Goal: Entertainment & Leisure: Browse casually

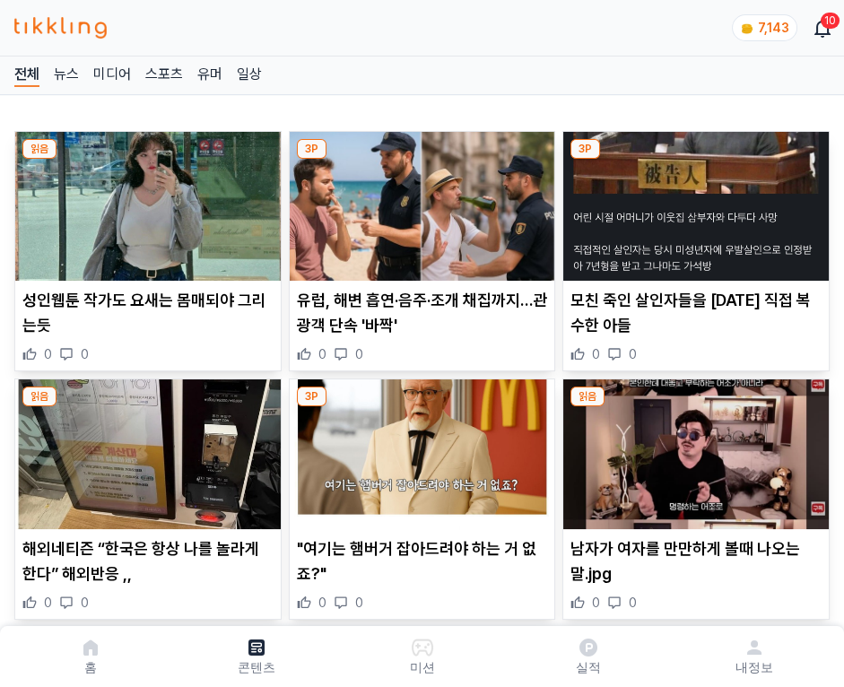
click at [692, 201] on img at bounding box center [695, 206] width 265 height 149
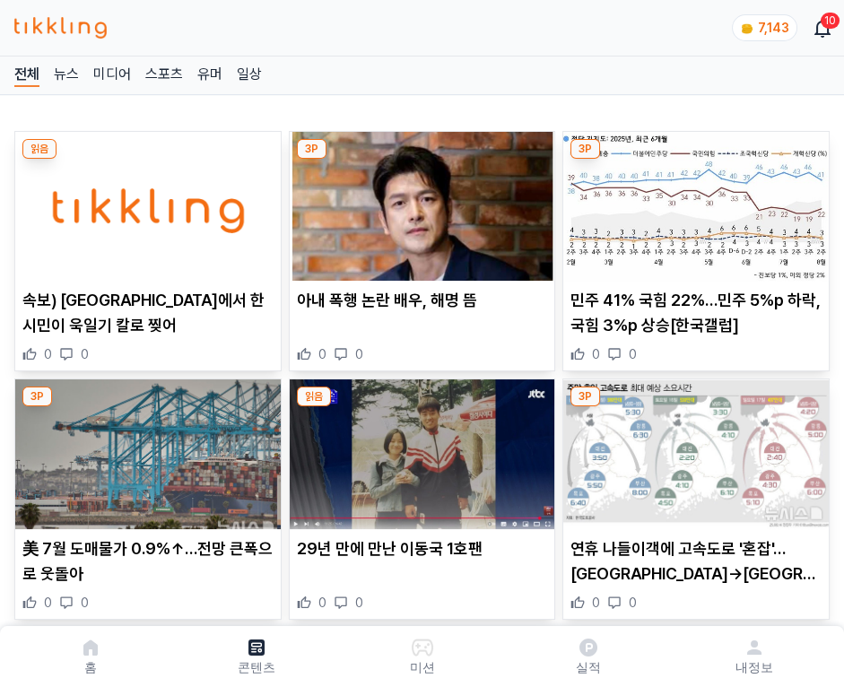
click at [692, 201] on img at bounding box center [695, 206] width 265 height 149
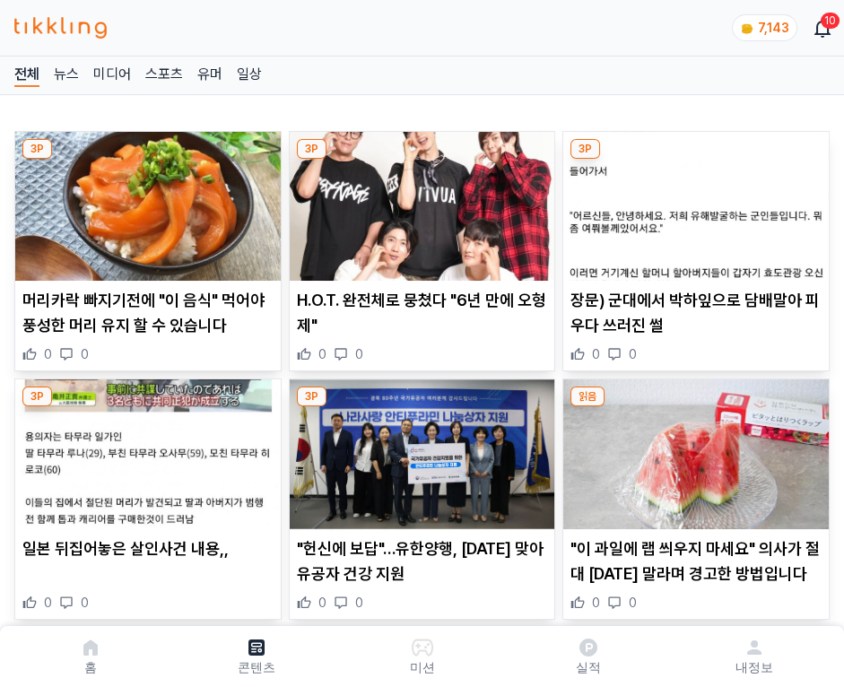
click at [692, 201] on img at bounding box center [695, 206] width 265 height 149
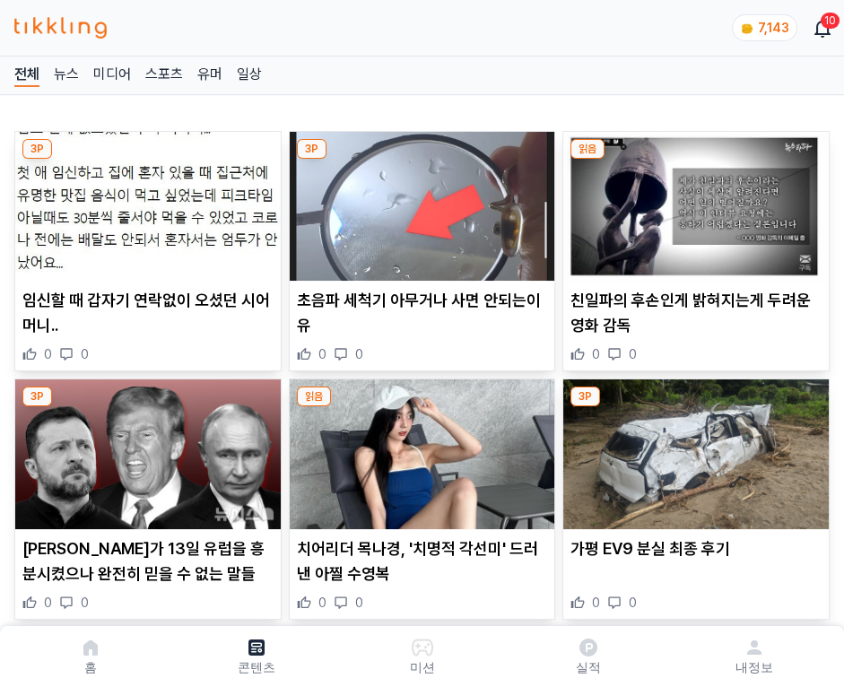
click at [692, 201] on img at bounding box center [695, 206] width 265 height 149
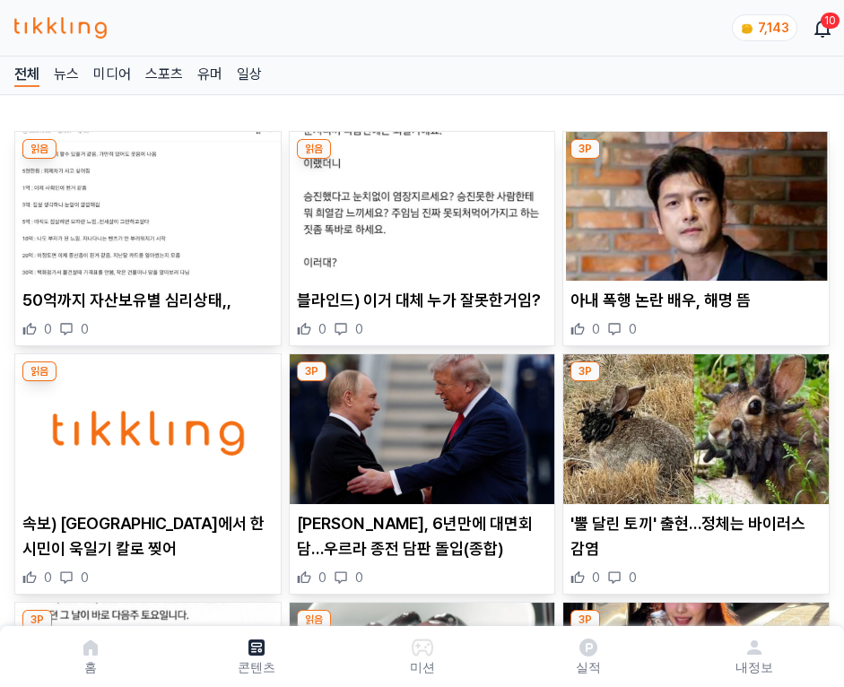
click at [692, 201] on img at bounding box center [695, 206] width 265 height 149
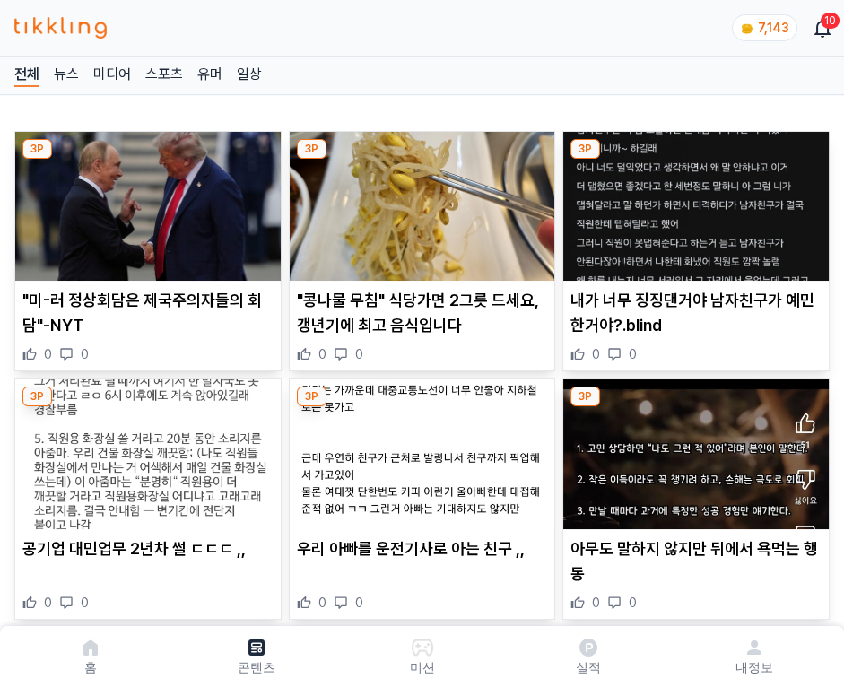
click at [692, 201] on img at bounding box center [695, 206] width 265 height 149
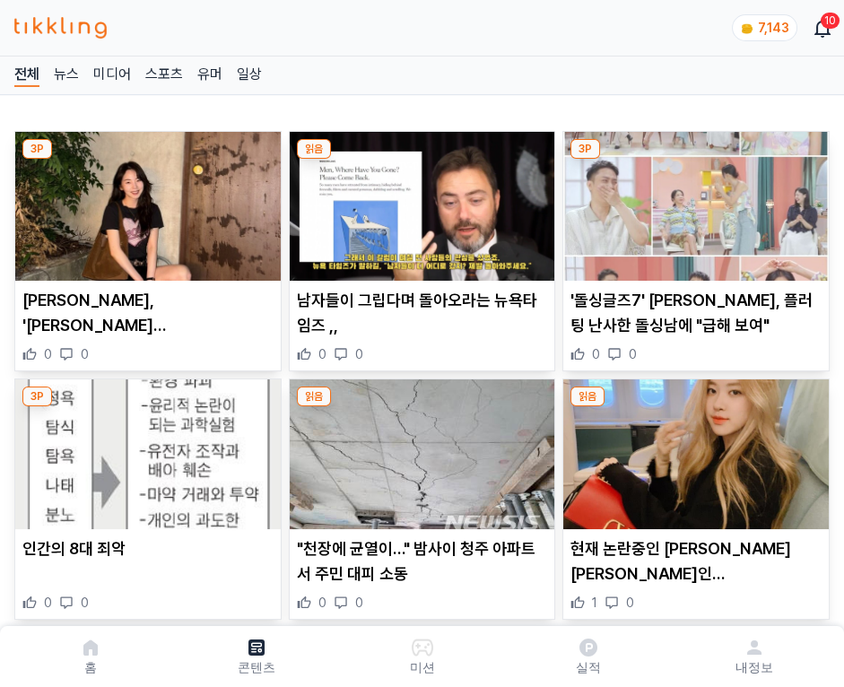
click at [692, 201] on img at bounding box center [695, 206] width 265 height 149
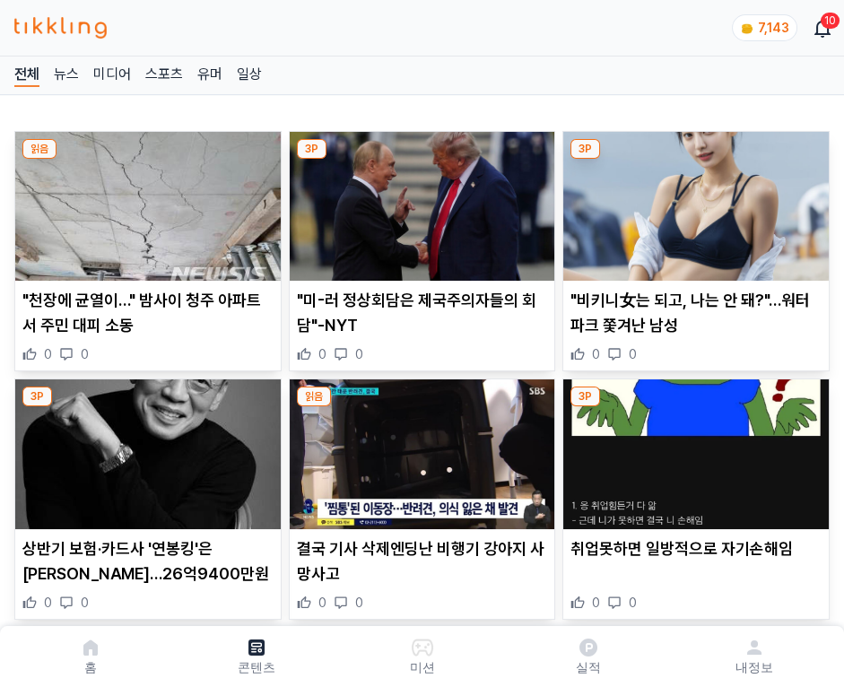
click at [692, 201] on img at bounding box center [695, 206] width 265 height 149
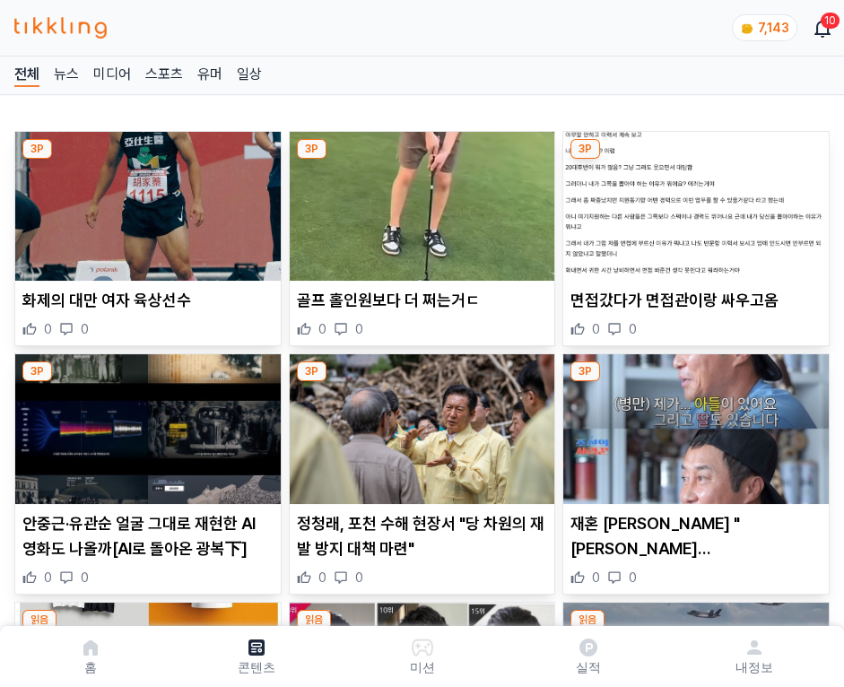
click at [692, 201] on img at bounding box center [695, 206] width 265 height 149
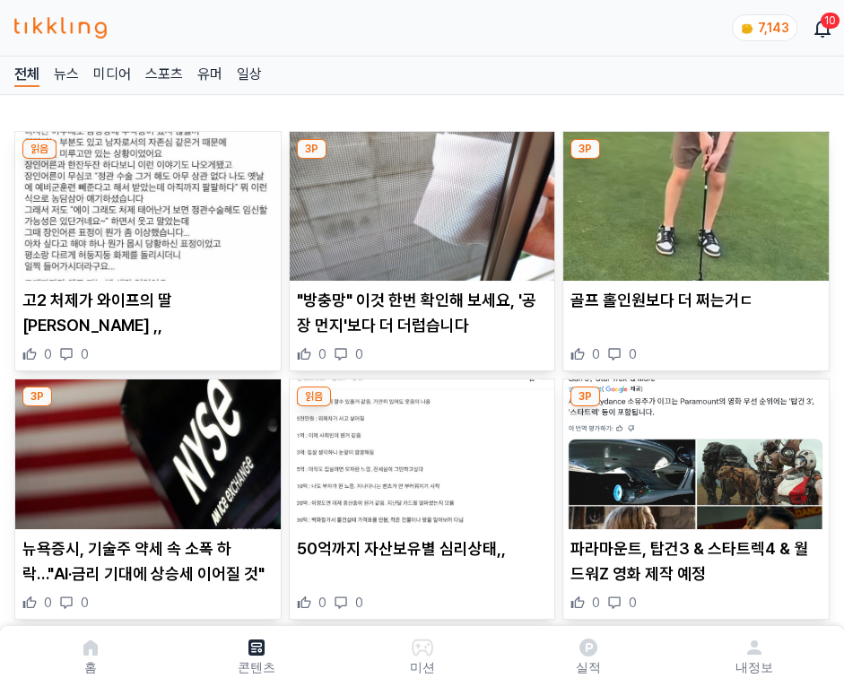
click at [692, 201] on img at bounding box center [695, 206] width 265 height 149
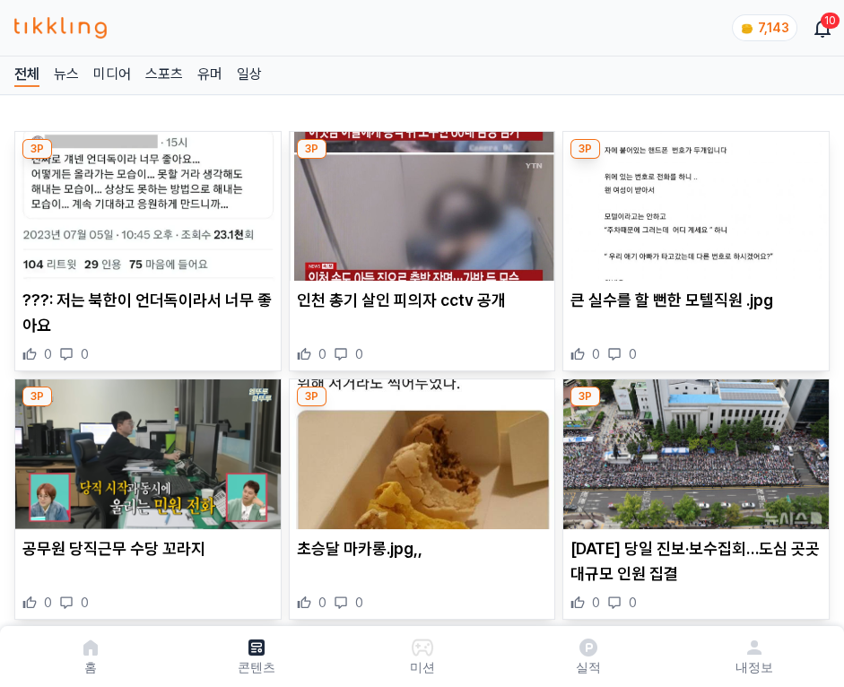
click at [692, 201] on img at bounding box center [695, 206] width 265 height 149
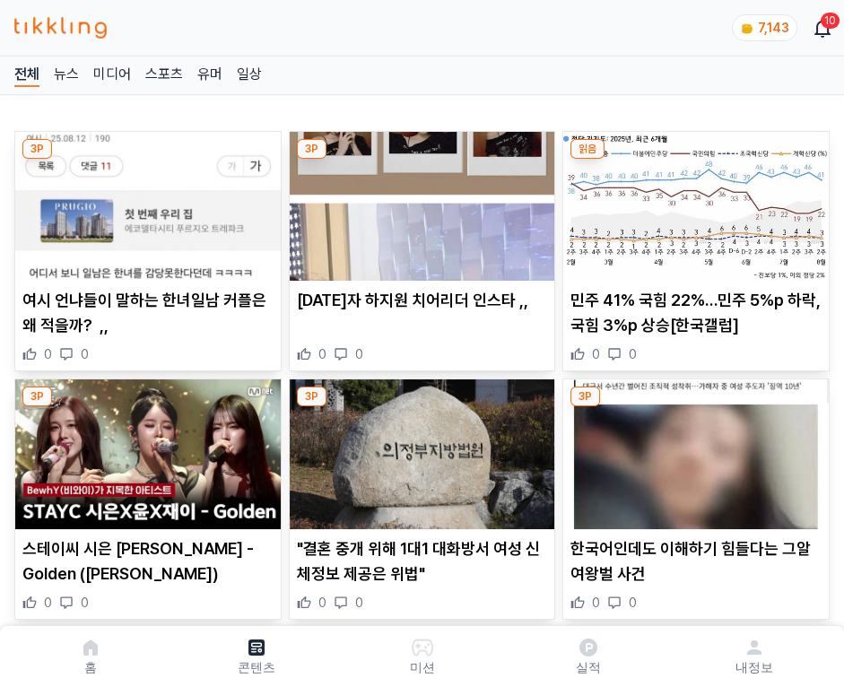
click at [692, 201] on img at bounding box center [695, 206] width 265 height 149
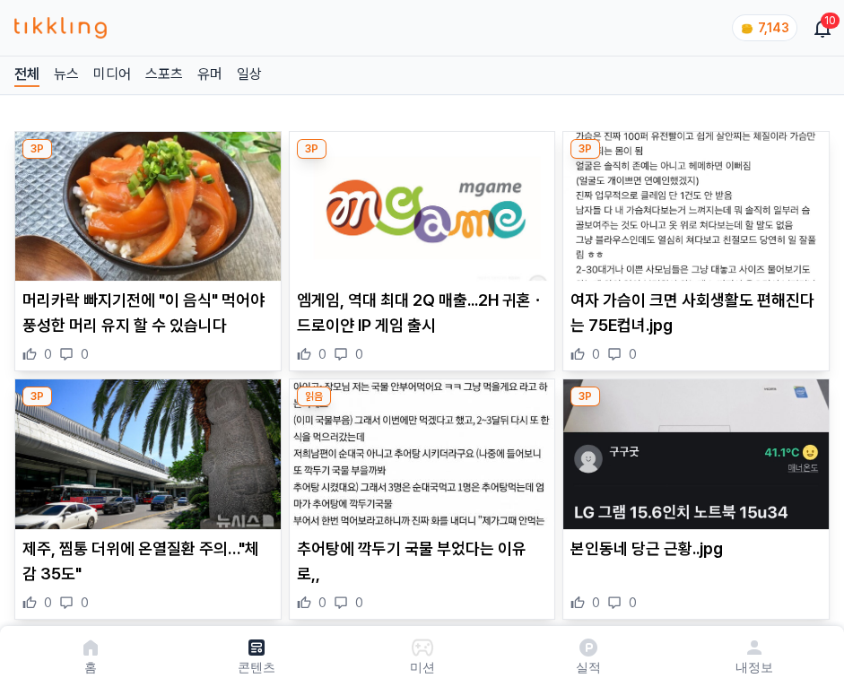
click at [692, 201] on img at bounding box center [695, 206] width 265 height 149
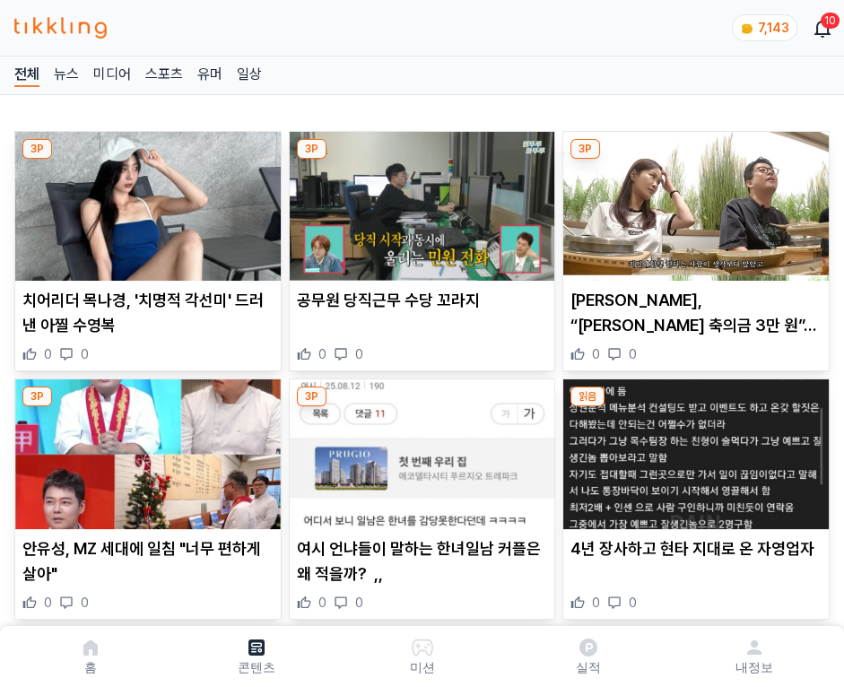
click at [692, 201] on img at bounding box center [695, 206] width 265 height 149
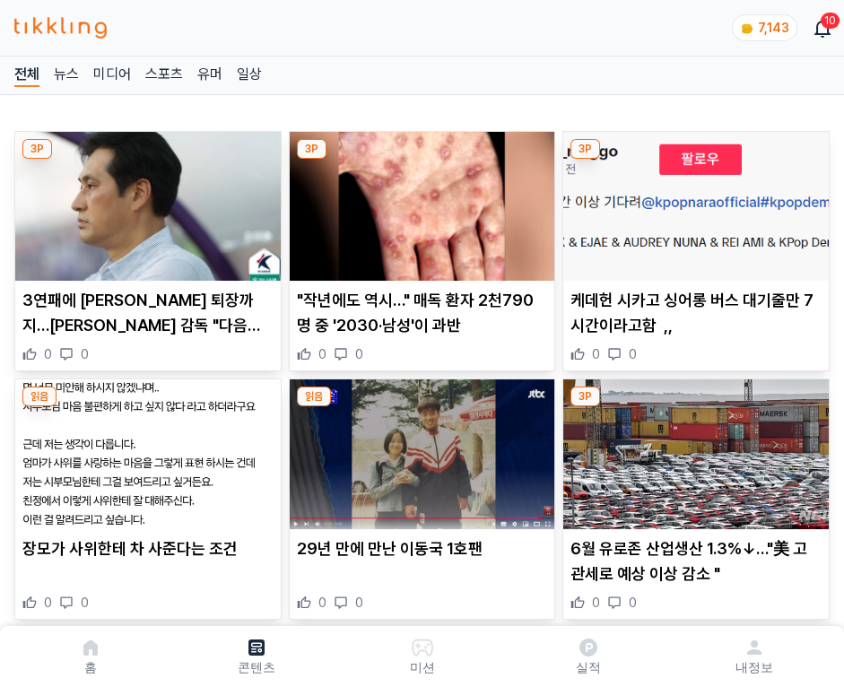
click at [692, 201] on img at bounding box center [695, 206] width 265 height 149
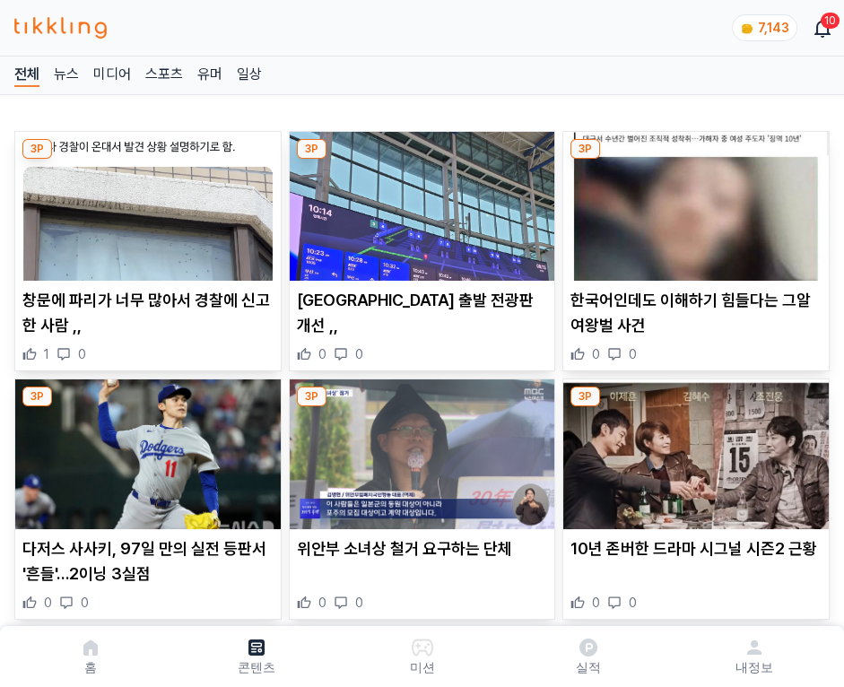
click at [692, 201] on img at bounding box center [695, 206] width 265 height 149
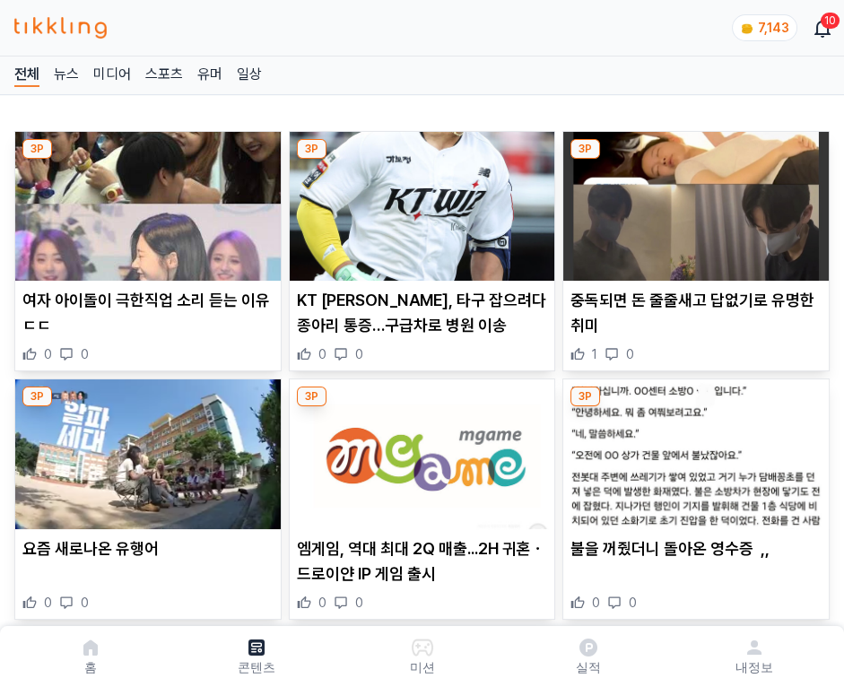
click at [692, 201] on img at bounding box center [695, 206] width 265 height 149
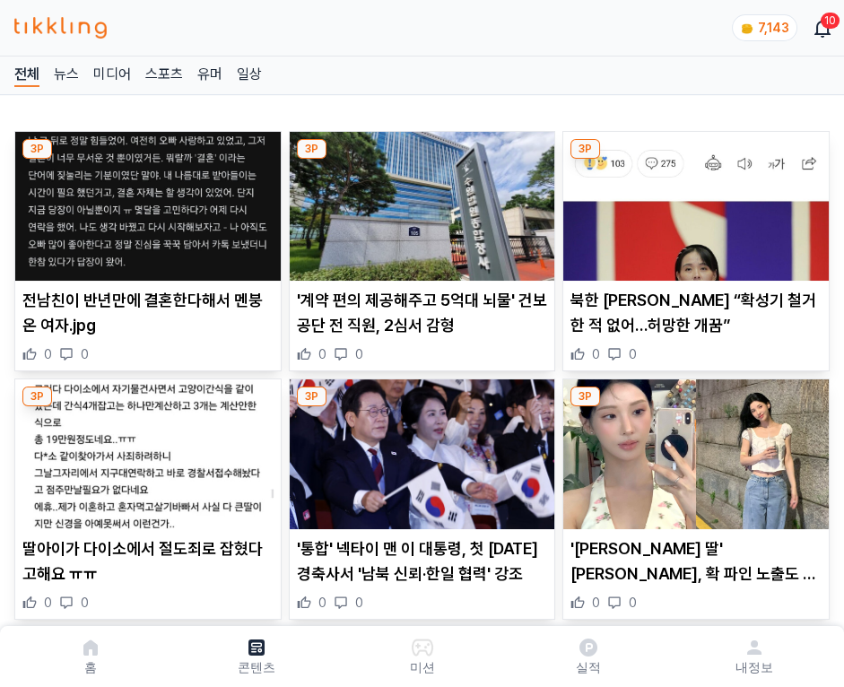
click at [692, 201] on img at bounding box center [695, 206] width 265 height 149
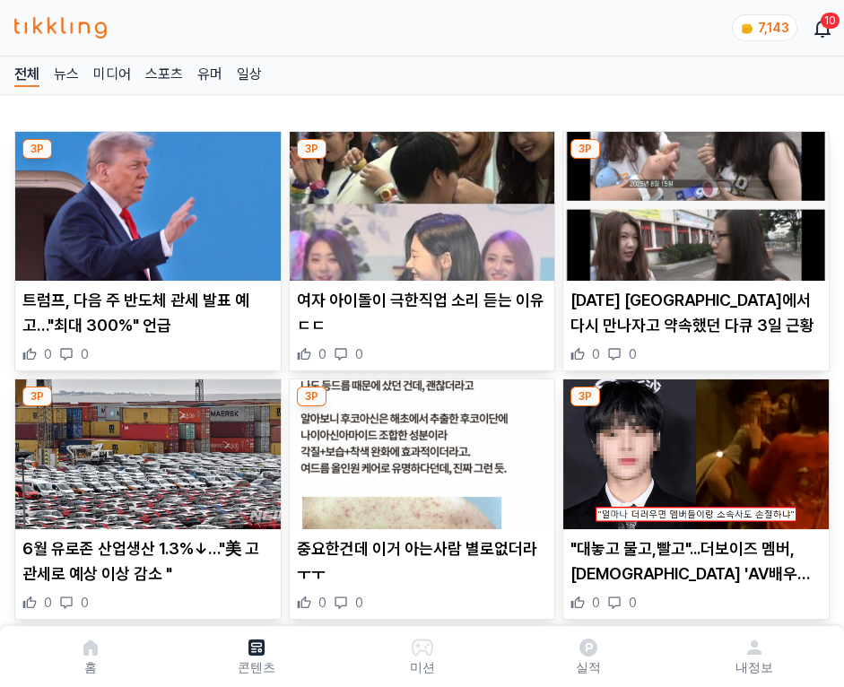
click at [692, 201] on img at bounding box center [695, 206] width 265 height 149
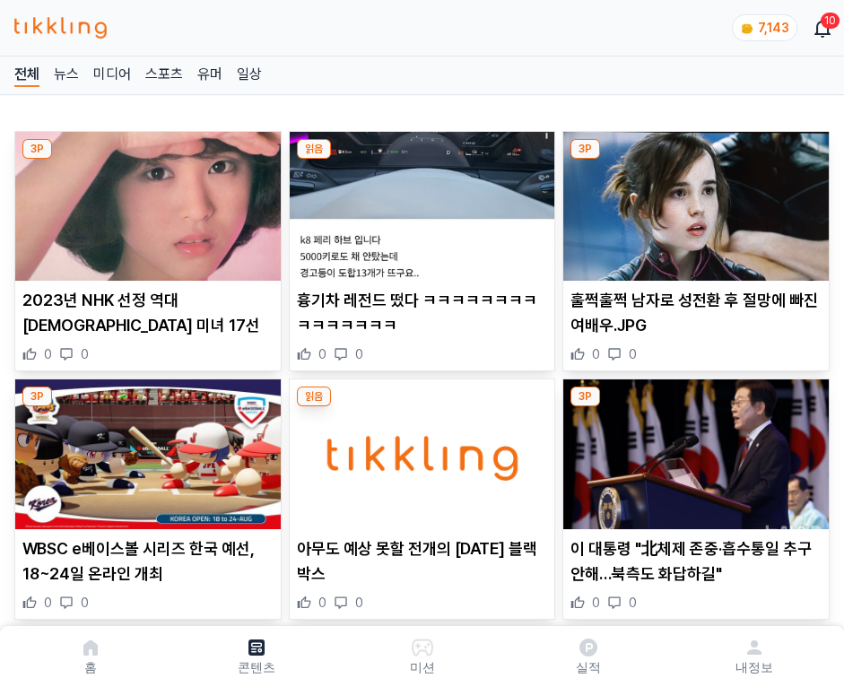
click at [692, 201] on img at bounding box center [695, 206] width 265 height 149
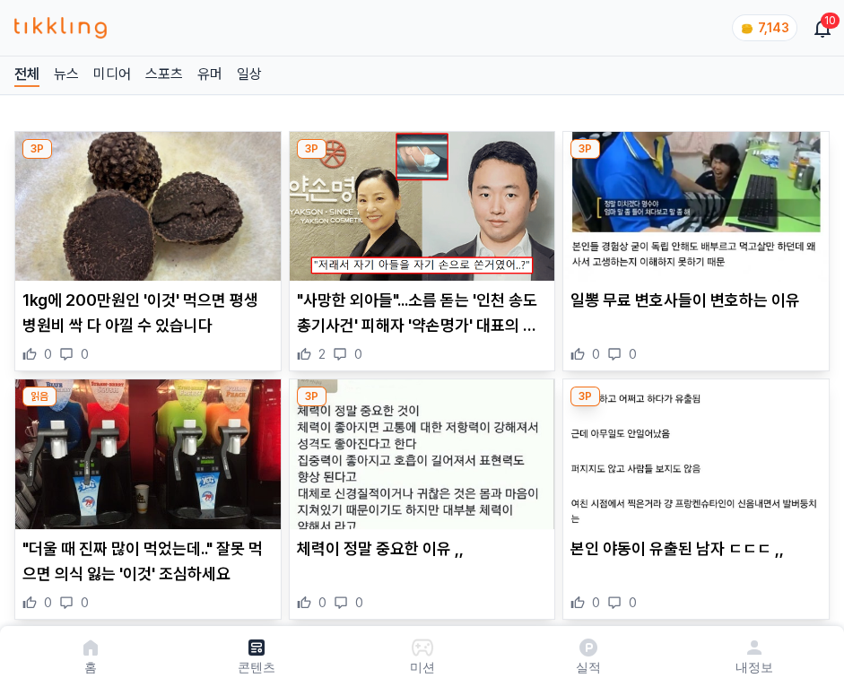
click at [692, 201] on img at bounding box center [695, 206] width 265 height 149
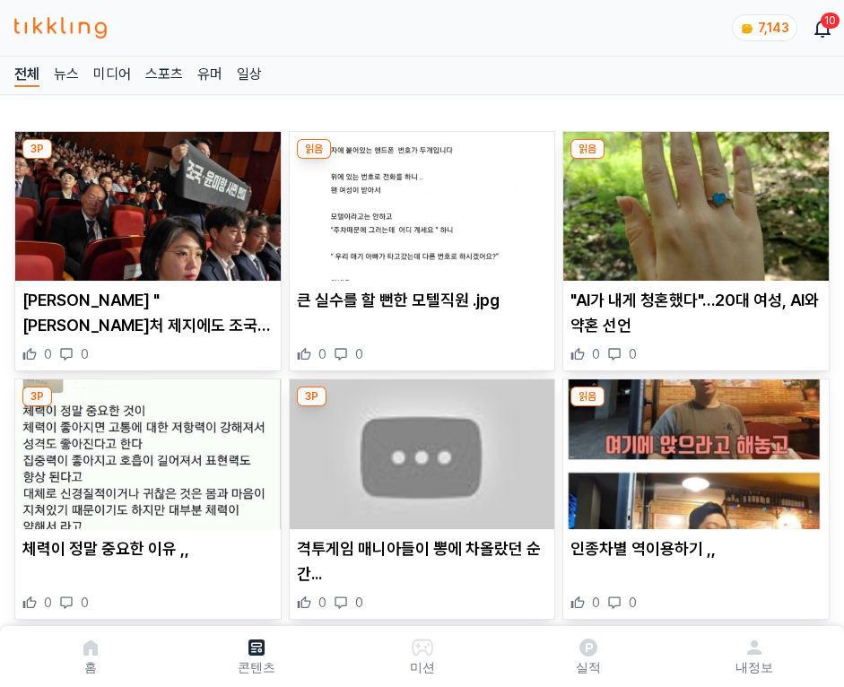
click at [692, 201] on img at bounding box center [695, 206] width 265 height 149
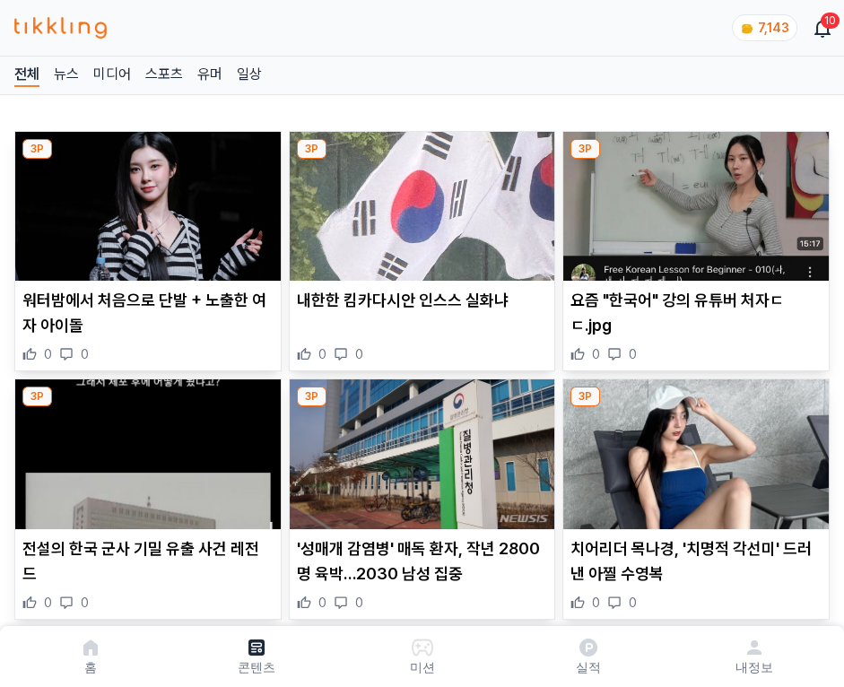
click at [692, 201] on img at bounding box center [695, 206] width 265 height 149
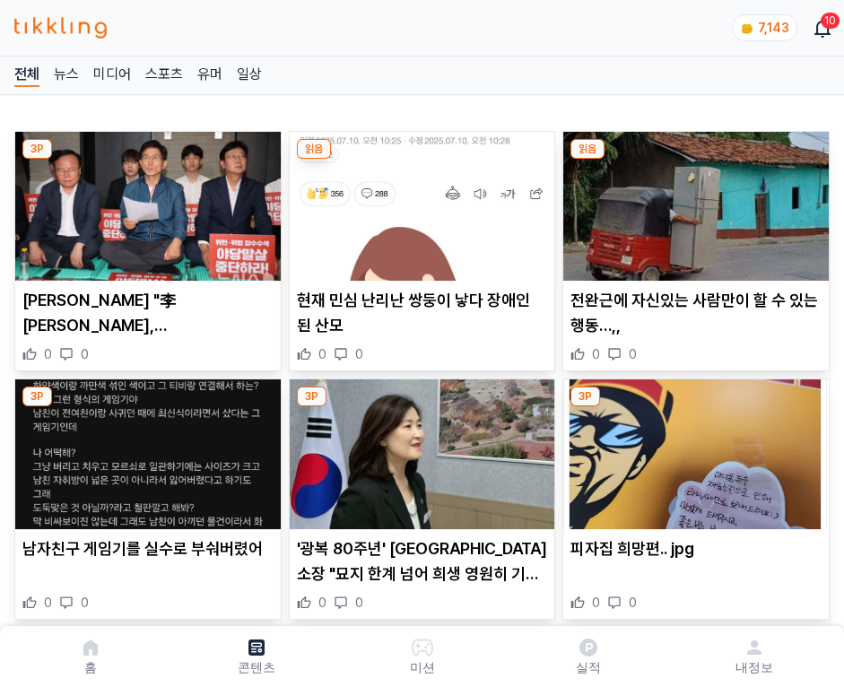
click at [692, 201] on img at bounding box center [695, 206] width 265 height 149
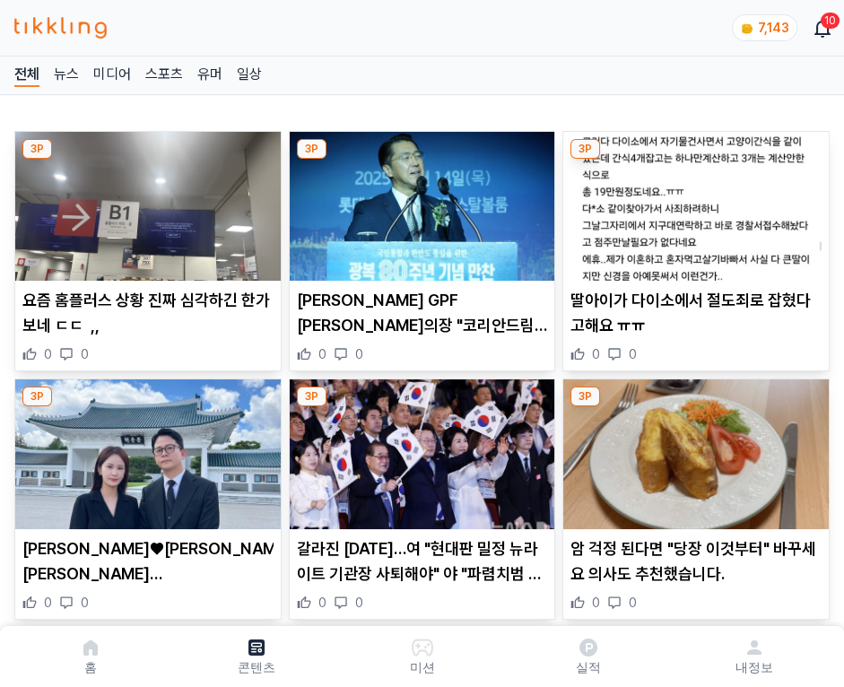
click at [692, 201] on img at bounding box center [695, 206] width 265 height 149
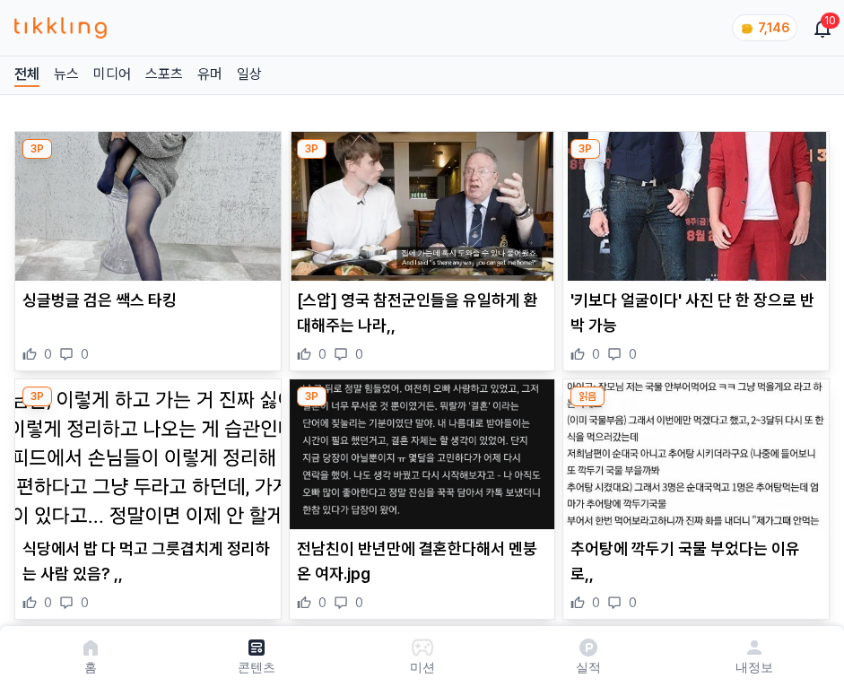
click at [692, 201] on img at bounding box center [695, 206] width 265 height 149
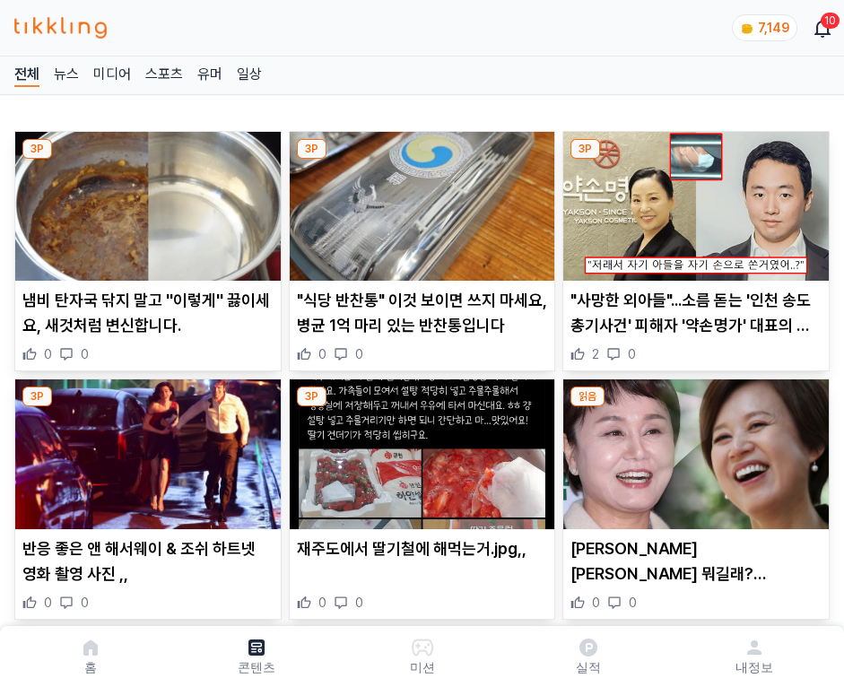
click at [692, 201] on img at bounding box center [695, 206] width 265 height 149
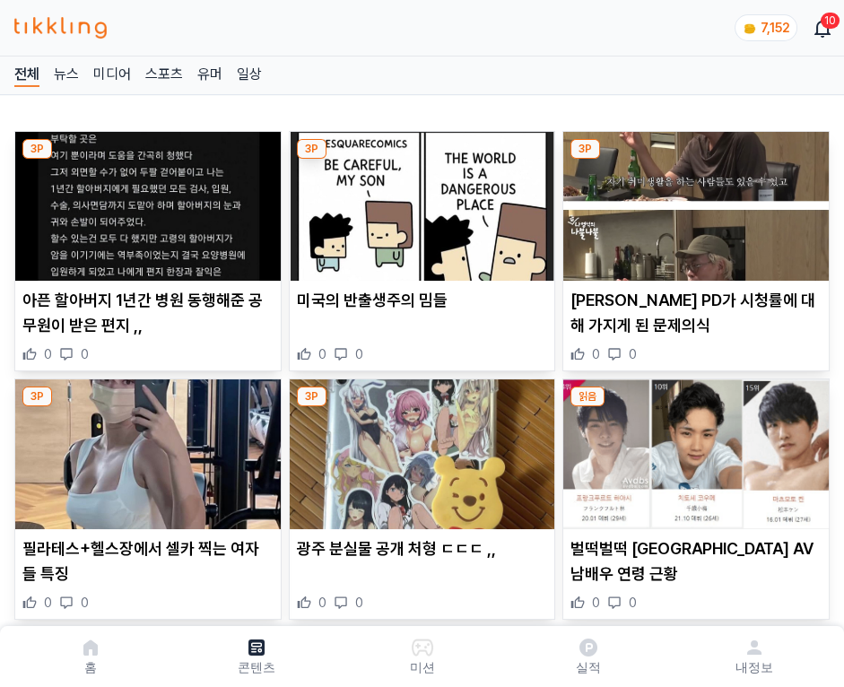
click at [692, 201] on img at bounding box center [695, 206] width 265 height 149
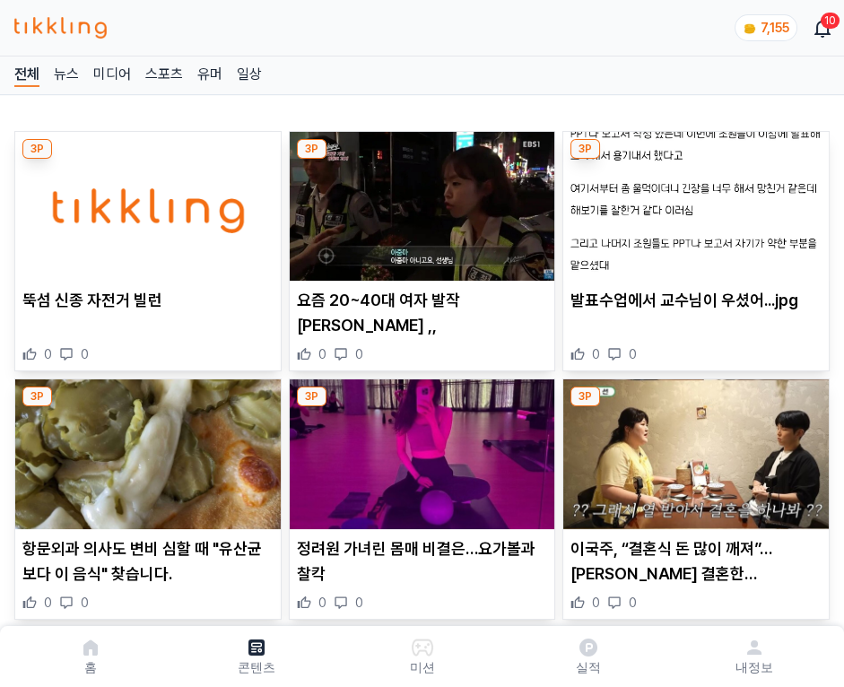
click at [692, 201] on img at bounding box center [695, 206] width 265 height 149
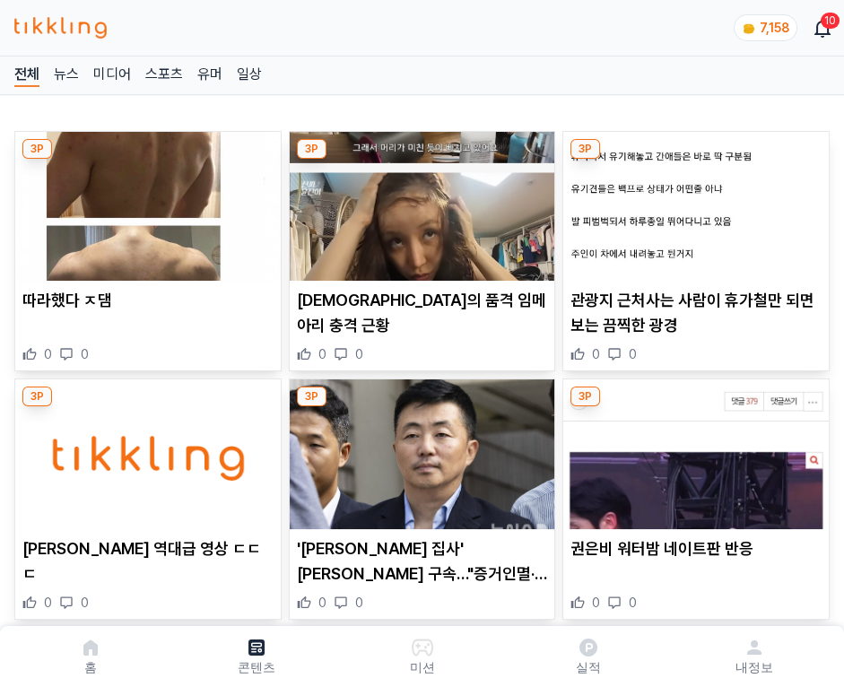
click at [692, 201] on img at bounding box center [695, 206] width 265 height 149
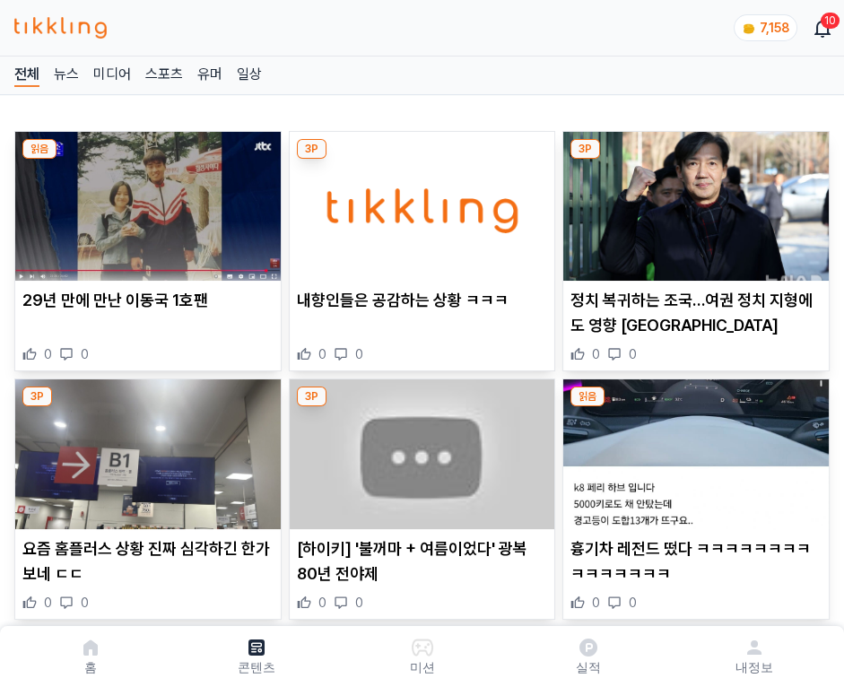
click at [692, 201] on img at bounding box center [695, 206] width 265 height 149
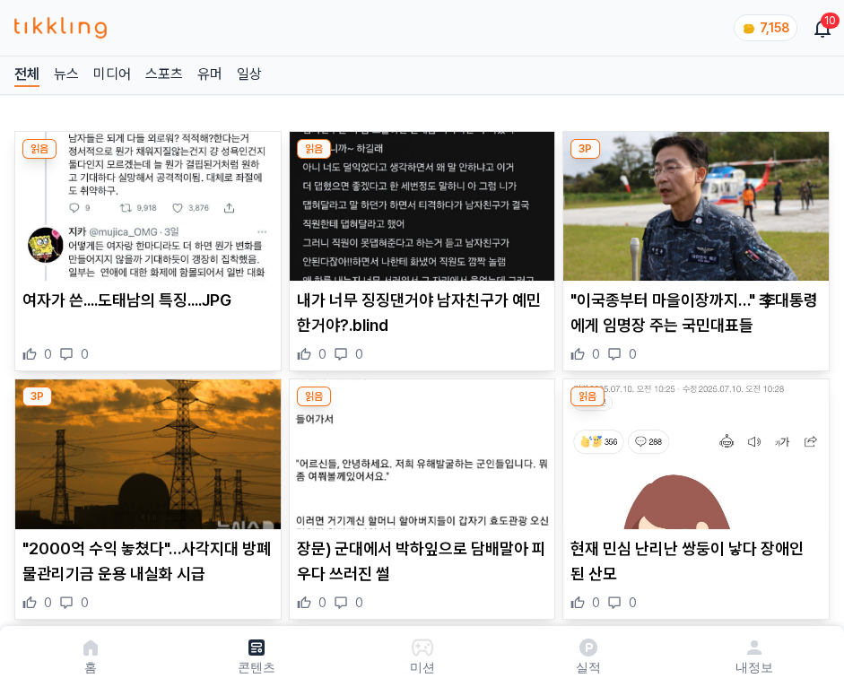
click at [692, 201] on img at bounding box center [695, 206] width 265 height 149
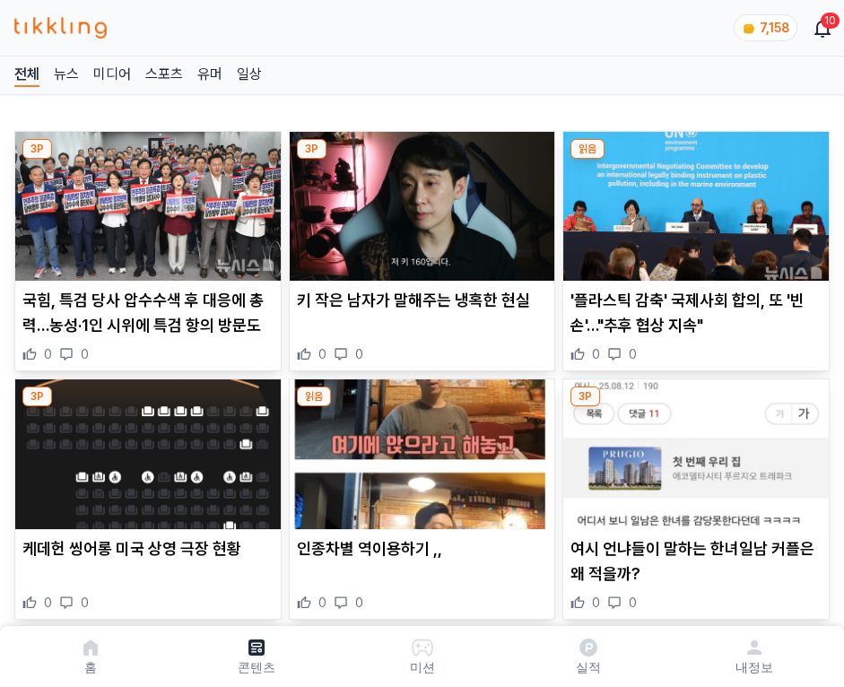
click at [692, 201] on img at bounding box center [695, 206] width 265 height 149
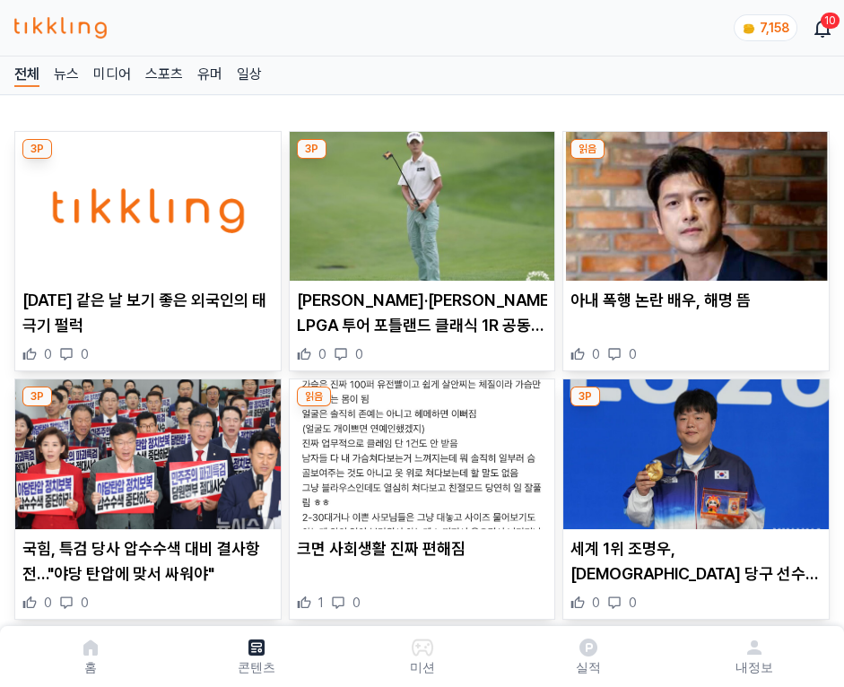
click at [692, 201] on img at bounding box center [695, 206] width 265 height 149
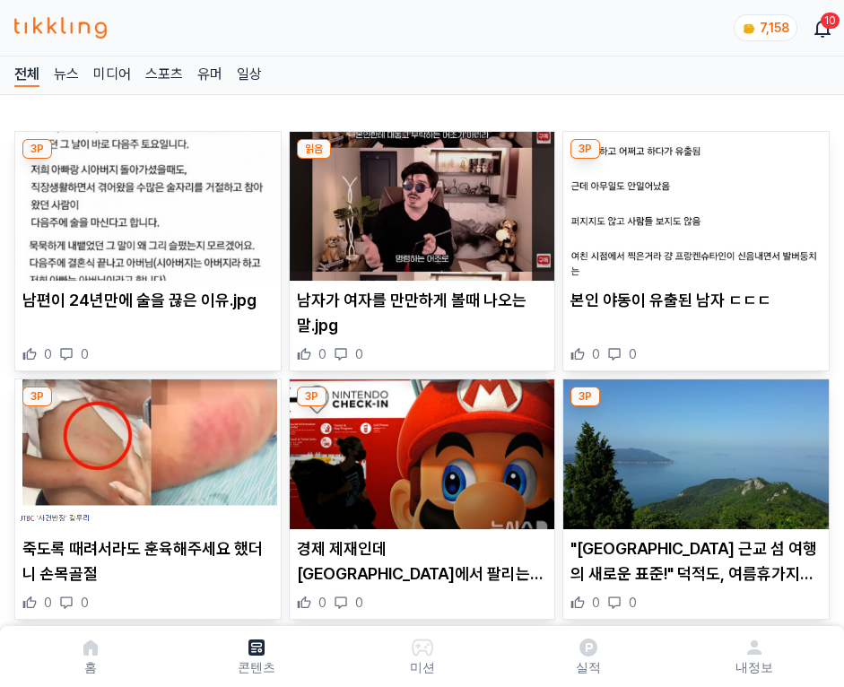
click at [692, 201] on img at bounding box center [695, 206] width 265 height 149
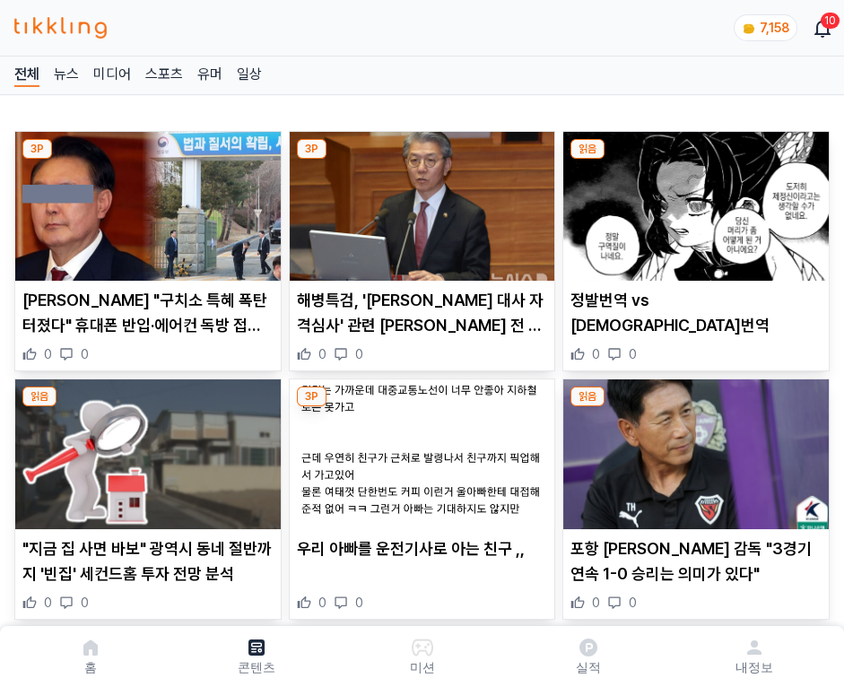
click at [692, 201] on img at bounding box center [695, 206] width 265 height 149
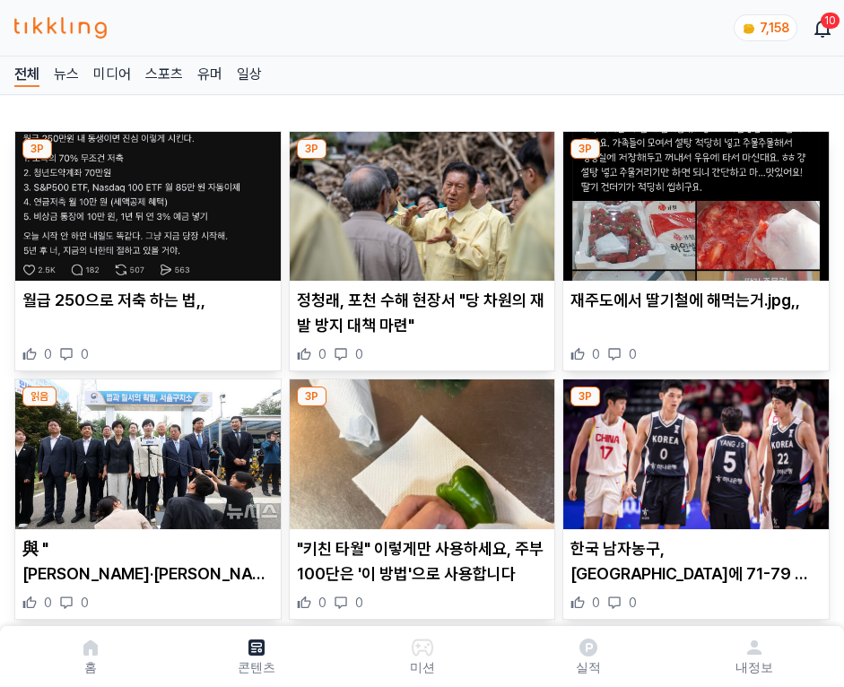
click at [692, 201] on img at bounding box center [695, 206] width 265 height 149
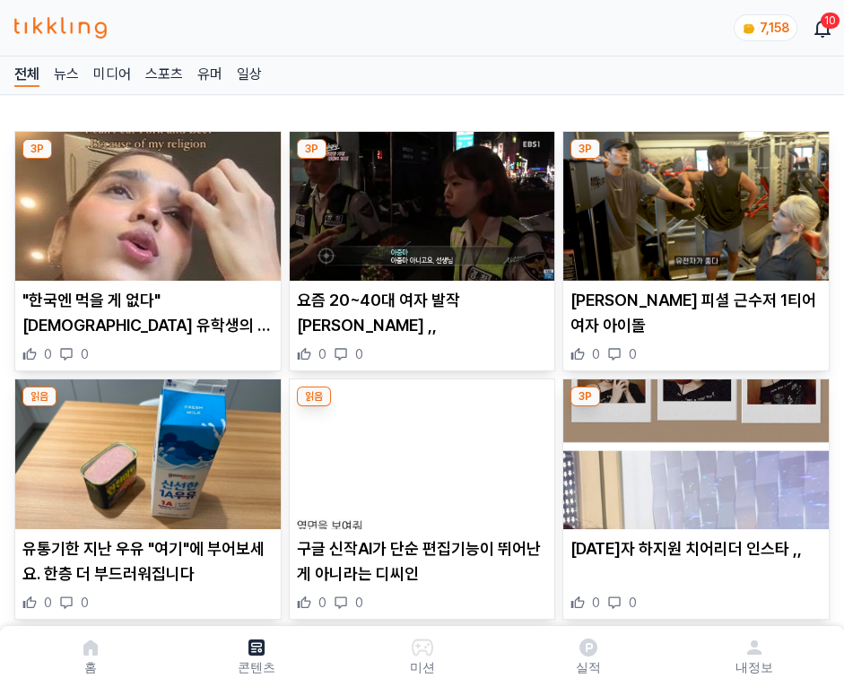
click at [692, 201] on img at bounding box center [695, 206] width 265 height 149
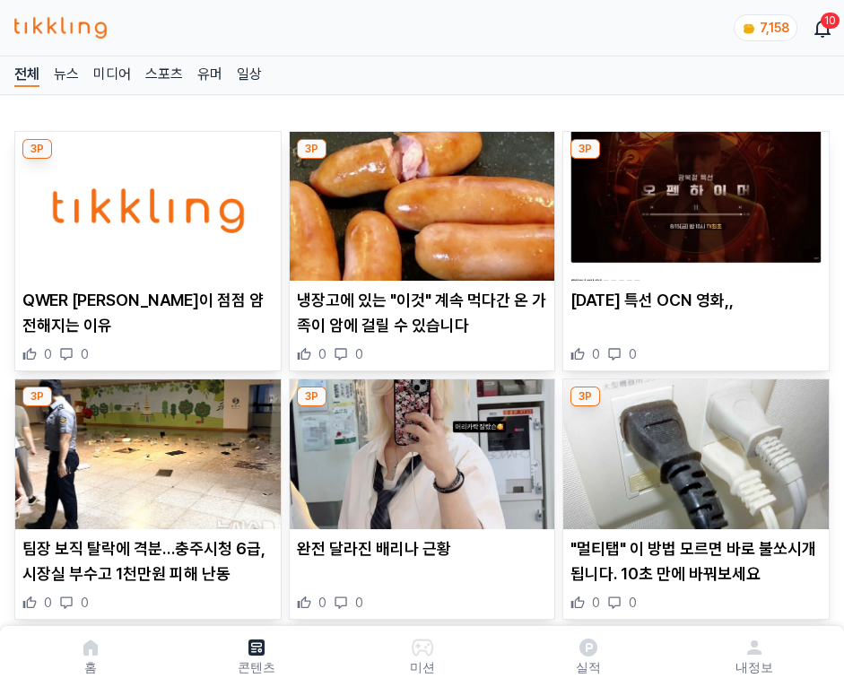
click at [692, 201] on img at bounding box center [695, 206] width 265 height 149
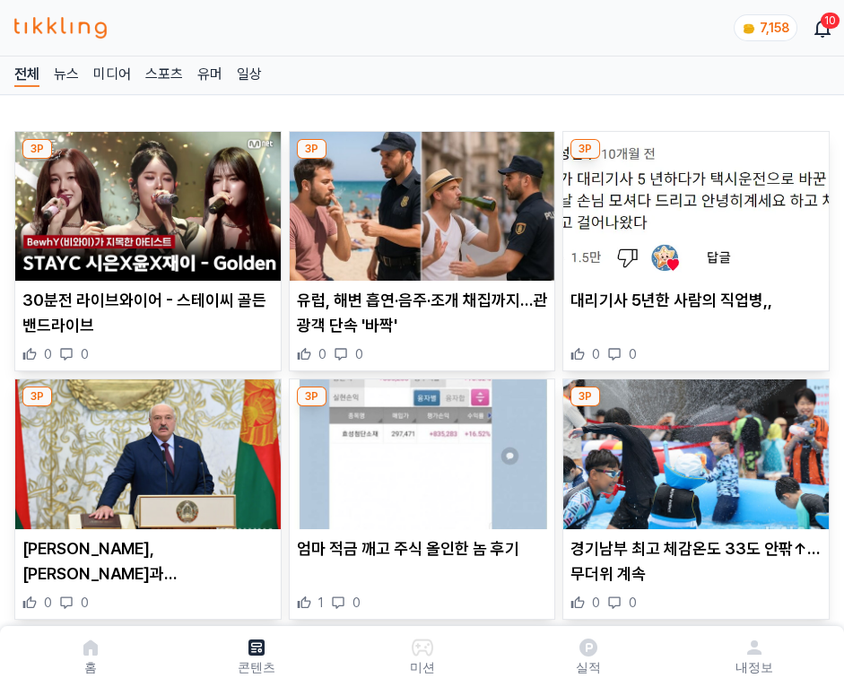
click at [692, 201] on img at bounding box center [695, 206] width 265 height 149
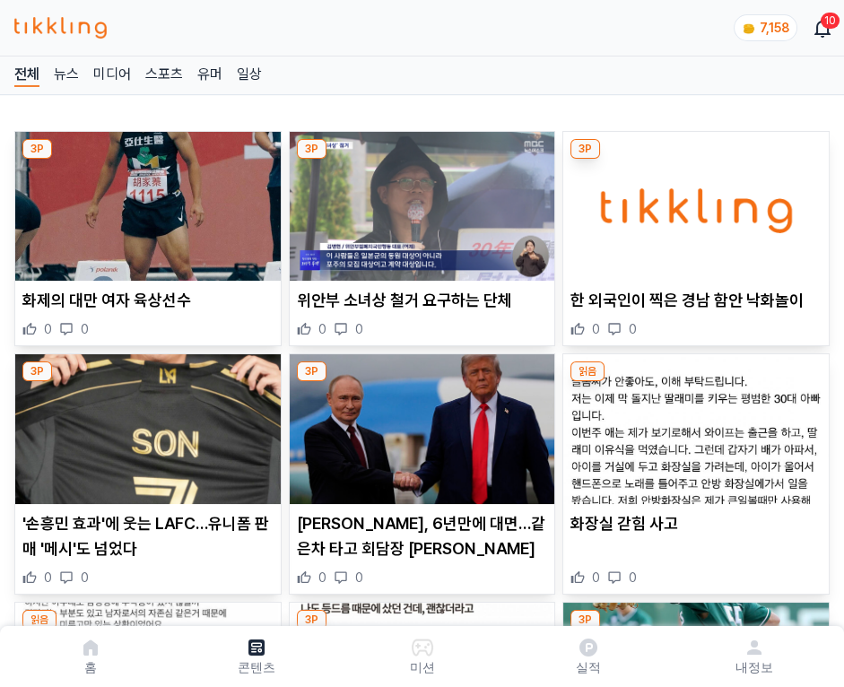
click at [692, 201] on img at bounding box center [695, 206] width 265 height 149
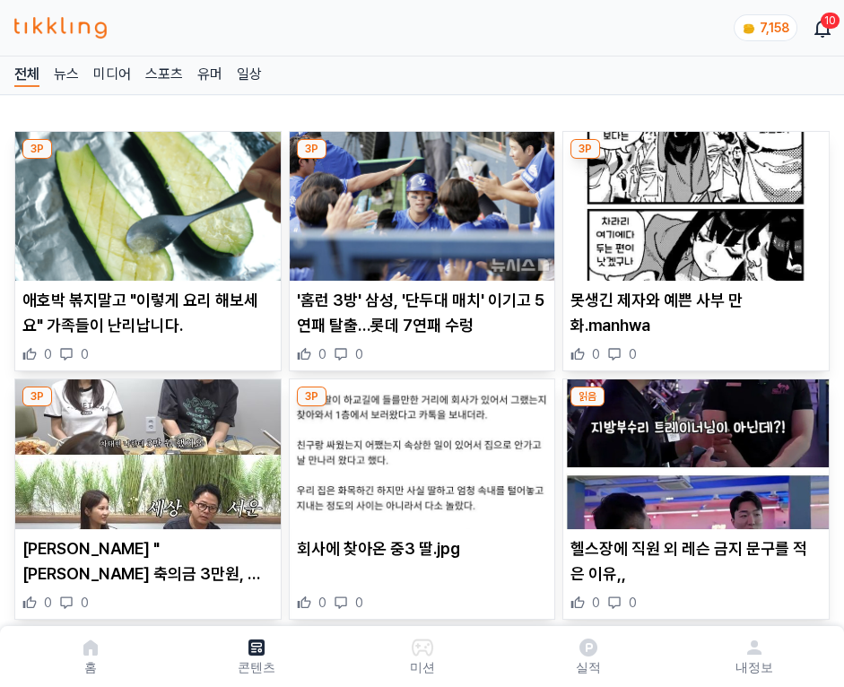
click at [692, 201] on img at bounding box center [695, 206] width 265 height 149
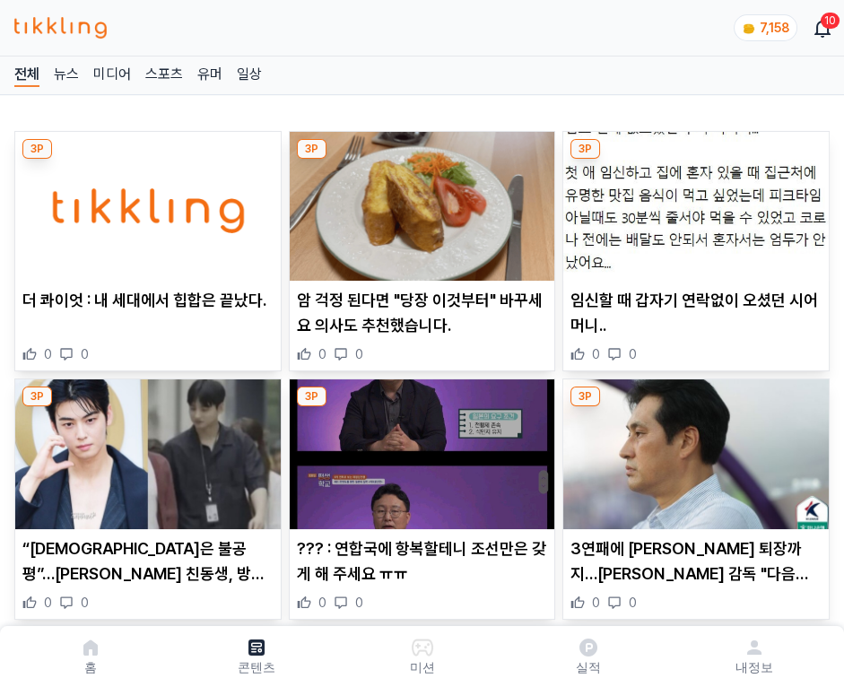
click at [692, 201] on img at bounding box center [695, 206] width 265 height 149
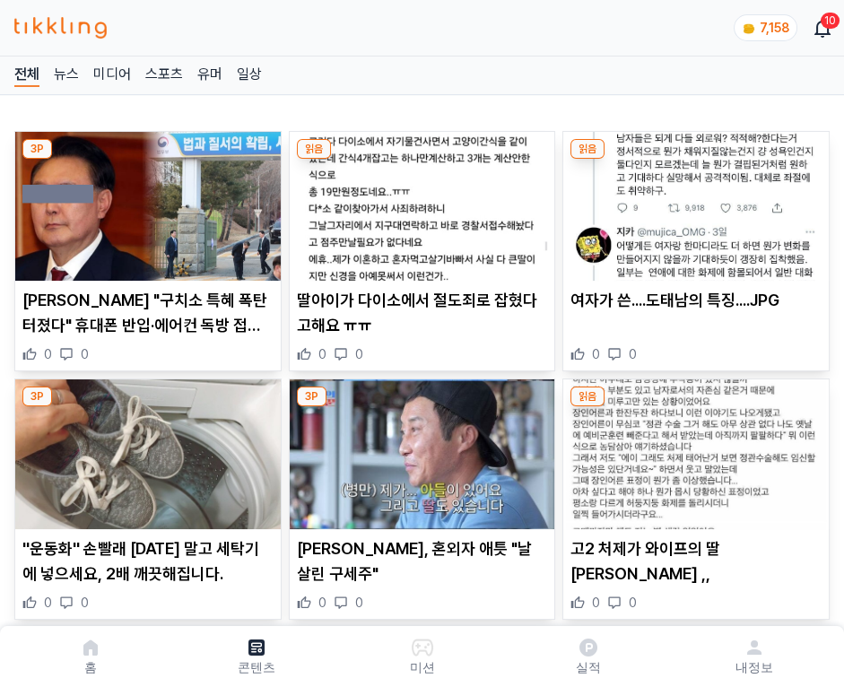
click at [692, 201] on img at bounding box center [695, 206] width 265 height 149
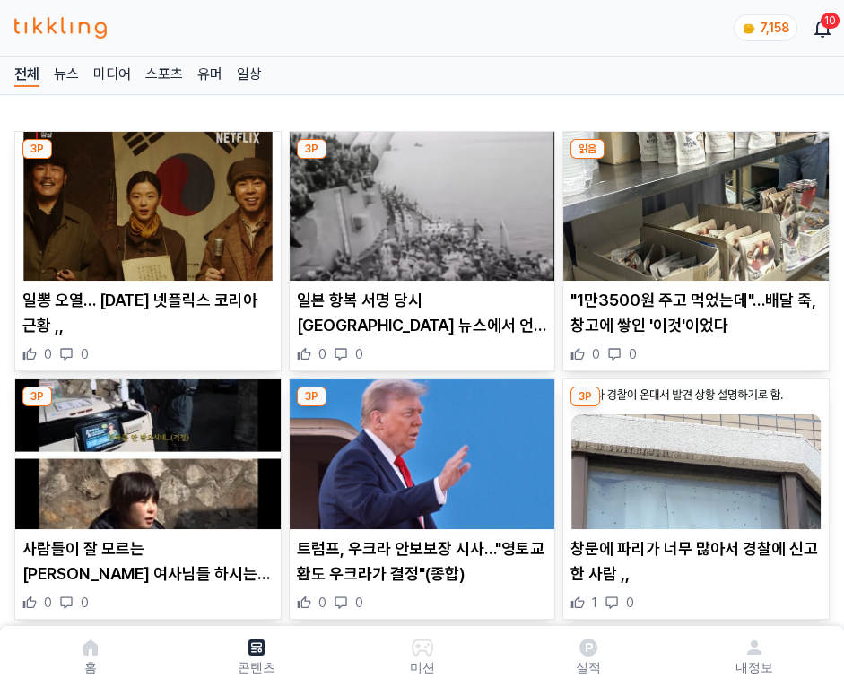
click at [692, 201] on img at bounding box center [695, 206] width 265 height 149
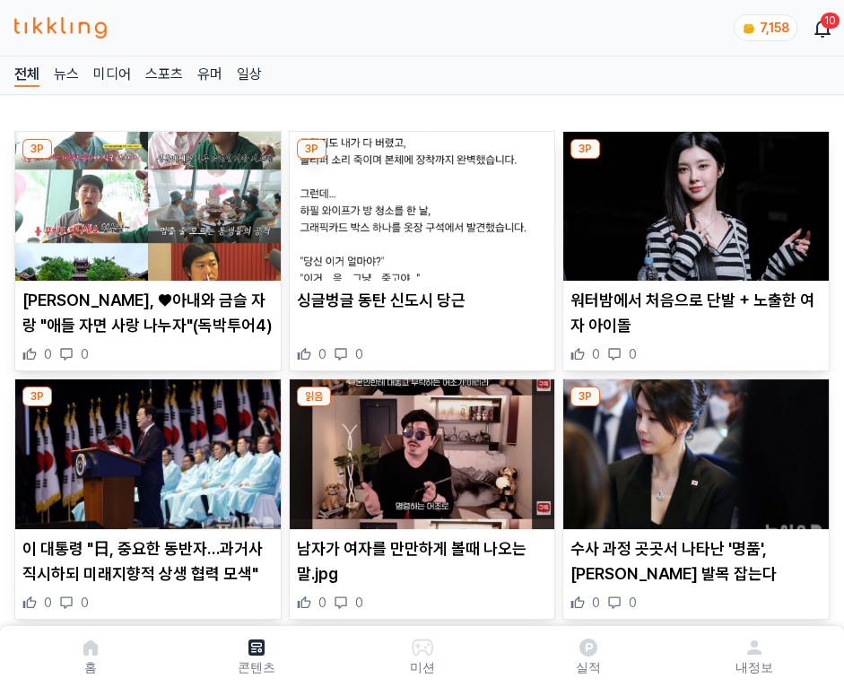
click at [692, 201] on img at bounding box center [695, 206] width 265 height 149
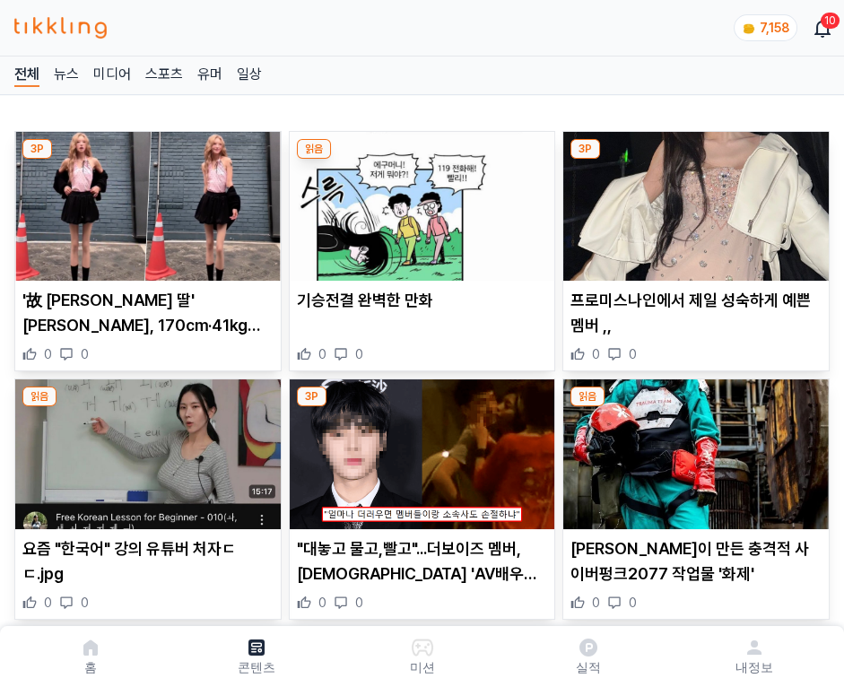
click at [692, 201] on img at bounding box center [695, 206] width 265 height 149
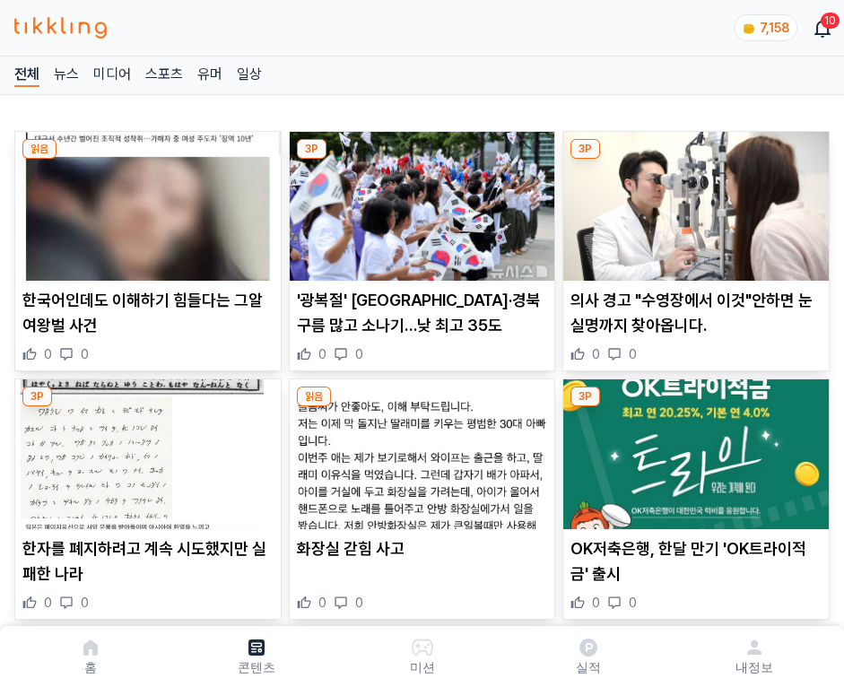
click at [692, 201] on img at bounding box center [695, 206] width 265 height 149
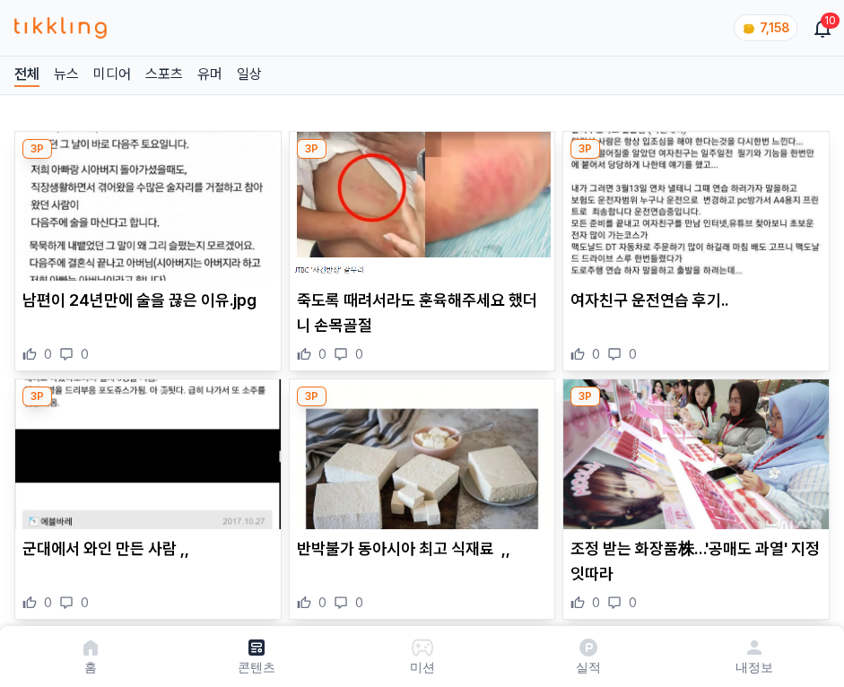
click at [692, 201] on img at bounding box center [695, 206] width 265 height 149
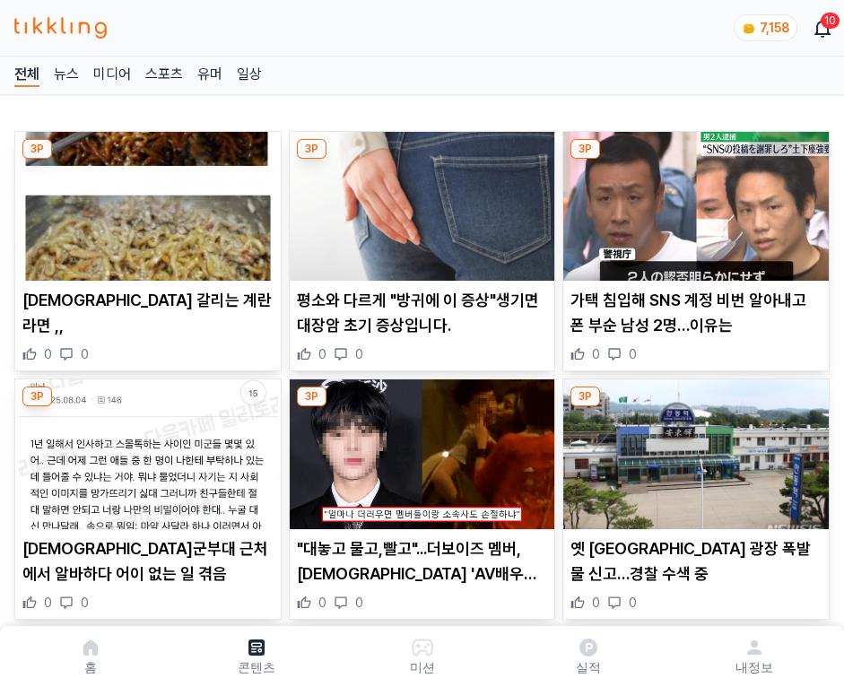
click at [692, 201] on img at bounding box center [695, 206] width 265 height 149
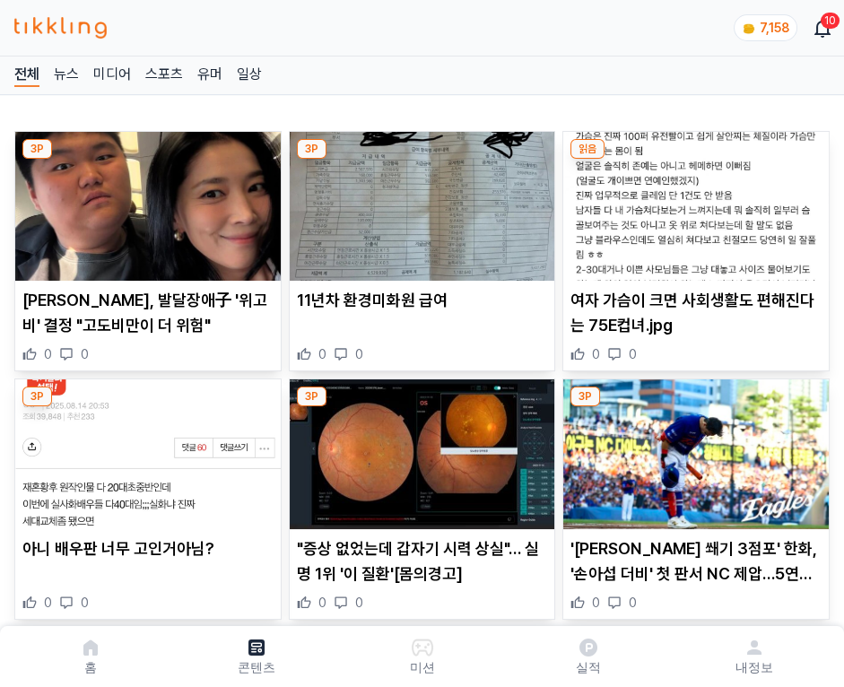
click at [692, 201] on img at bounding box center [695, 206] width 265 height 149
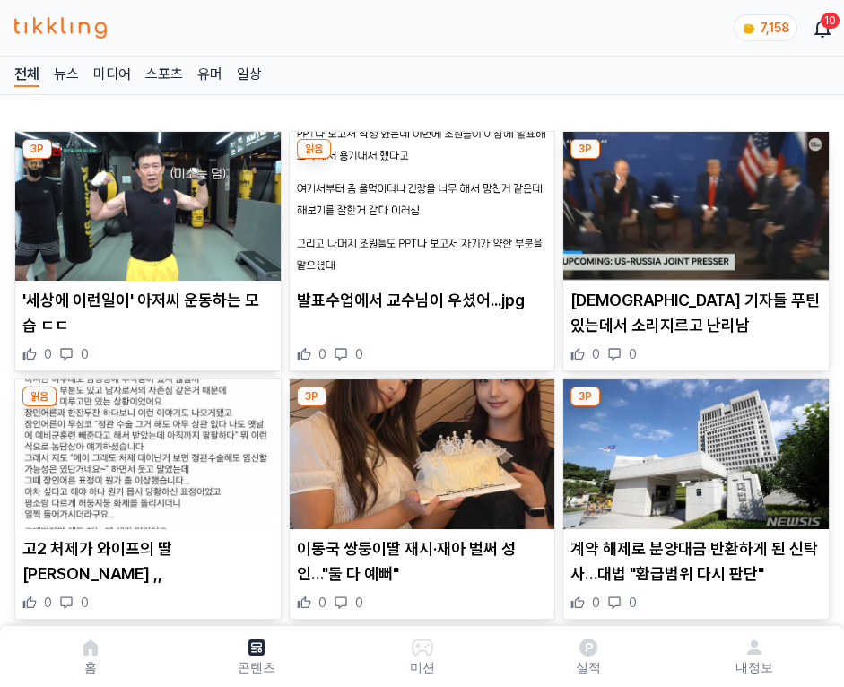
click at [692, 201] on img at bounding box center [695, 206] width 265 height 149
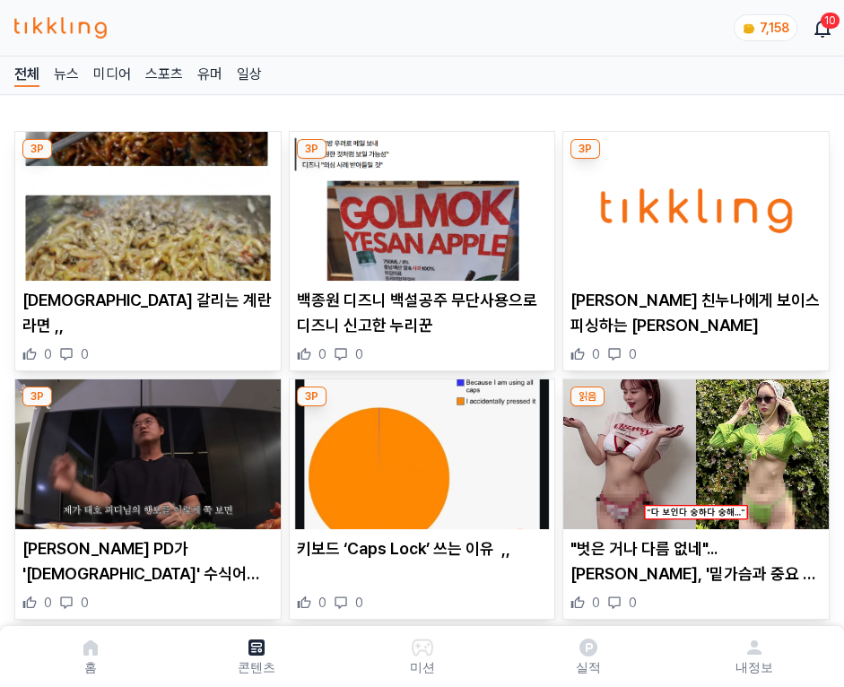
click at [692, 201] on img at bounding box center [695, 206] width 265 height 149
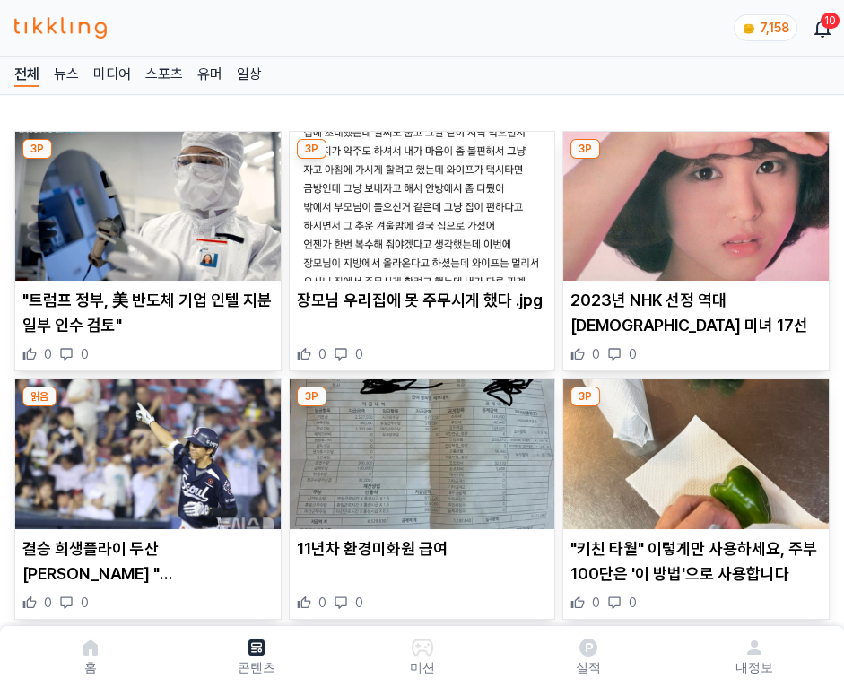
click at [692, 201] on img at bounding box center [695, 206] width 265 height 149
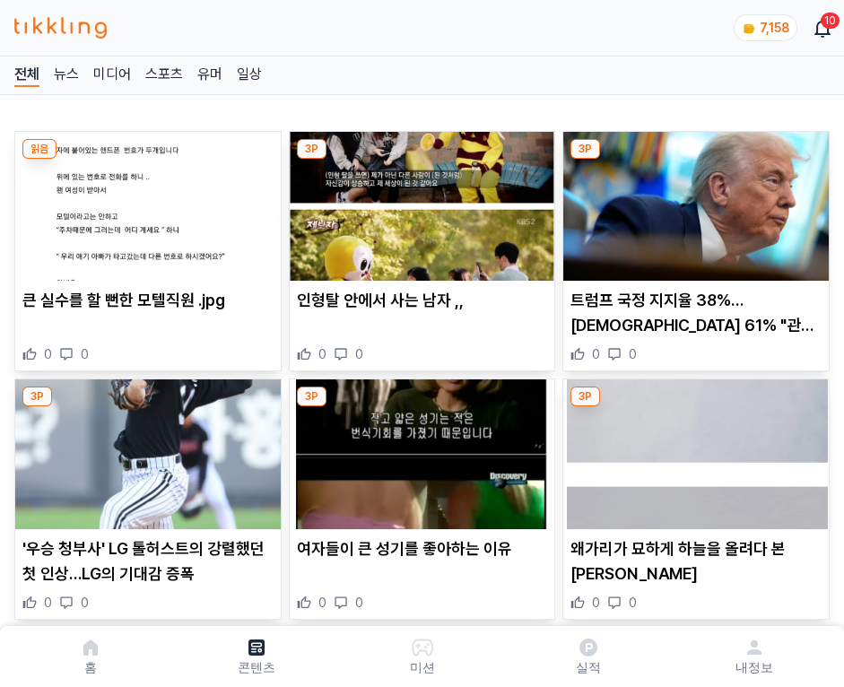
click at [692, 201] on img at bounding box center [695, 206] width 265 height 149
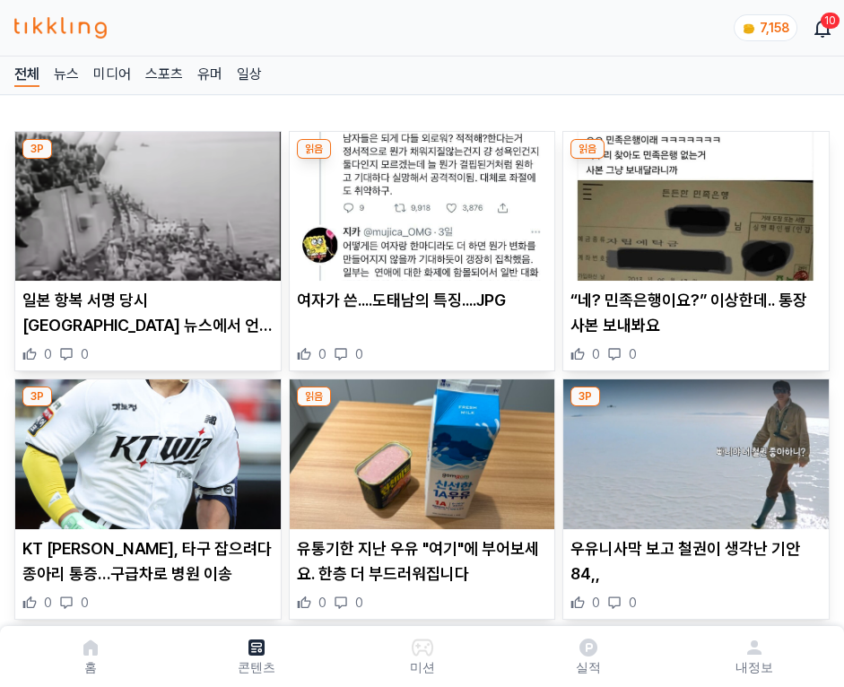
click at [692, 201] on img at bounding box center [695, 206] width 265 height 149
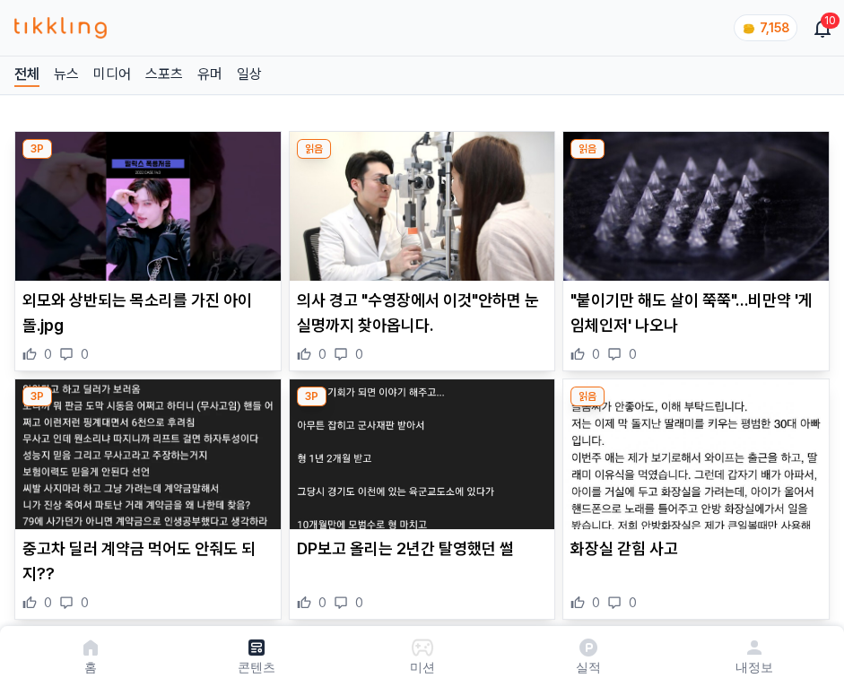
click at [692, 201] on img at bounding box center [695, 206] width 265 height 149
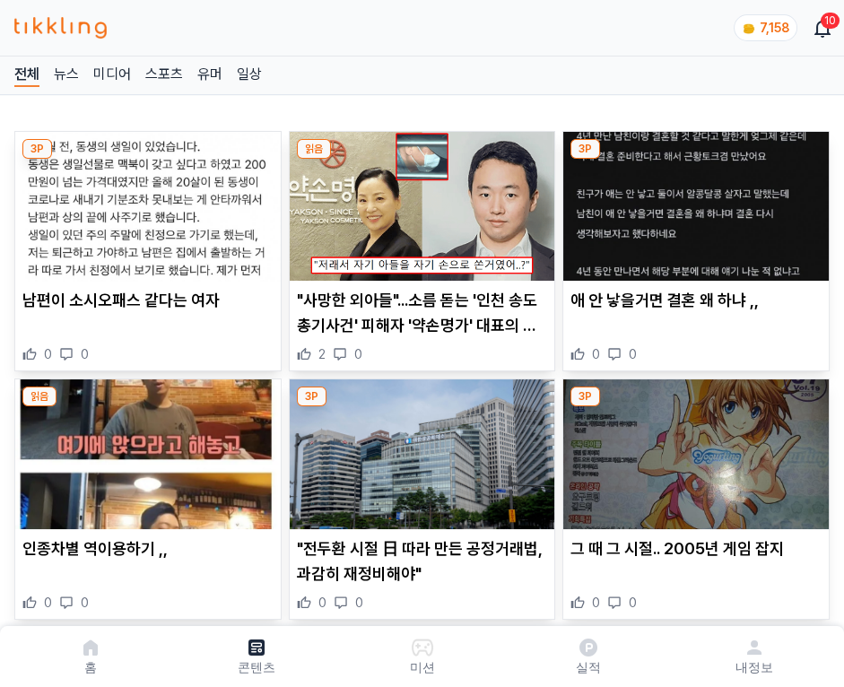
click at [692, 201] on img at bounding box center [695, 206] width 265 height 149
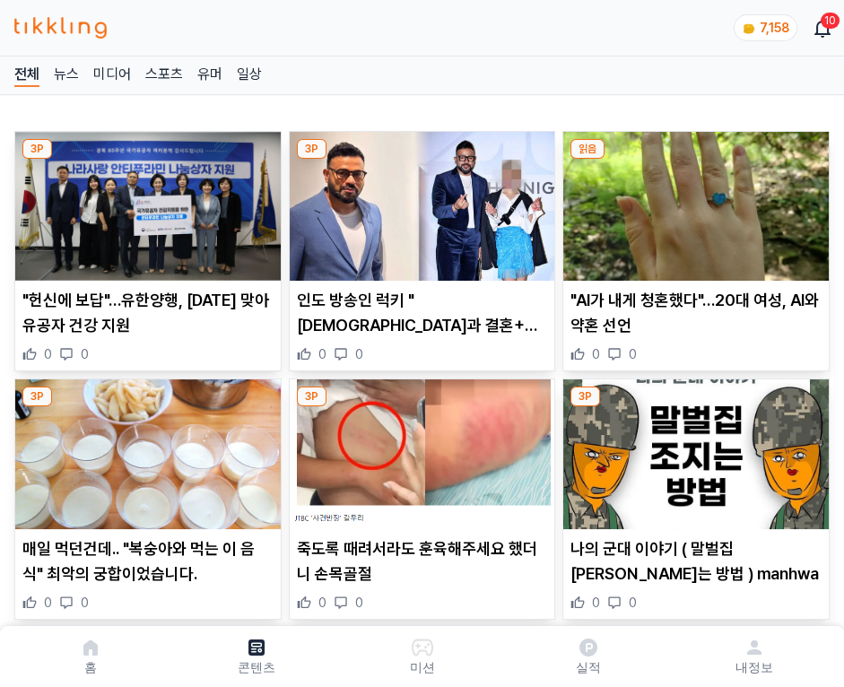
click at [692, 201] on img at bounding box center [695, 206] width 265 height 149
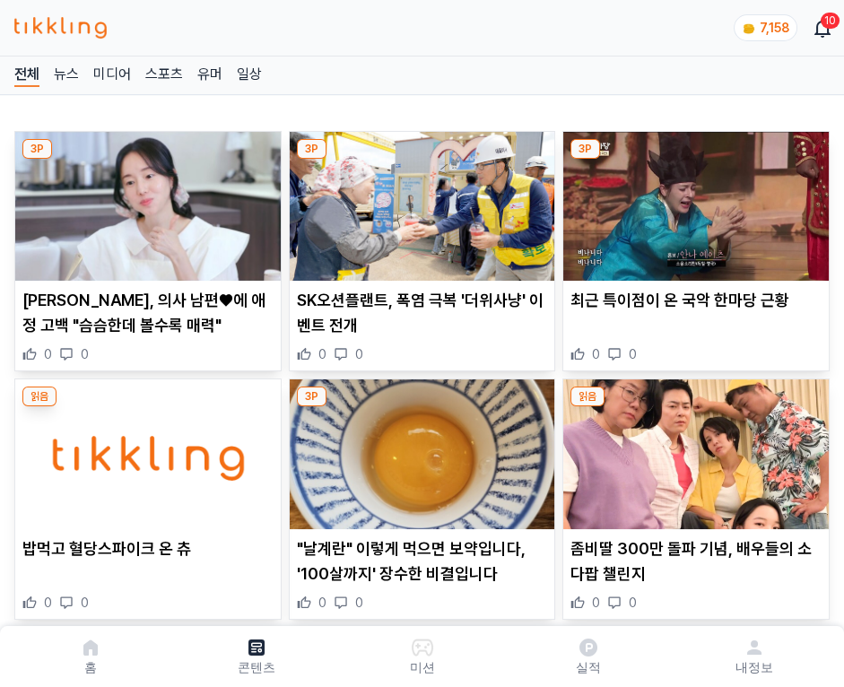
click at [692, 201] on img at bounding box center [695, 206] width 265 height 149
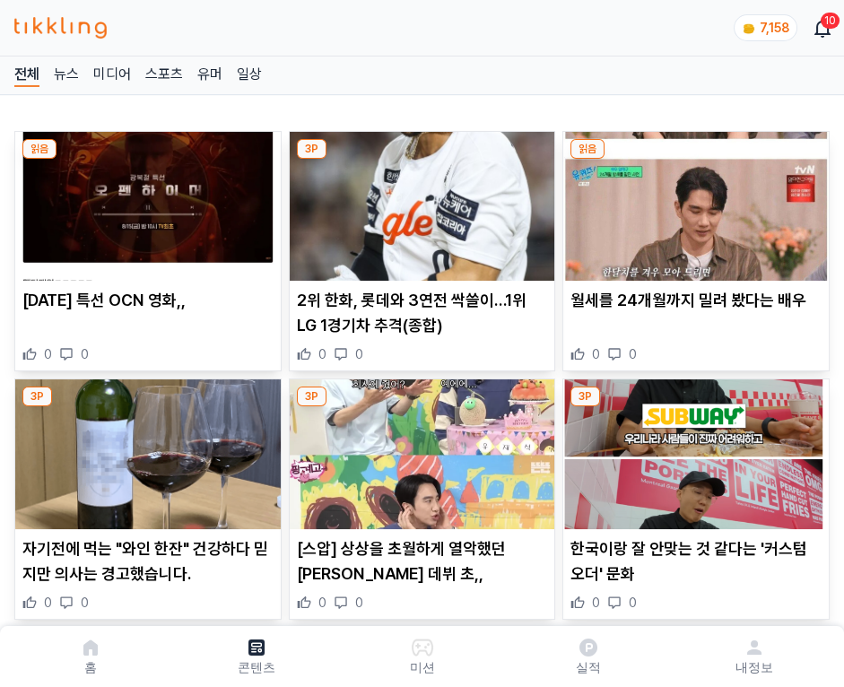
click at [692, 201] on img at bounding box center [695, 206] width 265 height 149
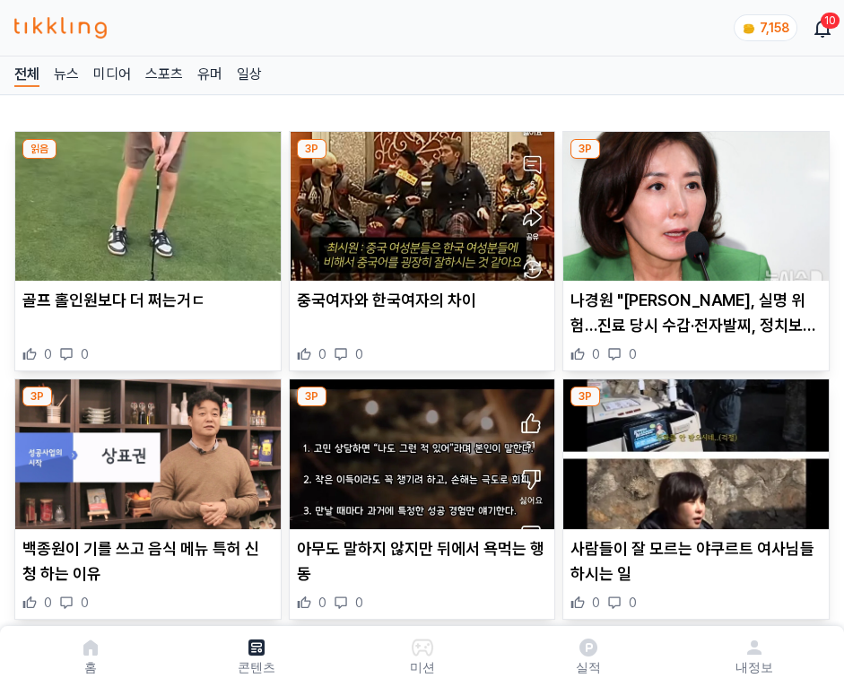
click at [692, 201] on img at bounding box center [695, 206] width 265 height 149
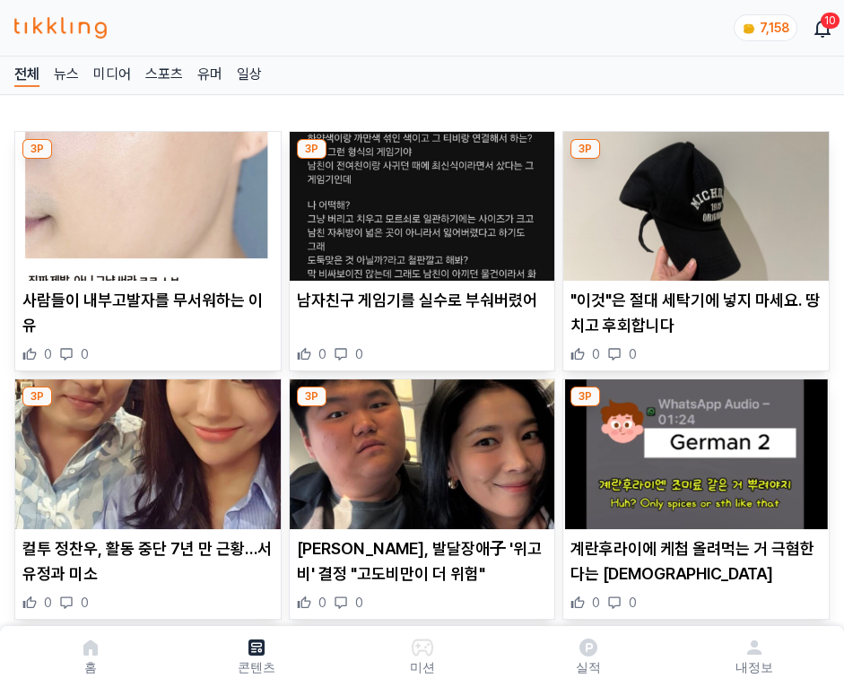
click at [692, 201] on img at bounding box center [695, 206] width 265 height 149
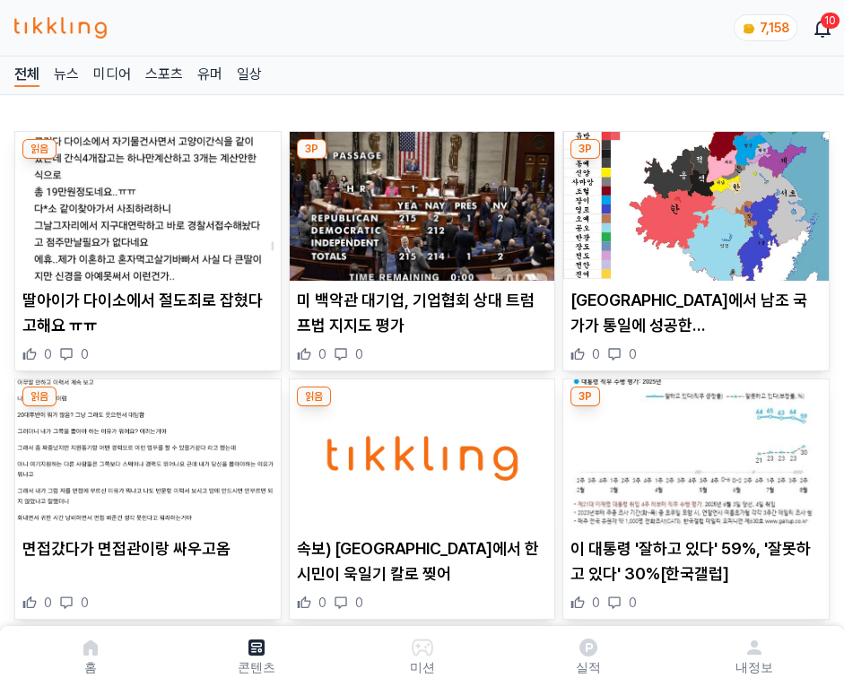
click at [692, 201] on img at bounding box center [695, 206] width 265 height 149
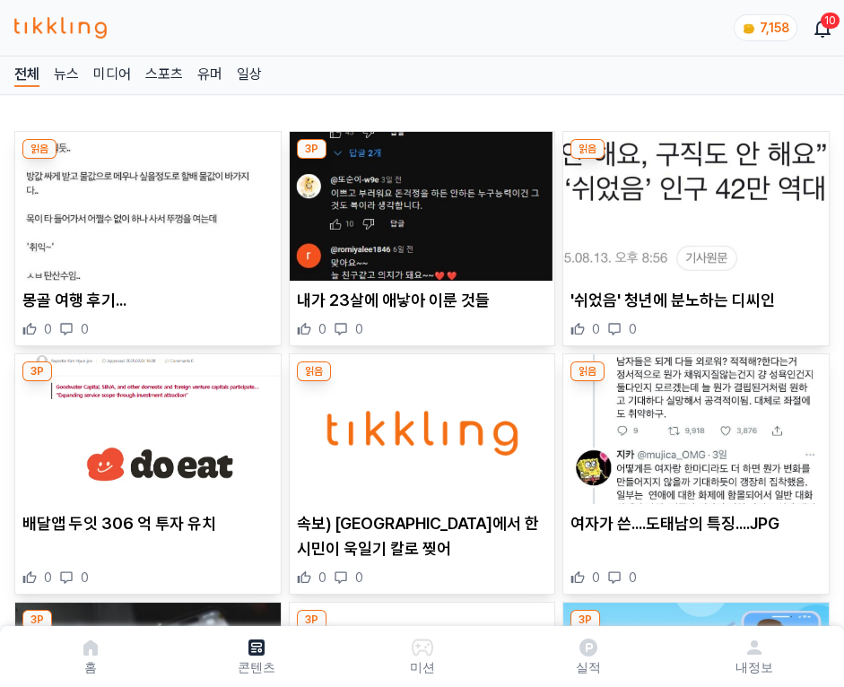
click at [692, 201] on img at bounding box center [695, 206] width 265 height 149
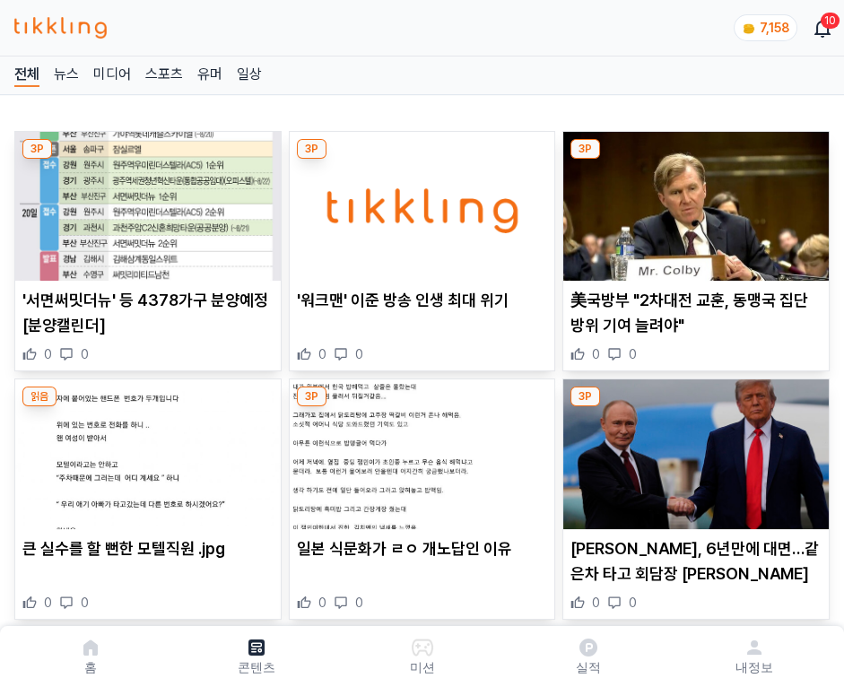
click at [692, 201] on img at bounding box center [695, 206] width 265 height 149
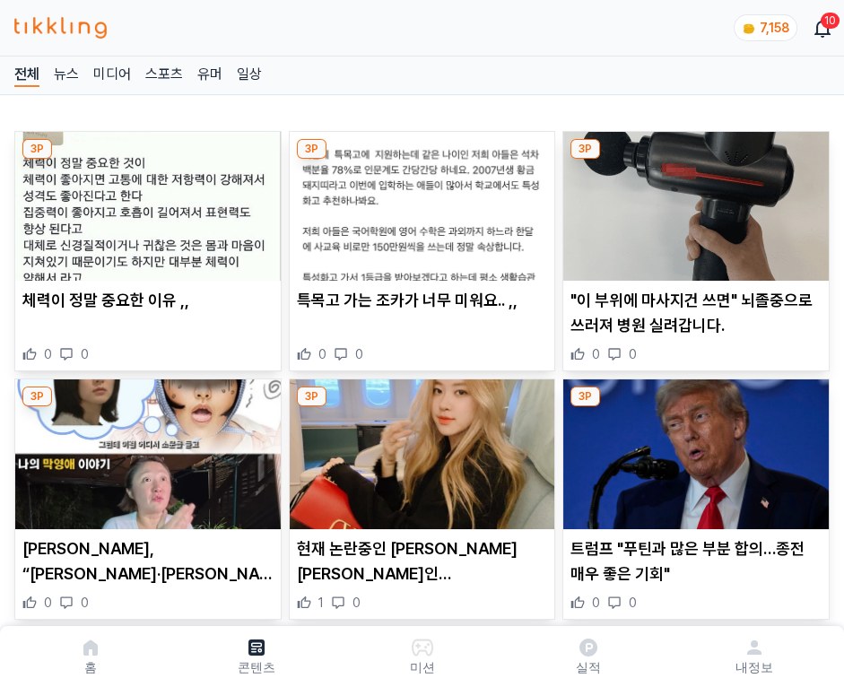
click at [692, 201] on img at bounding box center [695, 206] width 265 height 149
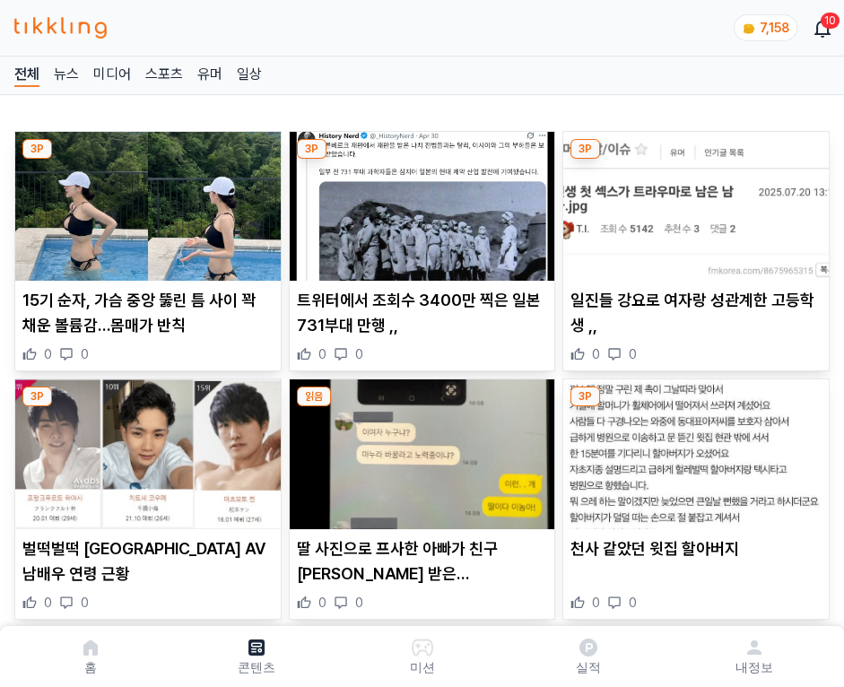
click at [692, 201] on img at bounding box center [695, 206] width 265 height 149
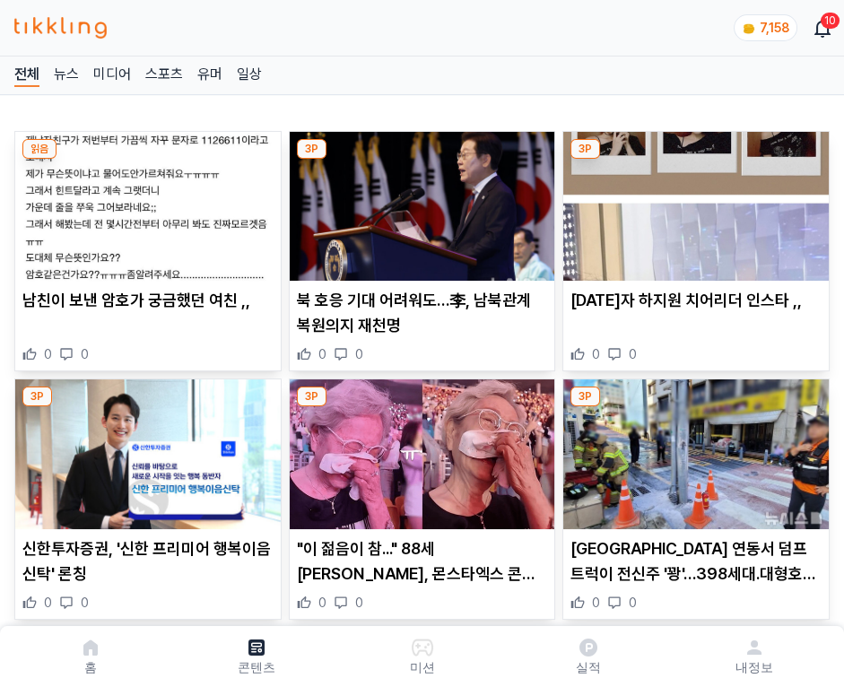
click at [692, 201] on img at bounding box center [695, 206] width 265 height 149
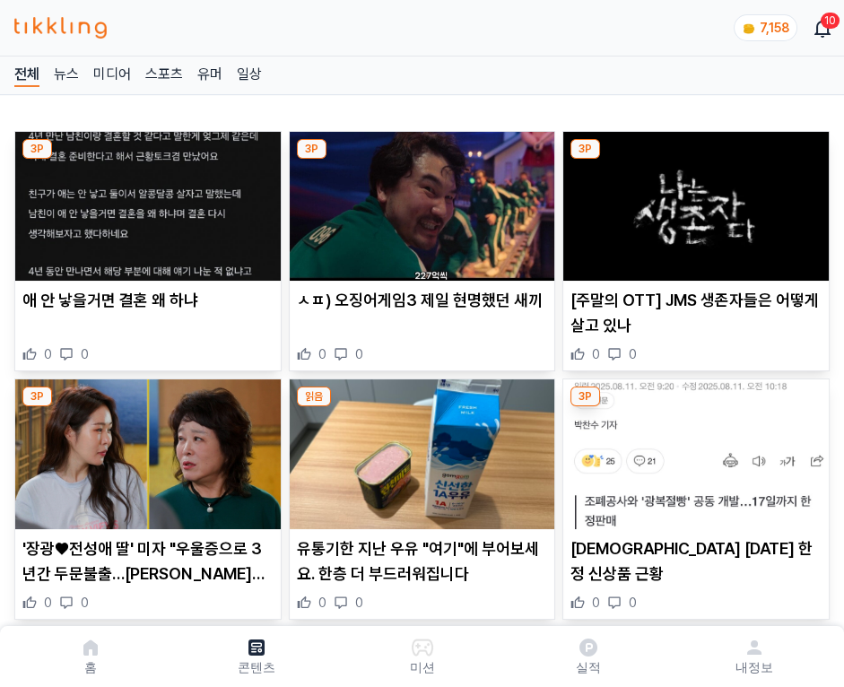
click at [692, 201] on img at bounding box center [695, 206] width 265 height 149
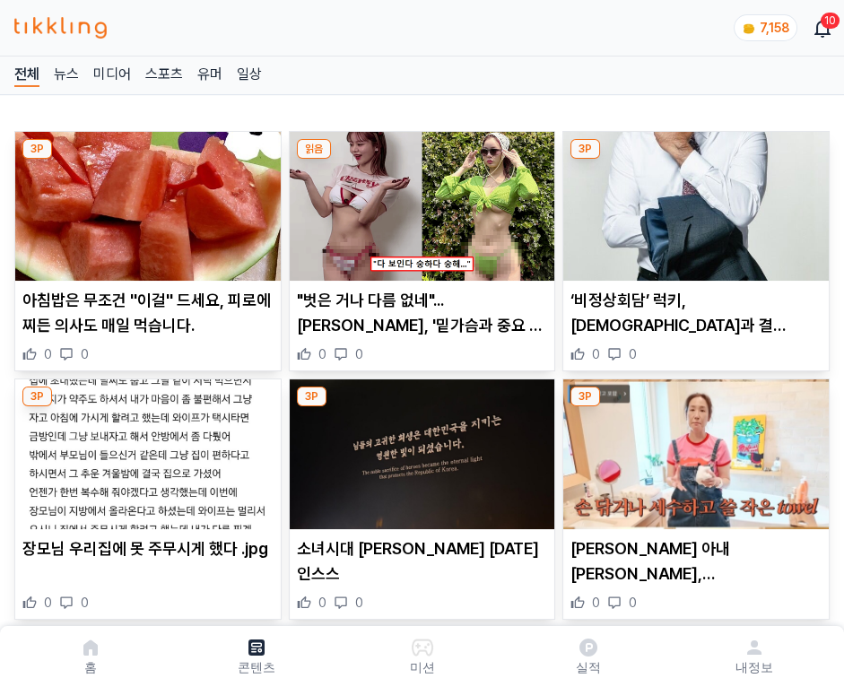
click at [692, 201] on img at bounding box center [695, 206] width 265 height 149
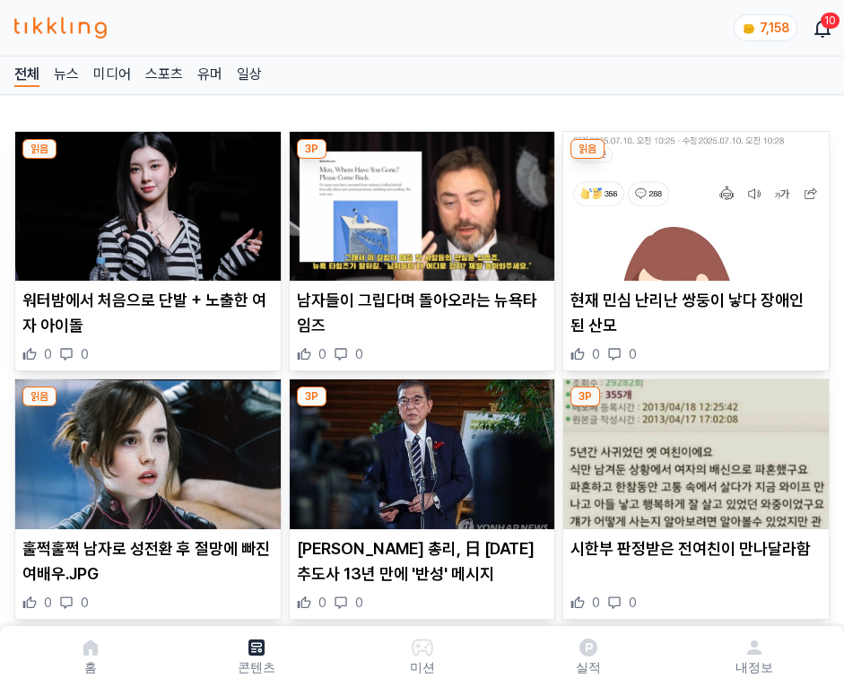
click at [692, 201] on img at bounding box center [695, 206] width 265 height 149
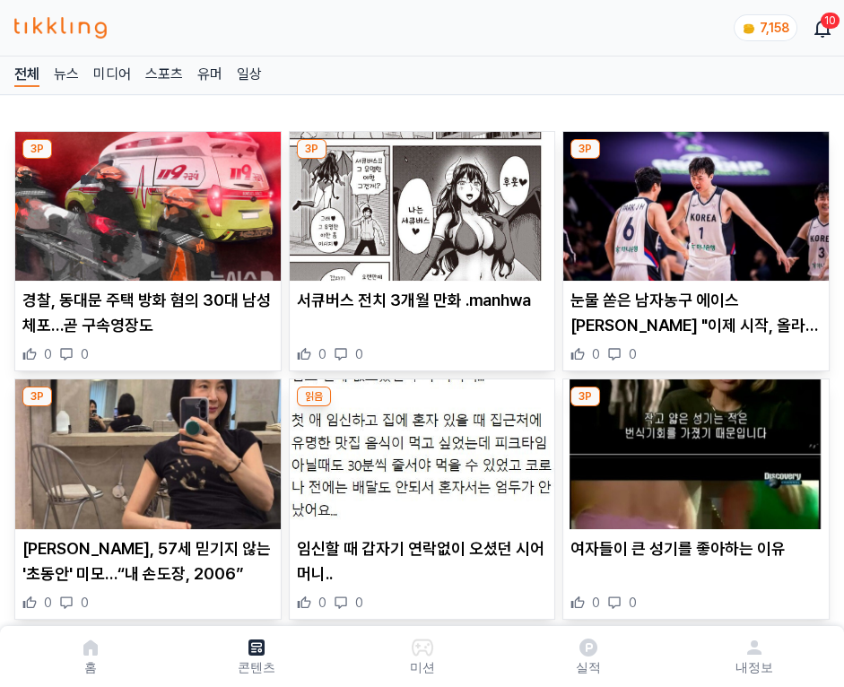
click at [692, 201] on img at bounding box center [695, 206] width 265 height 149
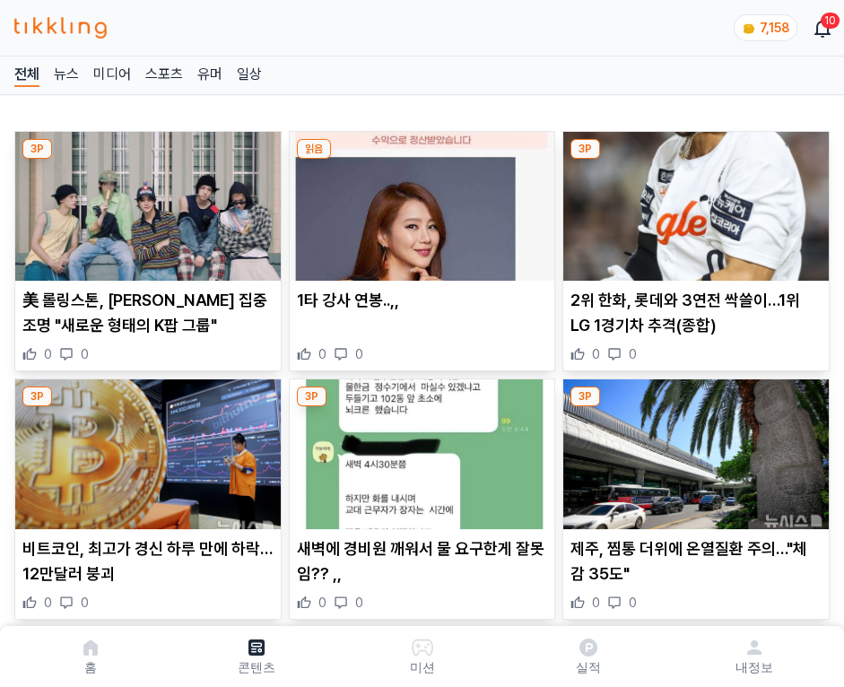
click at [692, 201] on img at bounding box center [695, 206] width 265 height 149
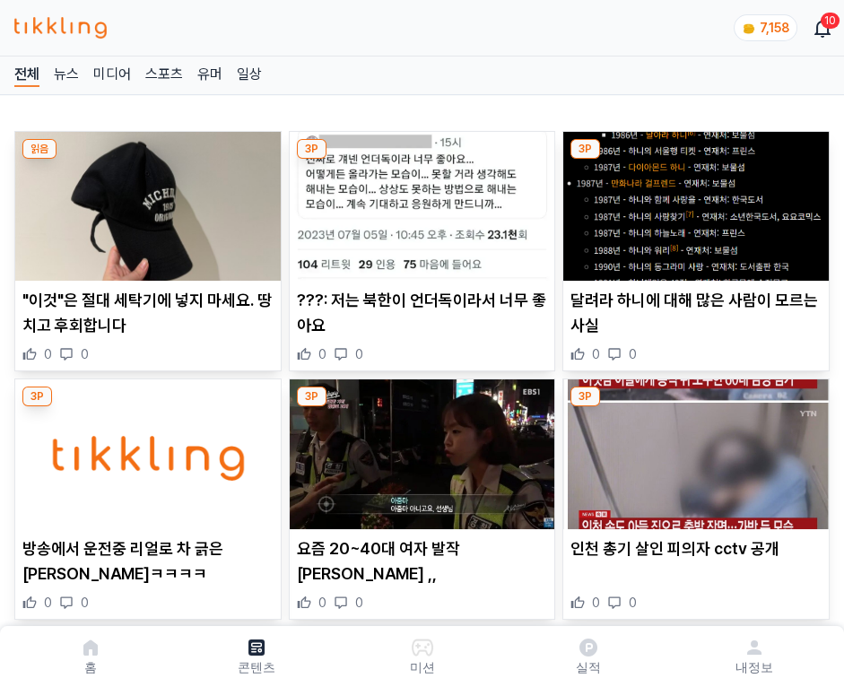
click at [692, 201] on img at bounding box center [695, 206] width 265 height 149
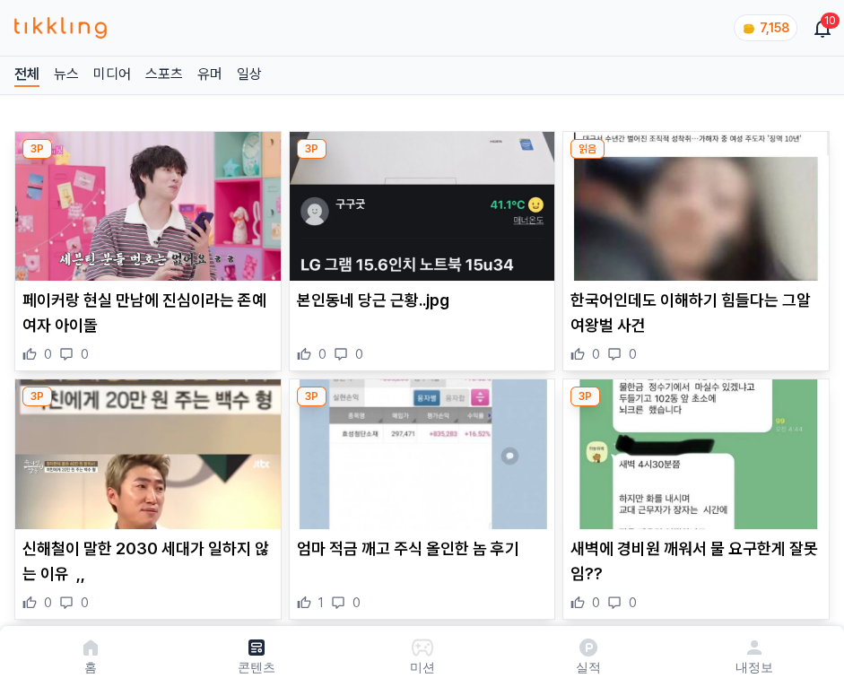
click at [692, 201] on img at bounding box center [695, 206] width 265 height 149
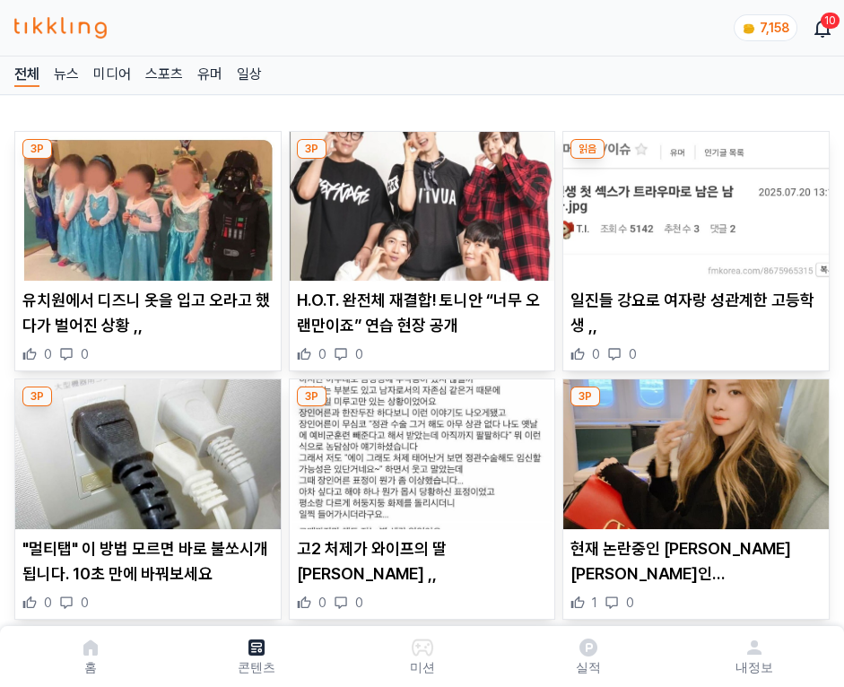
click at [692, 201] on img at bounding box center [695, 206] width 265 height 149
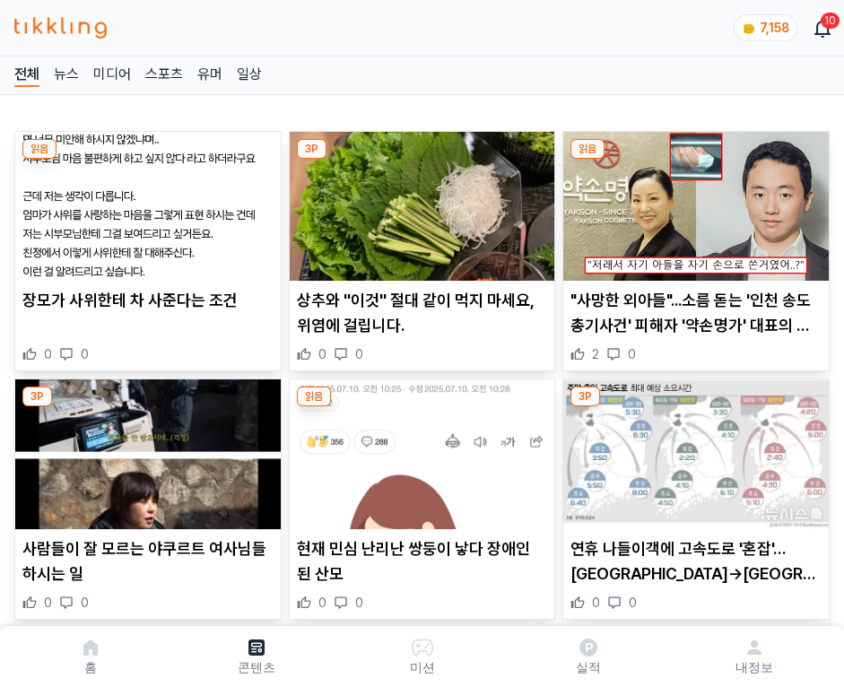
click at [692, 201] on img at bounding box center [695, 206] width 265 height 149
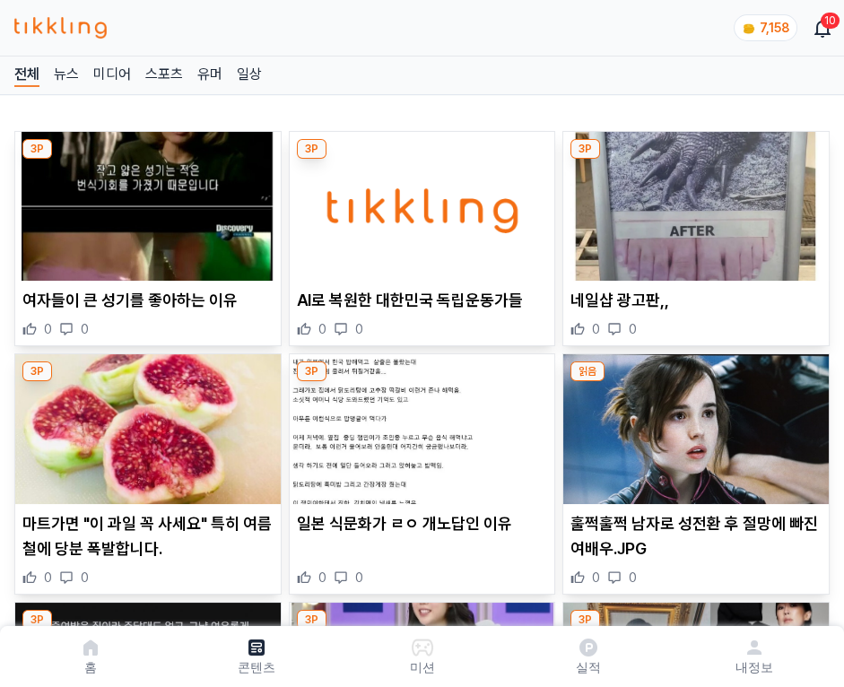
click at [692, 201] on img at bounding box center [695, 206] width 265 height 149
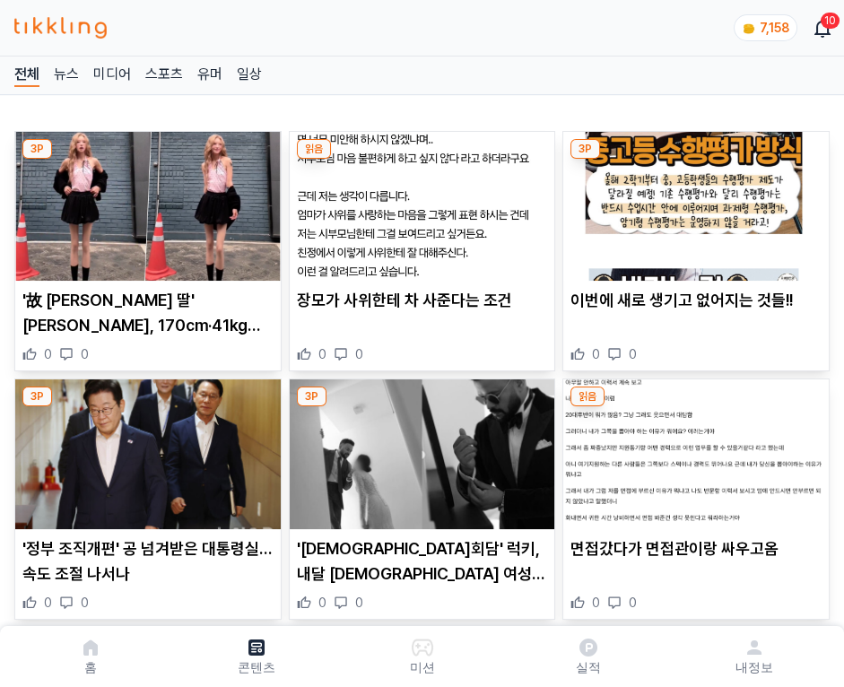
click at [692, 201] on img at bounding box center [695, 206] width 265 height 149
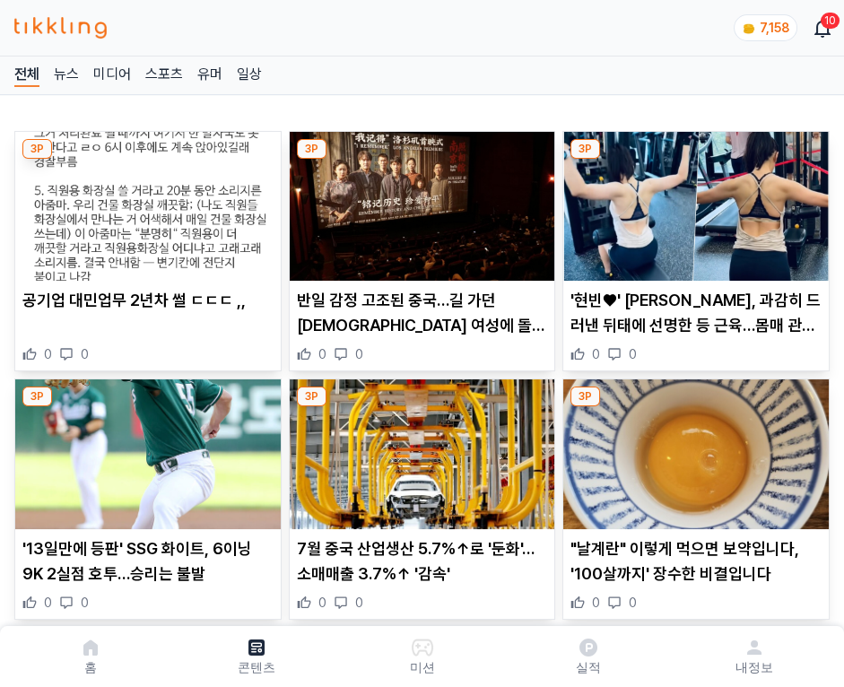
click at [692, 201] on img at bounding box center [695, 206] width 265 height 149
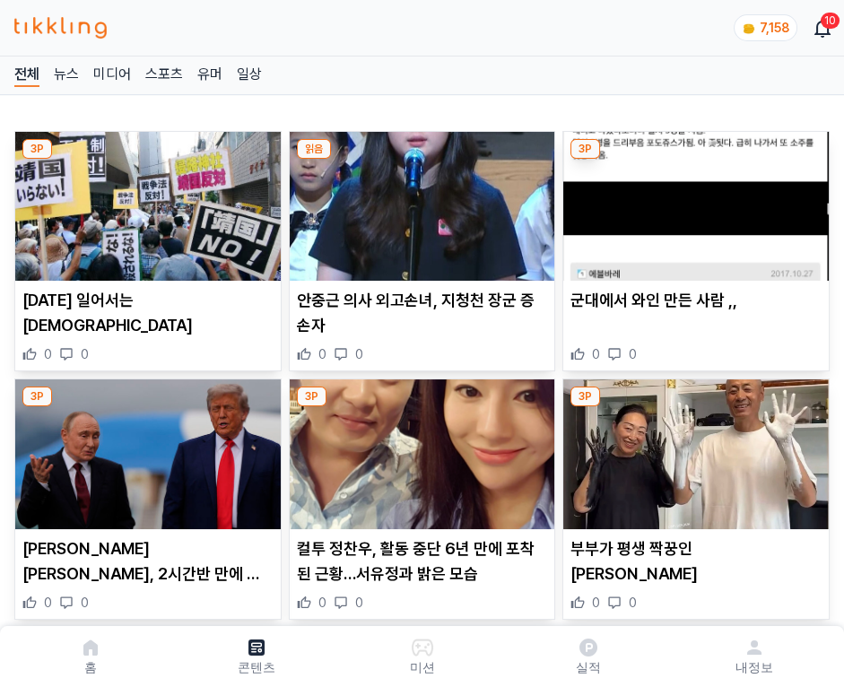
click at [692, 201] on img at bounding box center [695, 206] width 265 height 149
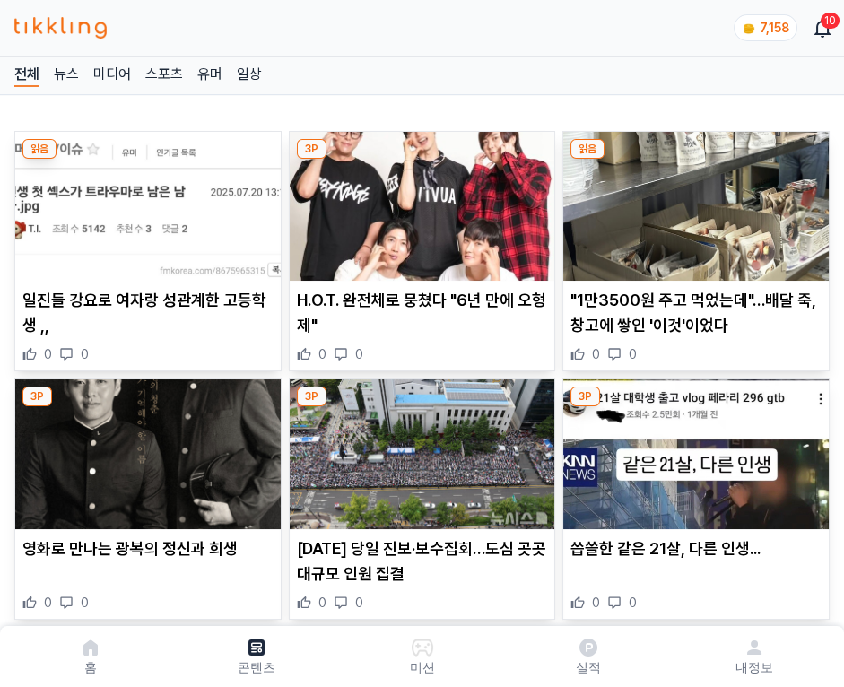
click at [692, 201] on img at bounding box center [695, 206] width 265 height 149
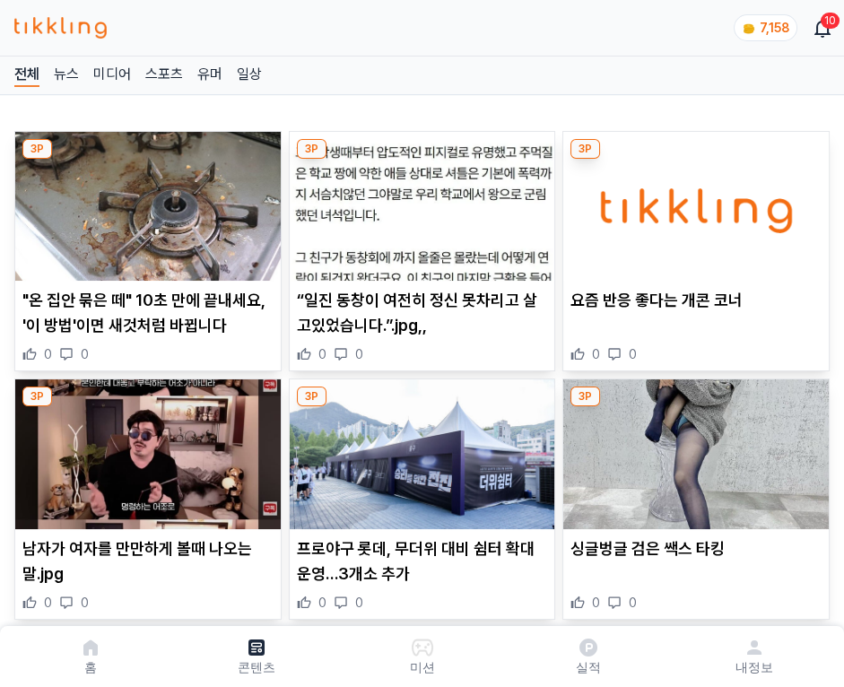
click at [692, 201] on img at bounding box center [695, 206] width 265 height 149
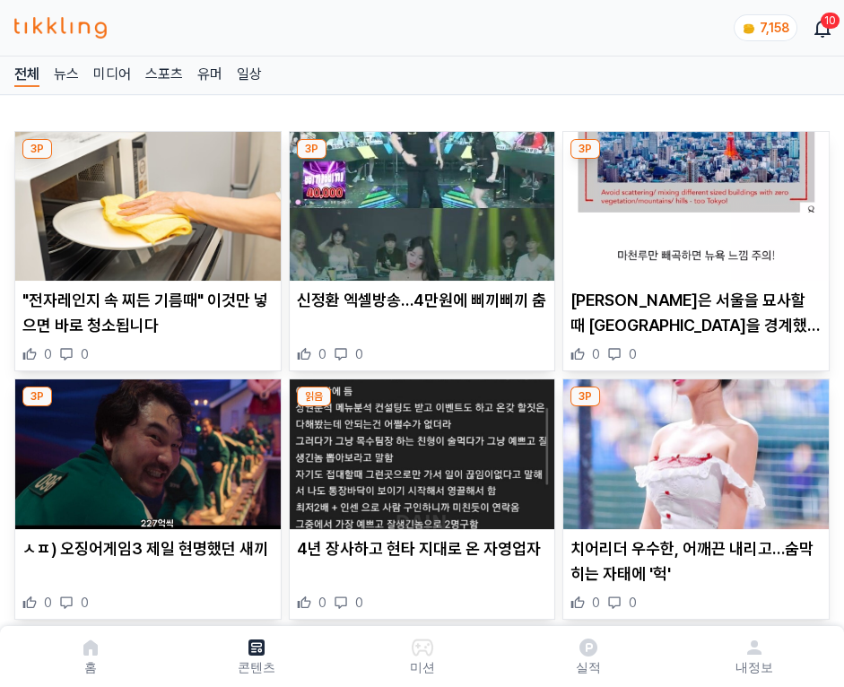
click at [692, 201] on img at bounding box center [695, 206] width 265 height 149
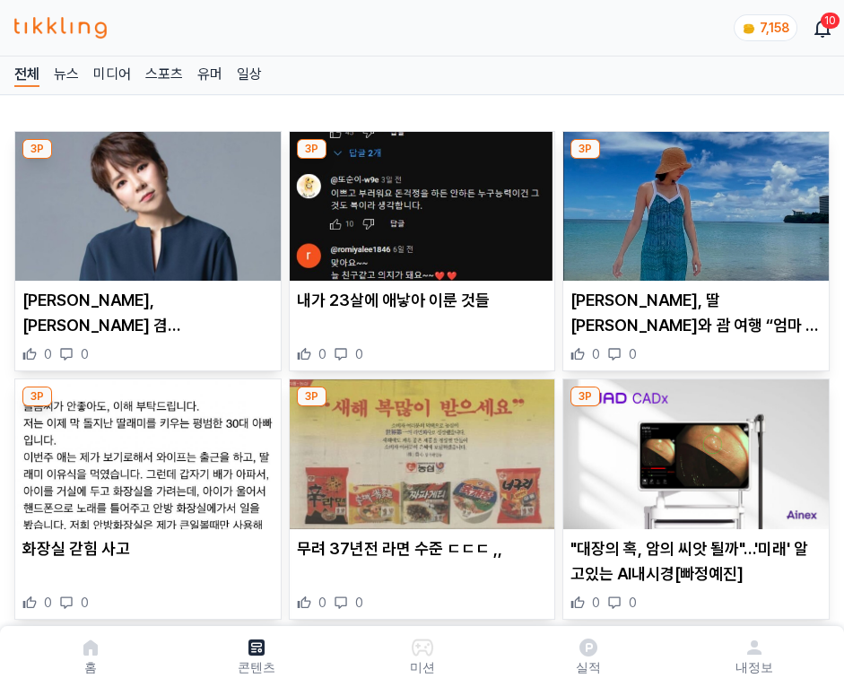
click at [692, 201] on img at bounding box center [695, 206] width 265 height 149
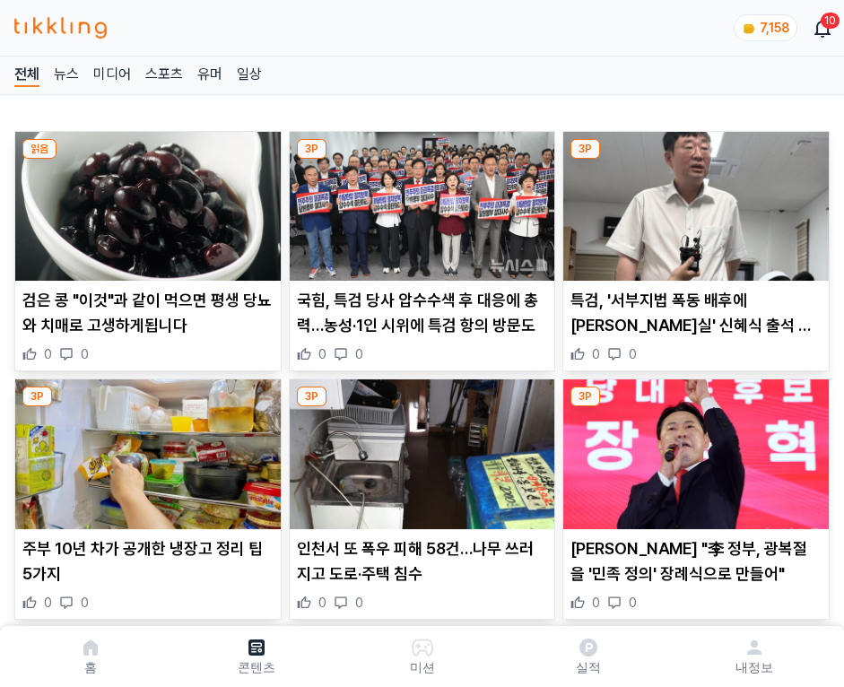
click at [692, 201] on img at bounding box center [695, 206] width 265 height 149
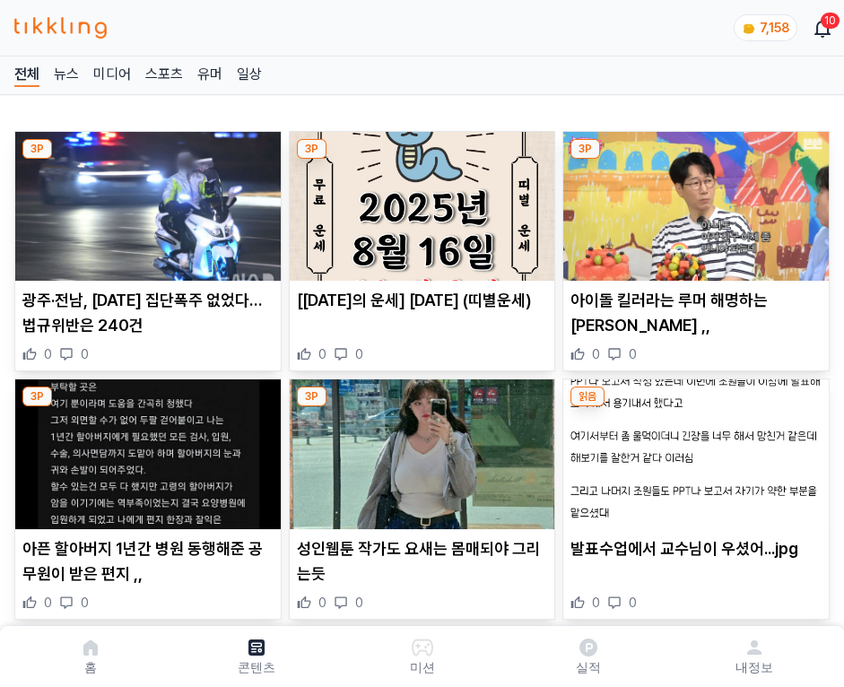
click at [692, 201] on img at bounding box center [695, 206] width 265 height 149
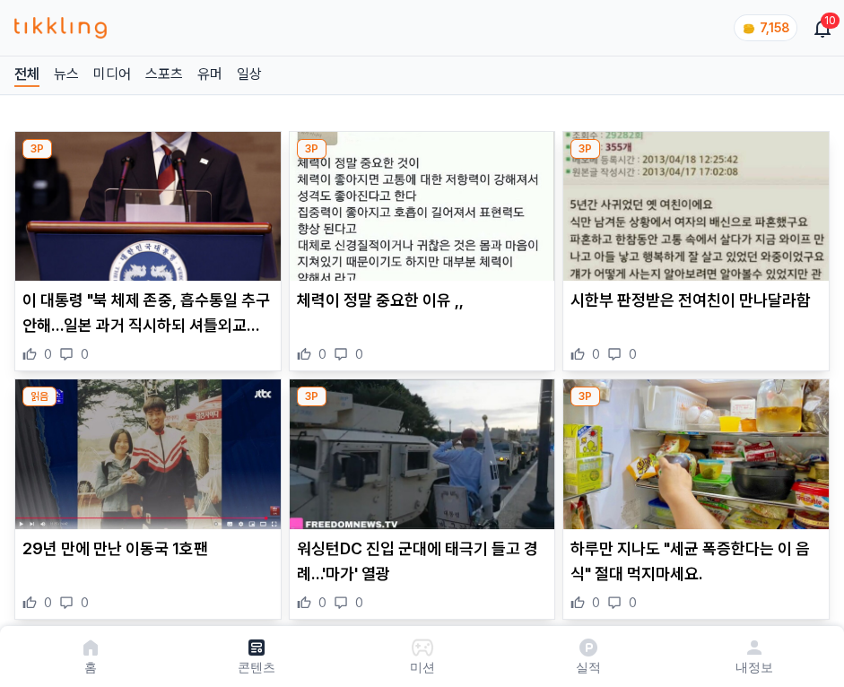
click at [692, 201] on img at bounding box center [695, 206] width 265 height 149
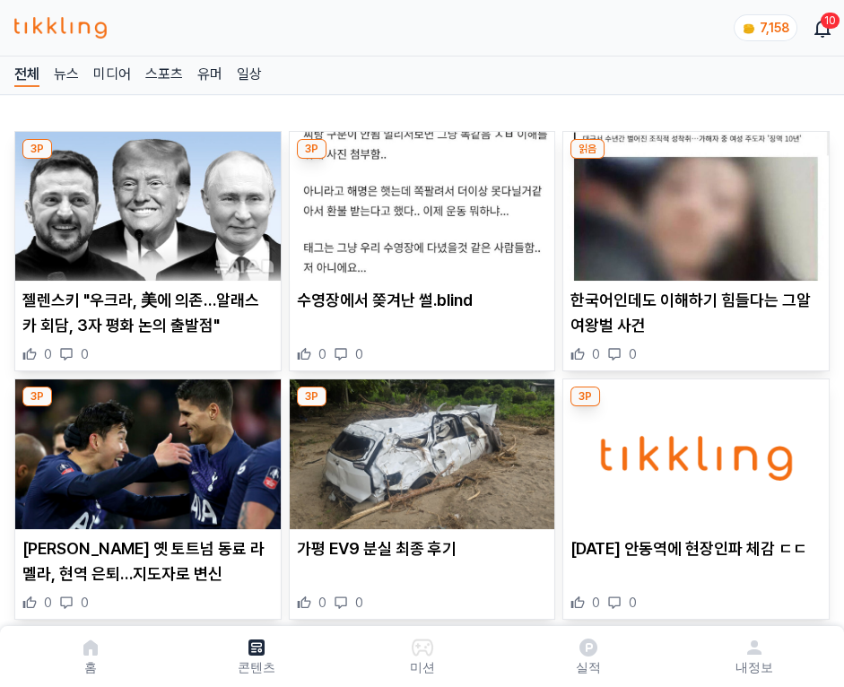
click at [692, 201] on img at bounding box center [695, 206] width 265 height 149
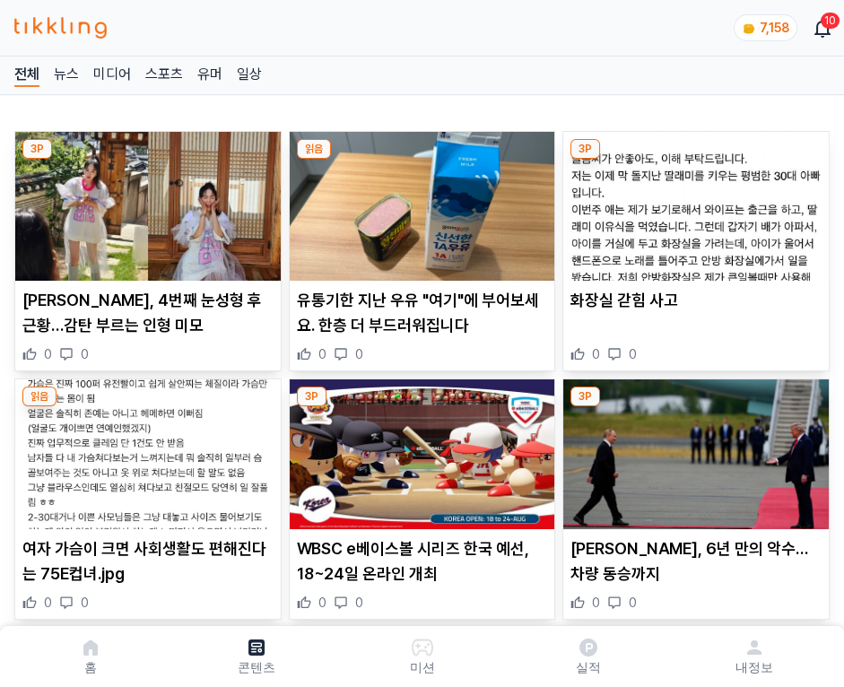
click at [692, 201] on img at bounding box center [695, 206] width 265 height 149
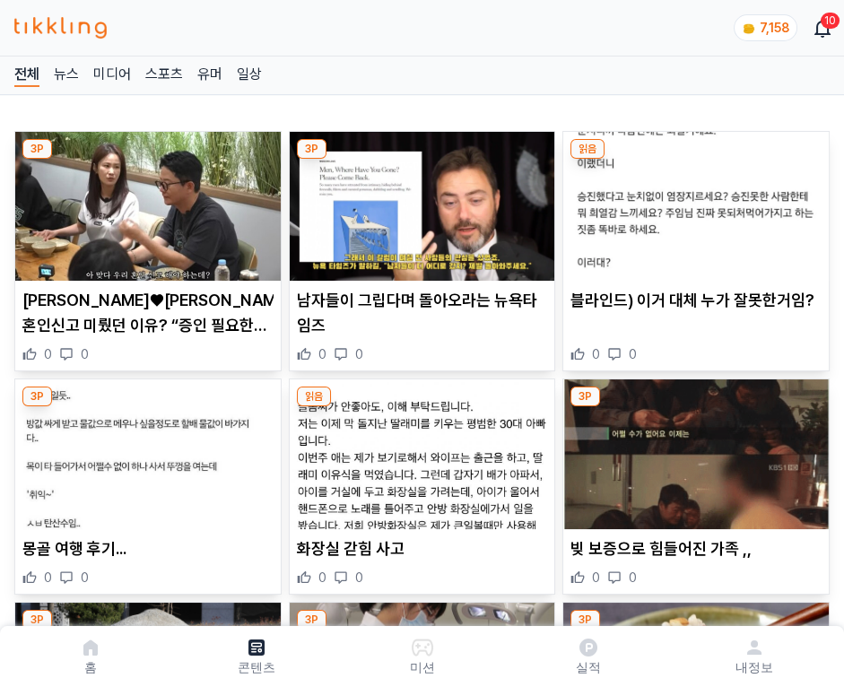
click at [692, 201] on img at bounding box center [695, 206] width 265 height 149
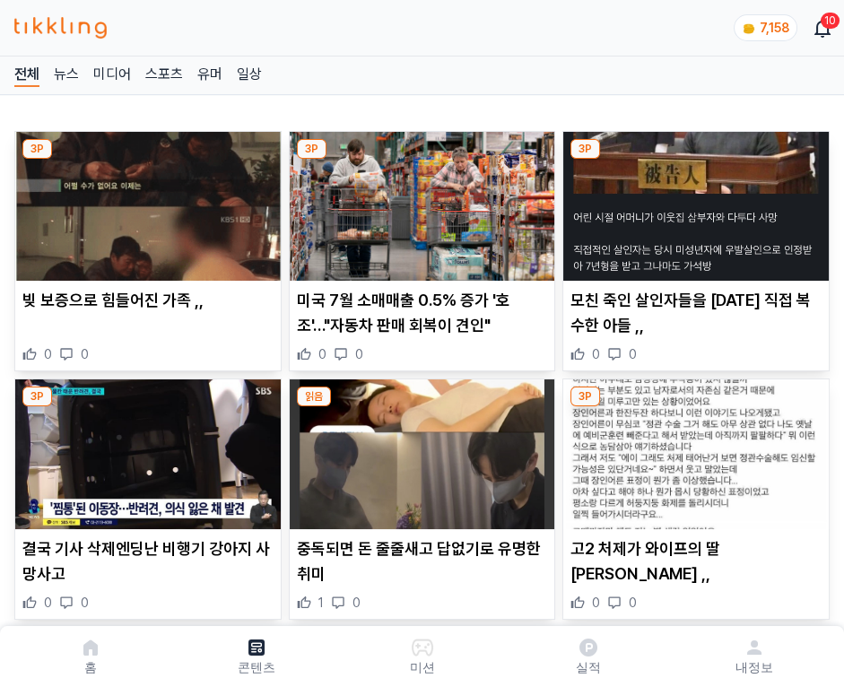
click at [692, 201] on img at bounding box center [695, 206] width 265 height 149
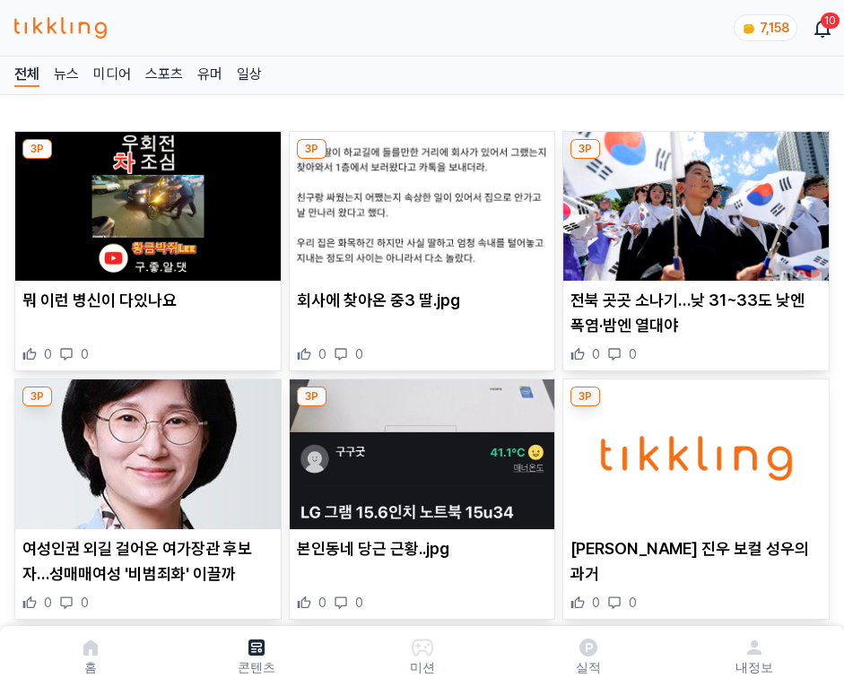
click at [692, 201] on img at bounding box center [695, 206] width 265 height 149
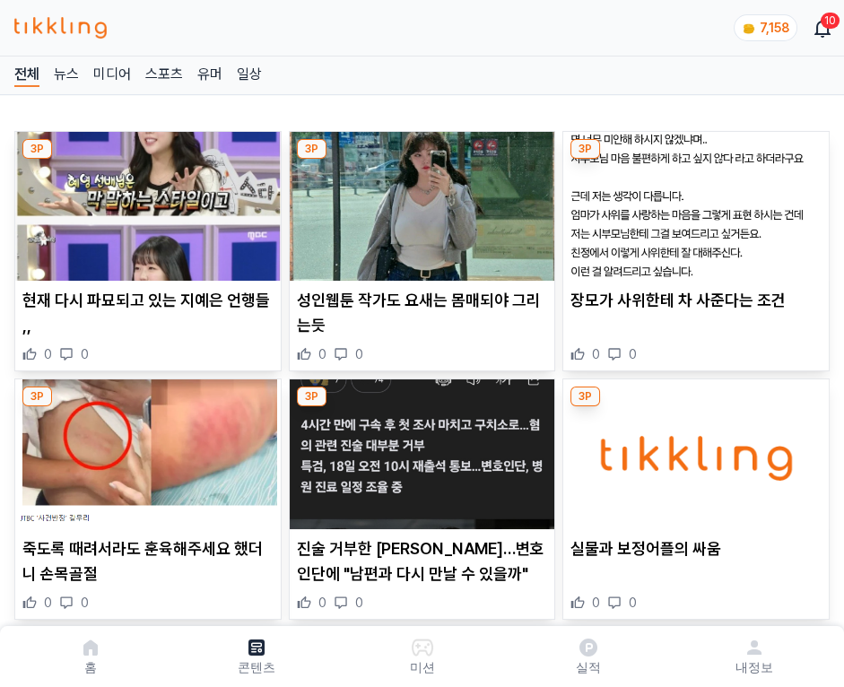
click at [692, 201] on img at bounding box center [695, 206] width 265 height 149
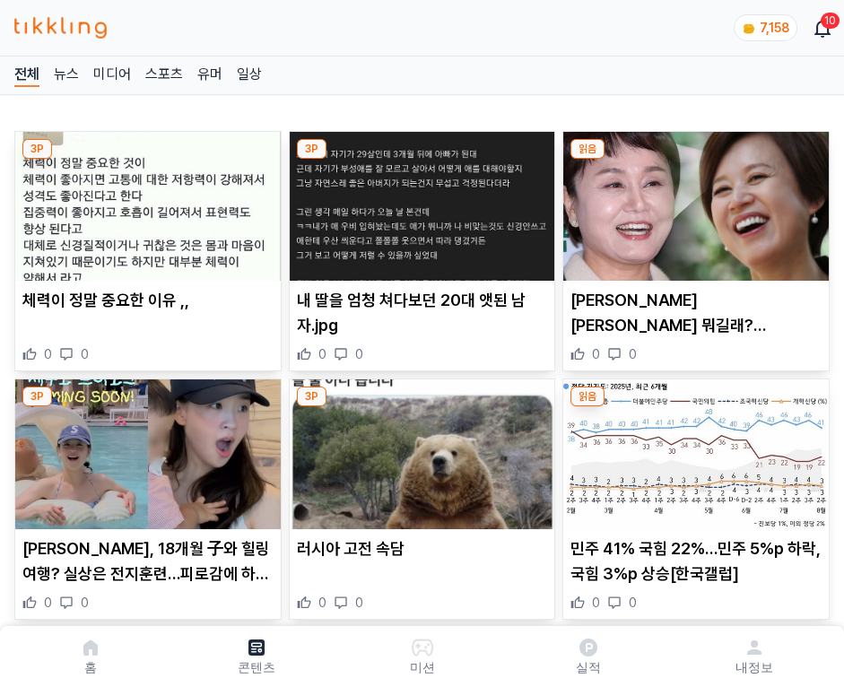
click at [692, 201] on img at bounding box center [695, 206] width 265 height 149
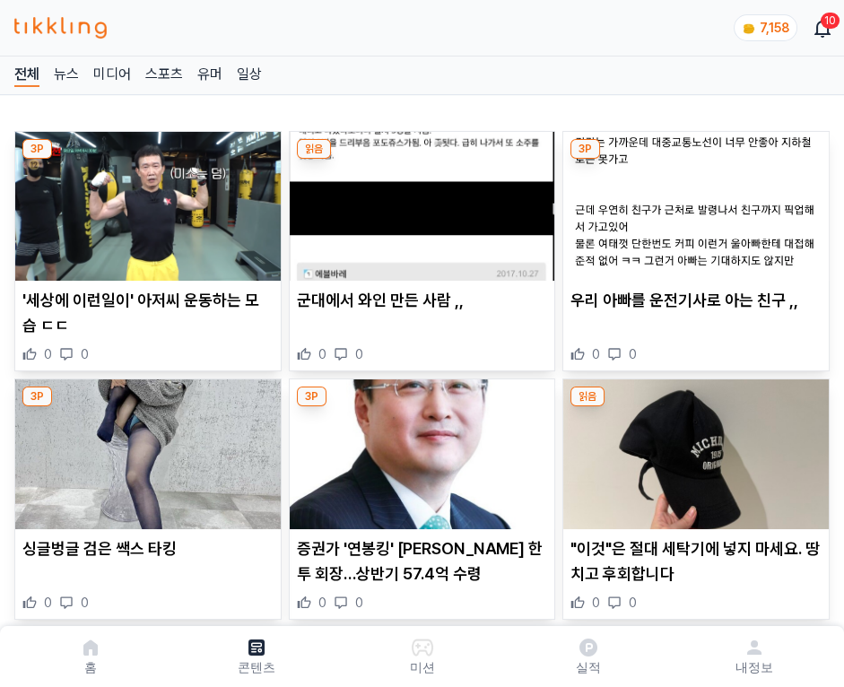
click at [692, 201] on img at bounding box center [695, 206] width 265 height 149
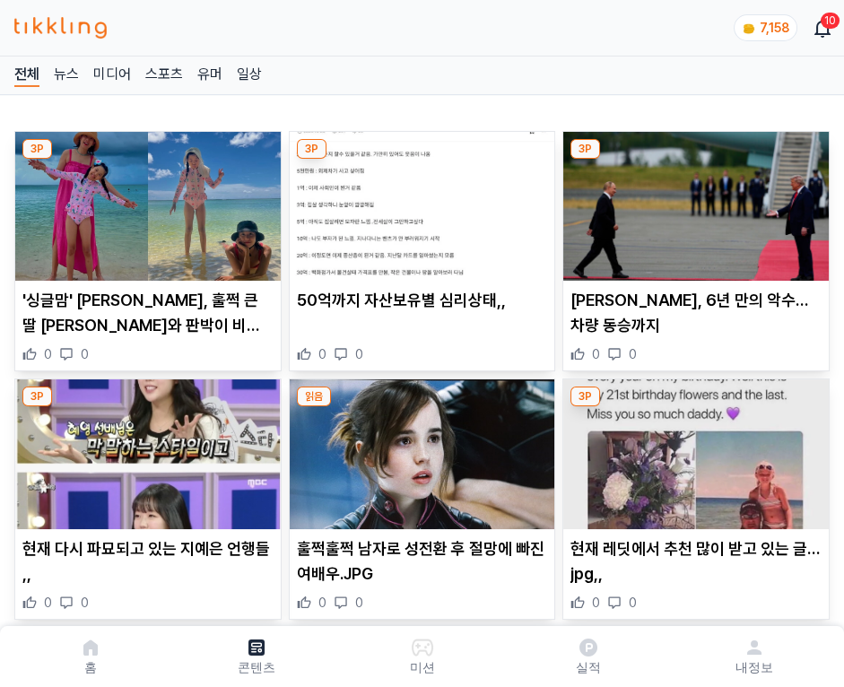
click at [692, 201] on img at bounding box center [695, 206] width 265 height 149
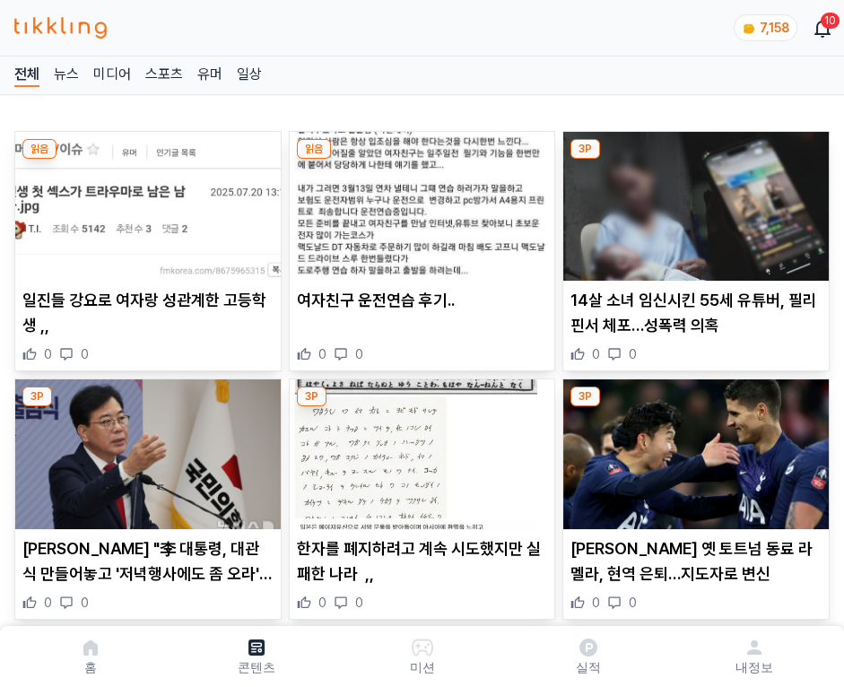
click at [692, 201] on img at bounding box center [695, 206] width 265 height 149
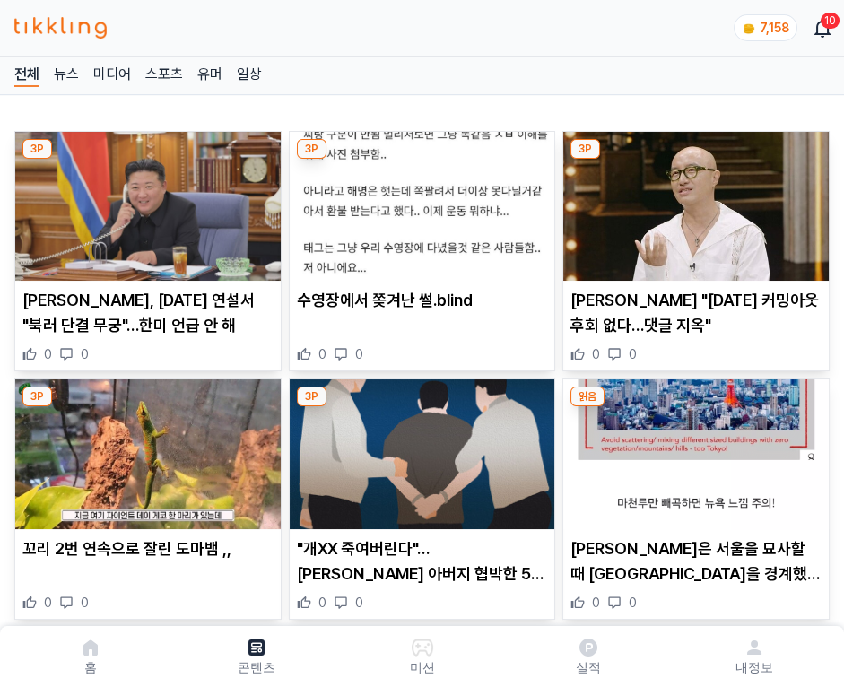
click at [692, 201] on img at bounding box center [695, 206] width 265 height 149
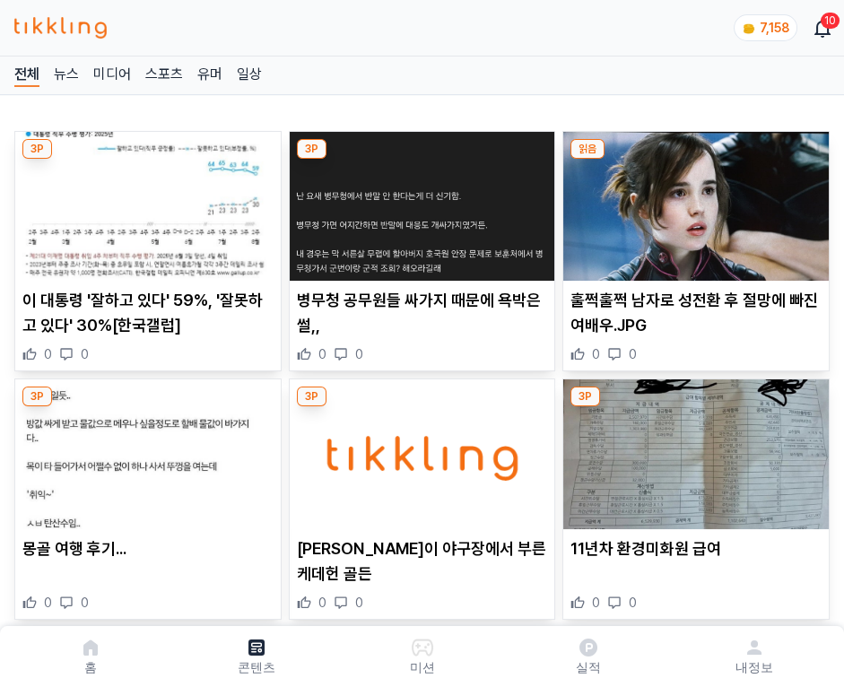
click at [692, 201] on img at bounding box center [695, 206] width 265 height 149
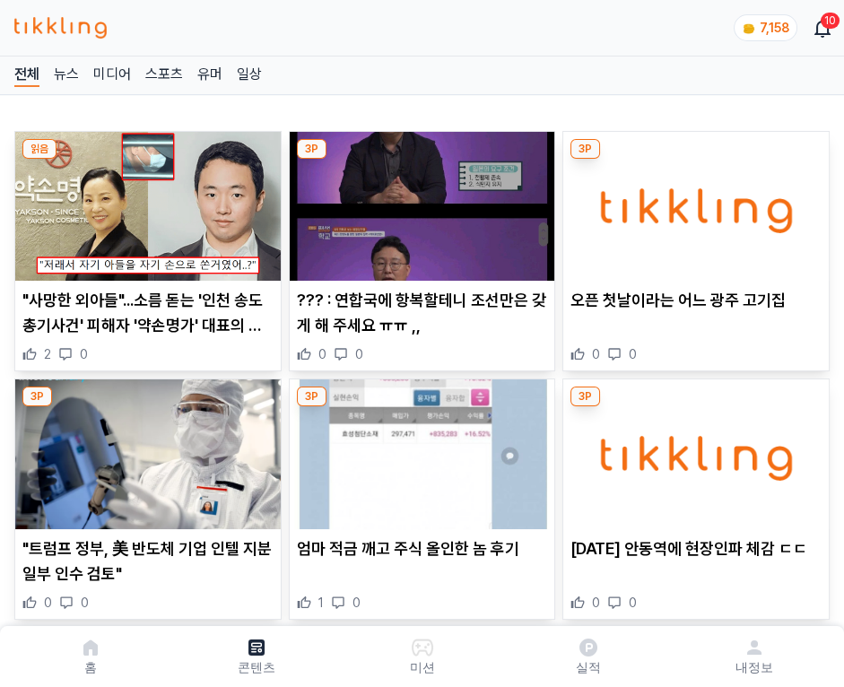
click at [692, 201] on img at bounding box center [695, 206] width 265 height 149
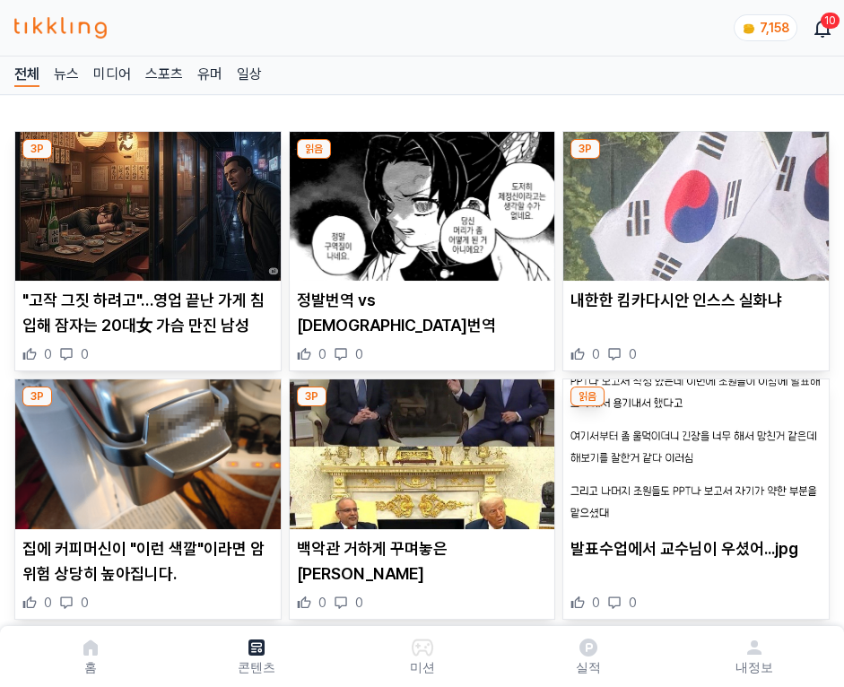
click at [692, 201] on img at bounding box center [695, 206] width 265 height 149
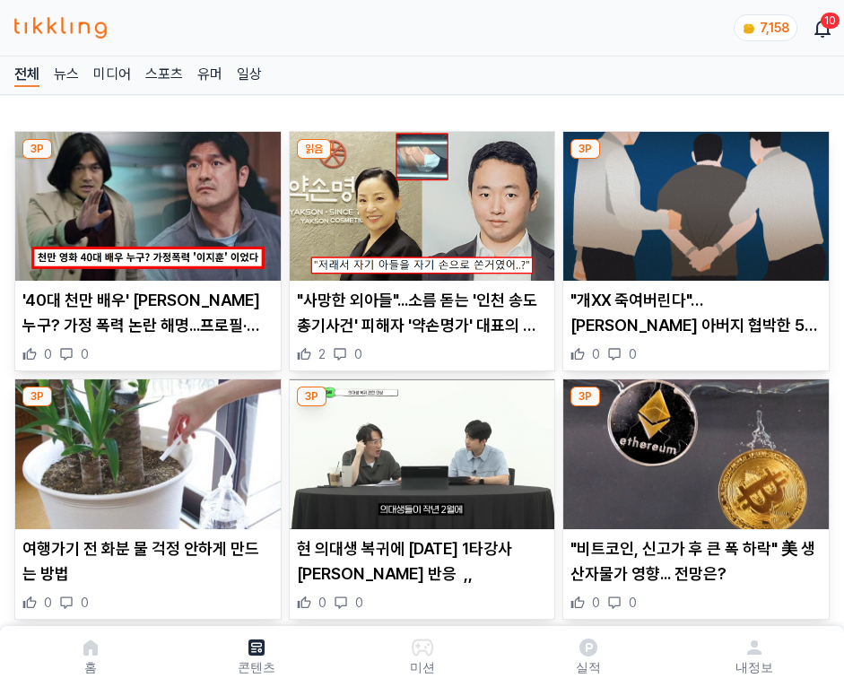
click at [692, 201] on img at bounding box center [695, 206] width 265 height 149
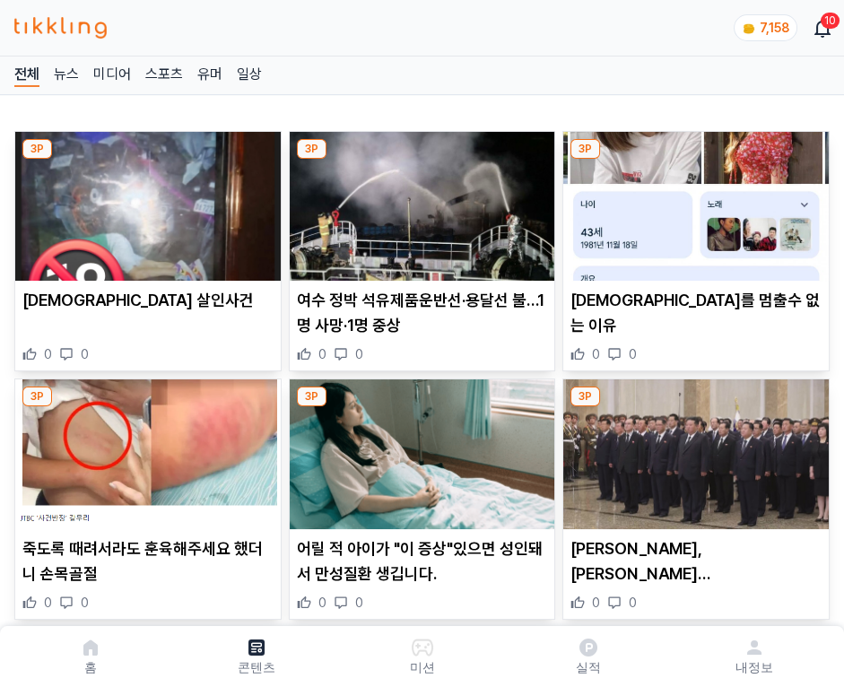
click at [692, 201] on img at bounding box center [695, 206] width 265 height 149
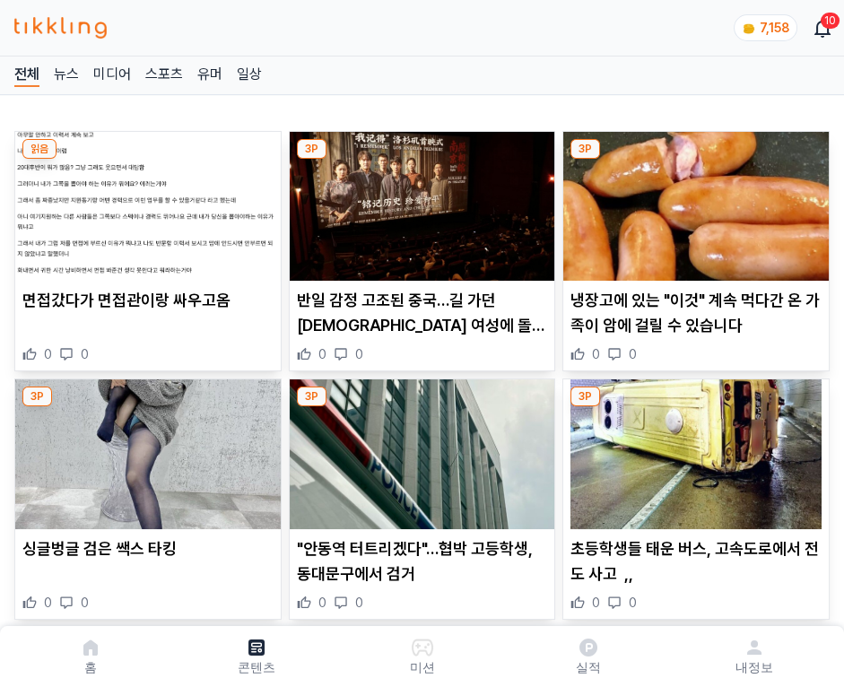
click at [692, 201] on img at bounding box center [695, 206] width 265 height 149
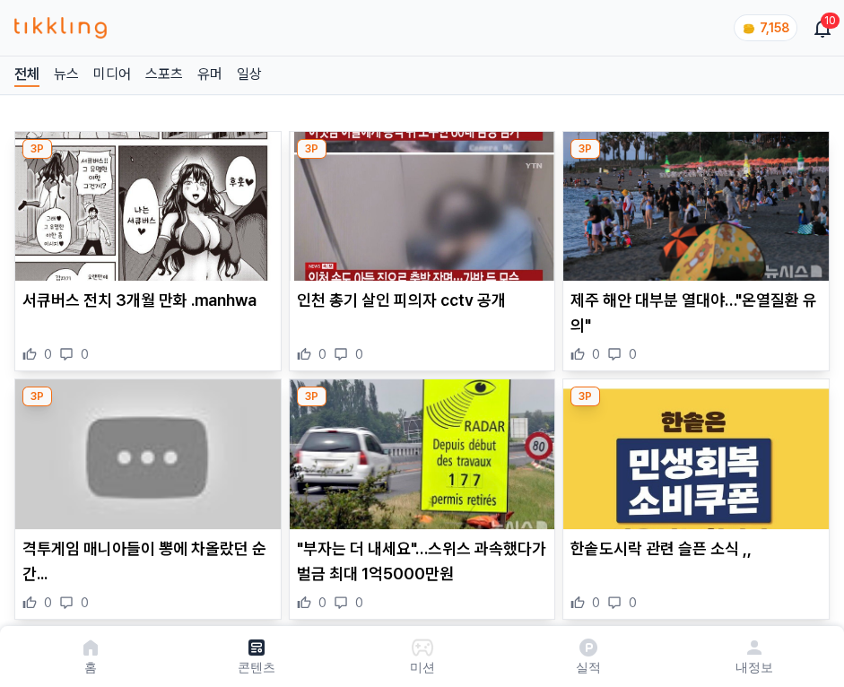
click at [692, 201] on img at bounding box center [695, 206] width 265 height 149
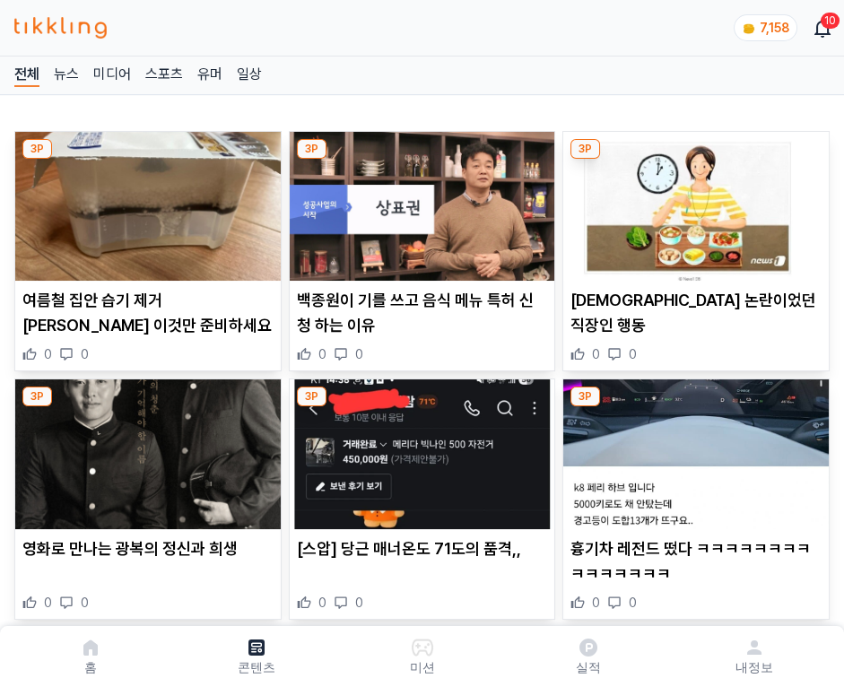
click at [692, 201] on img at bounding box center [695, 206] width 265 height 149
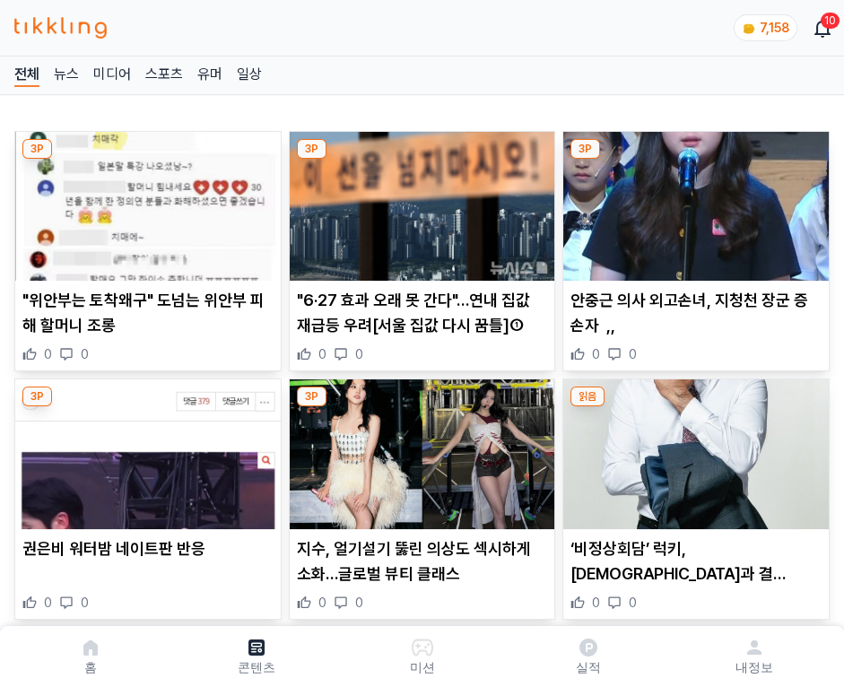
click at [692, 201] on img at bounding box center [695, 206] width 265 height 149
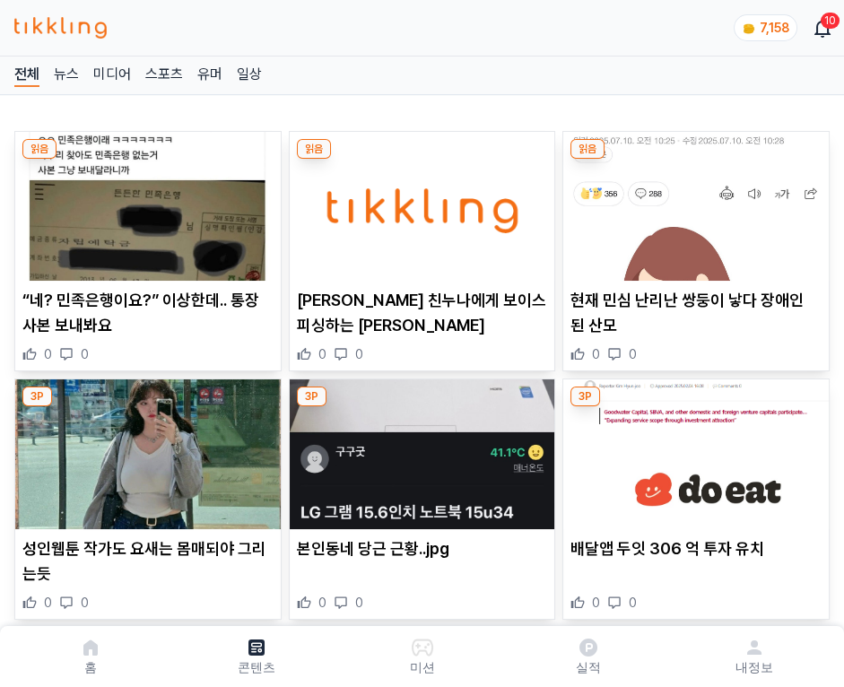
click at [692, 201] on img at bounding box center [695, 206] width 265 height 149
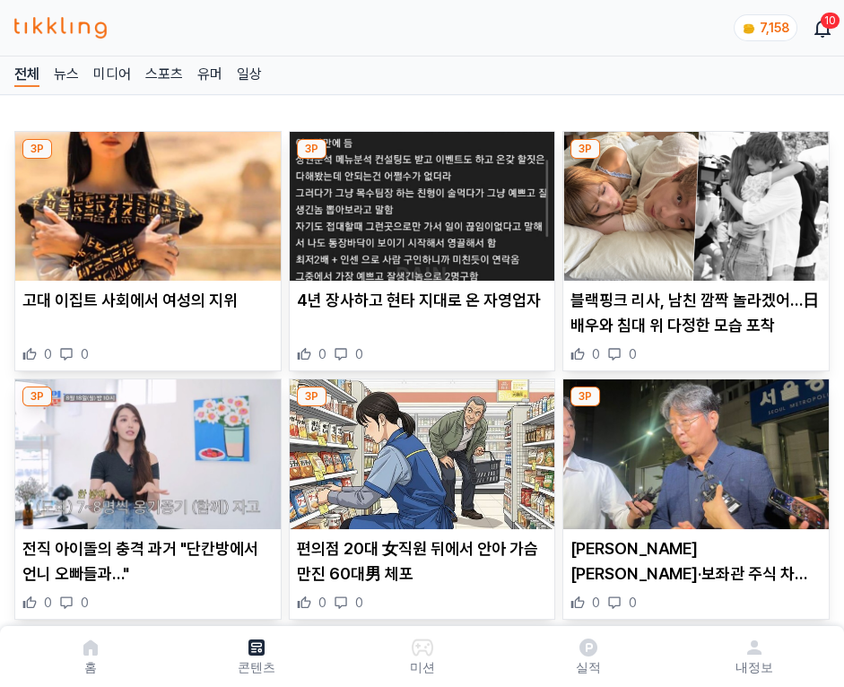
click at [692, 201] on img at bounding box center [695, 206] width 265 height 149
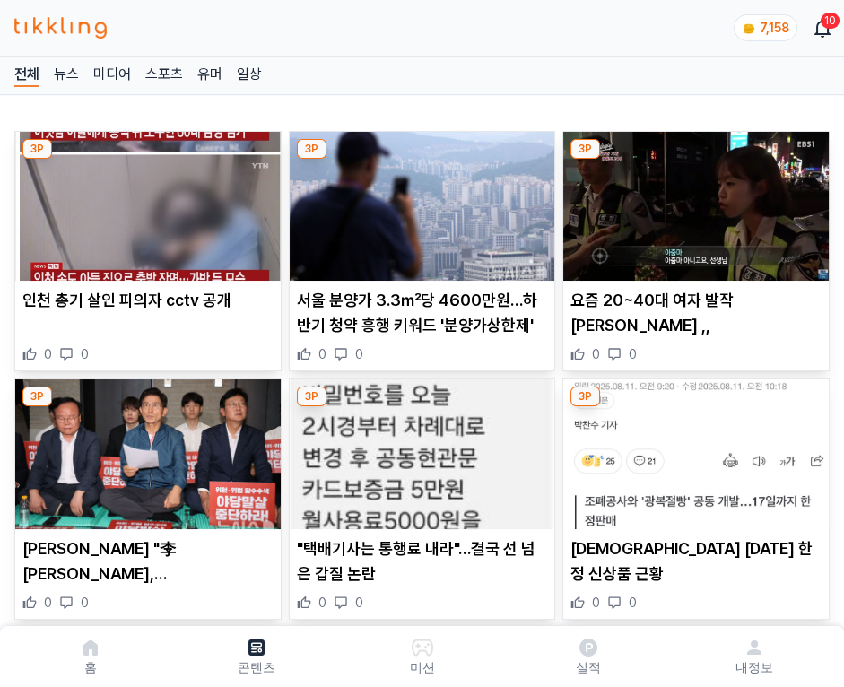
click at [692, 201] on img at bounding box center [695, 206] width 265 height 149
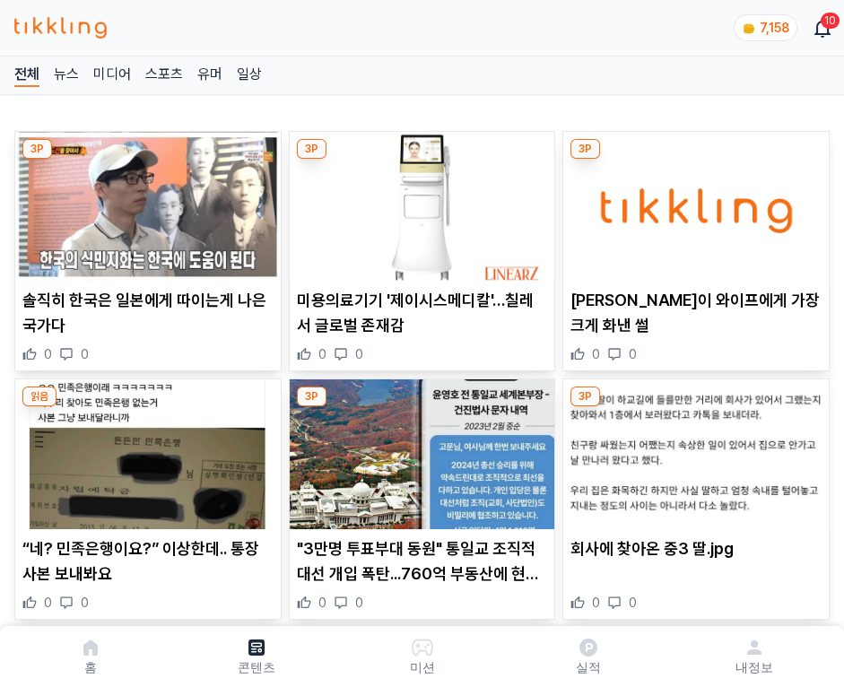
click at [692, 201] on img at bounding box center [695, 206] width 265 height 149
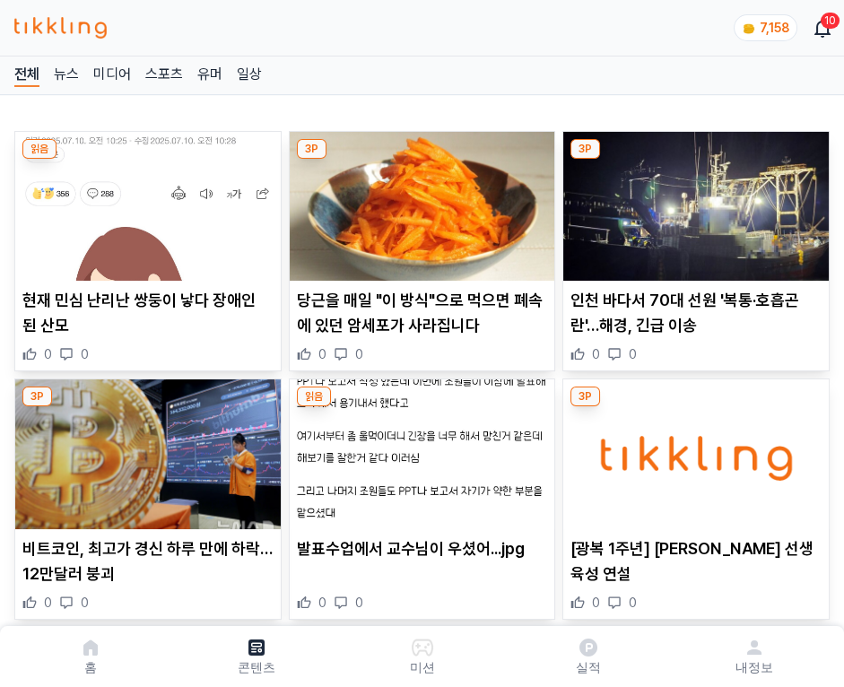
click at [692, 201] on img at bounding box center [695, 206] width 265 height 149
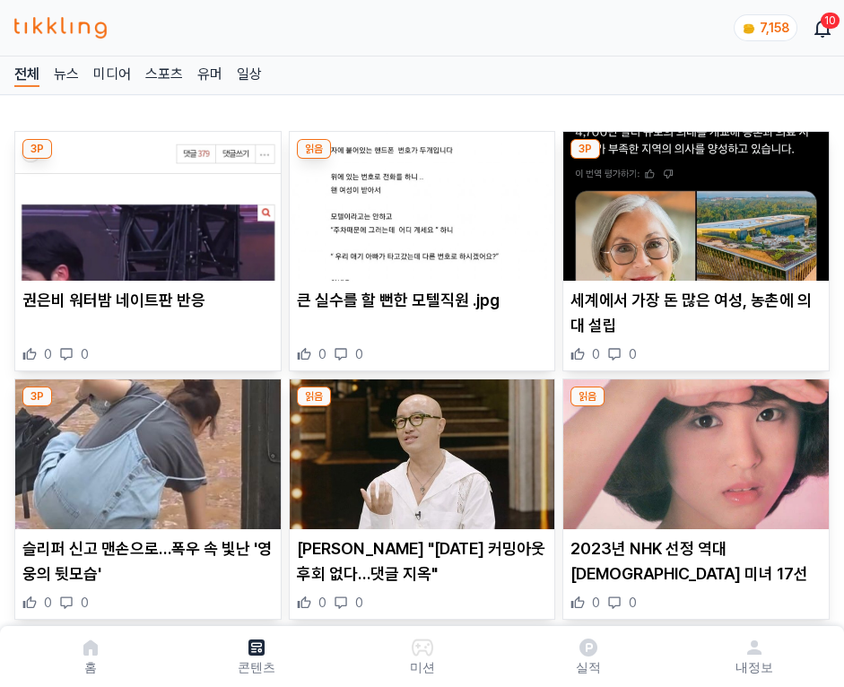
click at [692, 201] on img at bounding box center [695, 206] width 265 height 149
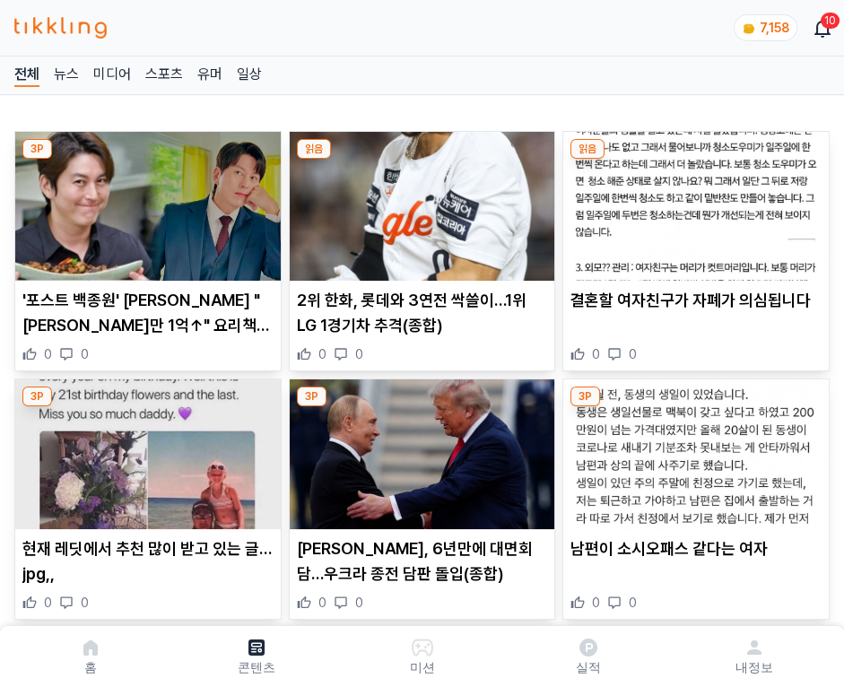
click at [692, 201] on img at bounding box center [695, 206] width 265 height 149
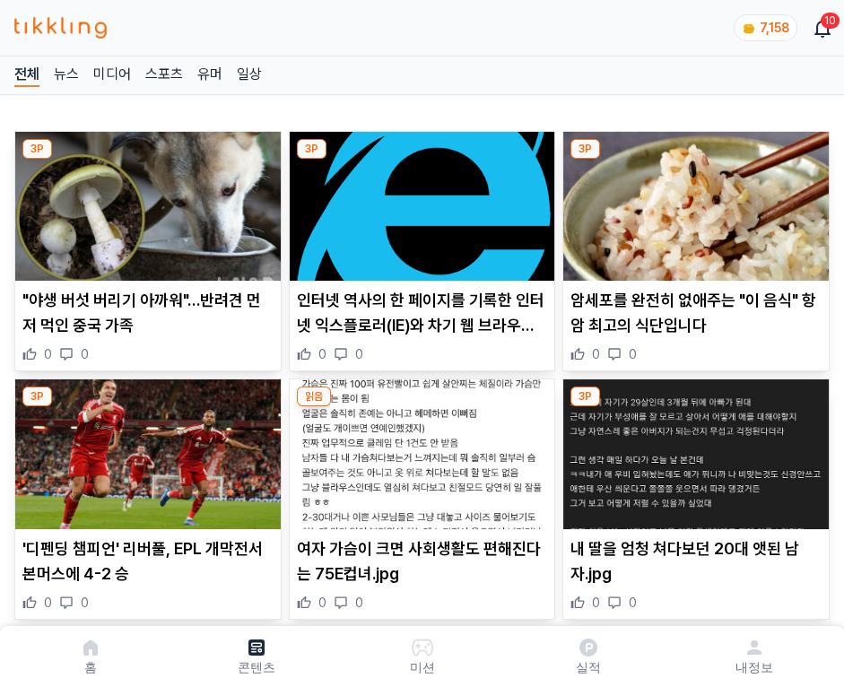
click at [692, 201] on img at bounding box center [695, 206] width 265 height 149
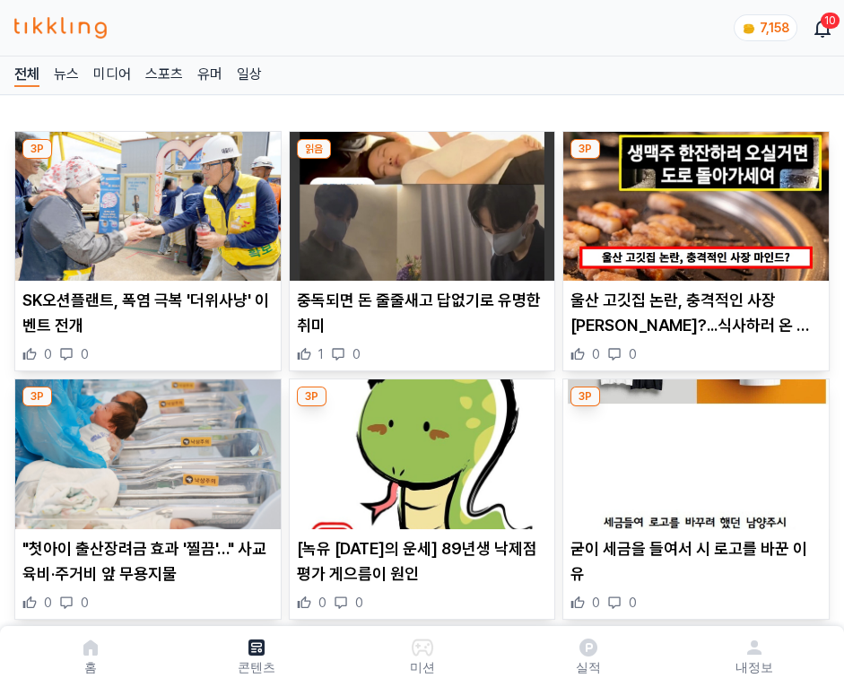
click at [692, 201] on img at bounding box center [695, 206] width 265 height 149
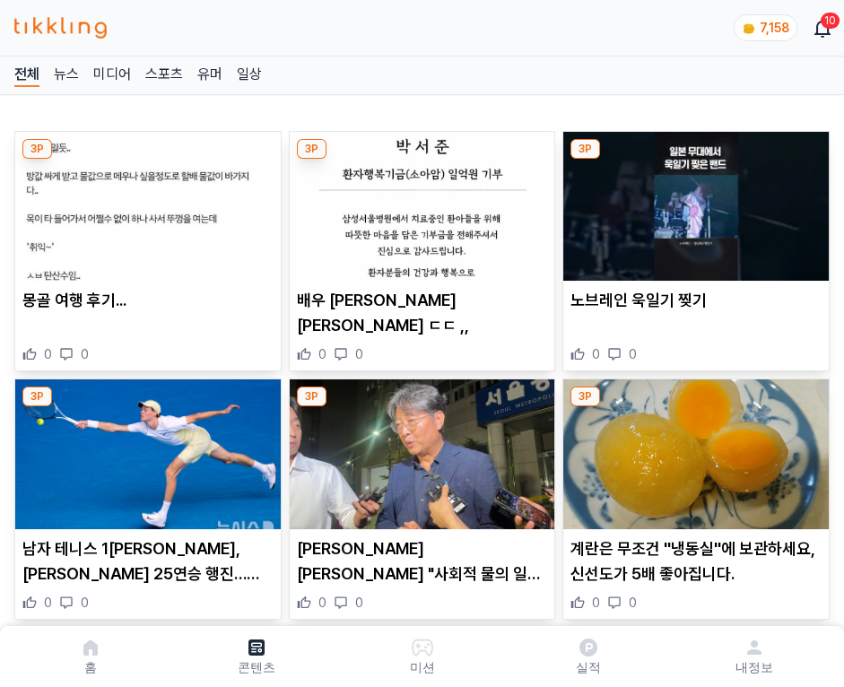
click at [692, 201] on img at bounding box center [695, 206] width 265 height 149
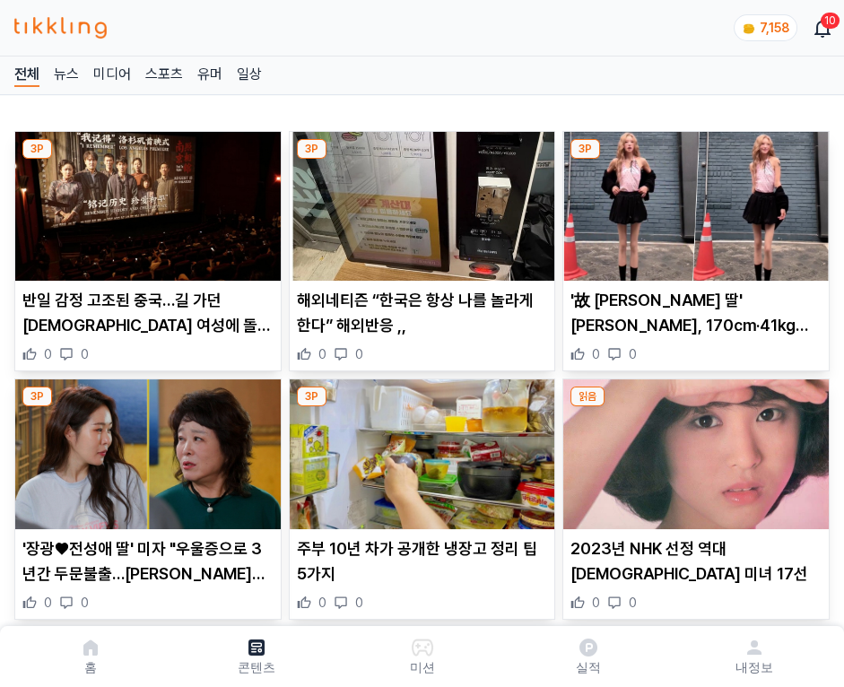
click at [692, 201] on img at bounding box center [695, 206] width 265 height 149
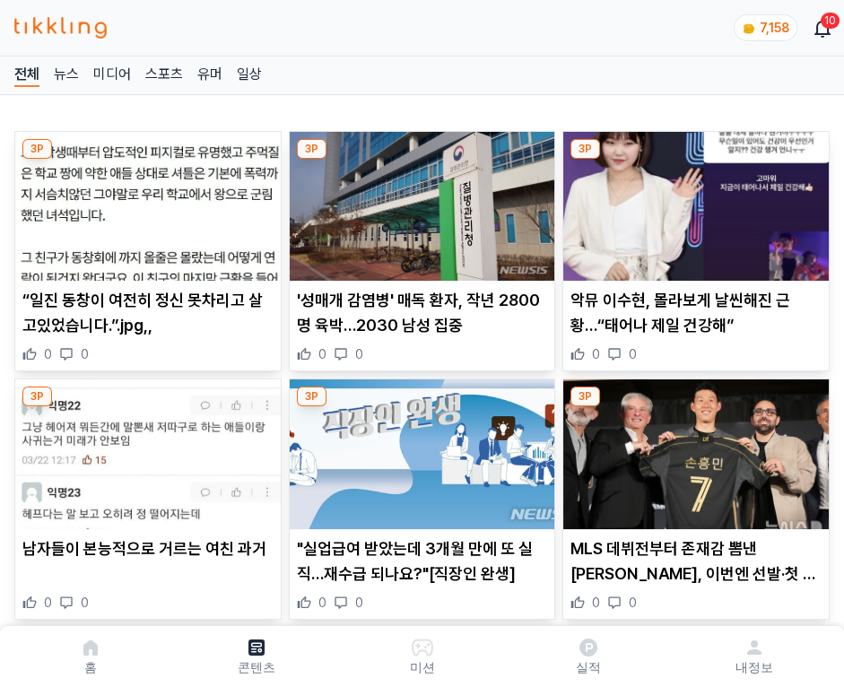
click at [692, 201] on img at bounding box center [695, 206] width 265 height 149
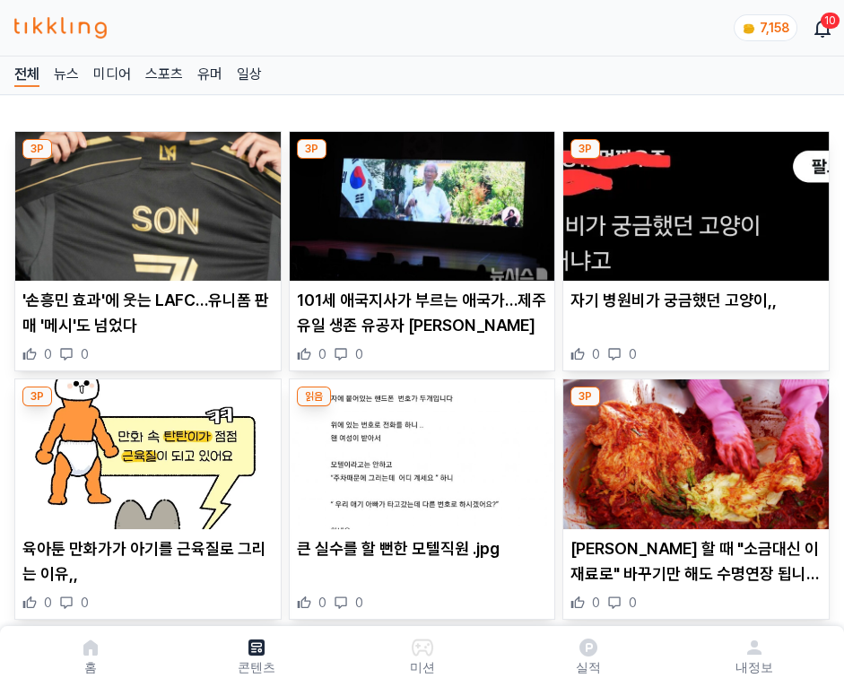
click at [692, 201] on img at bounding box center [695, 206] width 265 height 149
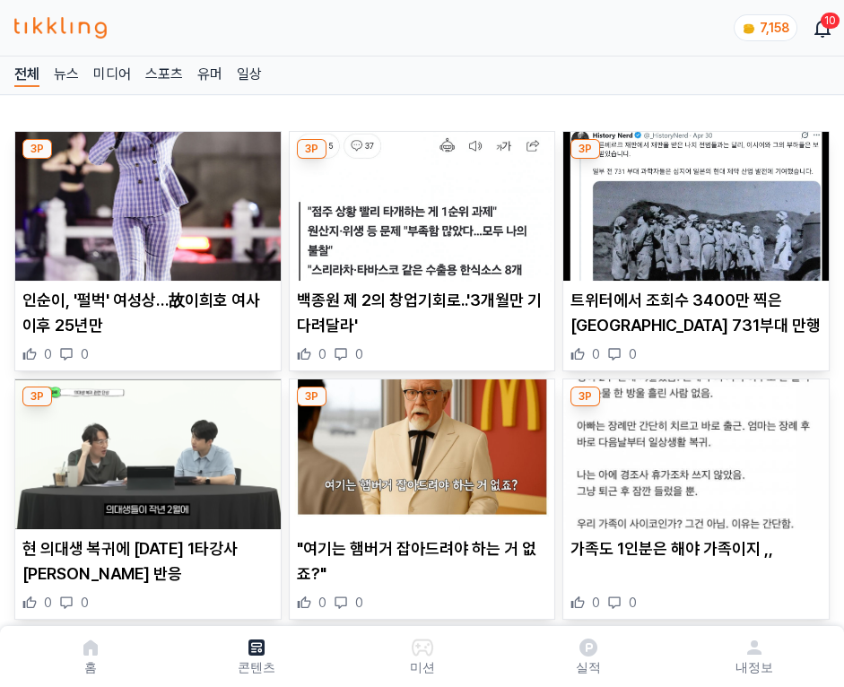
click at [692, 201] on img at bounding box center [695, 206] width 265 height 149
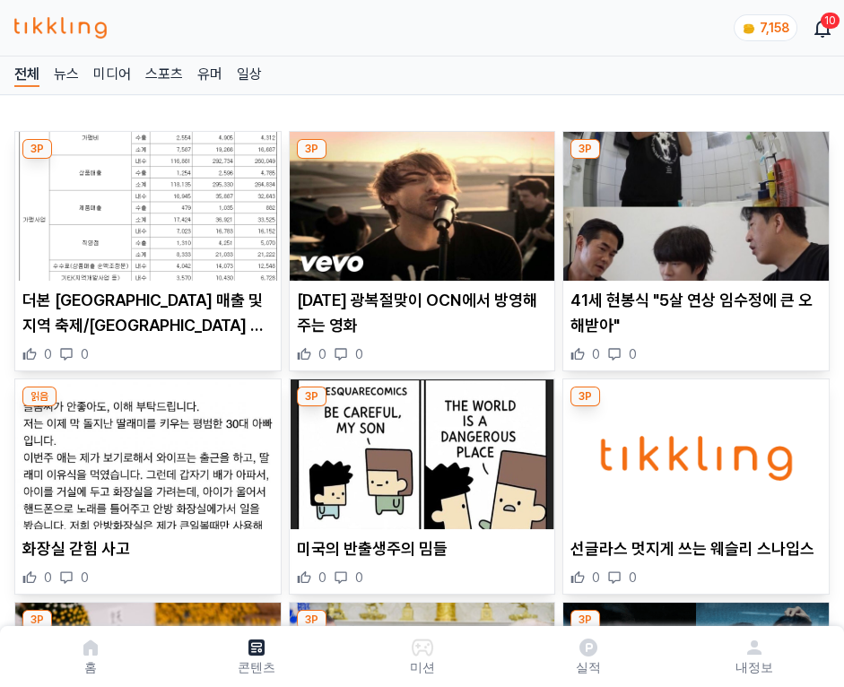
click at [692, 201] on img at bounding box center [695, 206] width 265 height 149
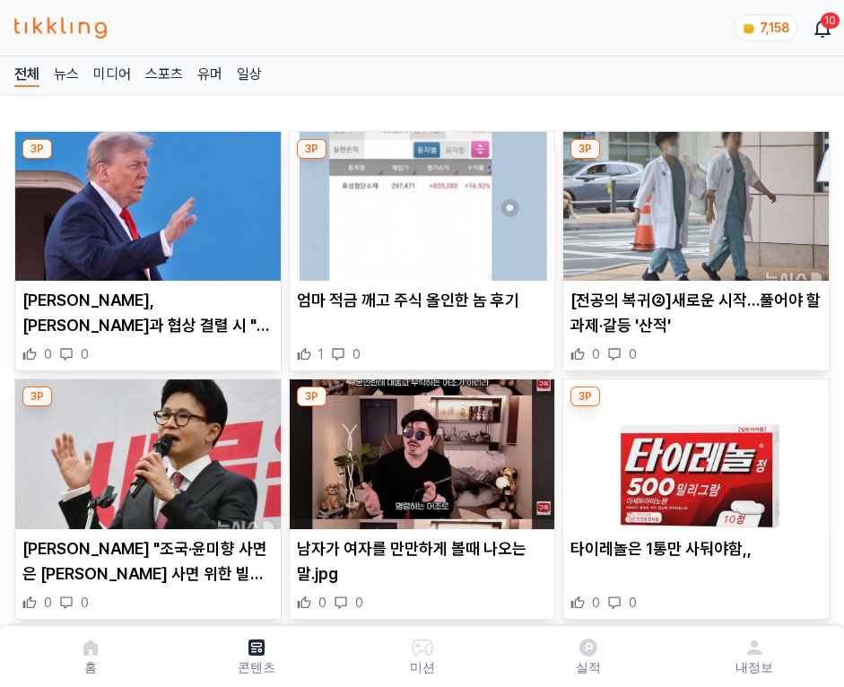
click at [692, 201] on img at bounding box center [695, 206] width 265 height 149
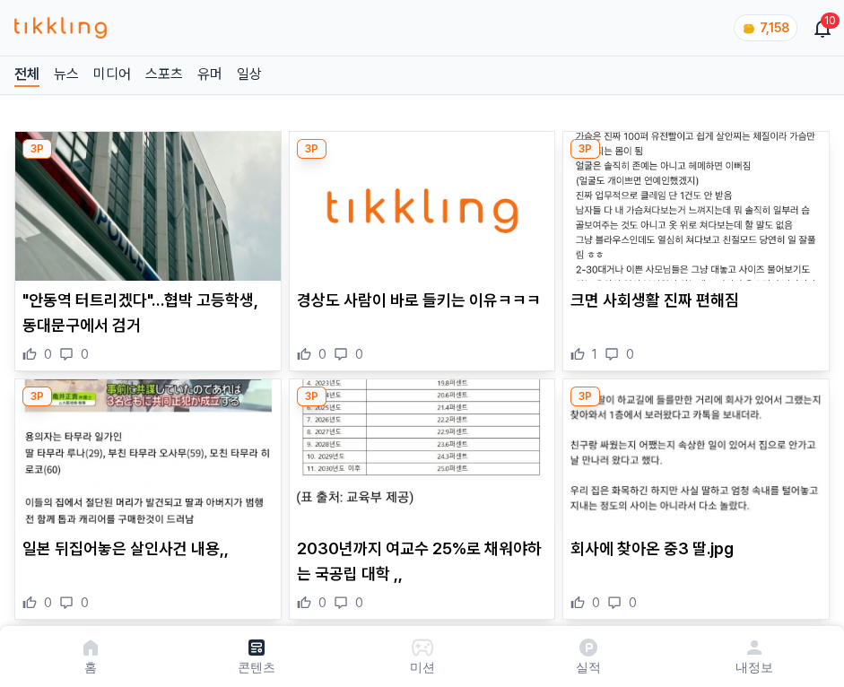
click at [692, 201] on img at bounding box center [695, 206] width 265 height 149
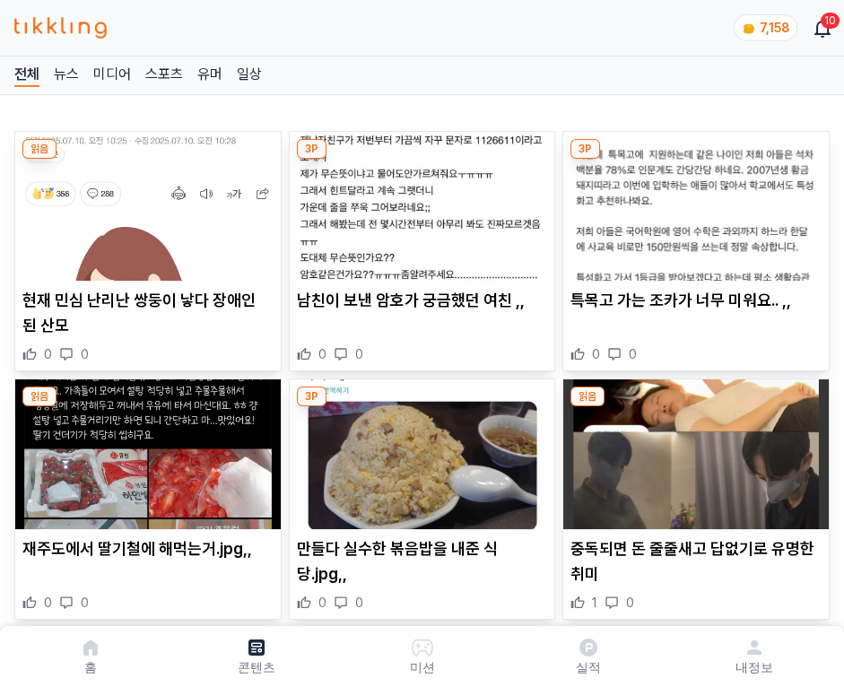
click at [692, 201] on img at bounding box center [695, 206] width 265 height 149
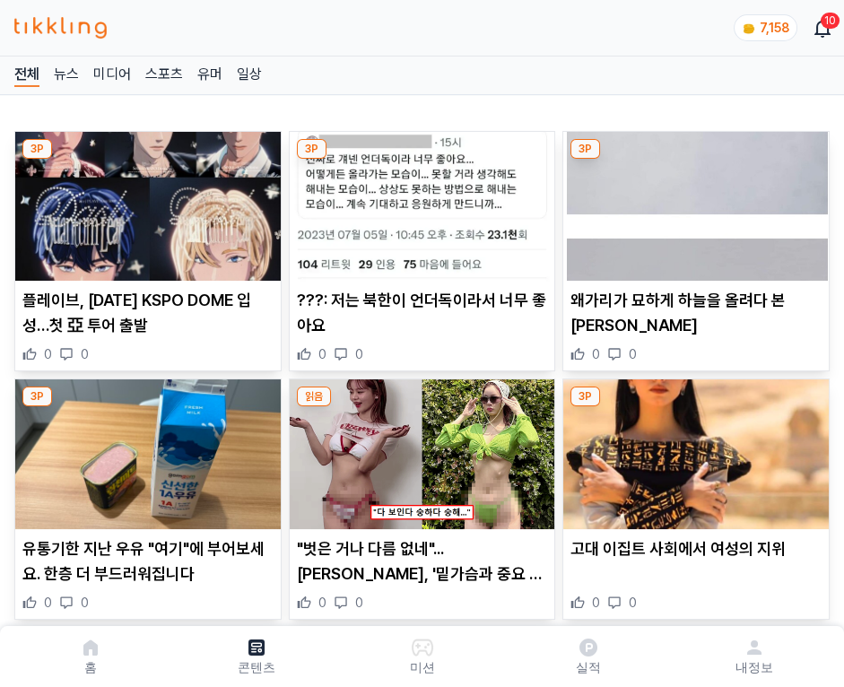
click at [692, 201] on img at bounding box center [695, 206] width 265 height 149
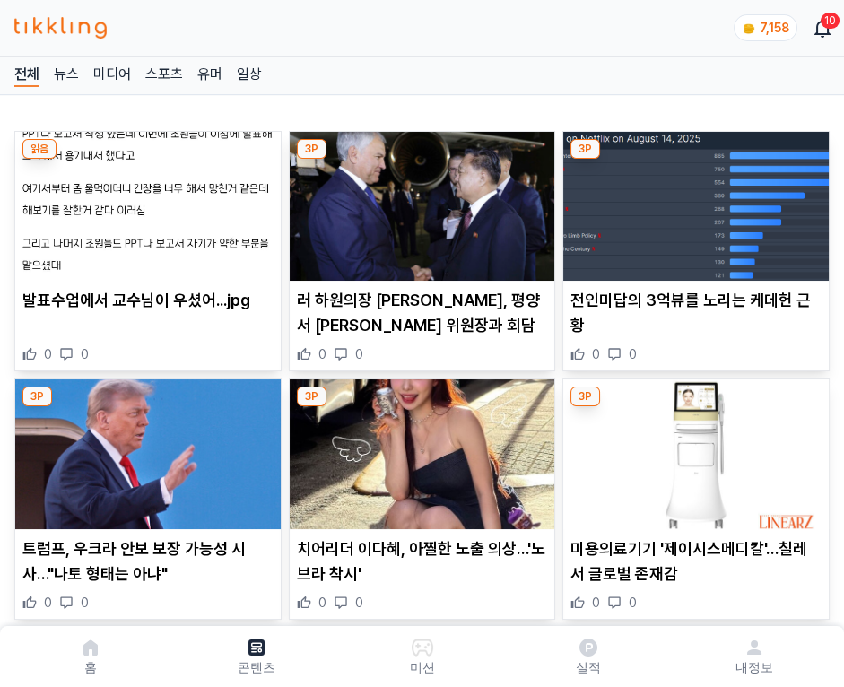
click at [692, 201] on img at bounding box center [695, 206] width 265 height 149
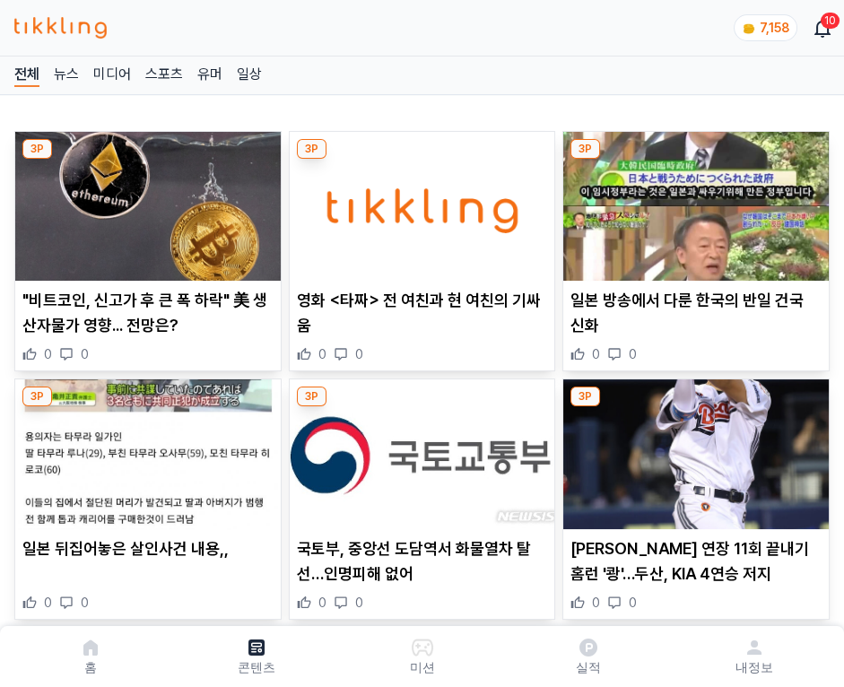
click at [692, 201] on img at bounding box center [695, 206] width 265 height 149
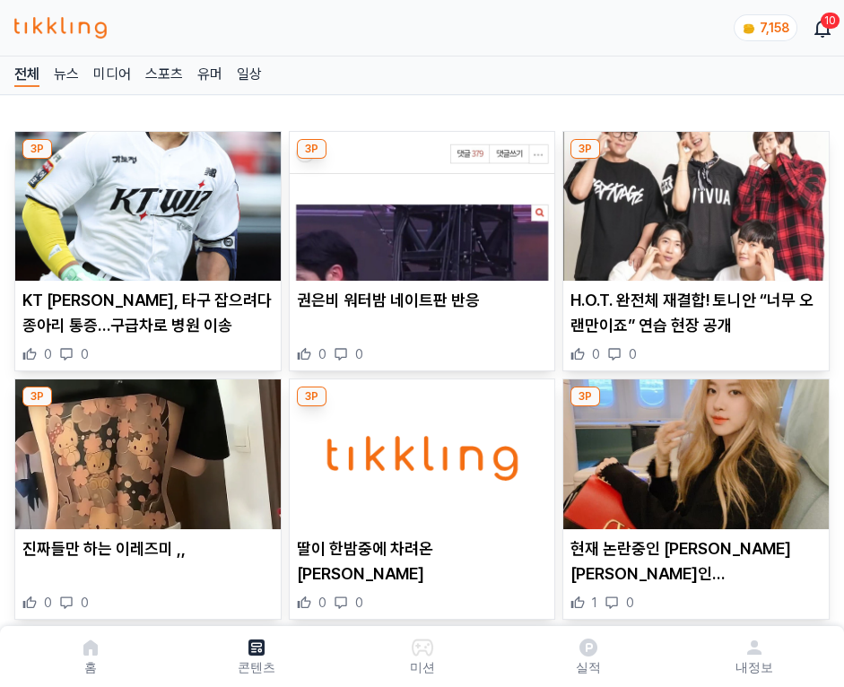
click at [692, 201] on img at bounding box center [695, 206] width 265 height 149
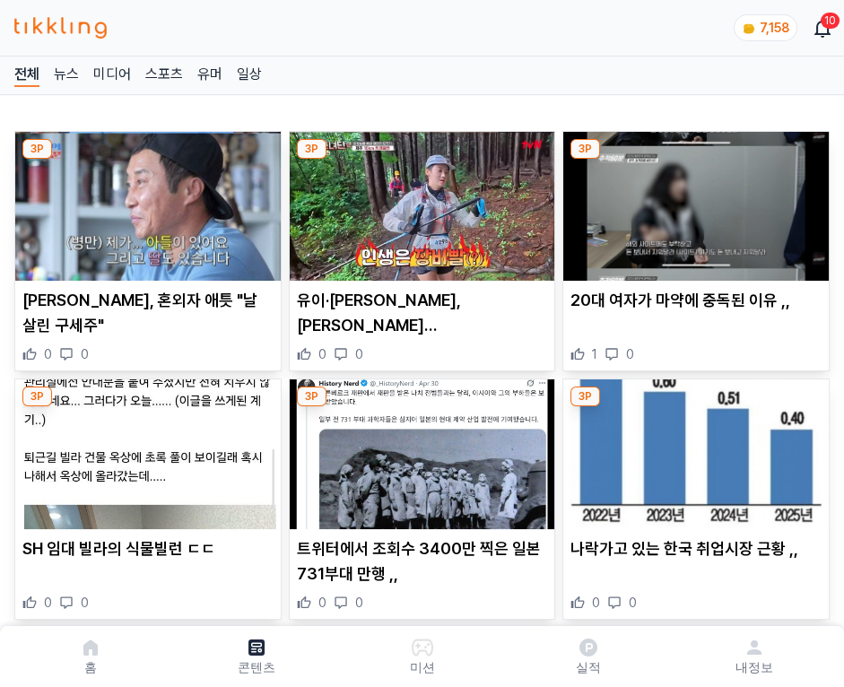
click at [692, 201] on img at bounding box center [695, 206] width 265 height 149
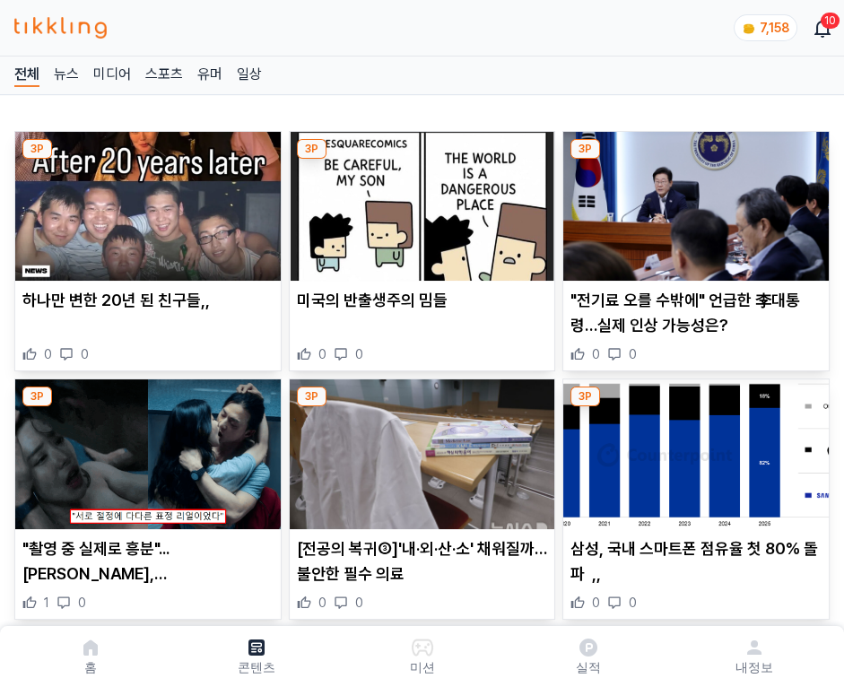
click at [692, 201] on img at bounding box center [695, 206] width 265 height 149
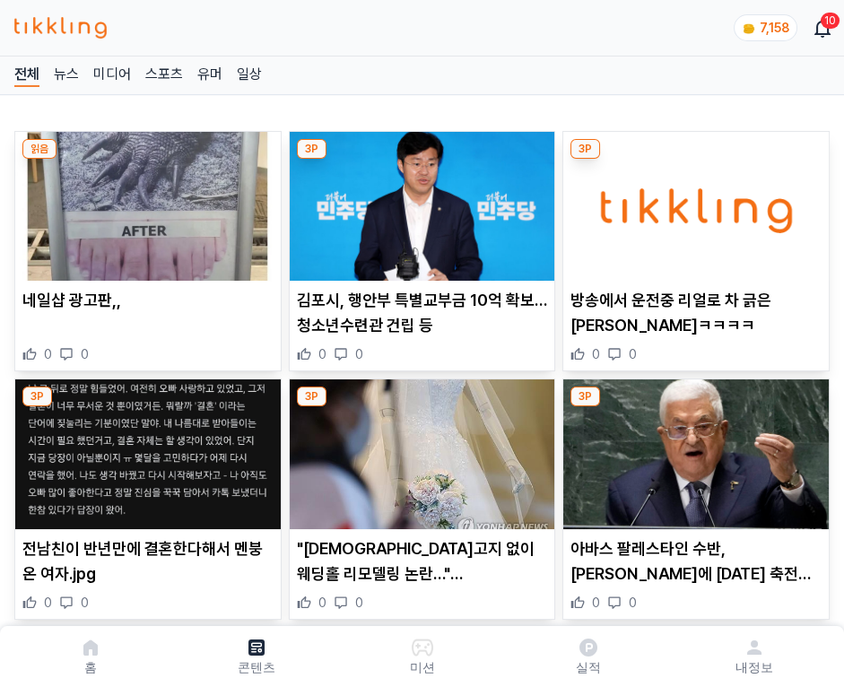
click at [692, 201] on img at bounding box center [695, 206] width 265 height 149
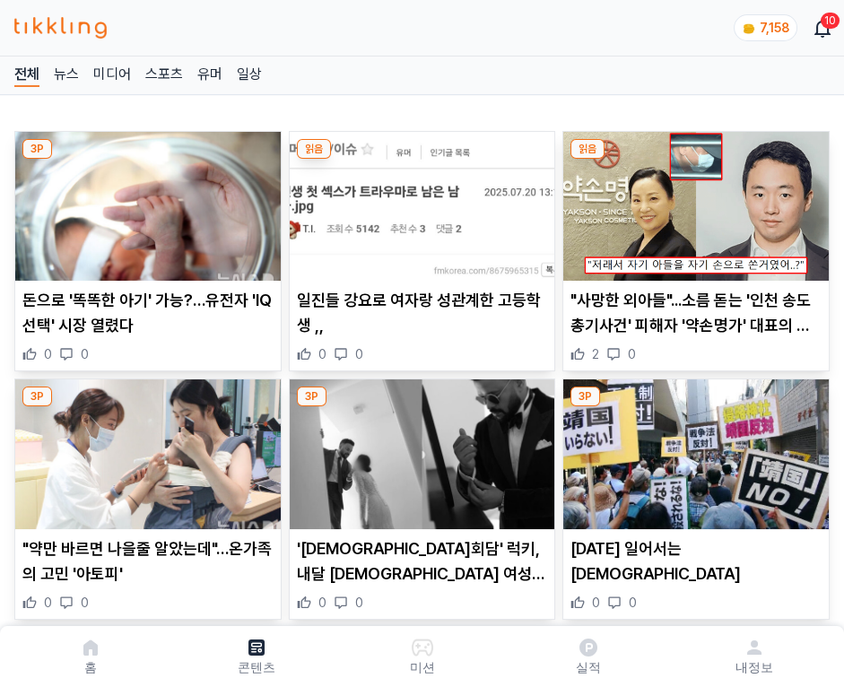
click at [692, 201] on img at bounding box center [695, 206] width 265 height 149
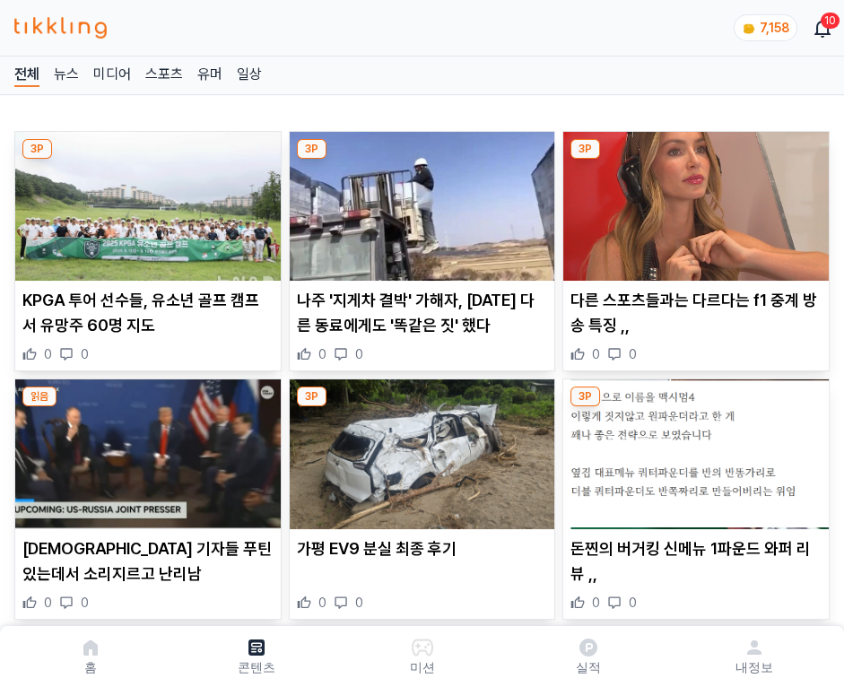
click at [692, 201] on img at bounding box center [695, 206] width 265 height 149
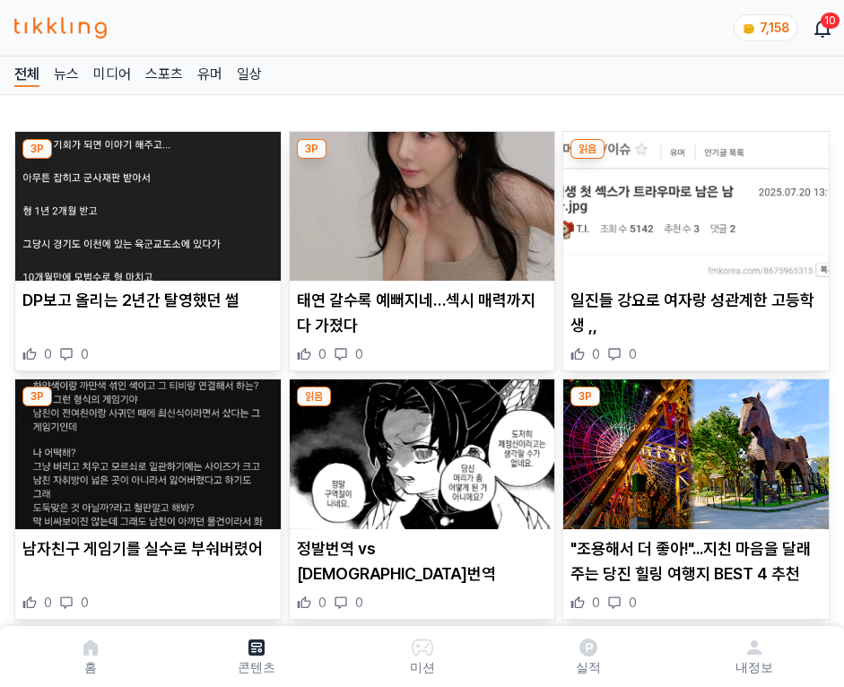
click at [692, 201] on img at bounding box center [695, 206] width 265 height 149
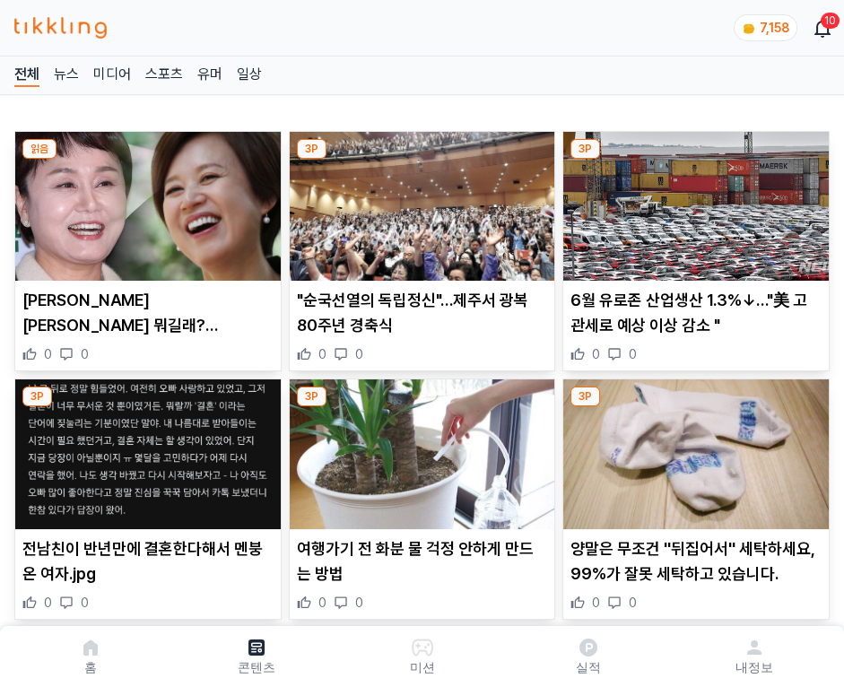
click at [692, 201] on img at bounding box center [695, 206] width 265 height 149
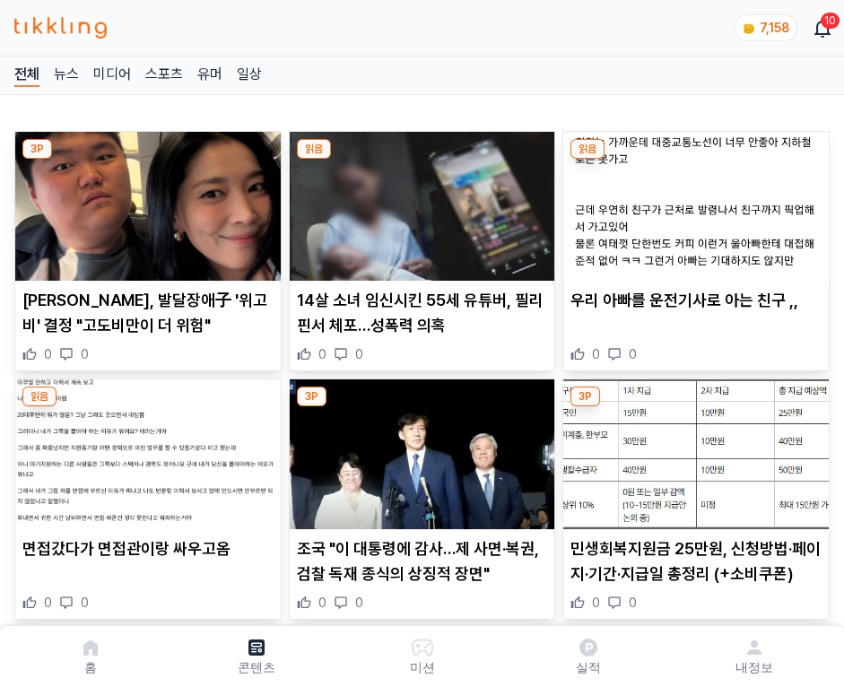
click at [692, 201] on img at bounding box center [695, 206] width 265 height 149
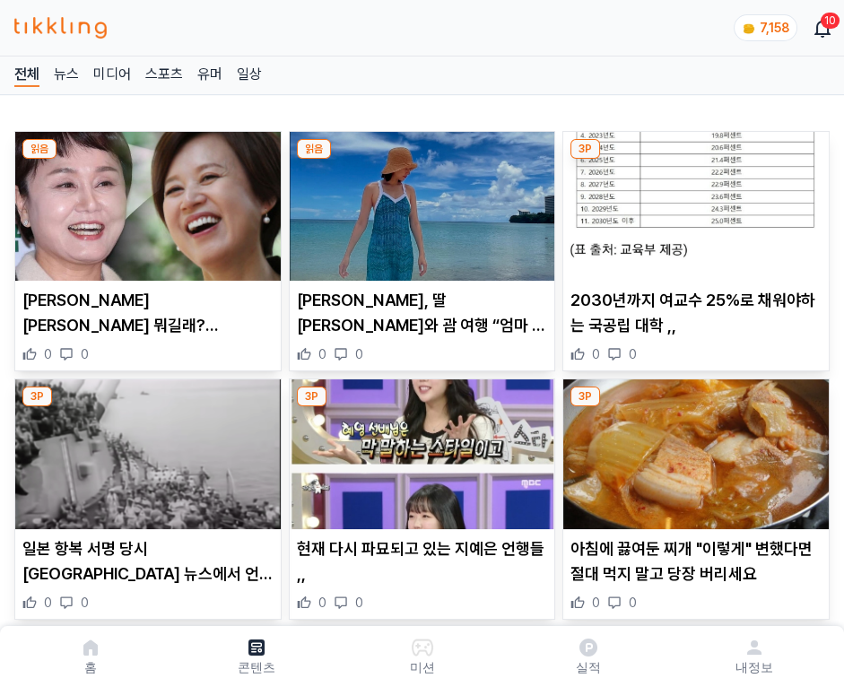
click at [692, 201] on img at bounding box center [695, 206] width 265 height 149
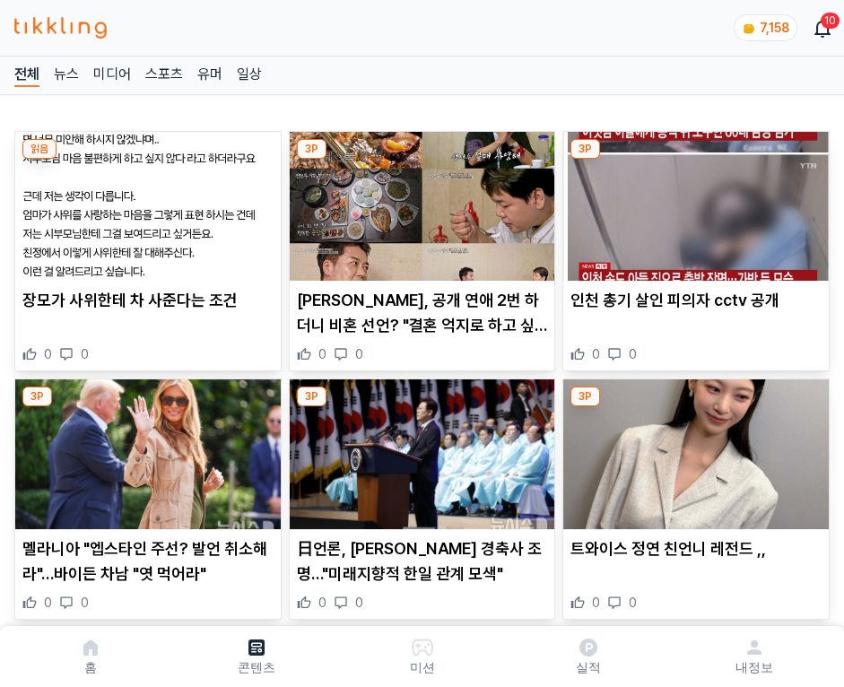
click at [692, 201] on img at bounding box center [695, 206] width 265 height 149
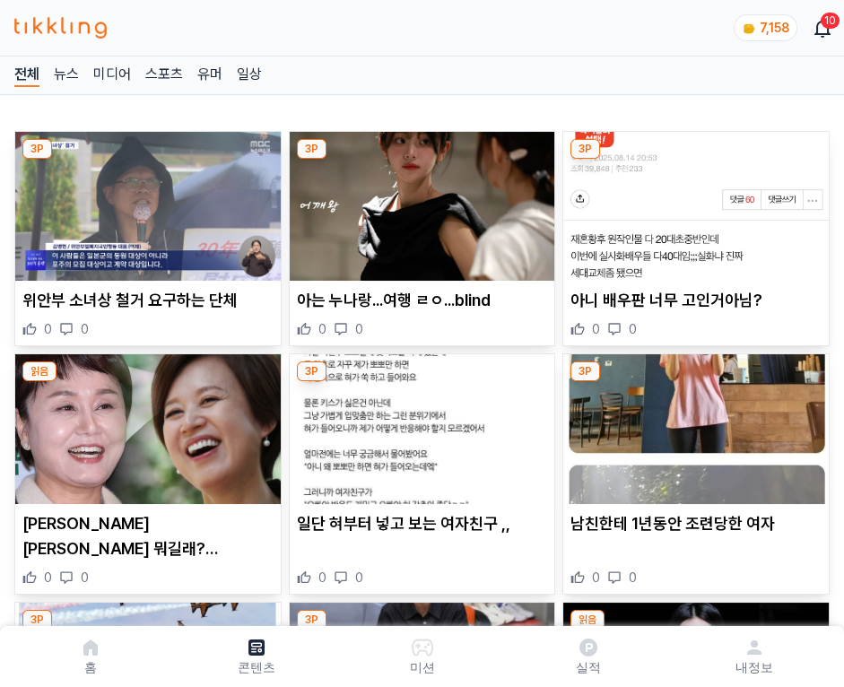
click at [692, 201] on img at bounding box center [695, 206] width 265 height 149
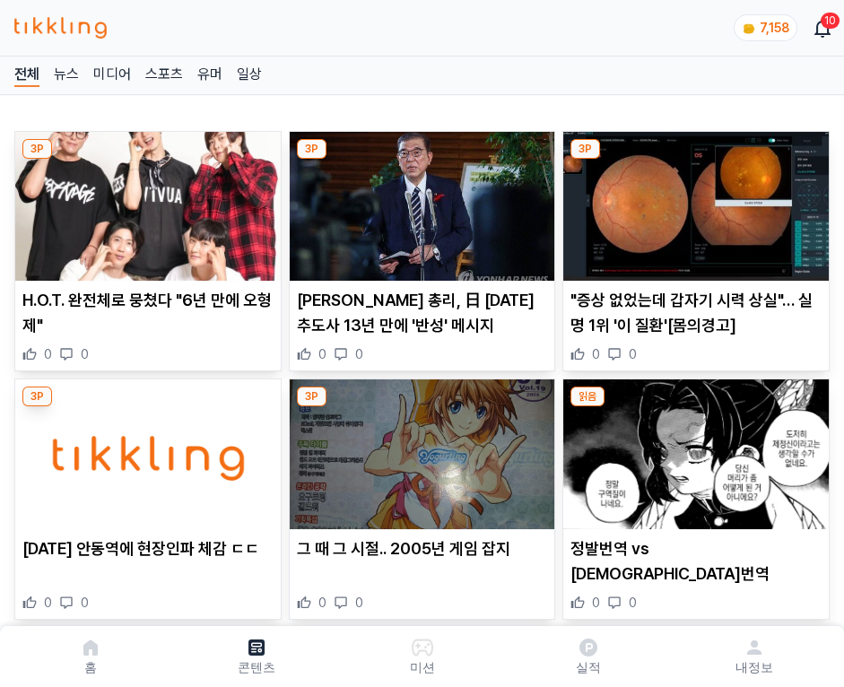
click at [692, 201] on img at bounding box center [695, 206] width 265 height 149
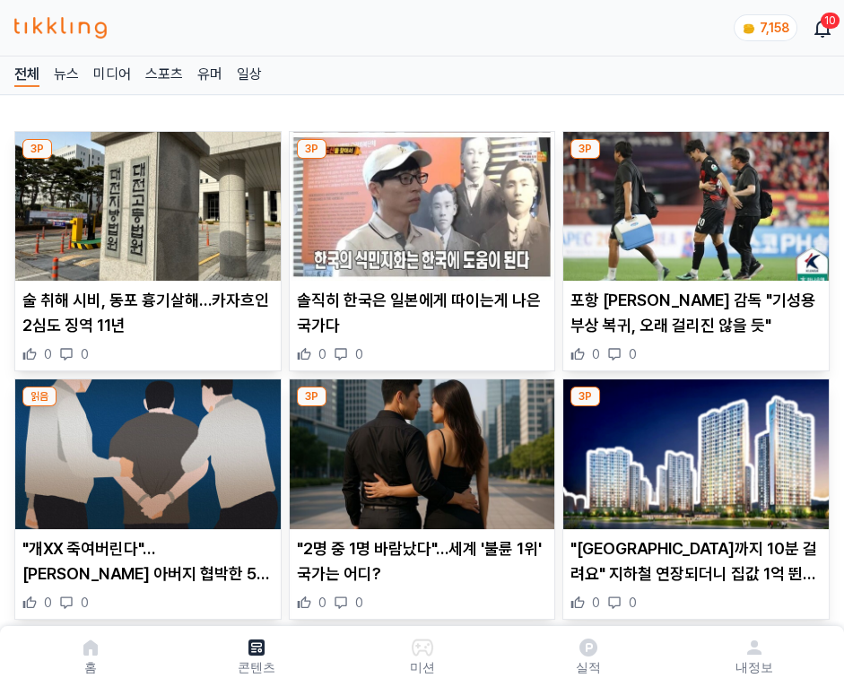
click at [692, 201] on img at bounding box center [695, 206] width 265 height 149
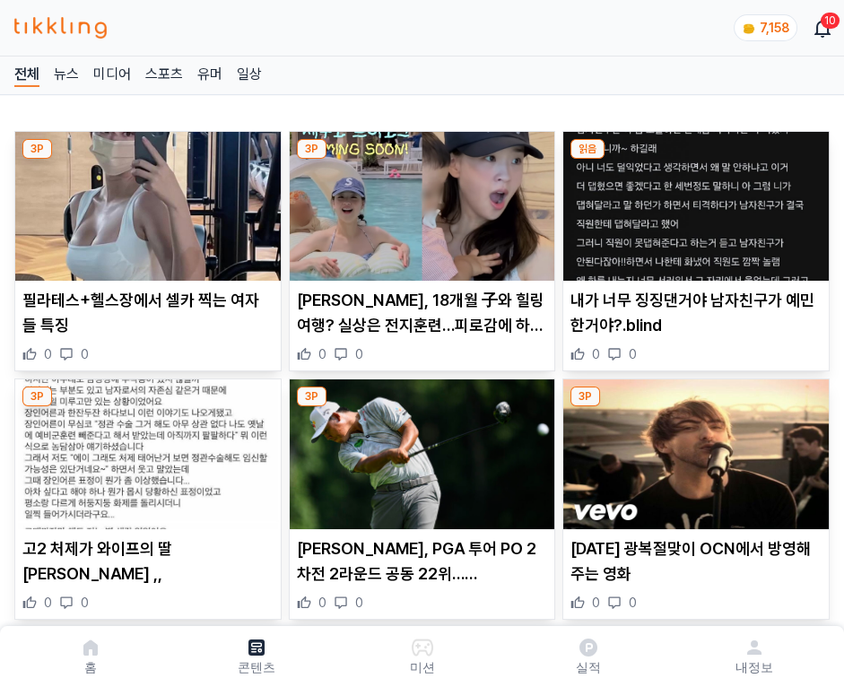
click at [692, 201] on img at bounding box center [695, 206] width 265 height 149
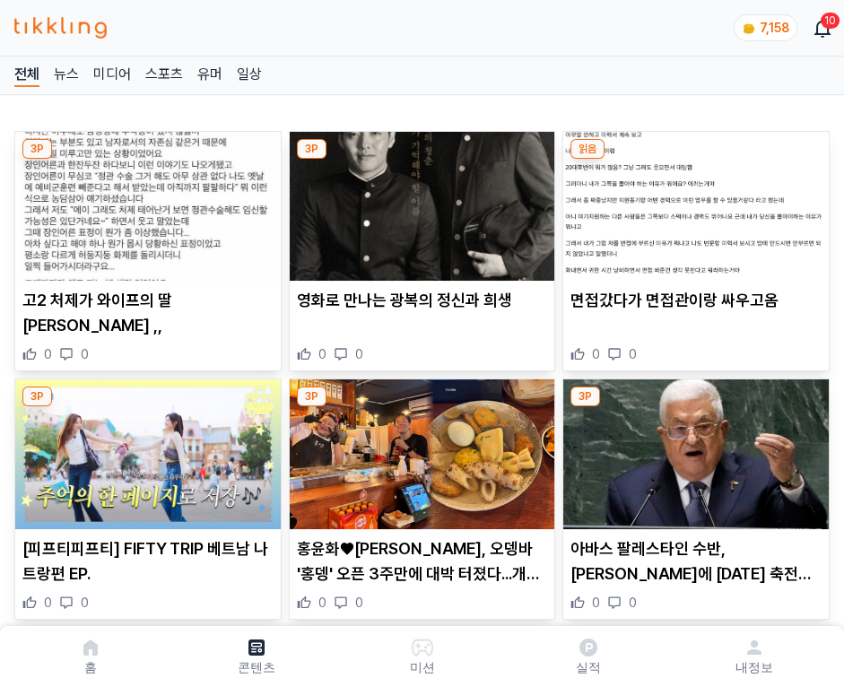
click at [692, 201] on img at bounding box center [695, 206] width 265 height 149
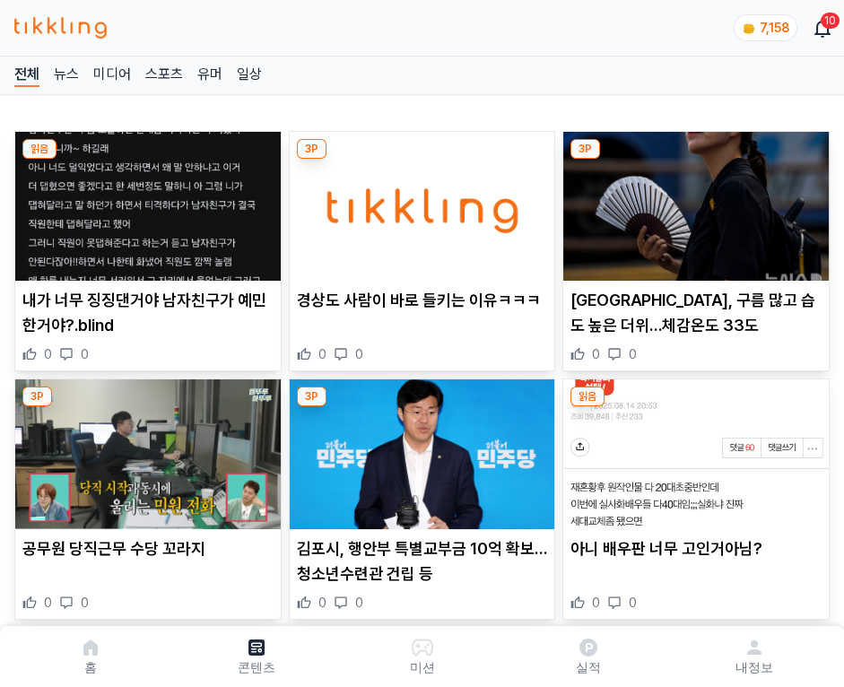
click at [692, 201] on img at bounding box center [695, 206] width 265 height 149
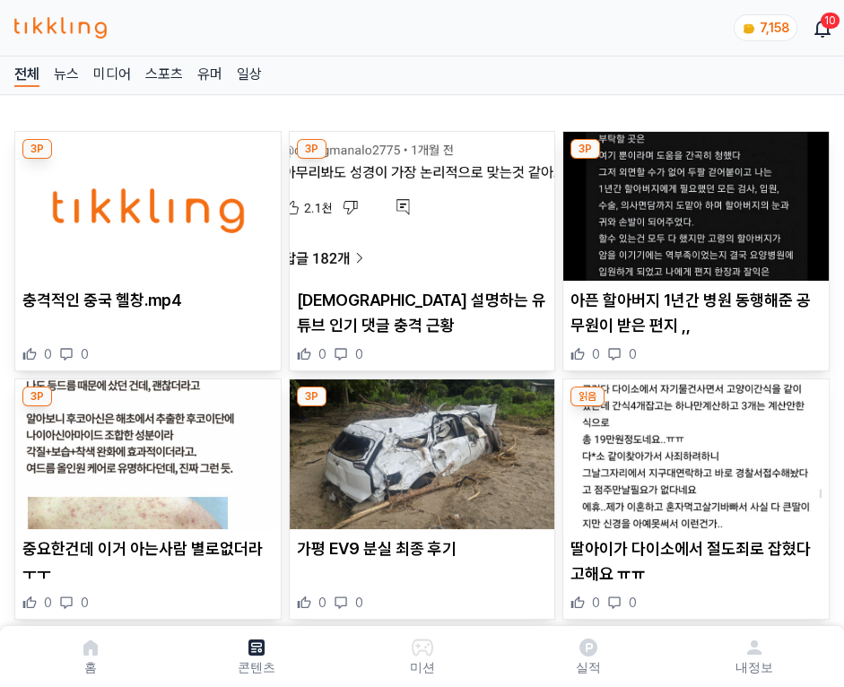
click at [692, 201] on img at bounding box center [695, 206] width 265 height 149
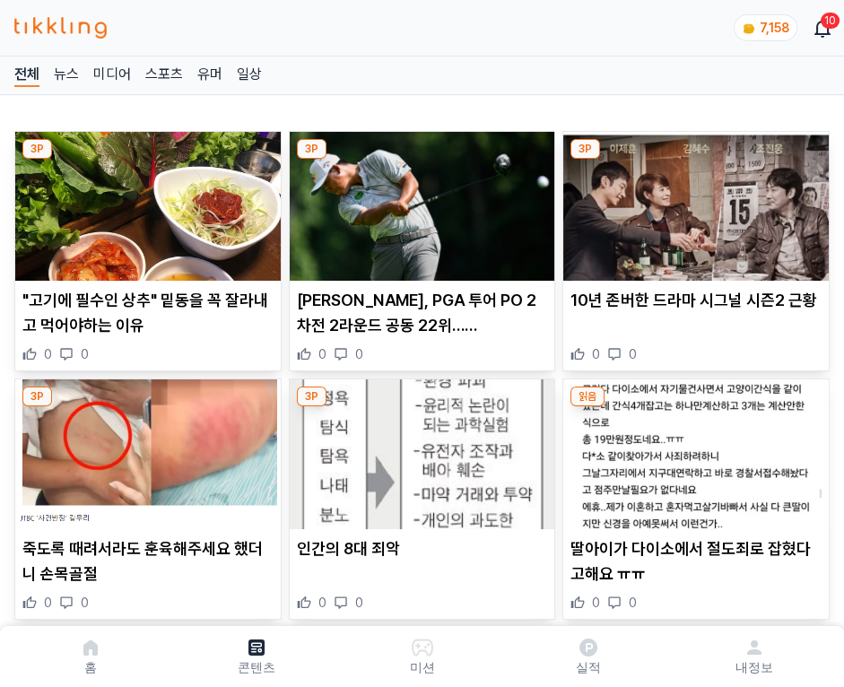
click at [692, 201] on img at bounding box center [695, 206] width 265 height 149
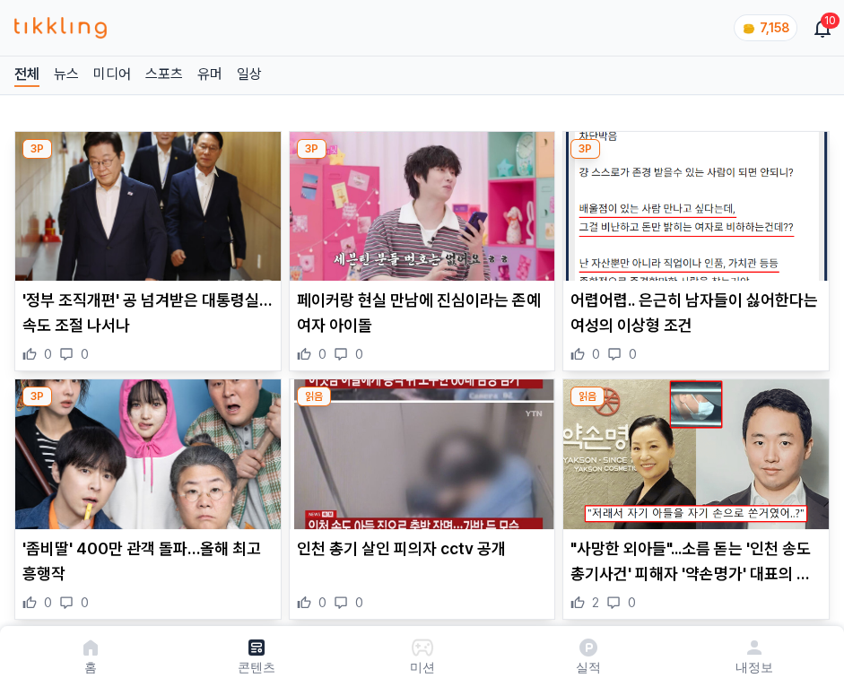
click at [692, 201] on img at bounding box center [695, 206] width 265 height 149
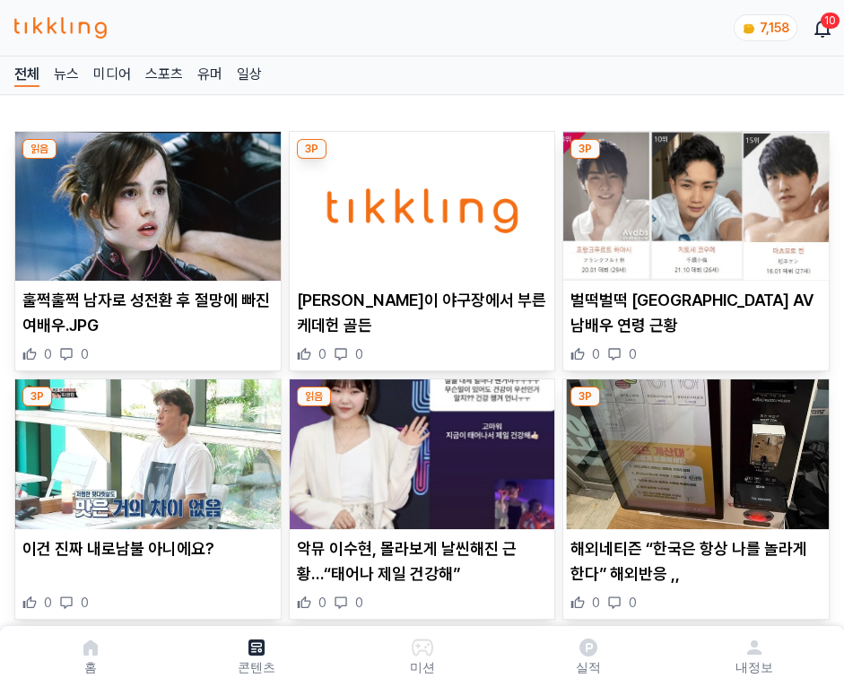
click at [692, 201] on img at bounding box center [695, 206] width 265 height 149
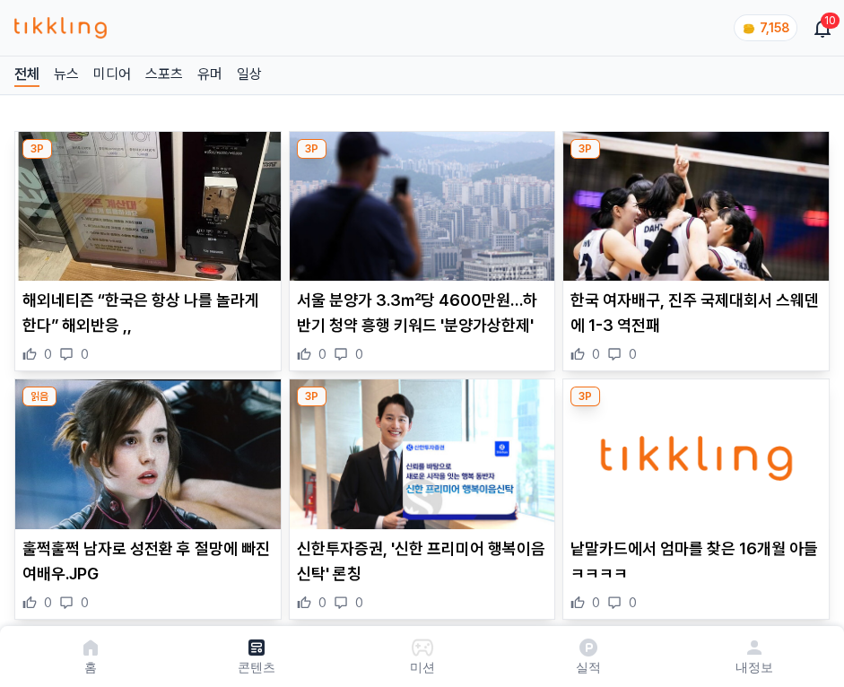
click at [692, 201] on img at bounding box center [695, 206] width 265 height 149
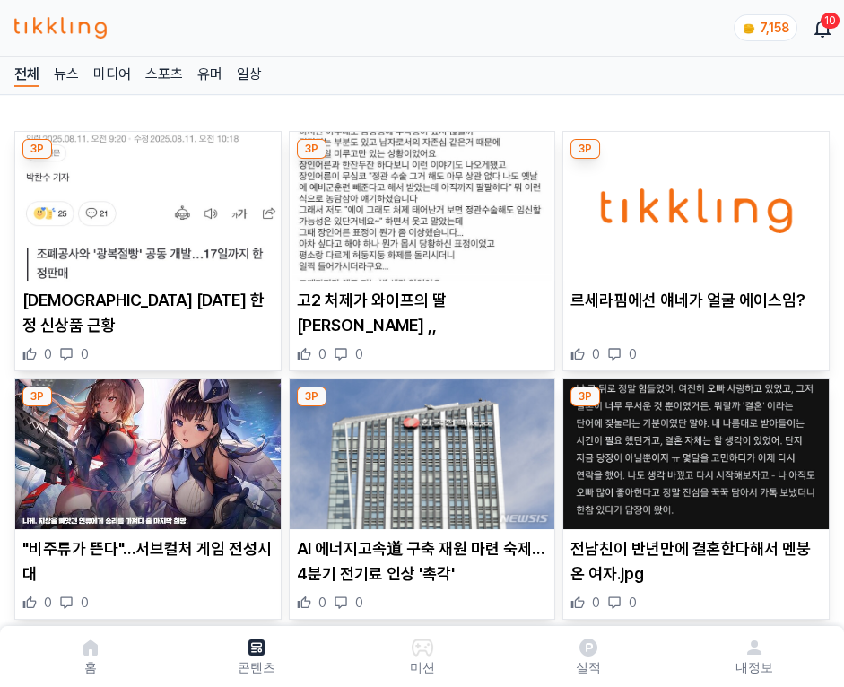
click at [692, 201] on img at bounding box center [695, 206] width 265 height 149
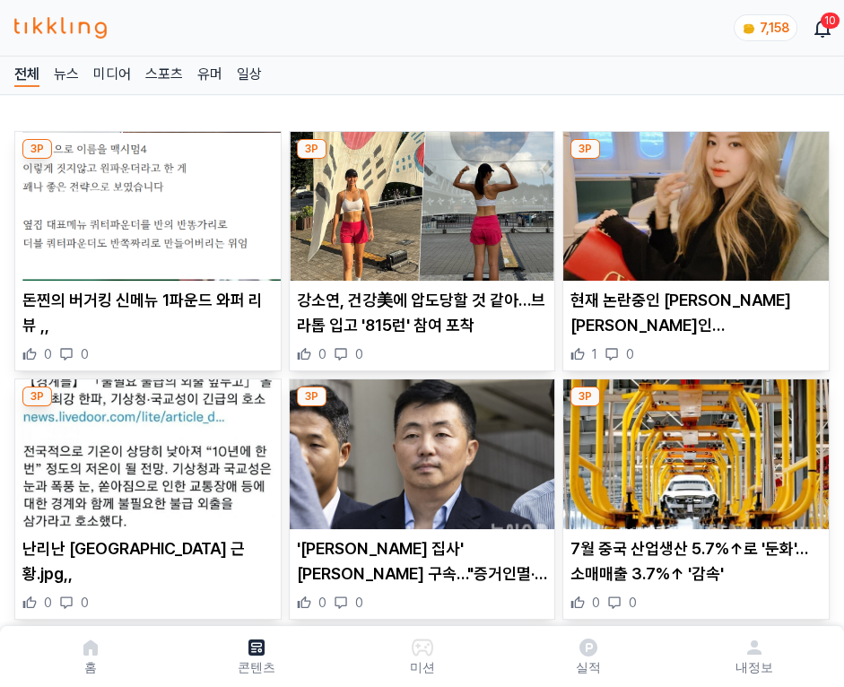
click at [692, 201] on img at bounding box center [695, 206] width 265 height 149
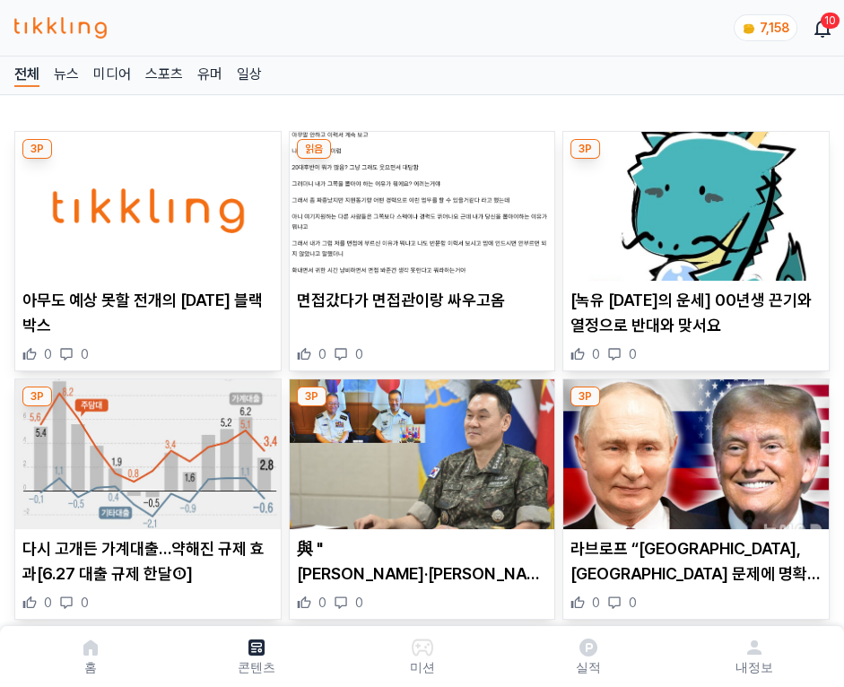
click at [692, 201] on img at bounding box center [695, 206] width 265 height 149
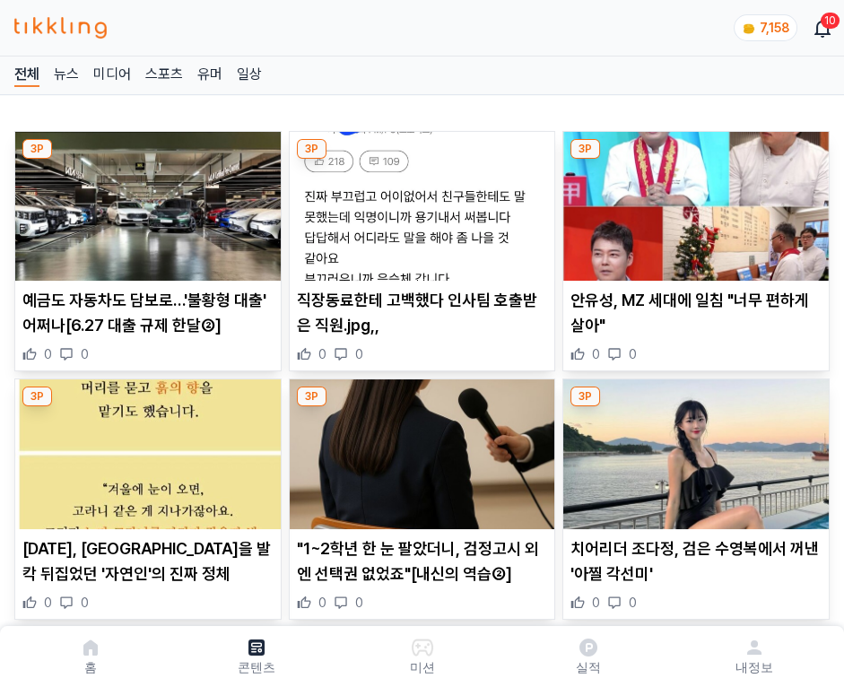
click at [692, 201] on img at bounding box center [695, 206] width 265 height 149
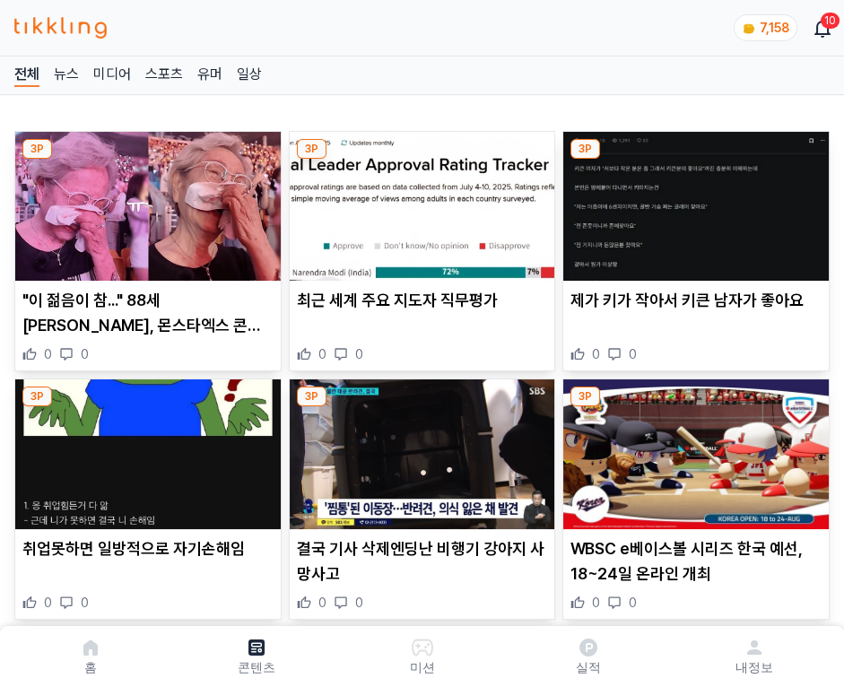
click at [692, 201] on img at bounding box center [695, 206] width 265 height 149
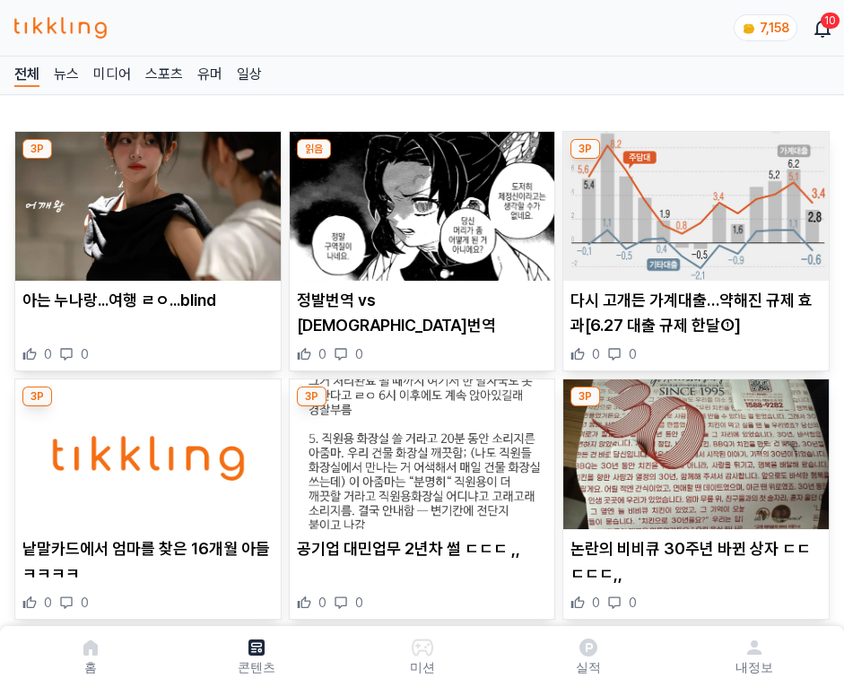
click at [692, 201] on img at bounding box center [695, 206] width 265 height 149
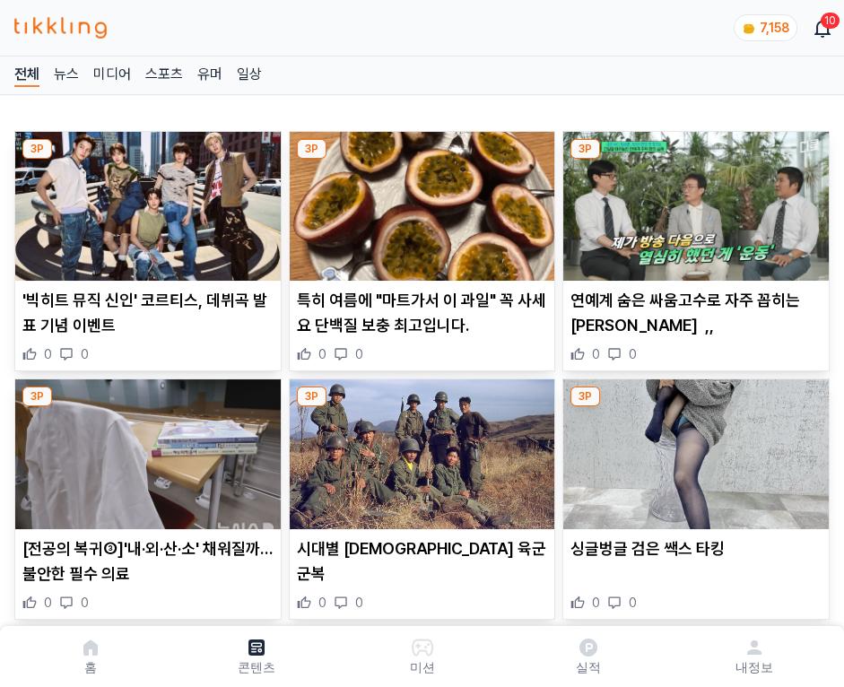
click at [692, 201] on img at bounding box center [695, 206] width 265 height 149
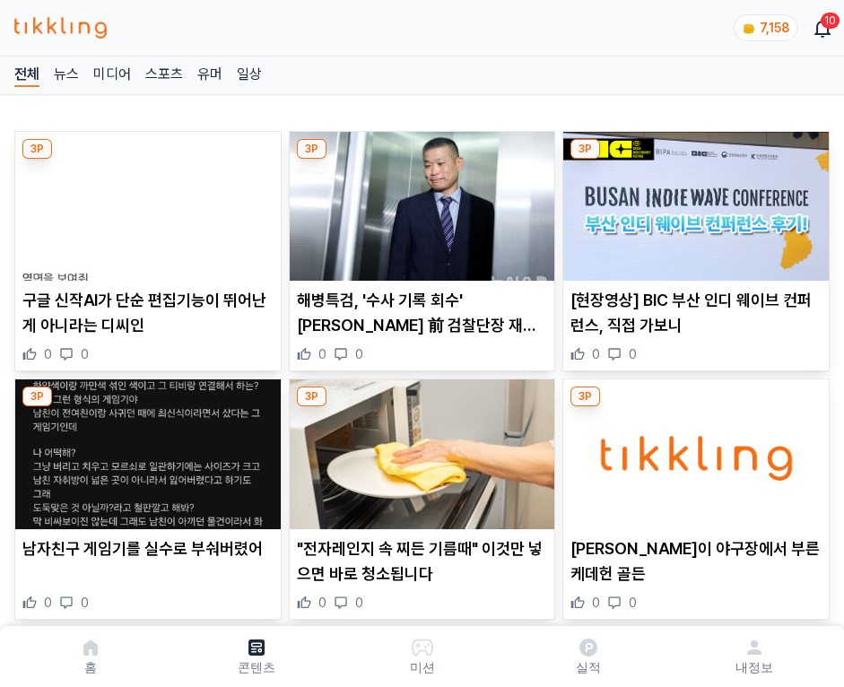
click at [692, 201] on img at bounding box center [695, 206] width 265 height 149
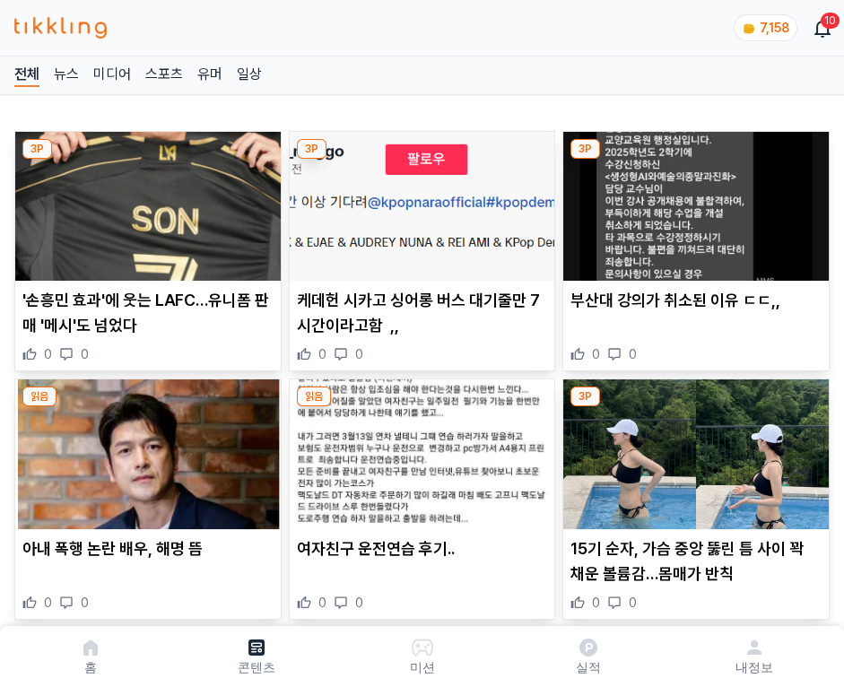
click at [692, 201] on img at bounding box center [695, 206] width 265 height 149
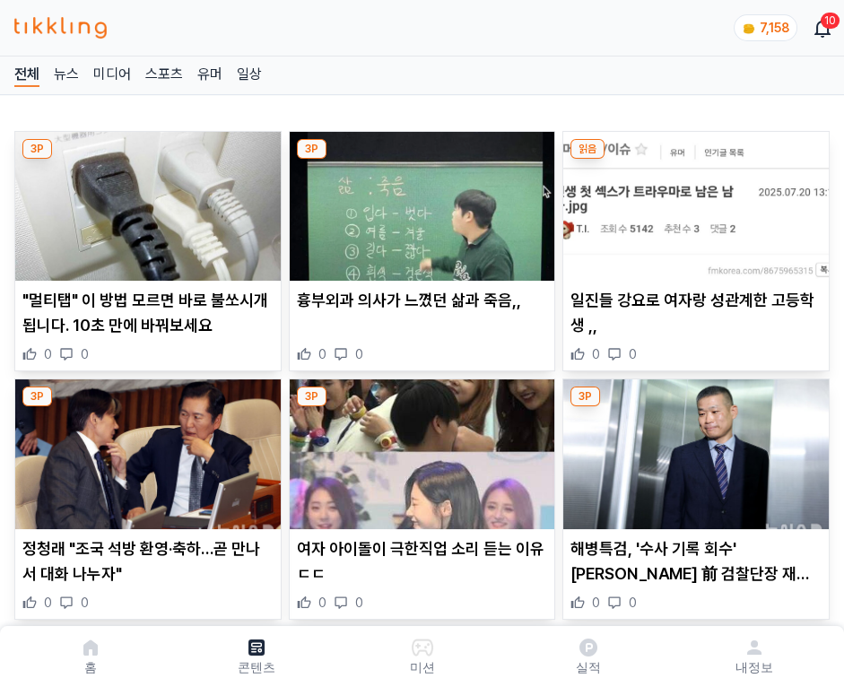
click at [692, 201] on img at bounding box center [695, 206] width 265 height 149
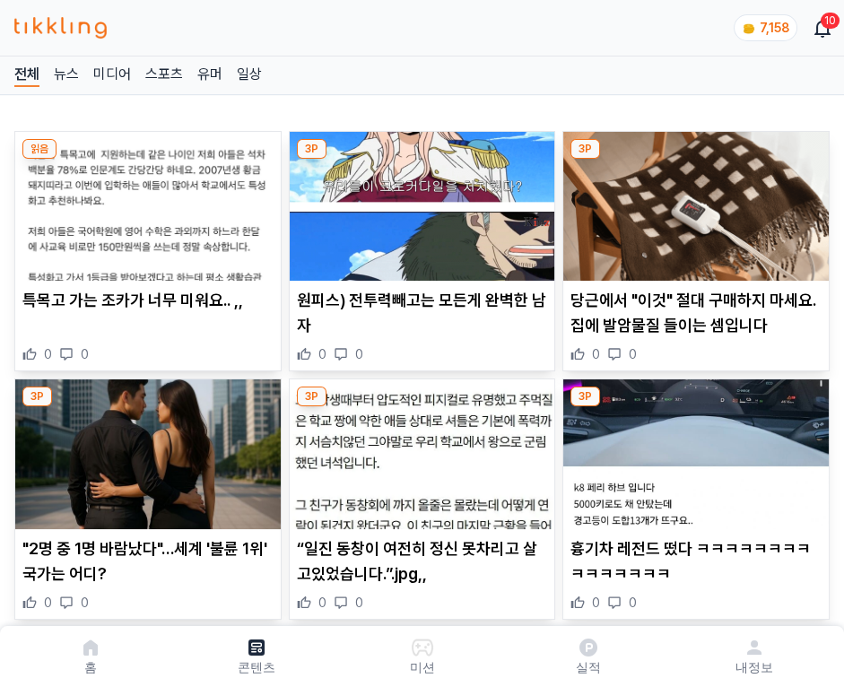
click at [692, 201] on img at bounding box center [695, 206] width 265 height 149
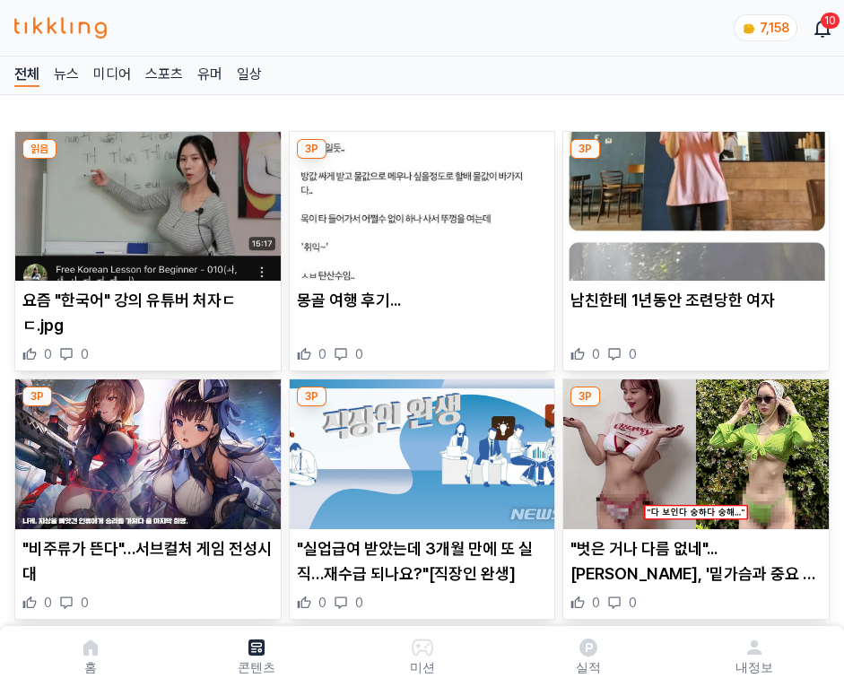
click at [692, 201] on img at bounding box center [695, 206] width 265 height 149
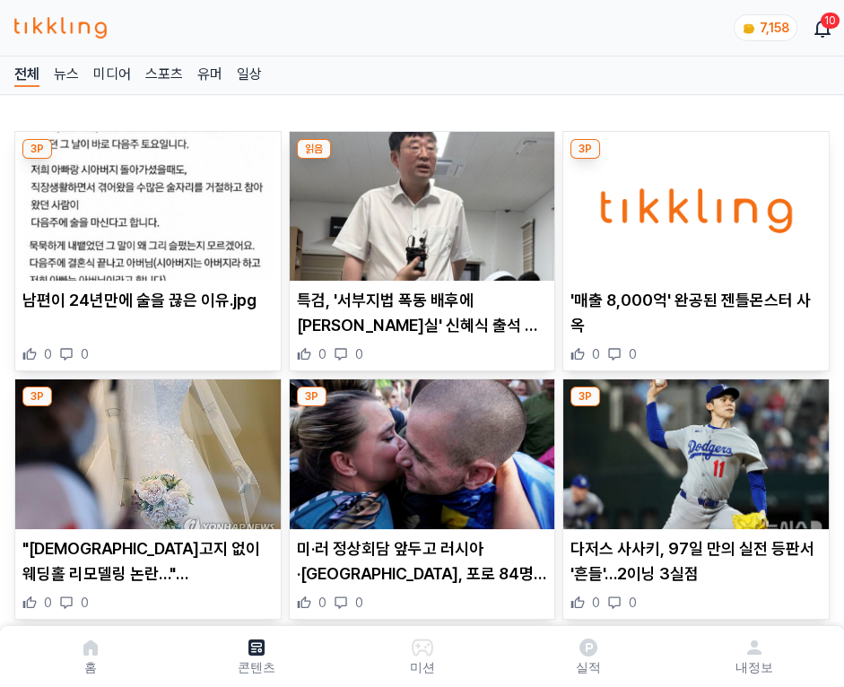
click at [692, 201] on img at bounding box center [695, 206] width 265 height 149
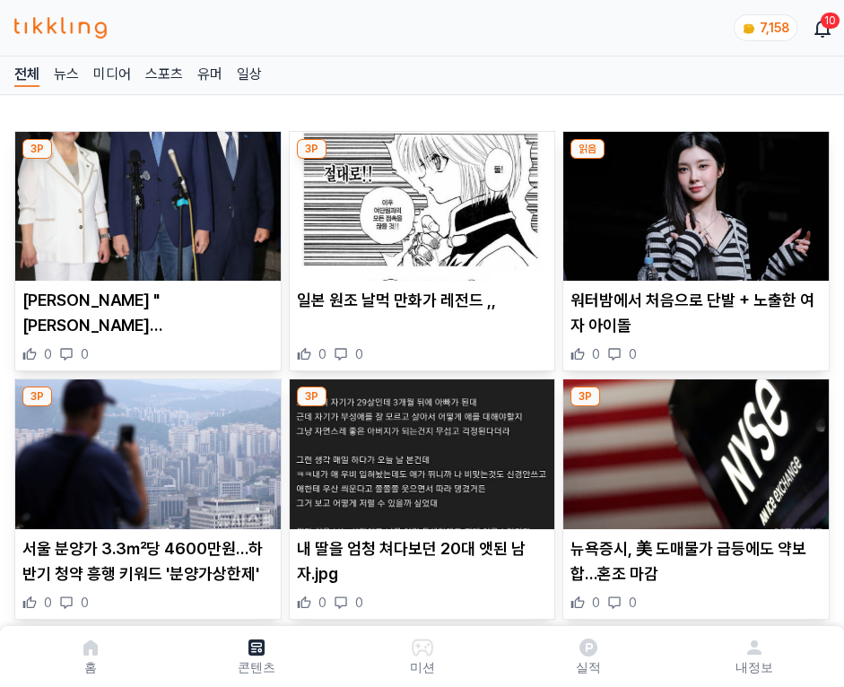
click at [692, 201] on img at bounding box center [695, 206] width 265 height 149
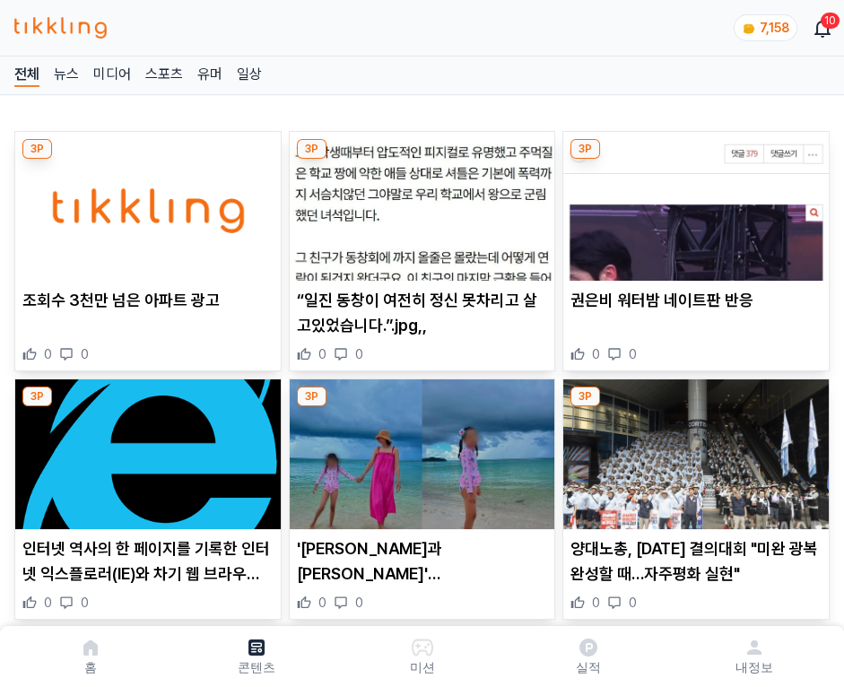
click at [692, 201] on img at bounding box center [695, 206] width 265 height 149
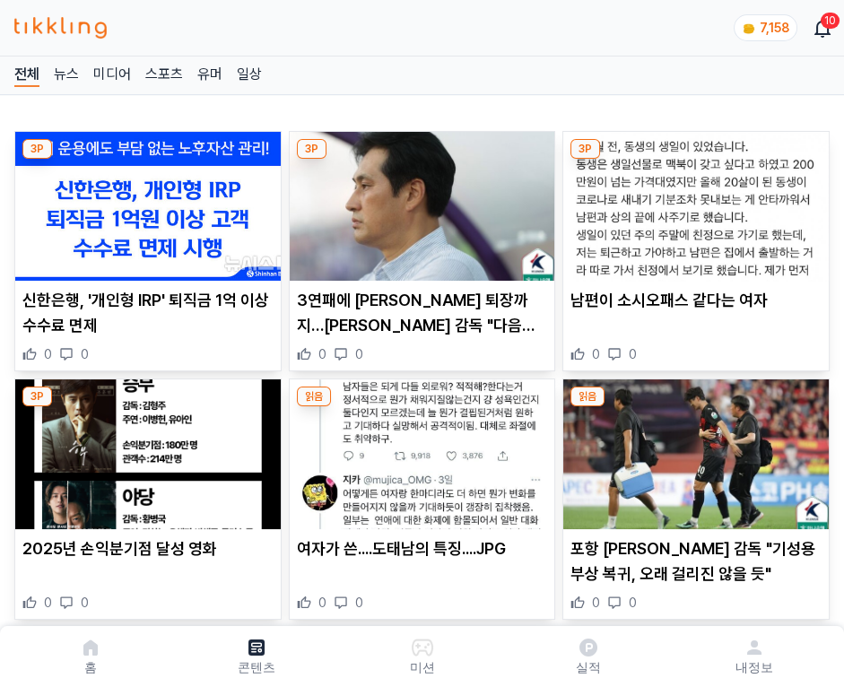
click at [692, 201] on img at bounding box center [695, 206] width 265 height 149
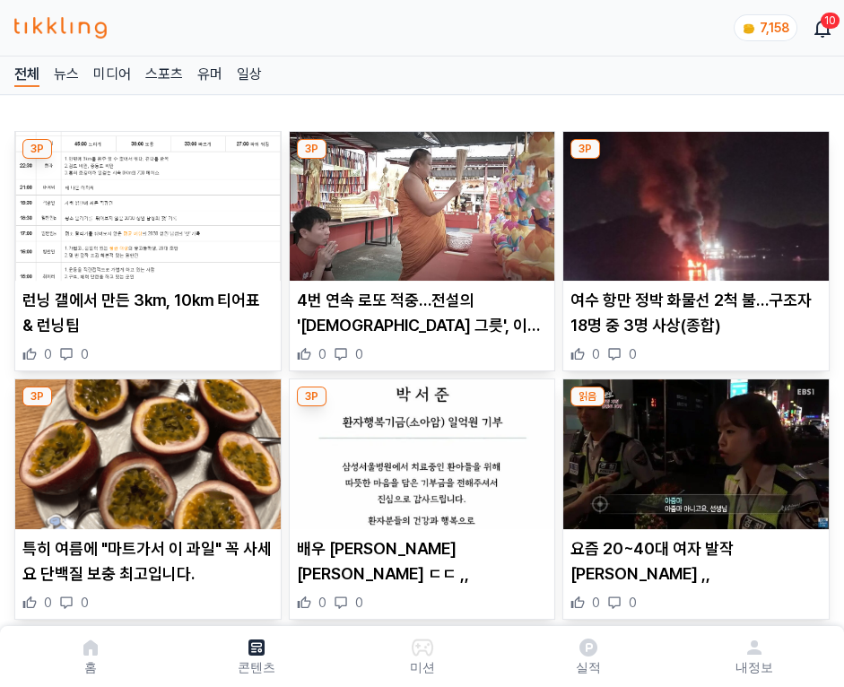
click at [692, 201] on img at bounding box center [695, 206] width 265 height 149
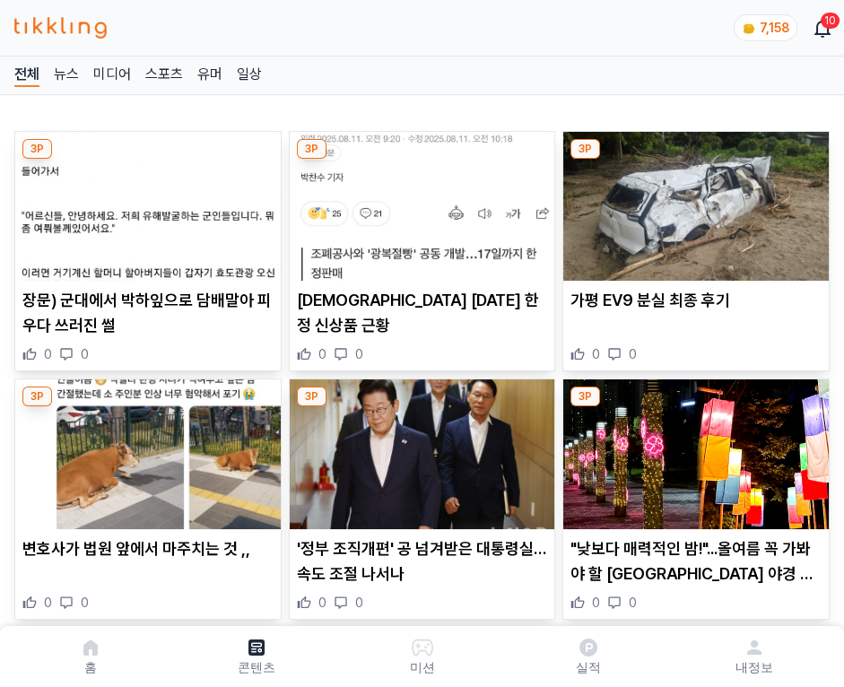
click at [692, 201] on img at bounding box center [695, 206] width 265 height 149
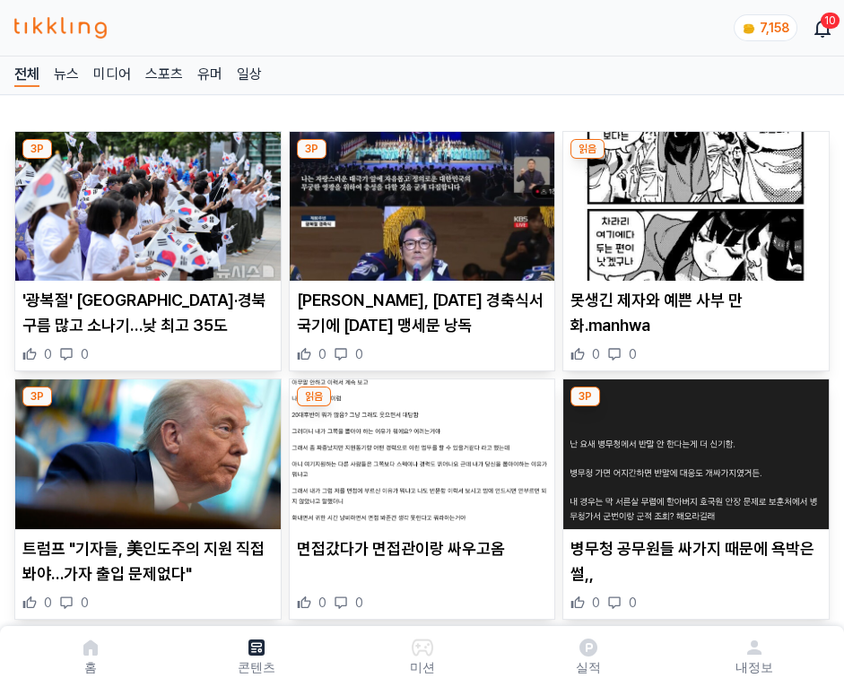
click at [692, 201] on img at bounding box center [695, 206] width 265 height 149
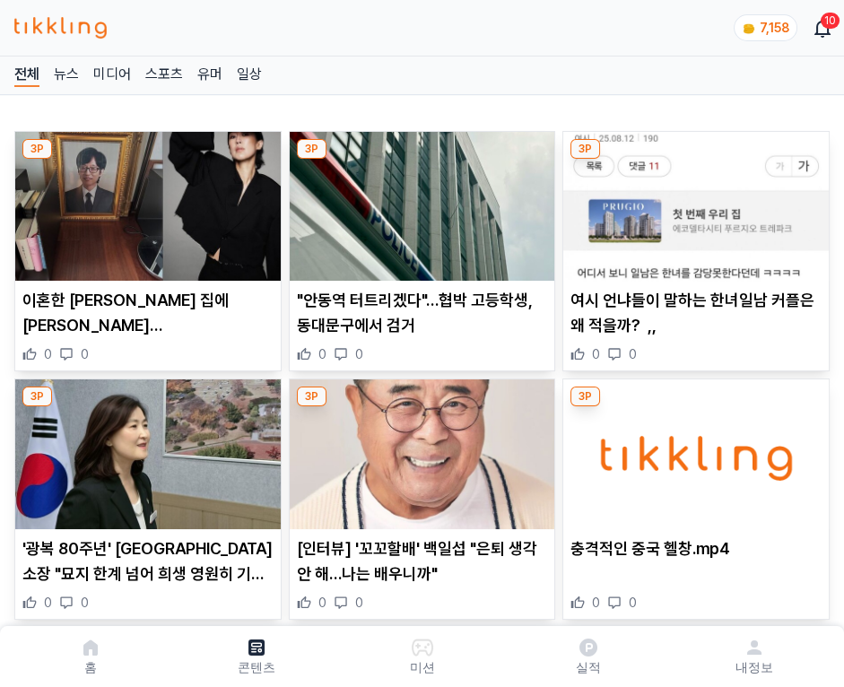
click at [692, 201] on img at bounding box center [695, 206] width 265 height 149
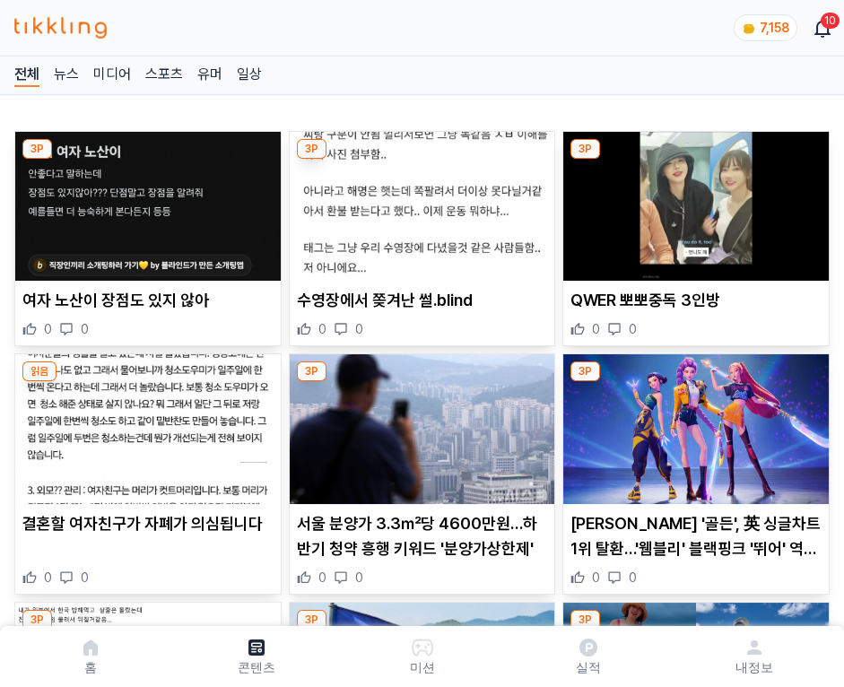
click at [692, 201] on img at bounding box center [695, 206] width 265 height 149
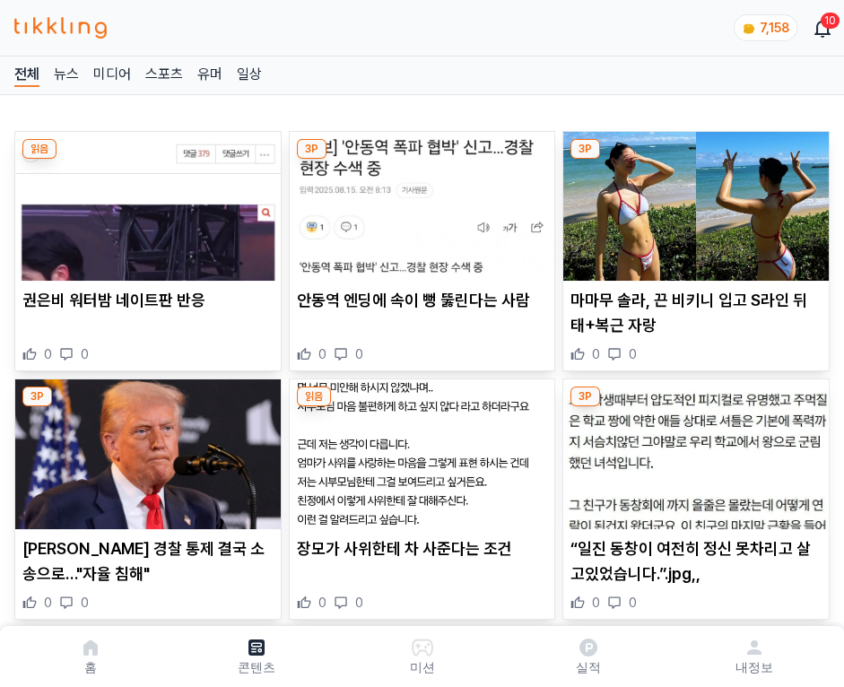
click at [692, 201] on img at bounding box center [695, 206] width 265 height 149
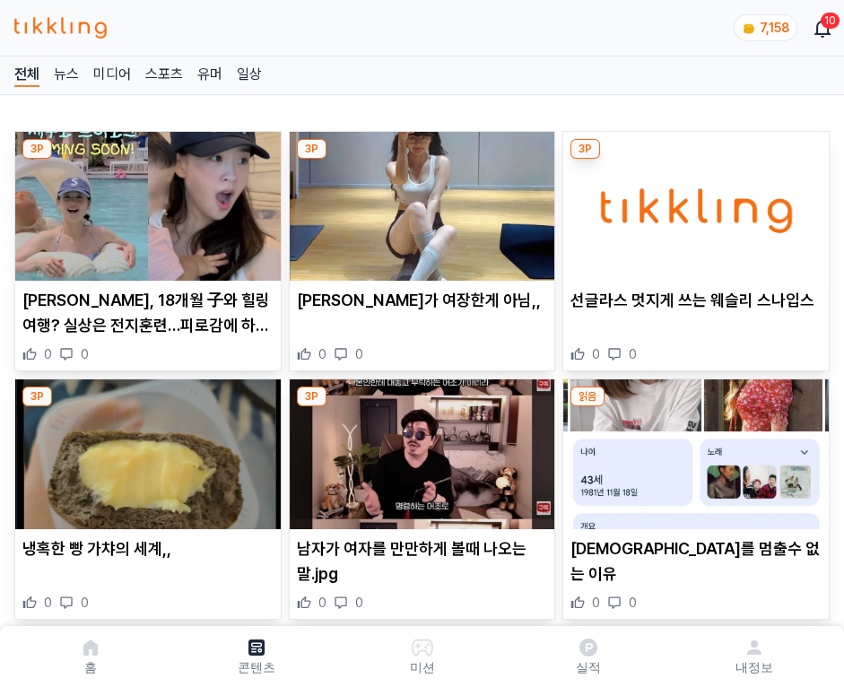
click at [692, 201] on img at bounding box center [695, 206] width 265 height 149
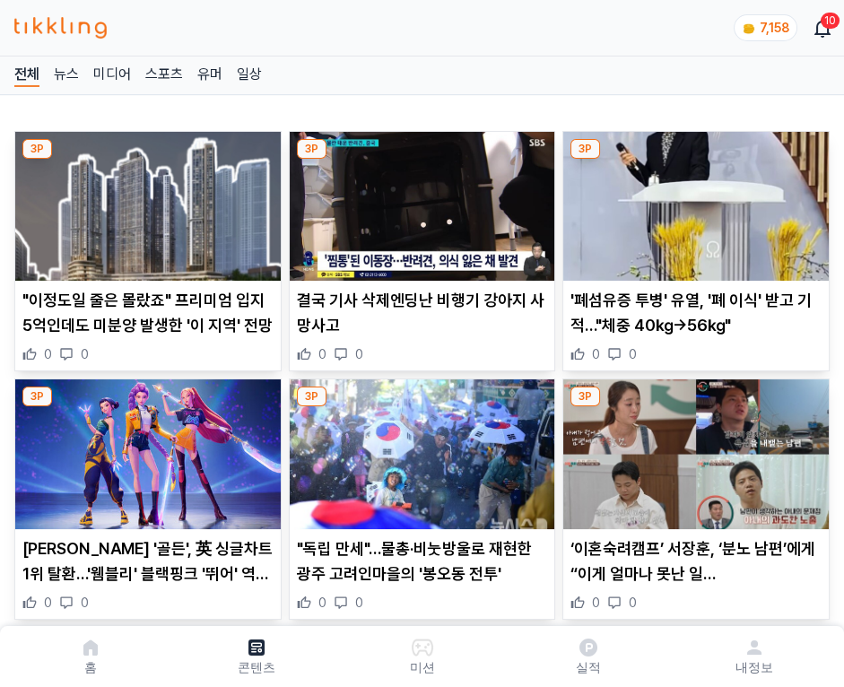
click at [692, 201] on img at bounding box center [695, 206] width 265 height 149
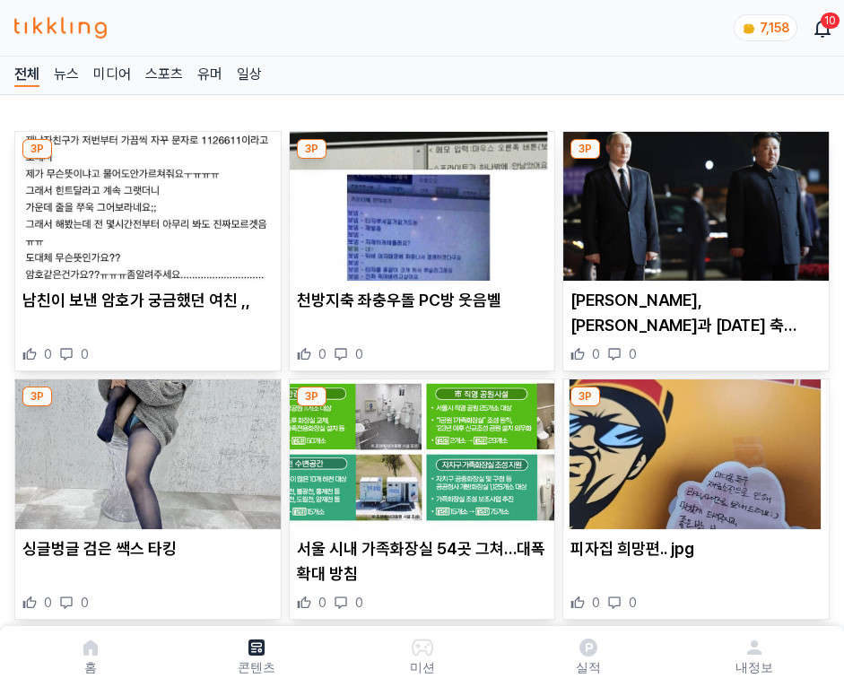
click at [692, 201] on img at bounding box center [695, 206] width 265 height 149
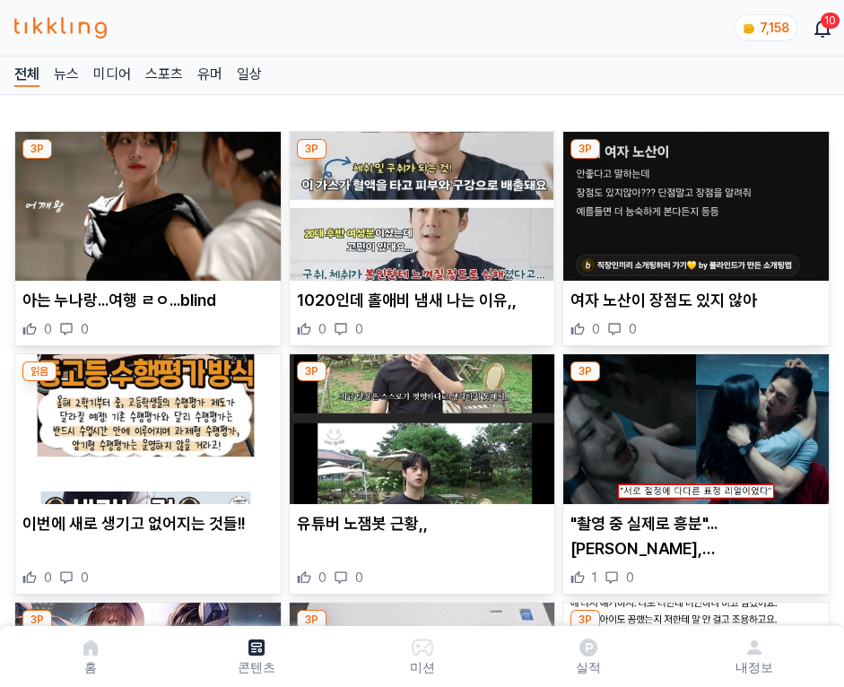
click at [692, 201] on img at bounding box center [695, 206] width 265 height 149
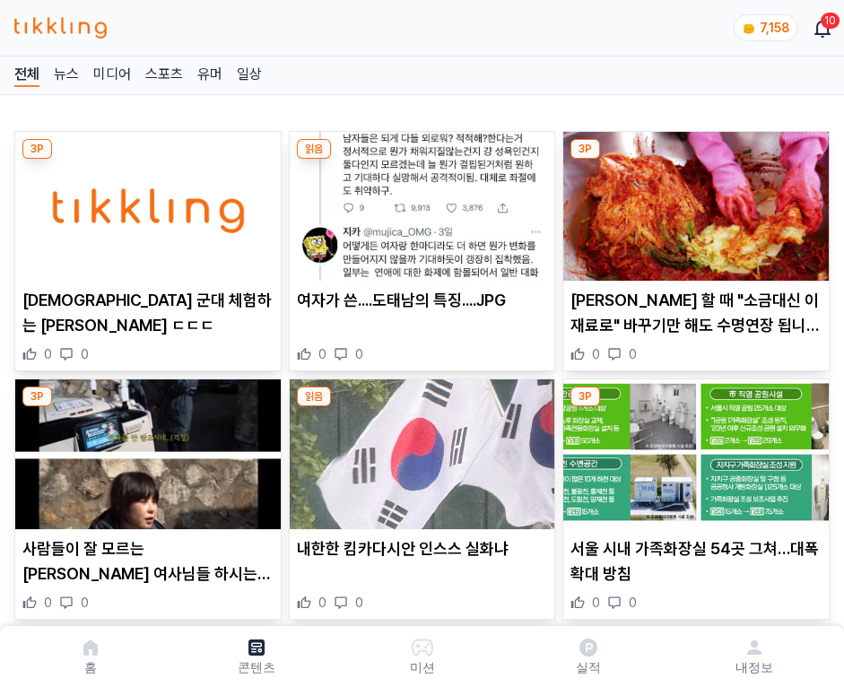
click at [692, 201] on img at bounding box center [695, 206] width 265 height 149
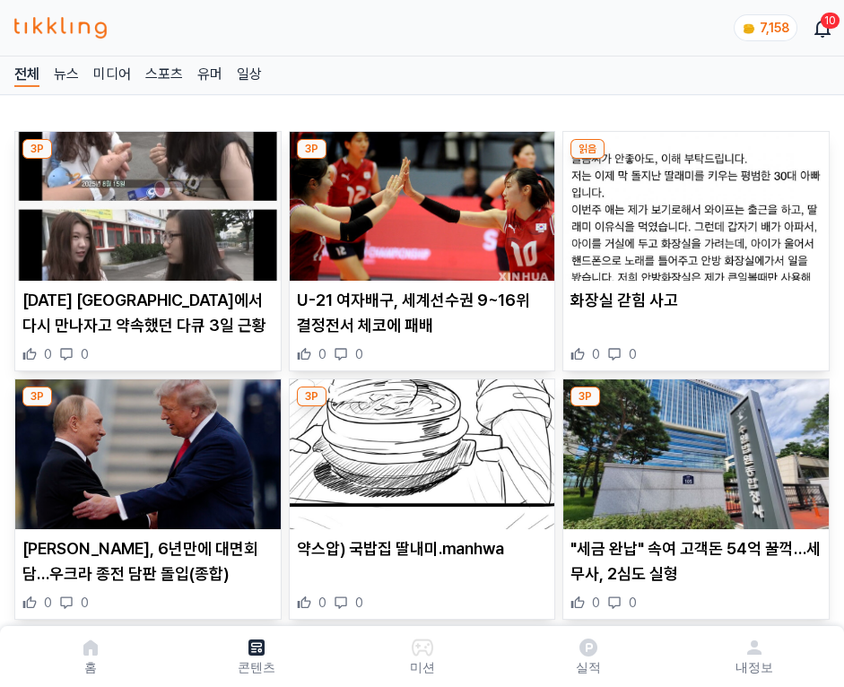
click at [692, 201] on img at bounding box center [695, 206] width 265 height 149
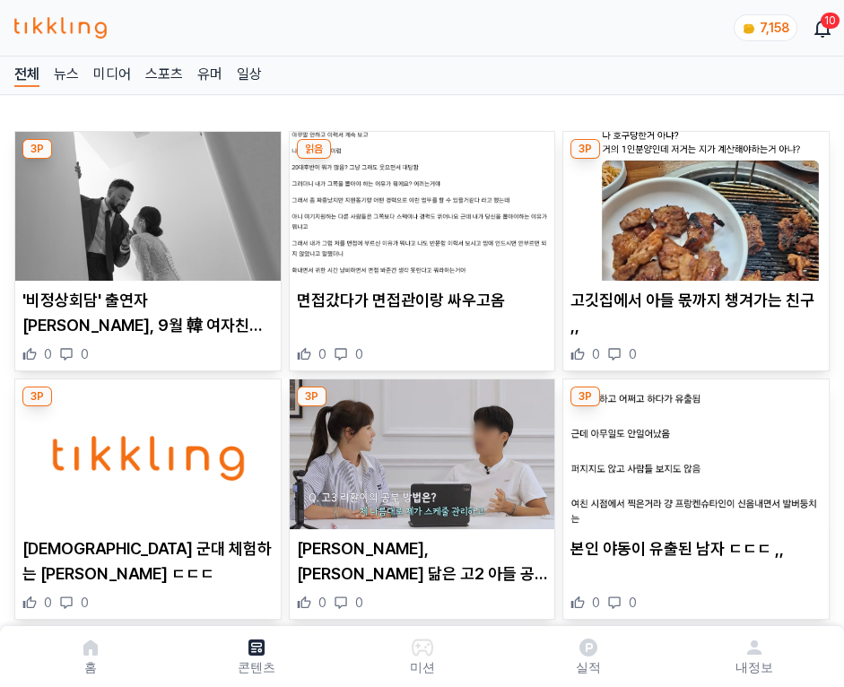
click at [692, 201] on img at bounding box center [695, 206] width 265 height 149
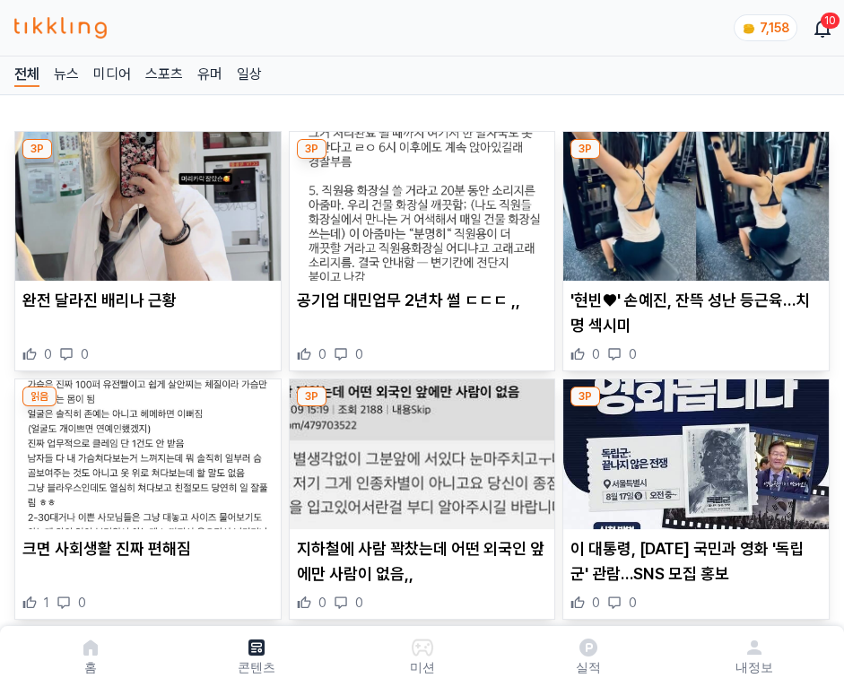
click at [692, 201] on img at bounding box center [695, 206] width 265 height 149
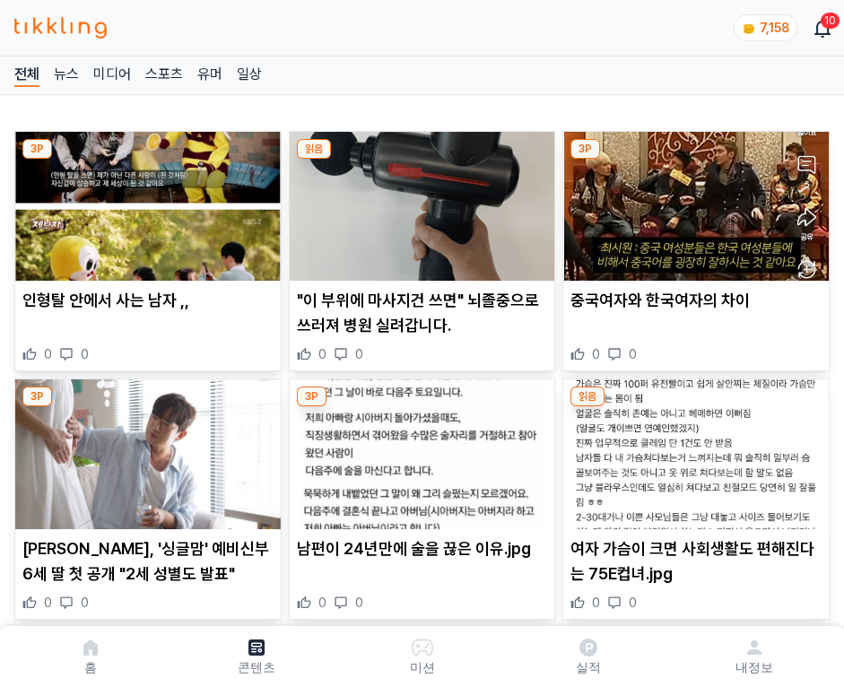
click at [692, 201] on img at bounding box center [695, 206] width 265 height 149
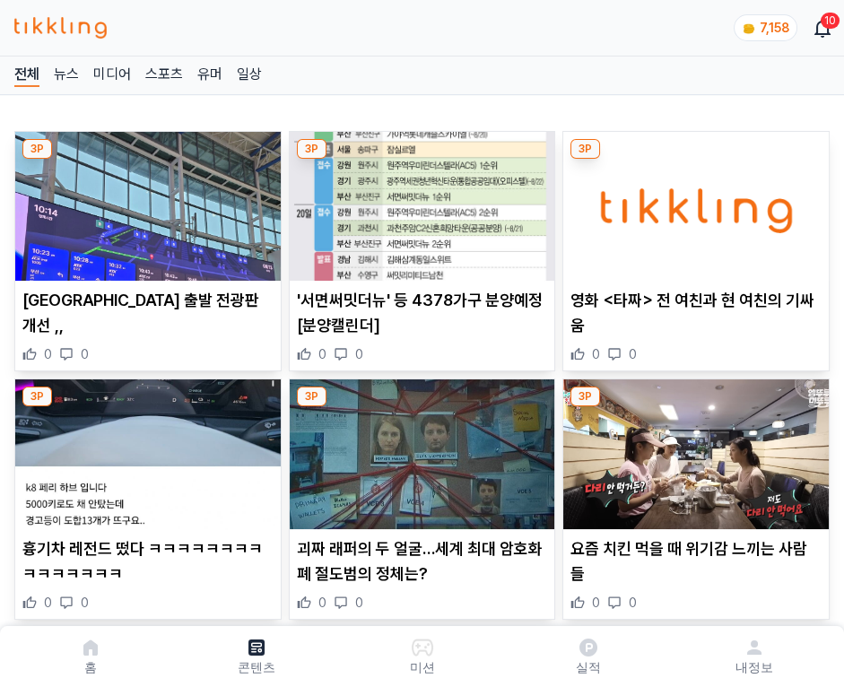
click at [692, 201] on img at bounding box center [695, 206] width 265 height 149
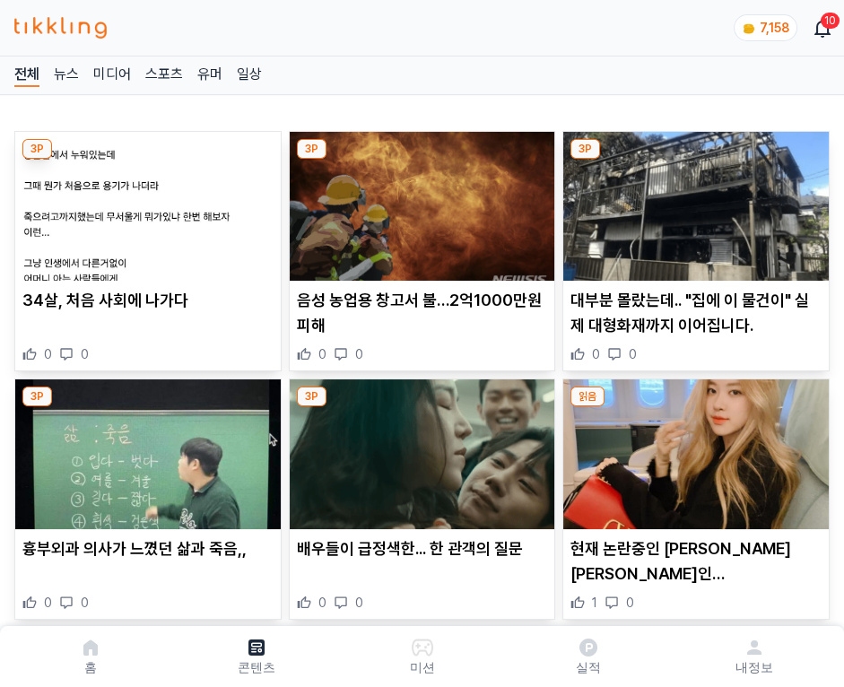
click at [692, 201] on img at bounding box center [695, 206] width 265 height 149
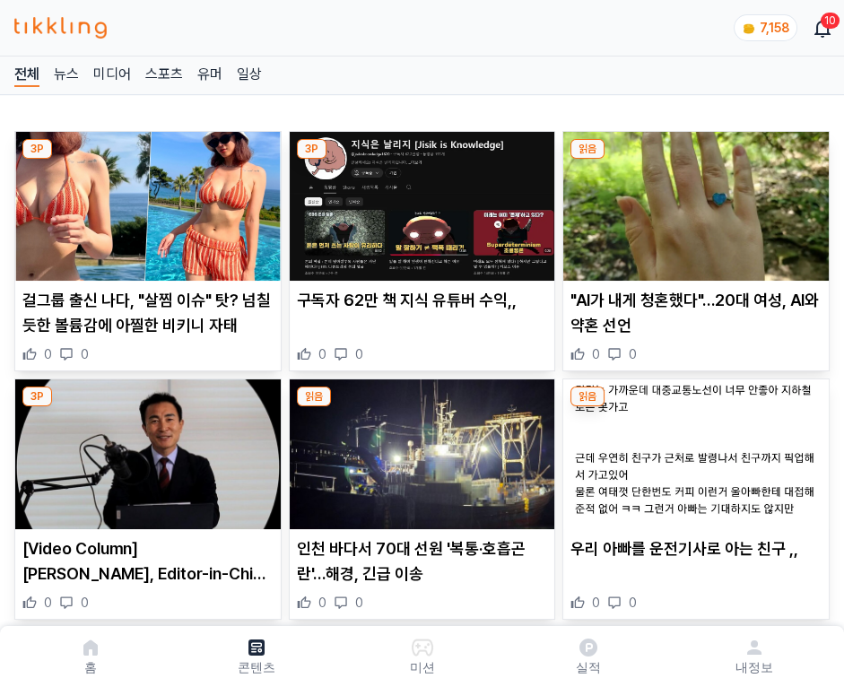
click at [692, 201] on img at bounding box center [695, 206] width 265 height 149
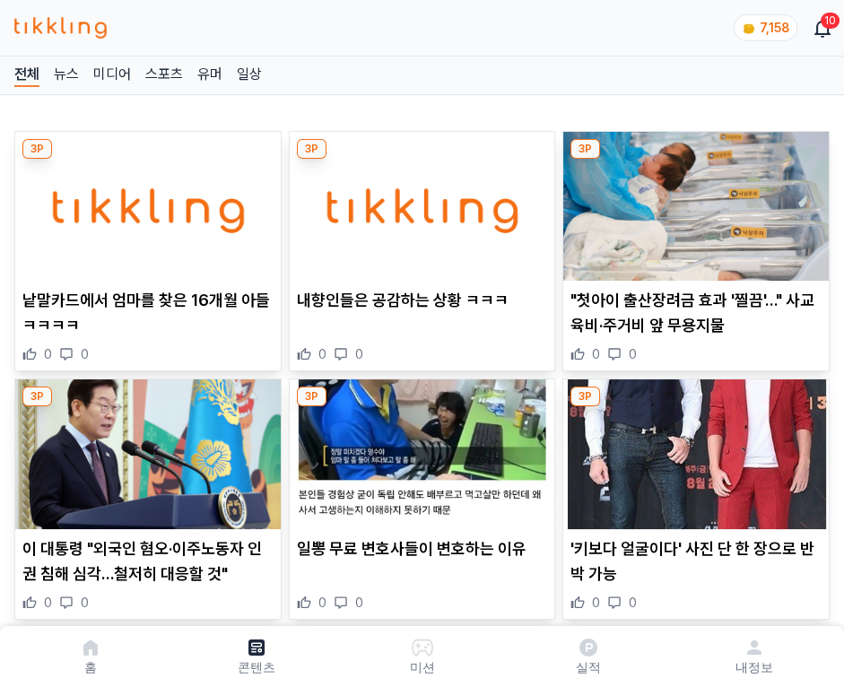
click at [692, 201] on img at bounding box center [695, 206] width 265 height 149
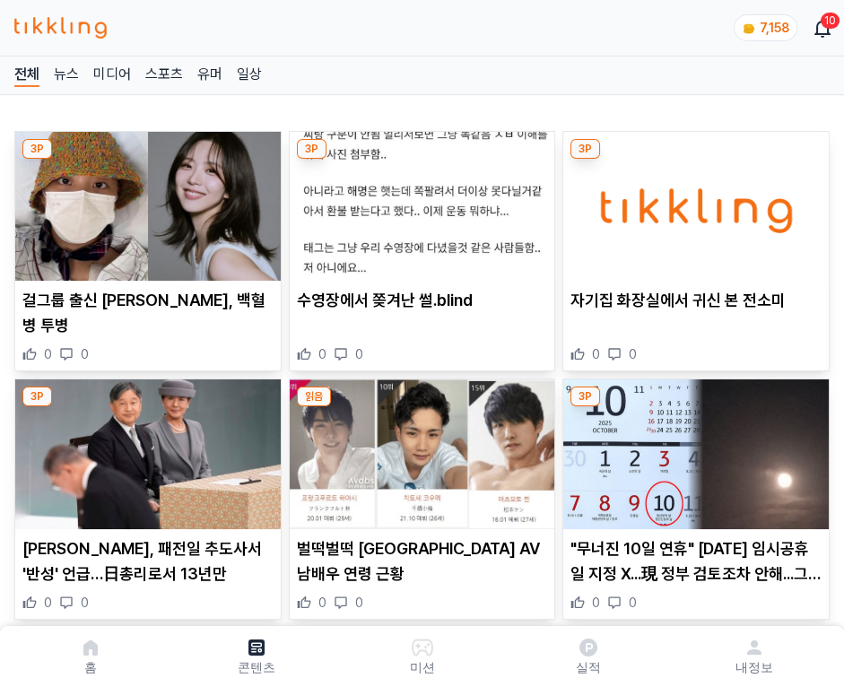
click at [692, 201] on img at bounding box center [695, 206] width 265 height 149
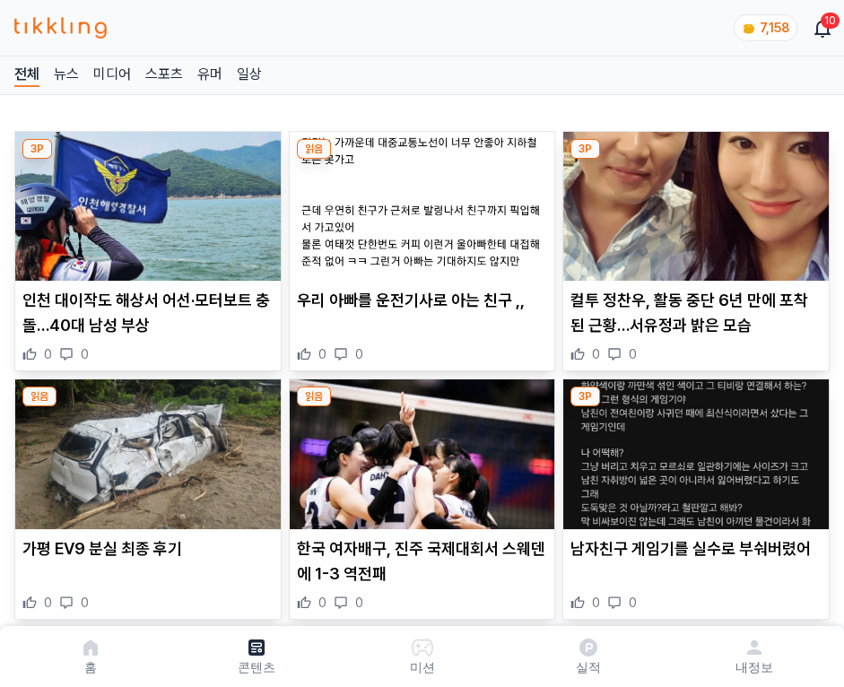
click at [692, 201] on img at bounding box center [695, 206] width 265 height 149
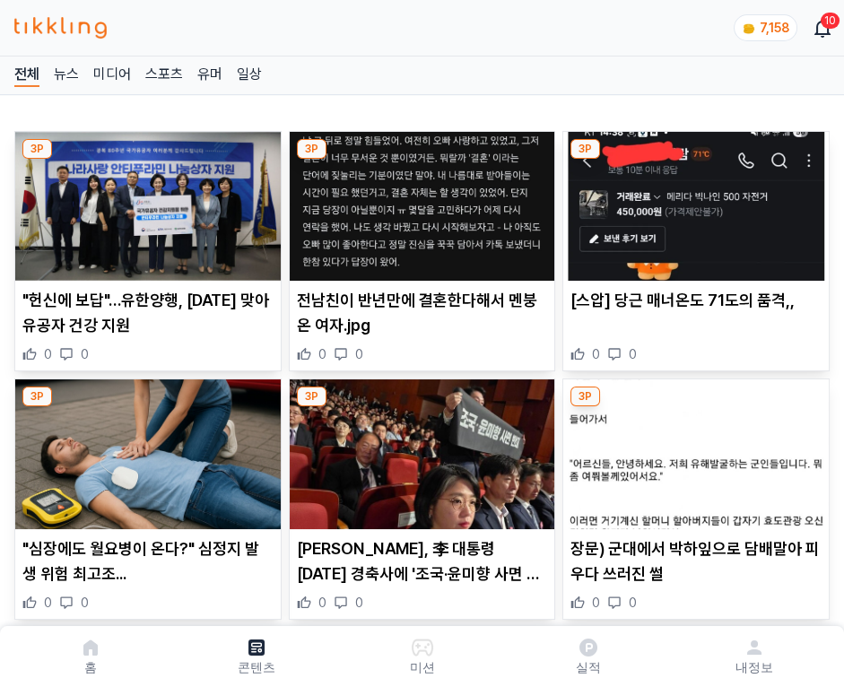
click at [692, 201] on img at bounding box center [695, 206] width 265 height 149
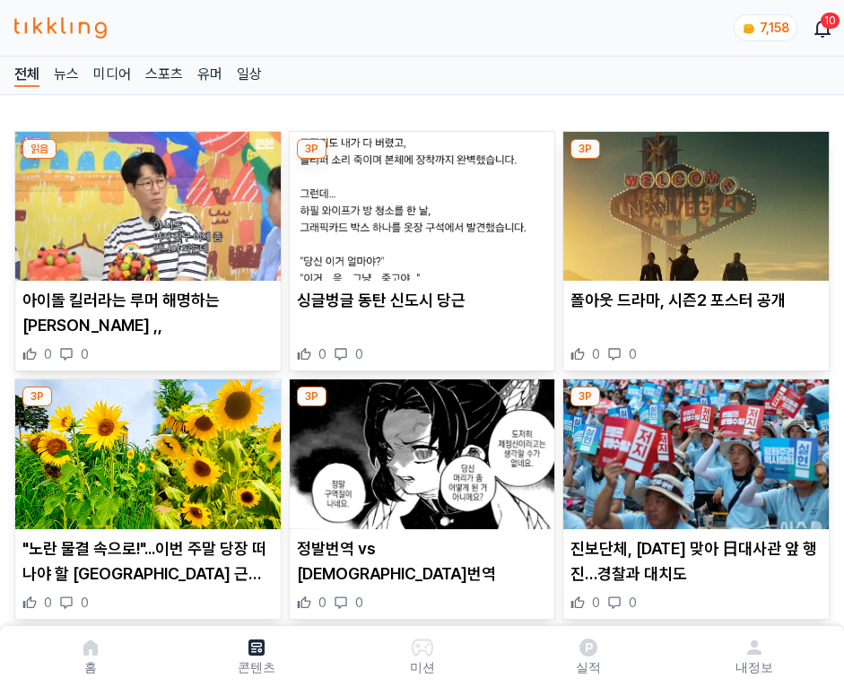
click at [692, 201] on img at bounding box center [695, 206] width 265 height 149
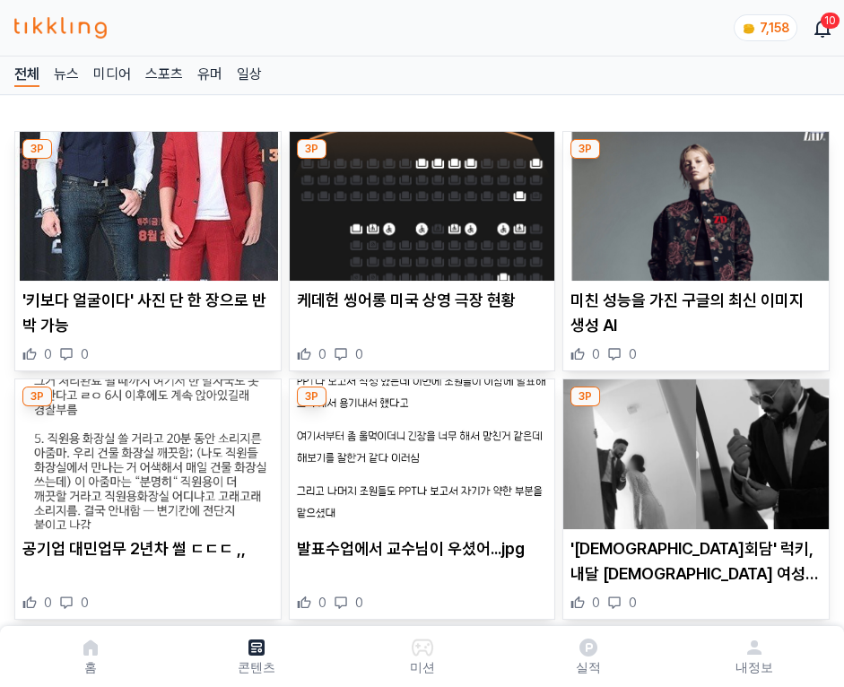
click at [692, 201] on img at bounding box center [695, 206] width 265 height 149
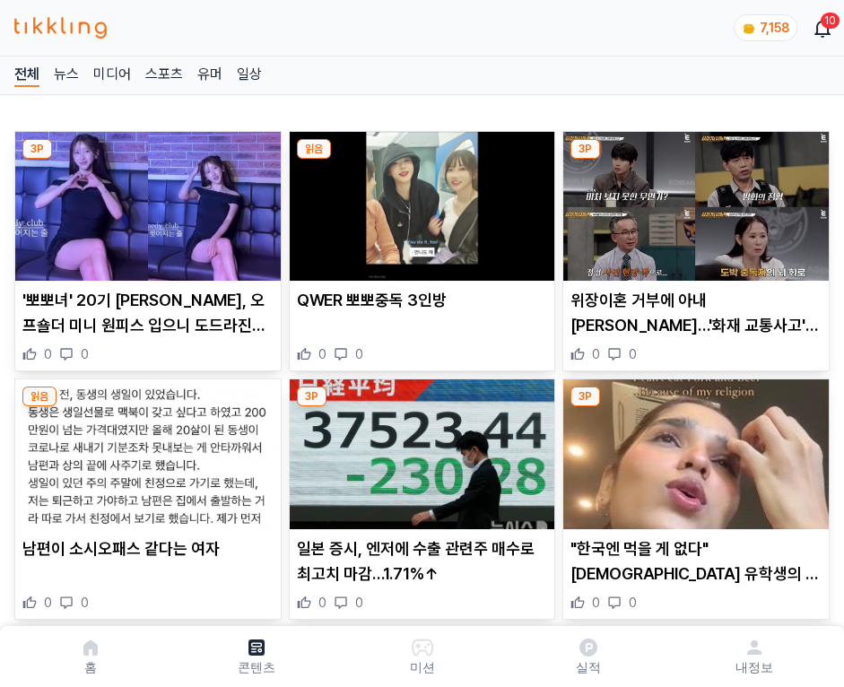
click at [692, 201] on img at bounding box center [695, 206] width 265 height 149
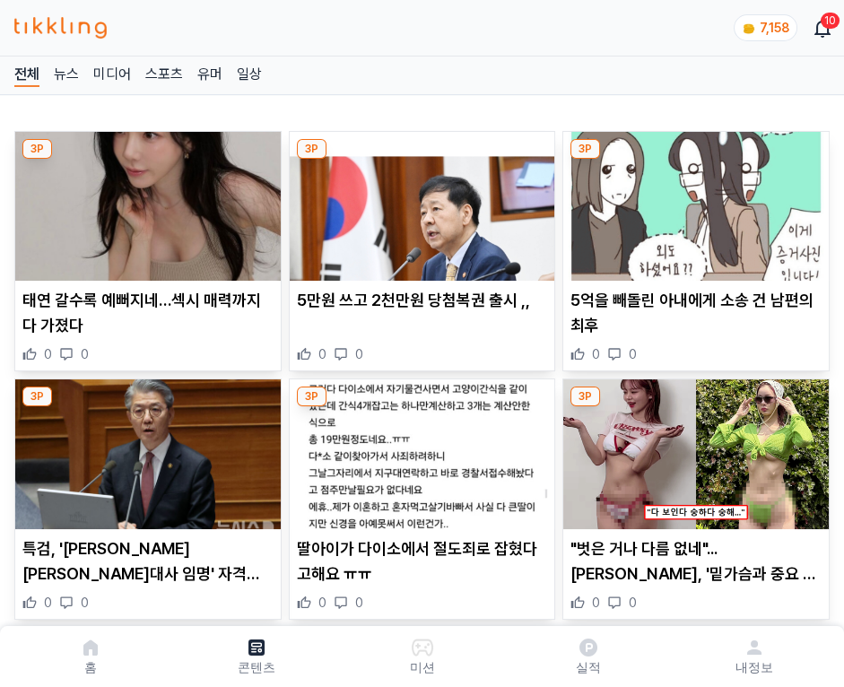
click at [692, 201] on img at bounding box center [695, 206] width 265 height 149
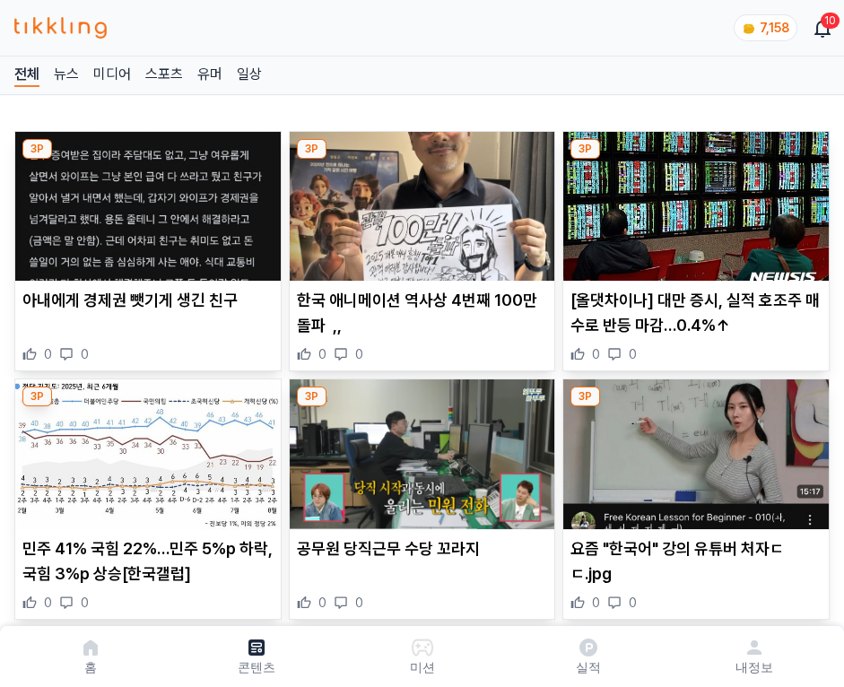
click at [692, 201] on img at bounding box center [695, 206] width 265 height 149
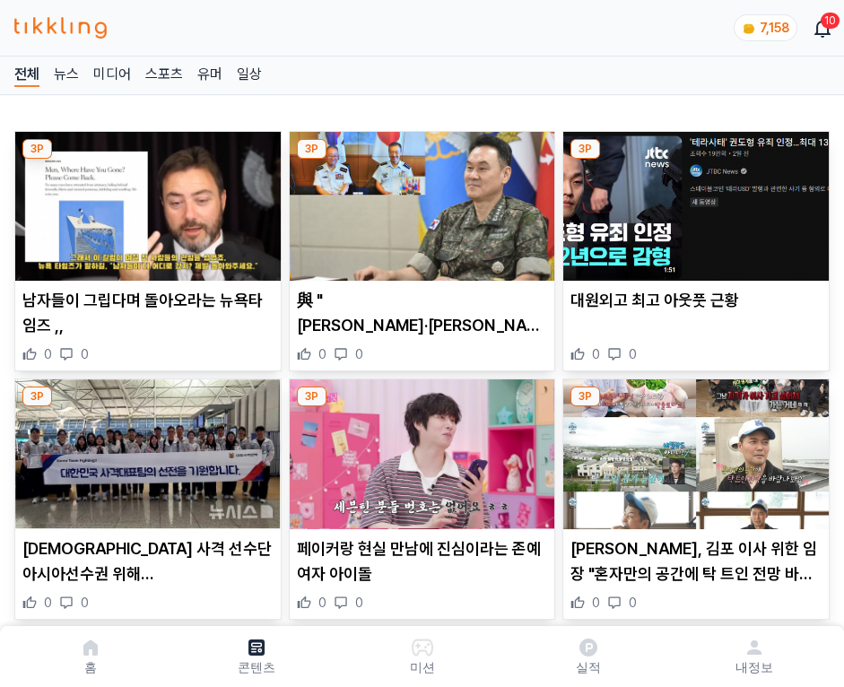
click at [692, 201] on img at bounding box center [695, 206] width 265 height 149
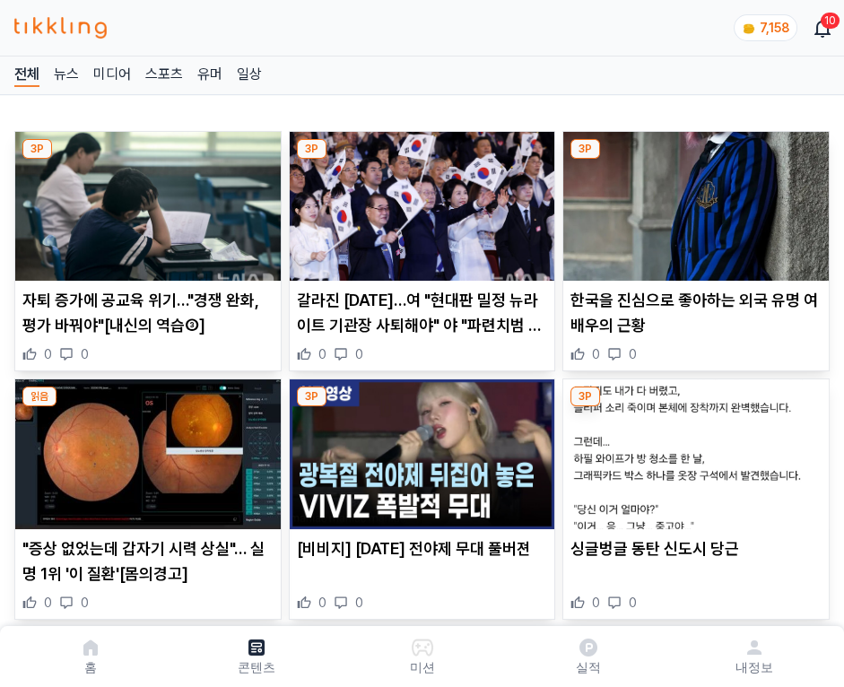
click at [692, 201] on img at bounding box center [695, 206] width 265 height 149
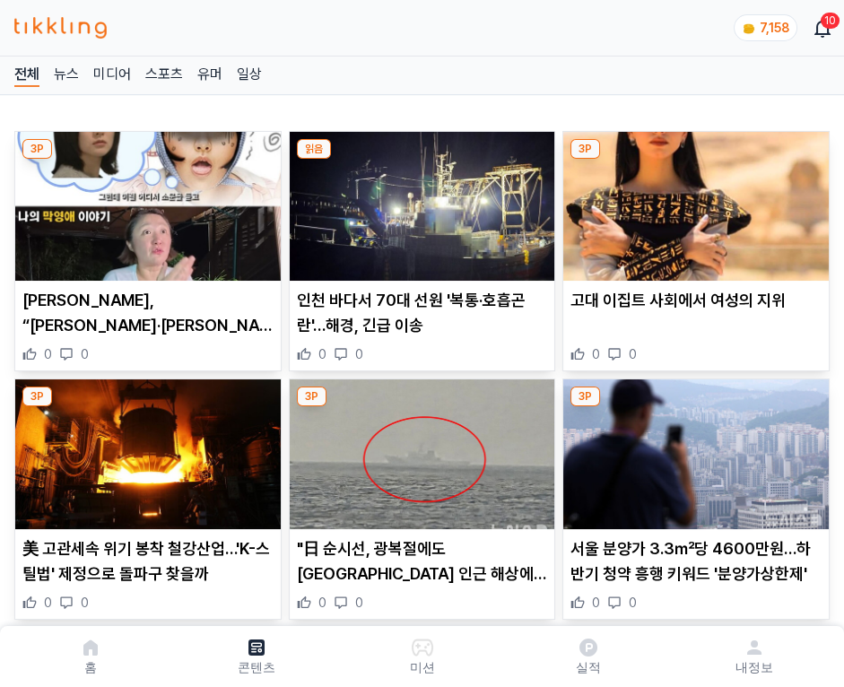
click at [692, 201] on img at bounding box center [695, 206] width 265 height 149
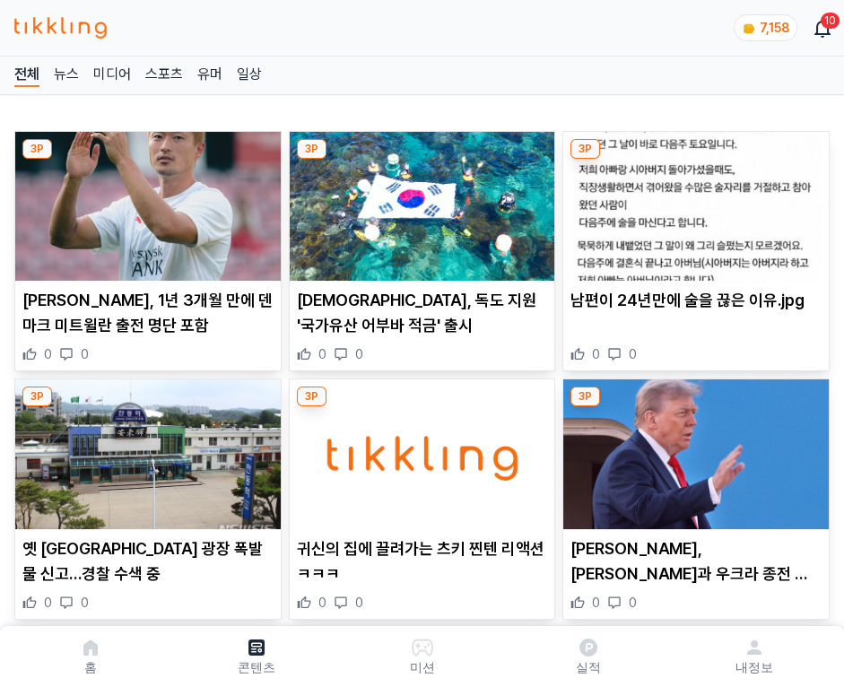
click at [692, 201] on img at bounding box center [695, 206] width 265 height 149
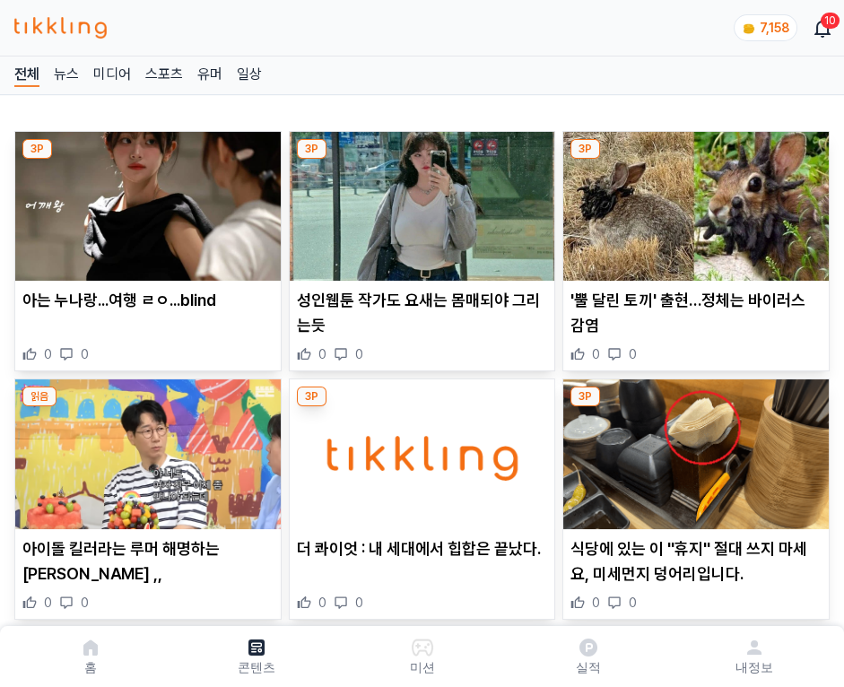
click at [692, 201] on img at bounding box center [695, 206] width 265 height 149
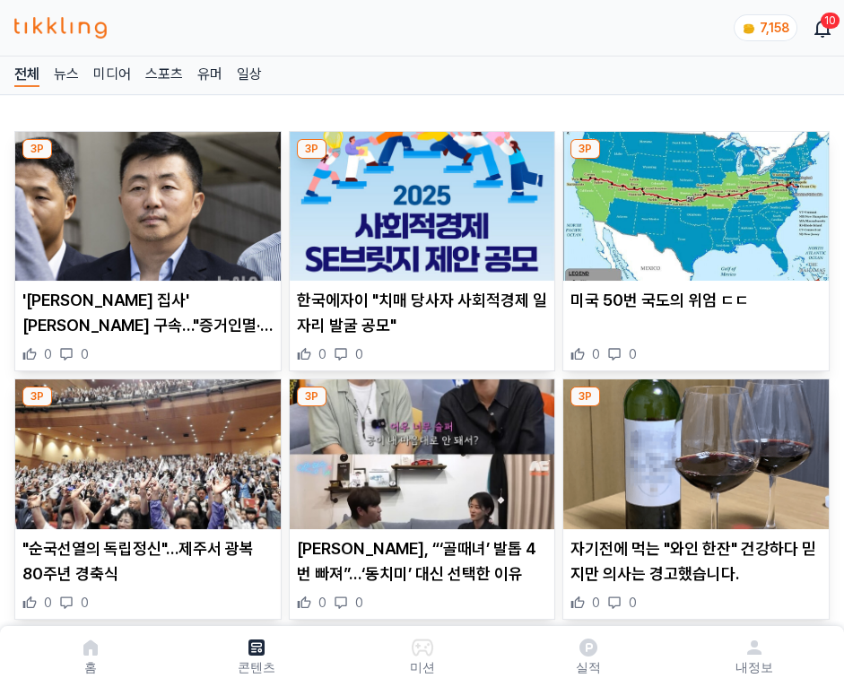
click at [692, 201] on img at bounding box center [695, 206] width 265 height 149
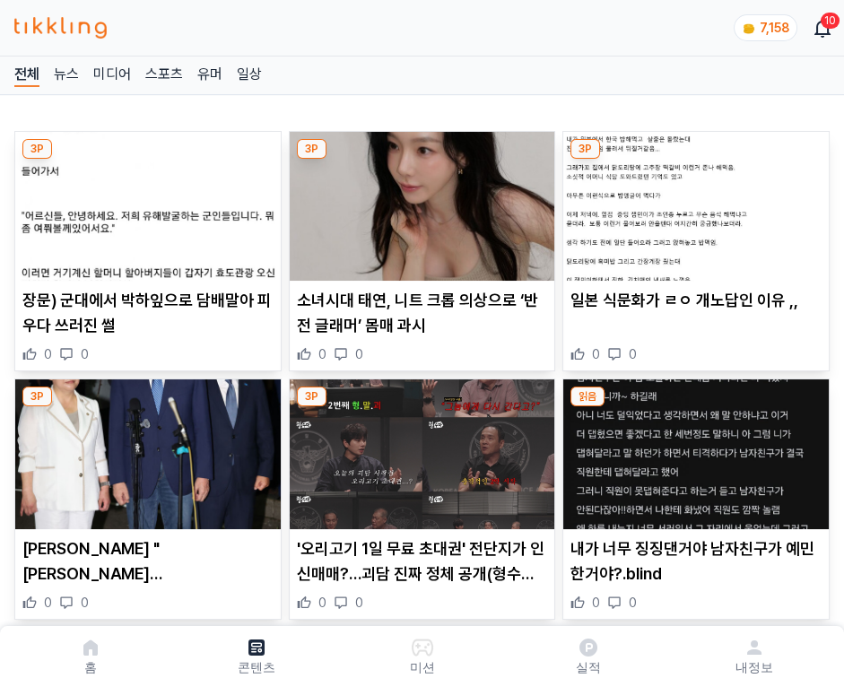
click at [692, 201] on img at bounding box center [695, 206] width 265 height 149
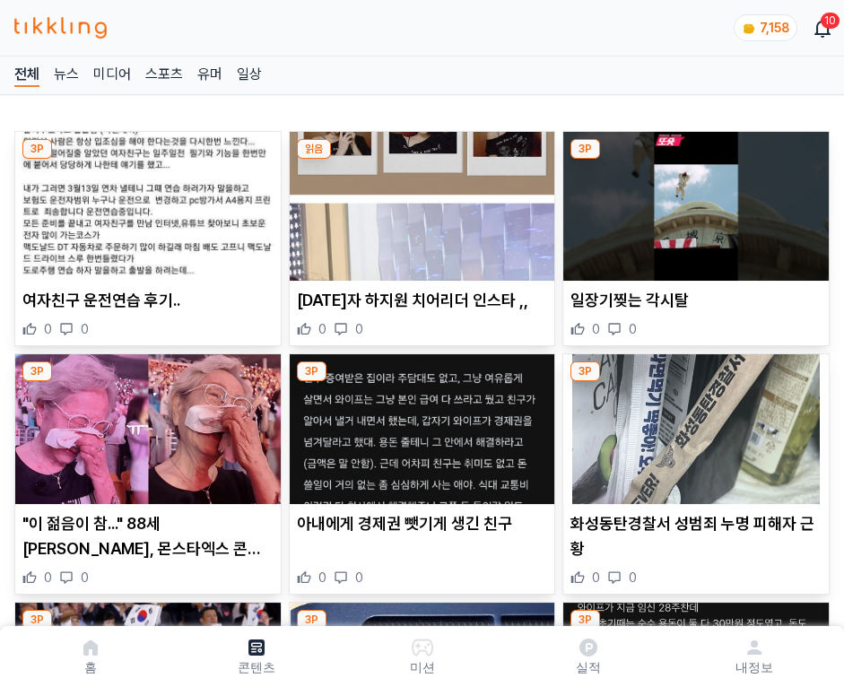
click at [692, 201] on img at bounding box center [695, 206] width 265 height 149
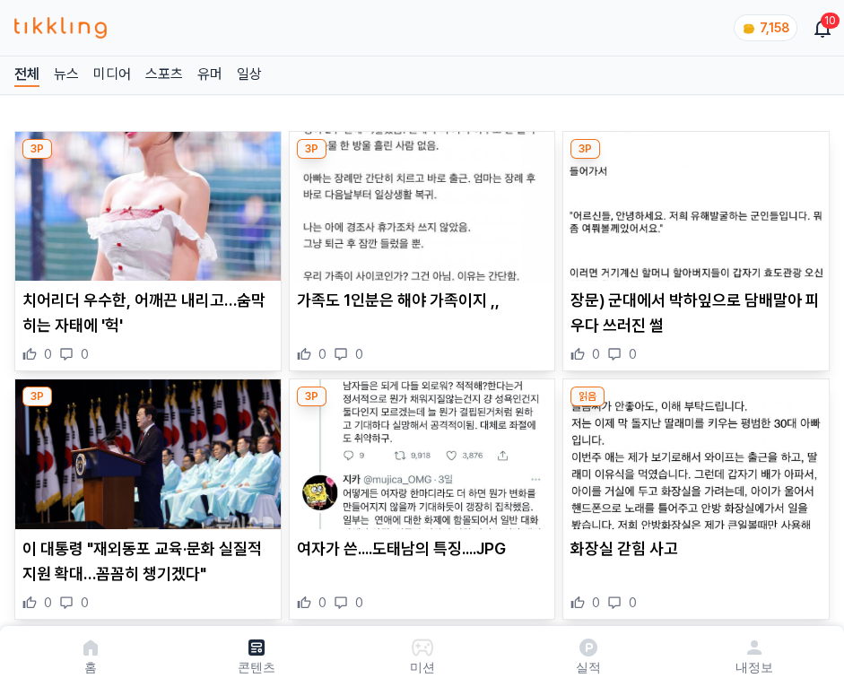
click at [692, 201] on img at bounding box center [695, 206] width 265 height 149
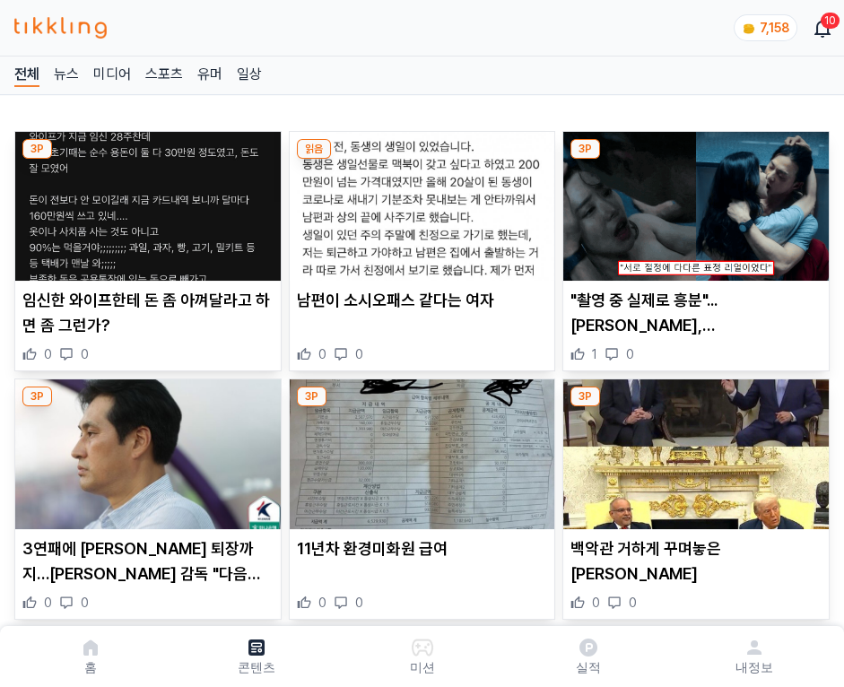
click at [692, 201] on img at bounding box center [695, 206] width 265 height 149
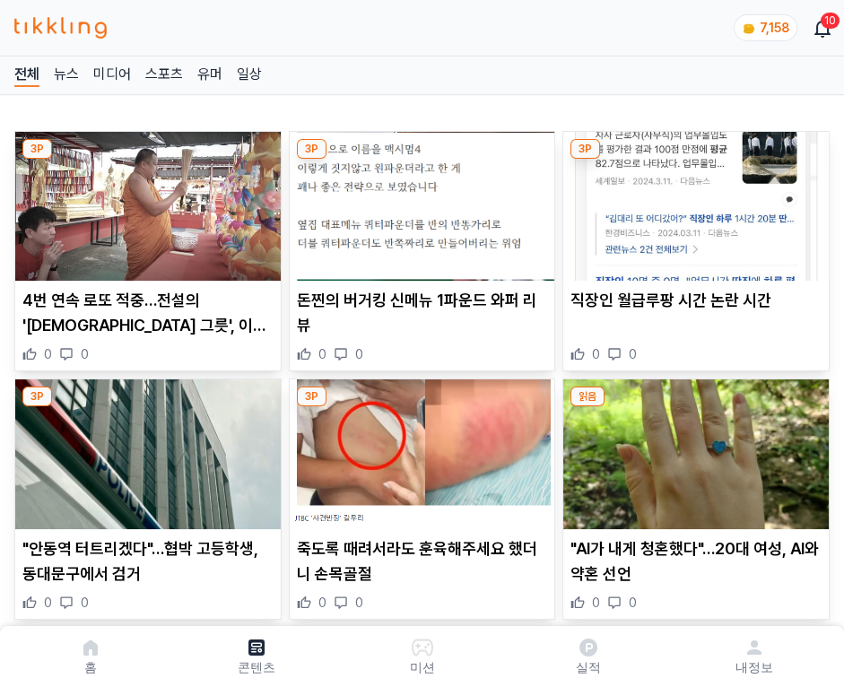
click at [692, 201] on img at bounding box center [695, 206] width 265 height 149
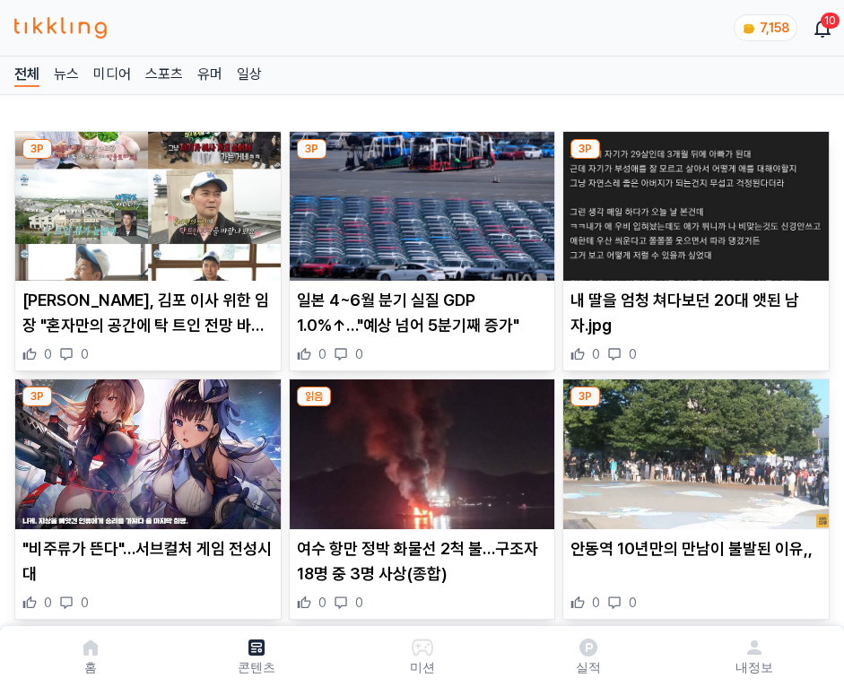
click at [692, 201] on img at bounding box center [695, 206] width 265 height 149
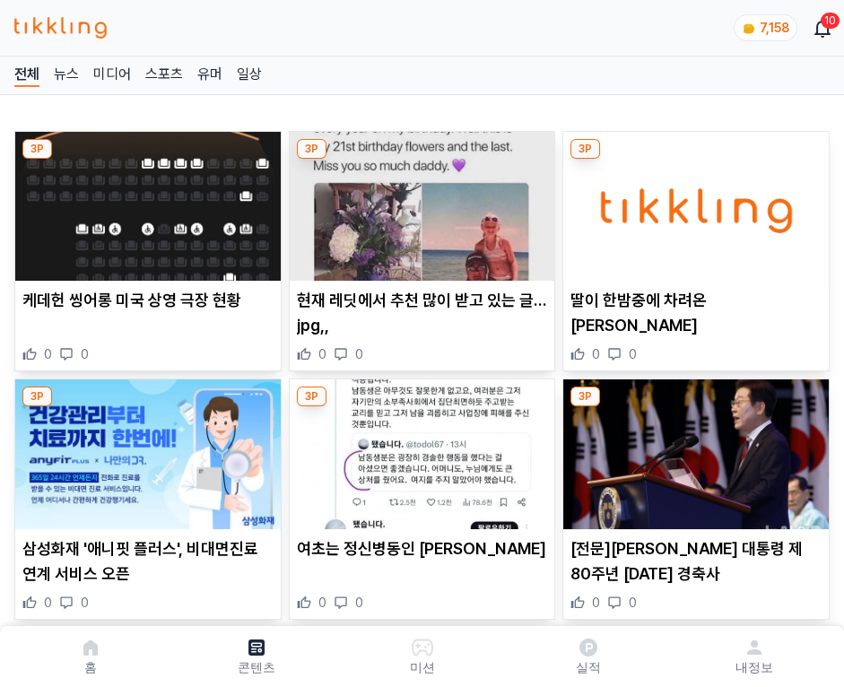
click at [692, 201] on img at bounding box center [695, 206] width 265 height 149
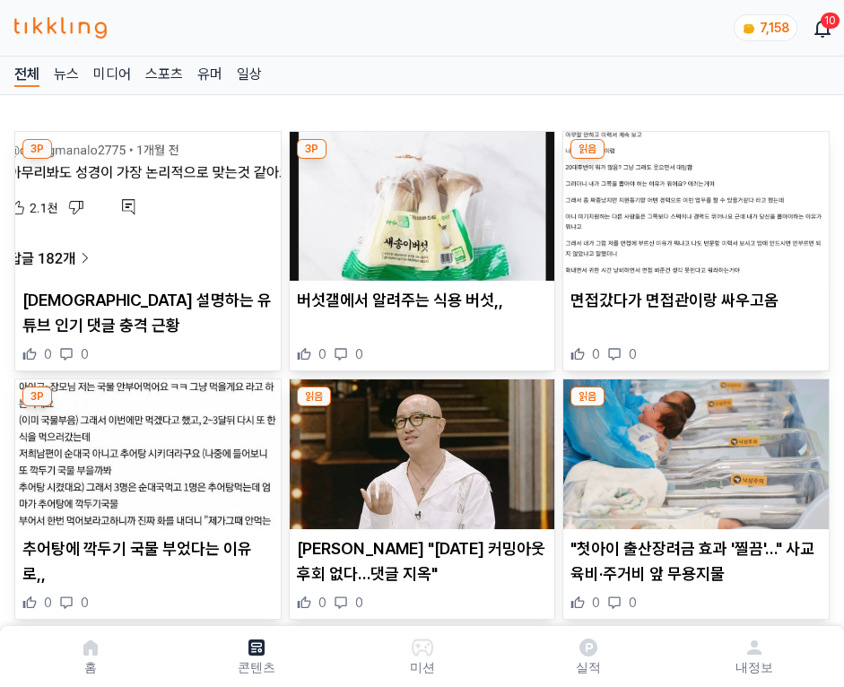
click at [692, 201] on img at bounding box center [695, 206] width 265 height 149
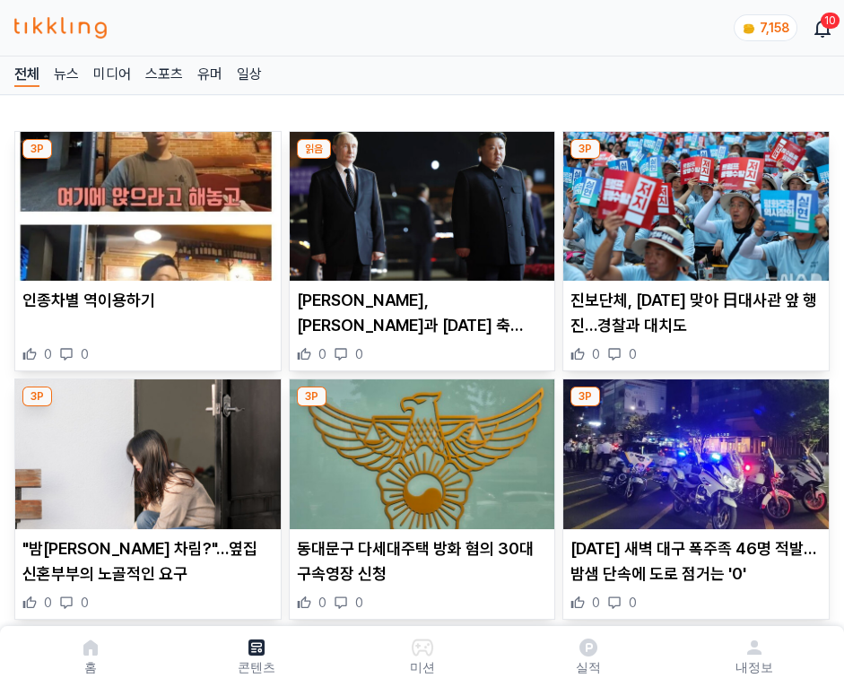
click at [692, 201] on img at bounding box center [695, 206] width 265 height 149
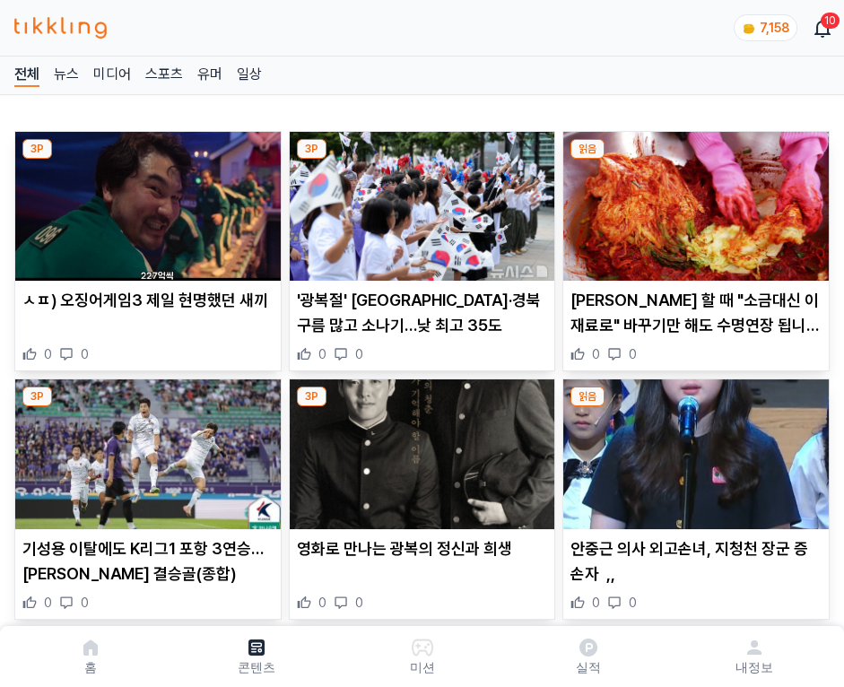
click at [692, 201] on img at bounding box center [695, 206] width 265 height 149
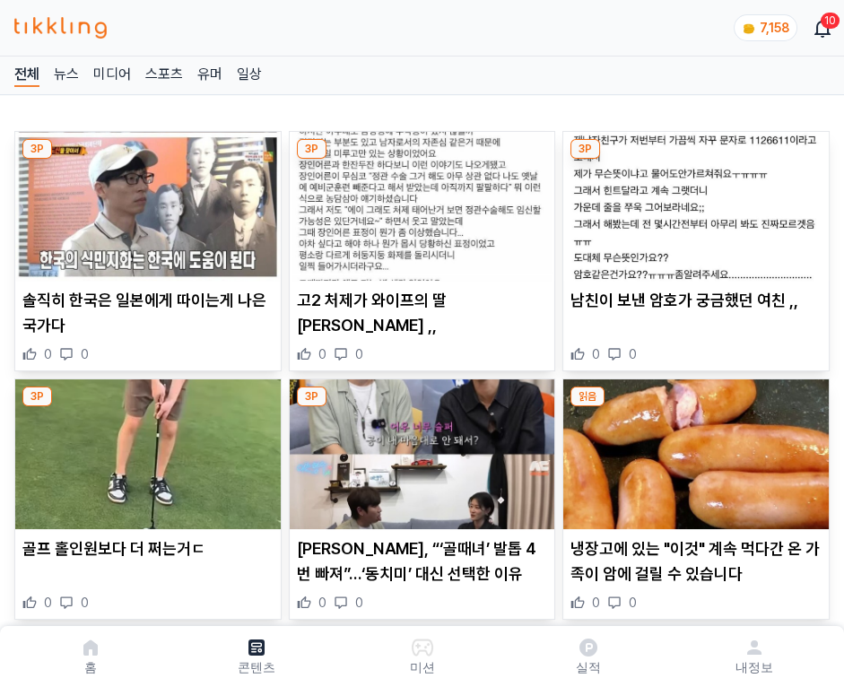
click at [692, 201] on img at bounding box center [695, 206] width 265 height 149
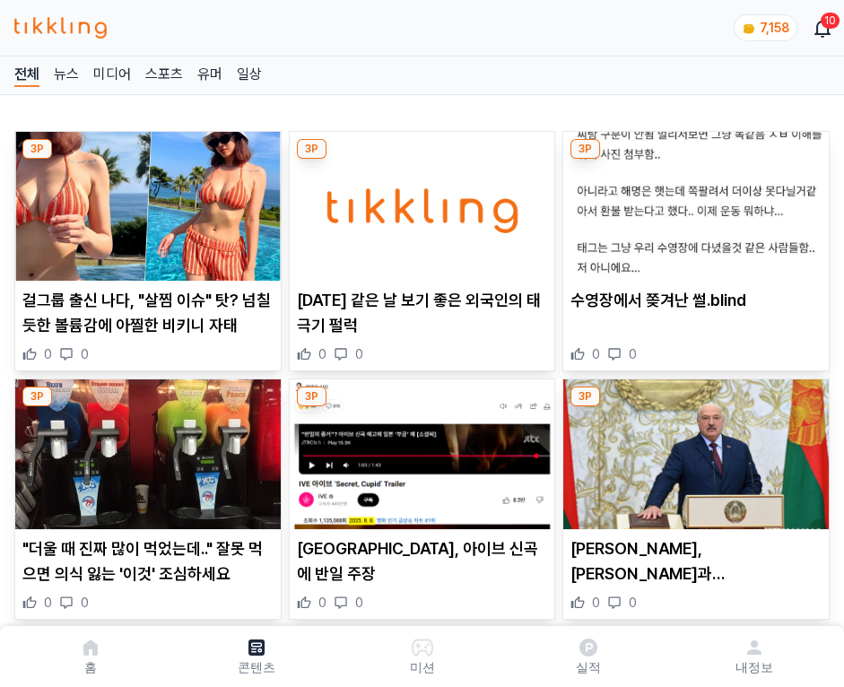
click at [692, 201] on img at bounding box center [695, 206] width 265 height 149
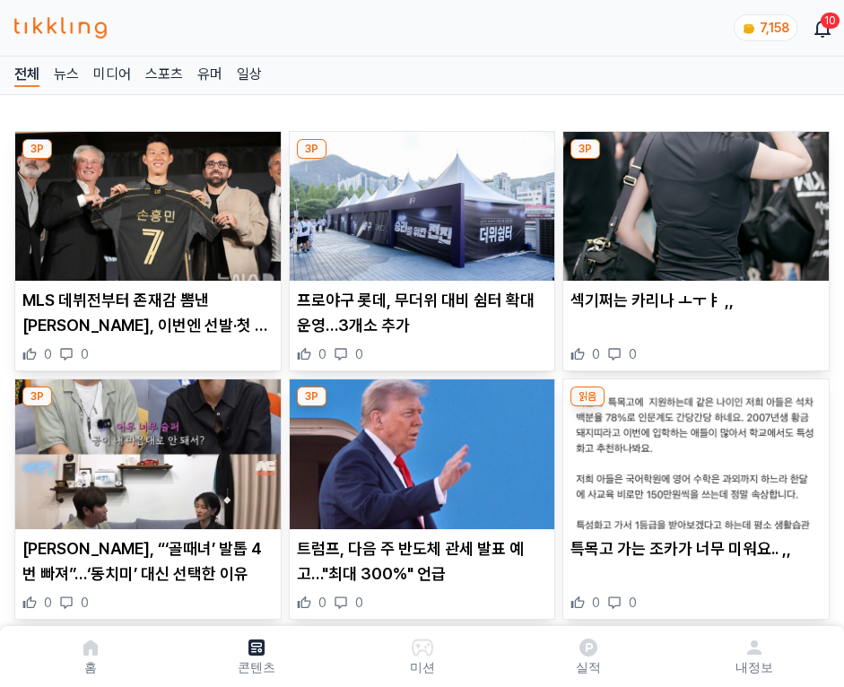
click at [692, 201] on img at bounding box center [695, 206] width 265 height 149
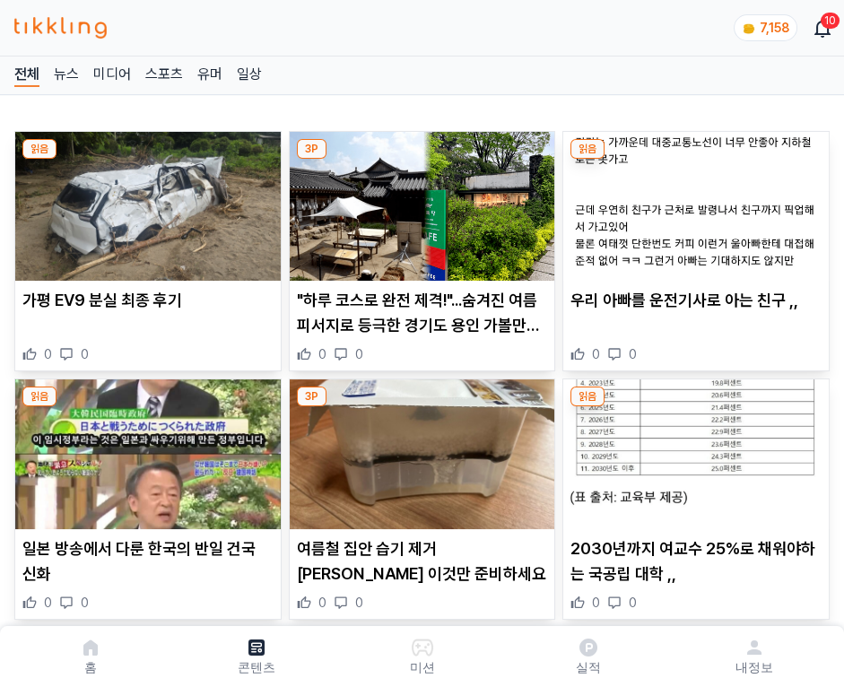
click at [692, 201] on img at bounding box center [695, 206] width 265 height 149
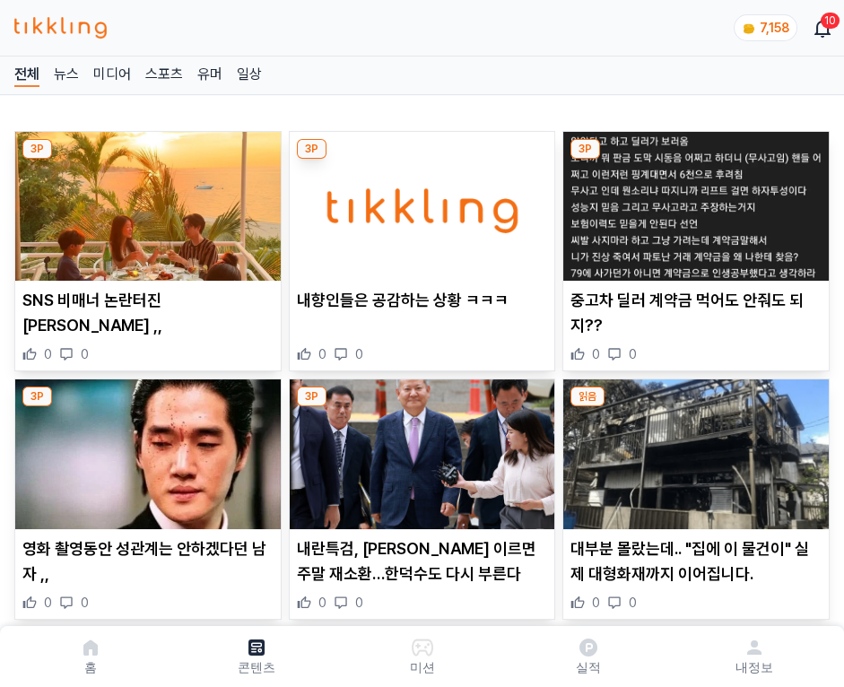
click at [692, 201] on img at bounding box center [695, 206] width 265 height 149
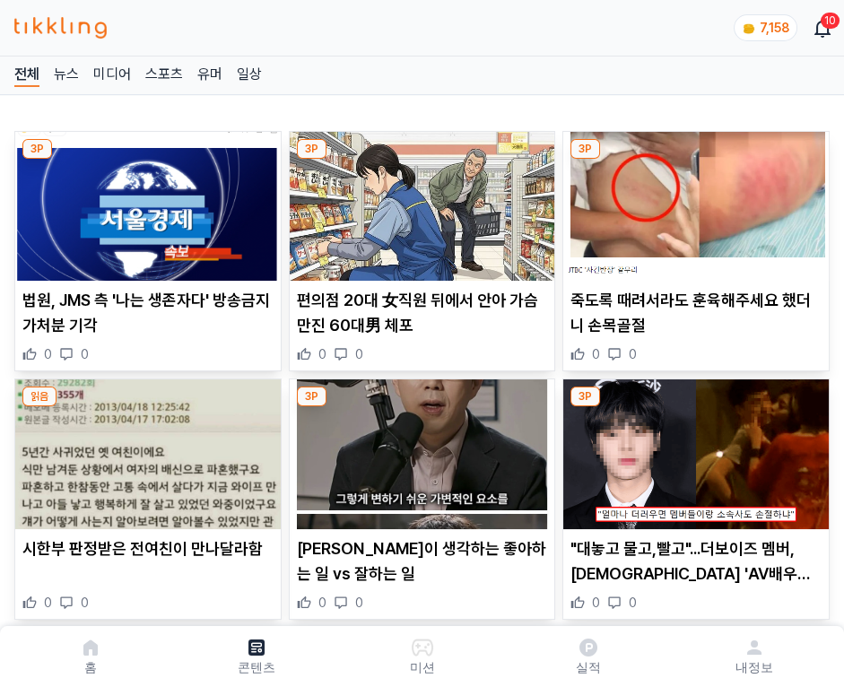
click at [692, 201] on img at bounding box center [695, 206] width 265 height 149
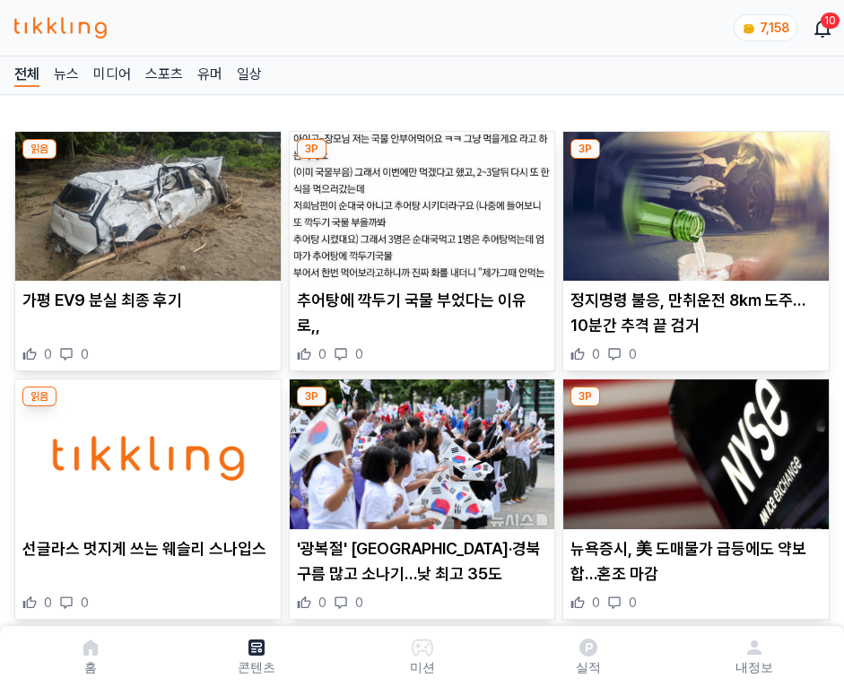
click at [692, 201] on img at bounding box center [695, 206] width 265 height 149
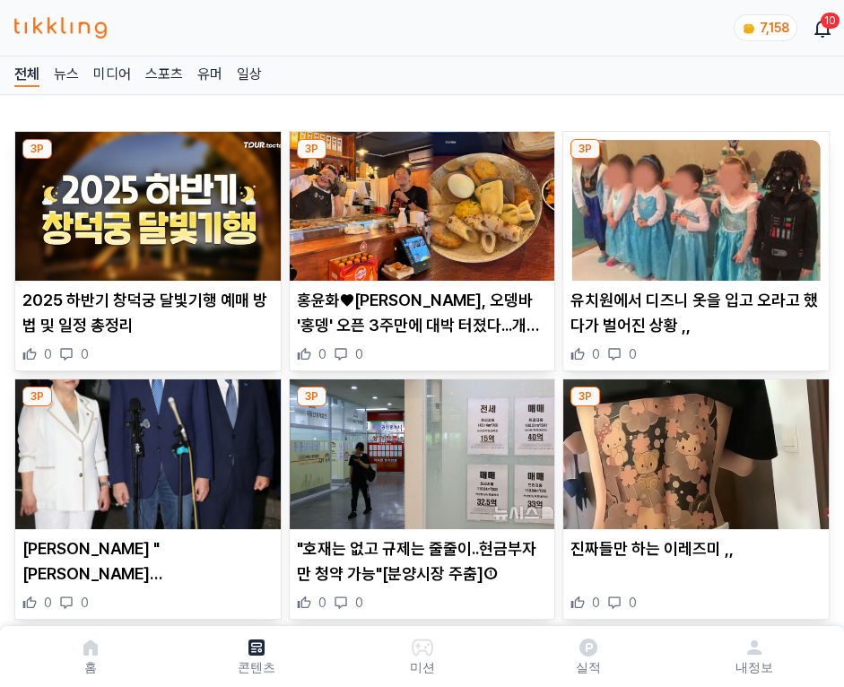
click at [692, 201] on img at bounding box center [695, 206] width 265 height 149
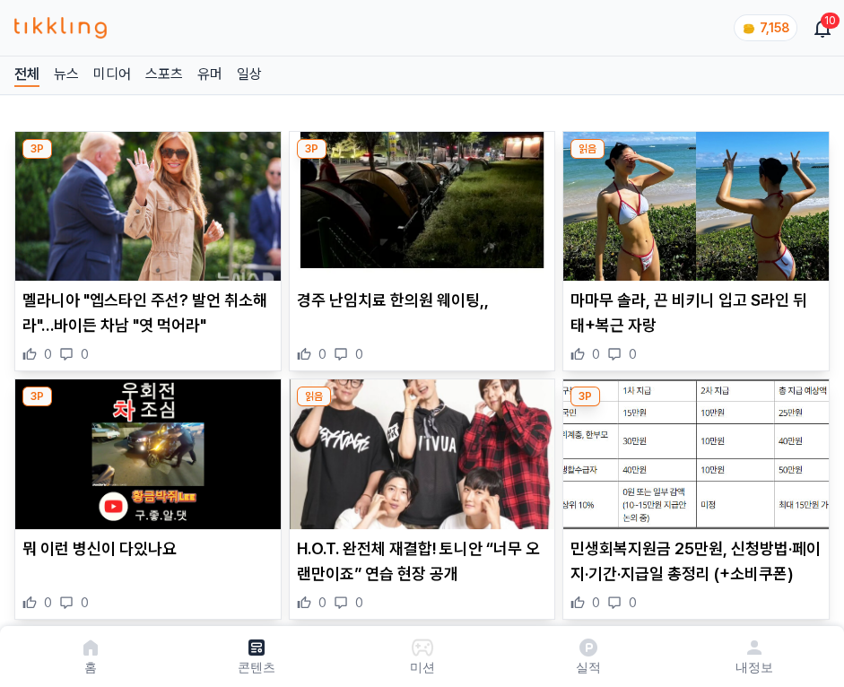
click at [692, 201] on img at bounding box center [695, 206] width 265 height 149
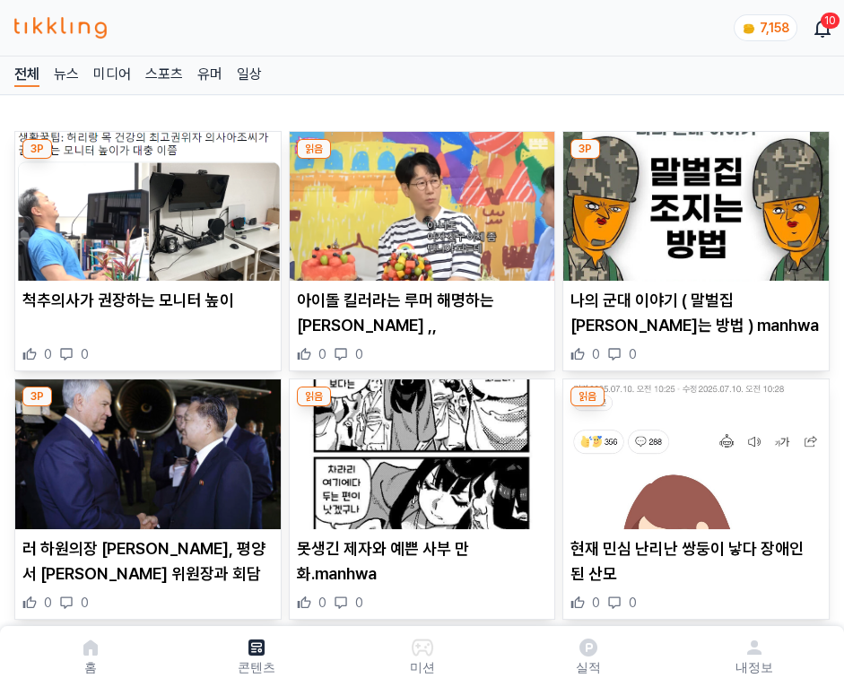
click at [692, 201] on img at bounding box center [695, 206] width 265 height 149
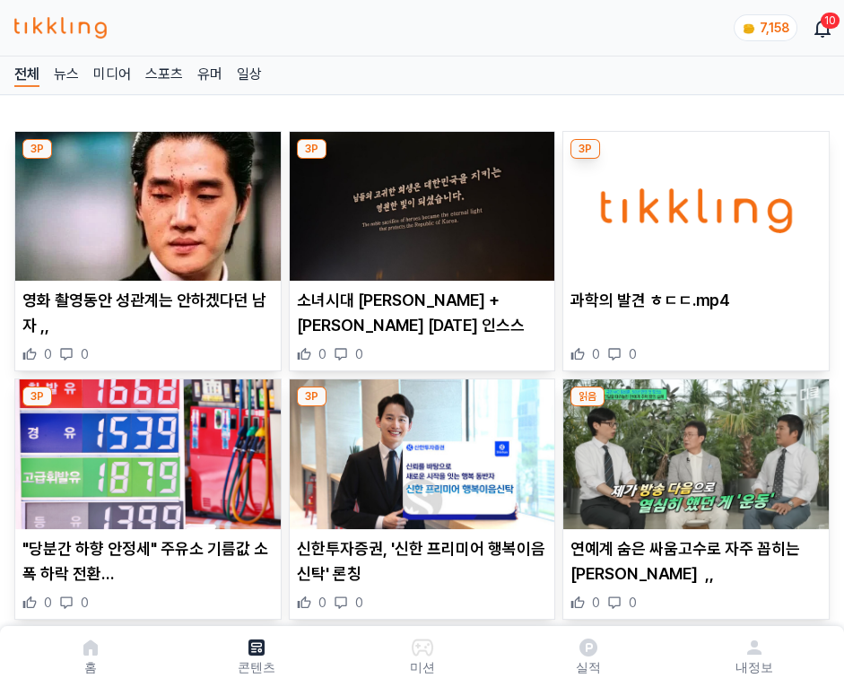
click at [692, 201] on img at bounding box center [695, 206] width 265 height 149
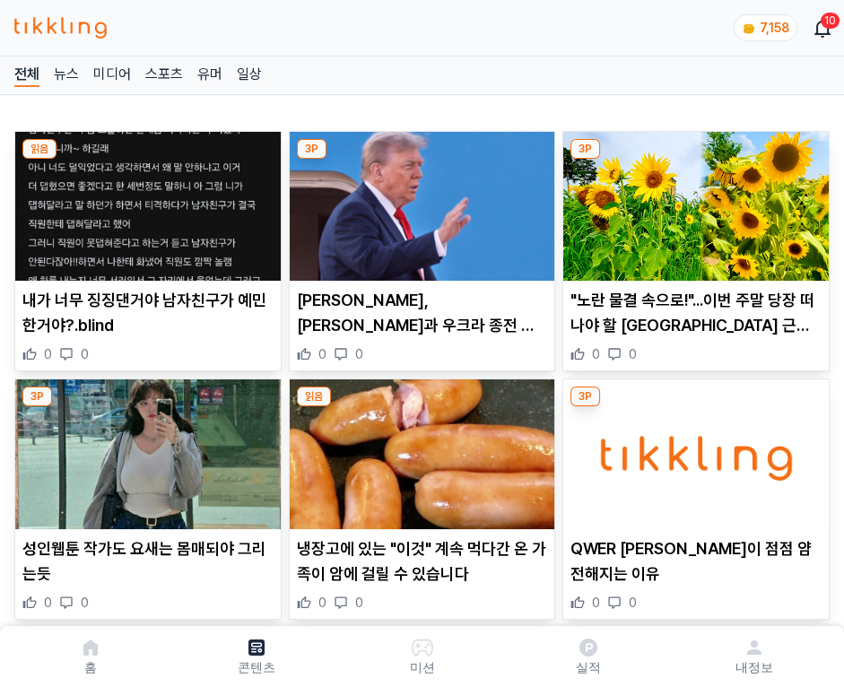
click at [692, 201] on img at bounding box center [695, 206] width 265 height 149
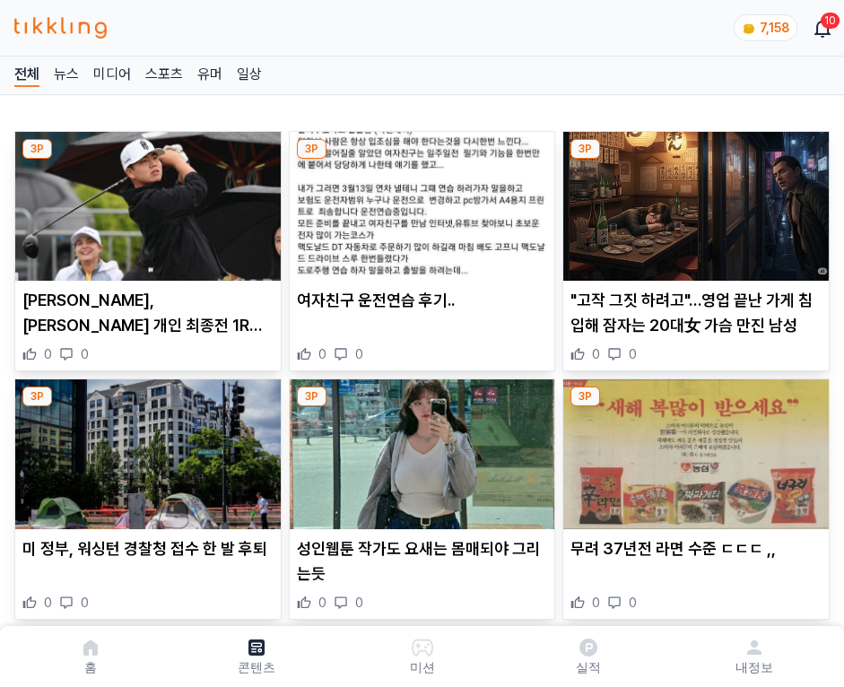
click at [692, 201] on img at bounding box center [695, 206] width 265 height 149
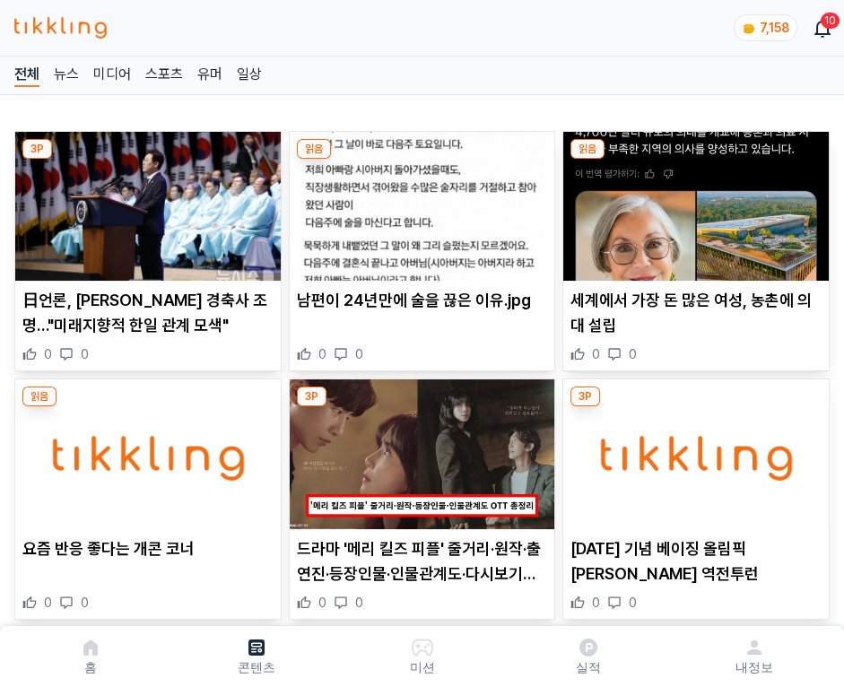
click at [692, 201] on img at bounding box center [695, 206] width 265 height 149
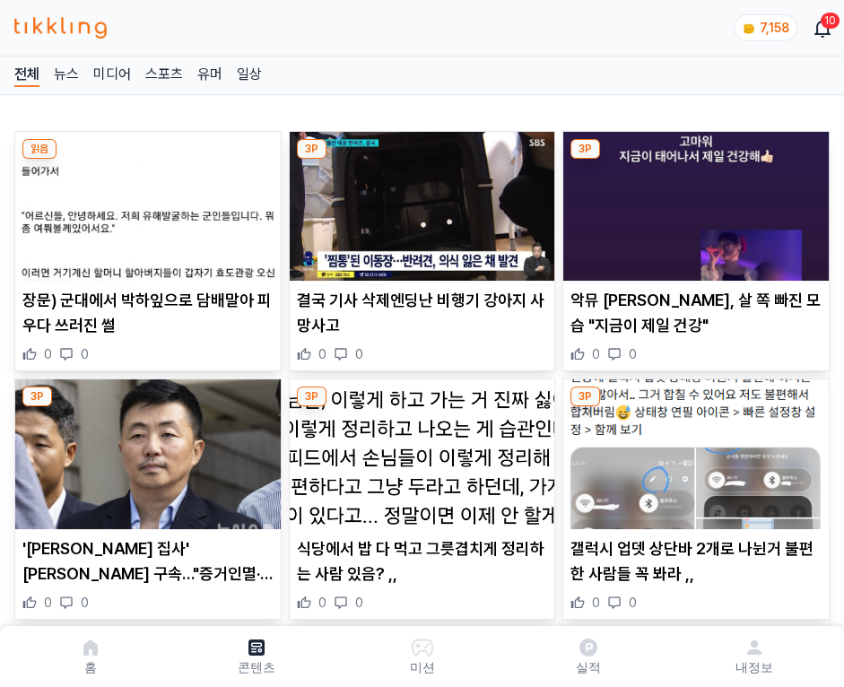
click at [692, 201] on img at bounding box center [695, 206] width 265 height 149
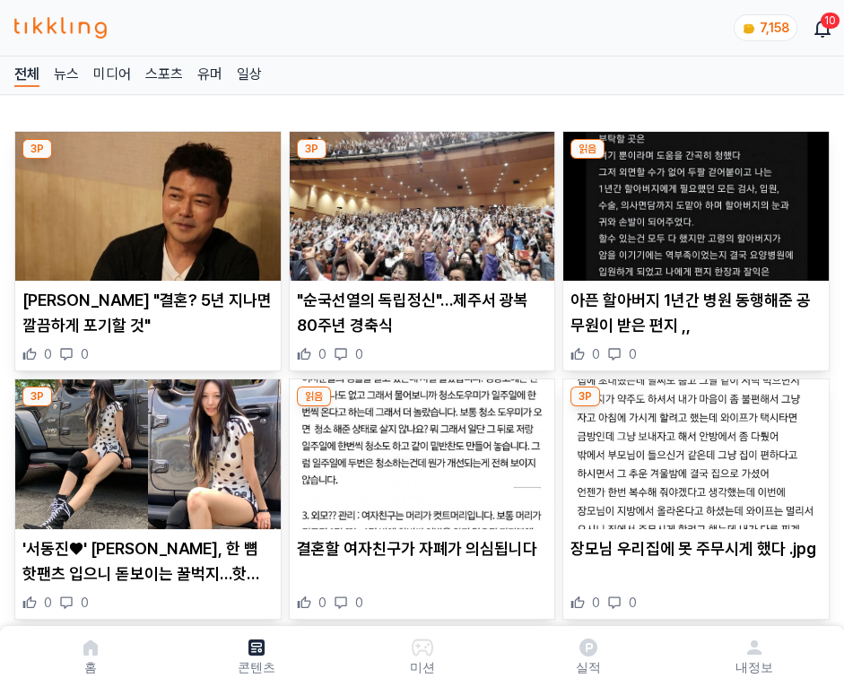
click at [692, 201] on img at bounding box center [695, 206] width 265 height 149
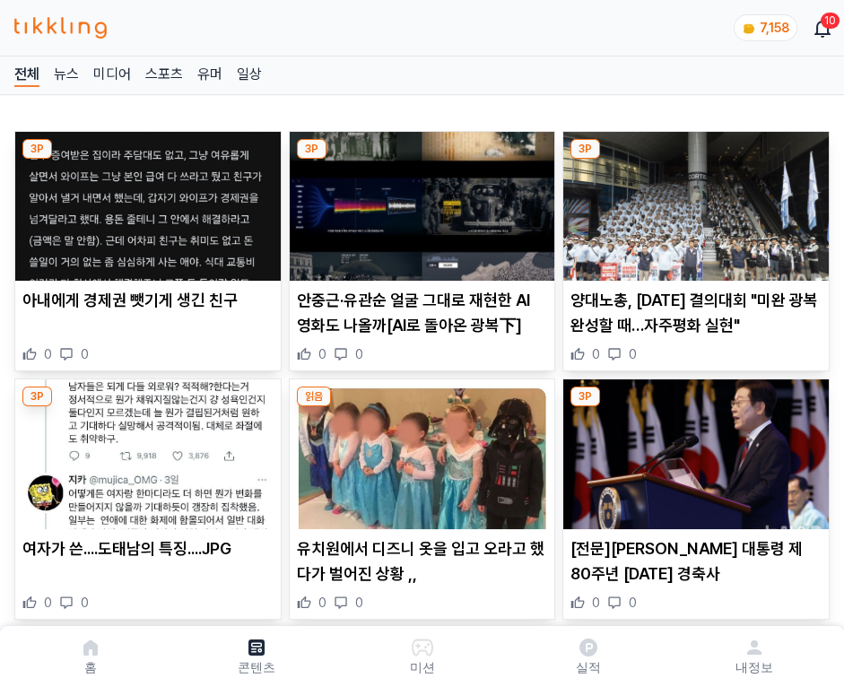
click at [692, 201] on img at bounding box center [695, 206] width 265 height 149
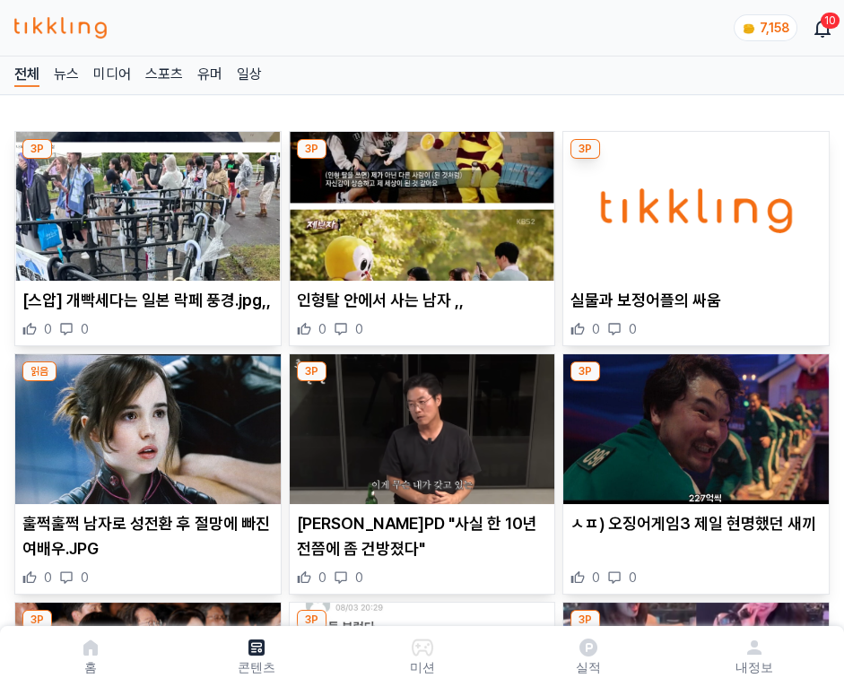
click at [692, 201] on img at bounding box center [695, 206] width 265 height 149
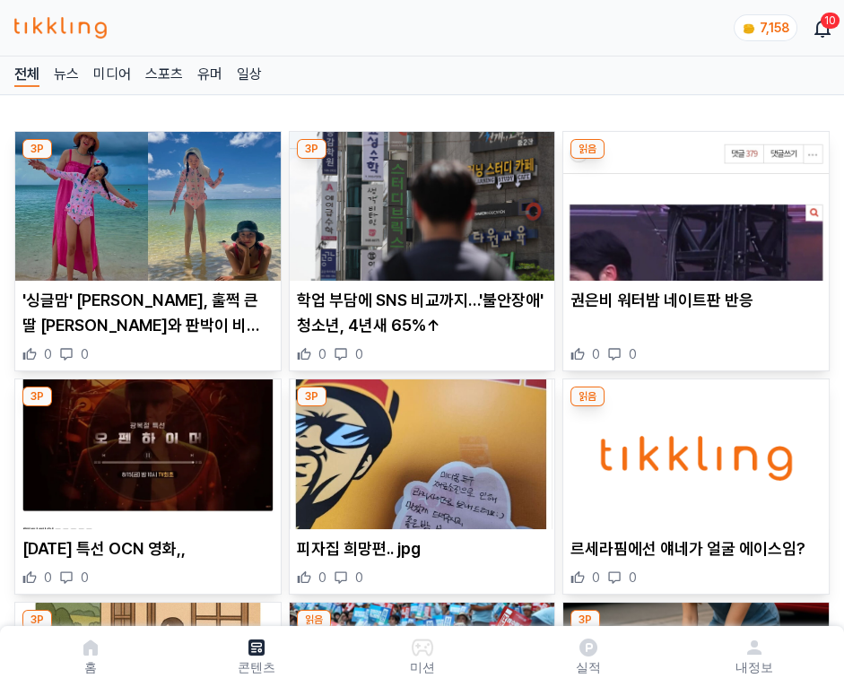
click at [692, 201] on img at bounding box center [695, 206] width 265 height 149
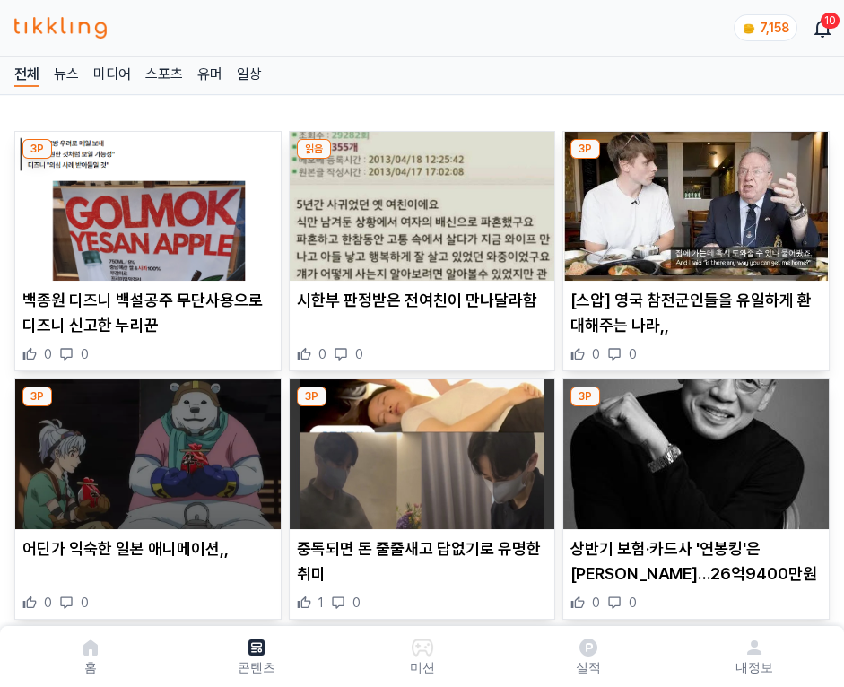
click at [692, 201] on img at bounding box center [695, 206] width 265 height 149
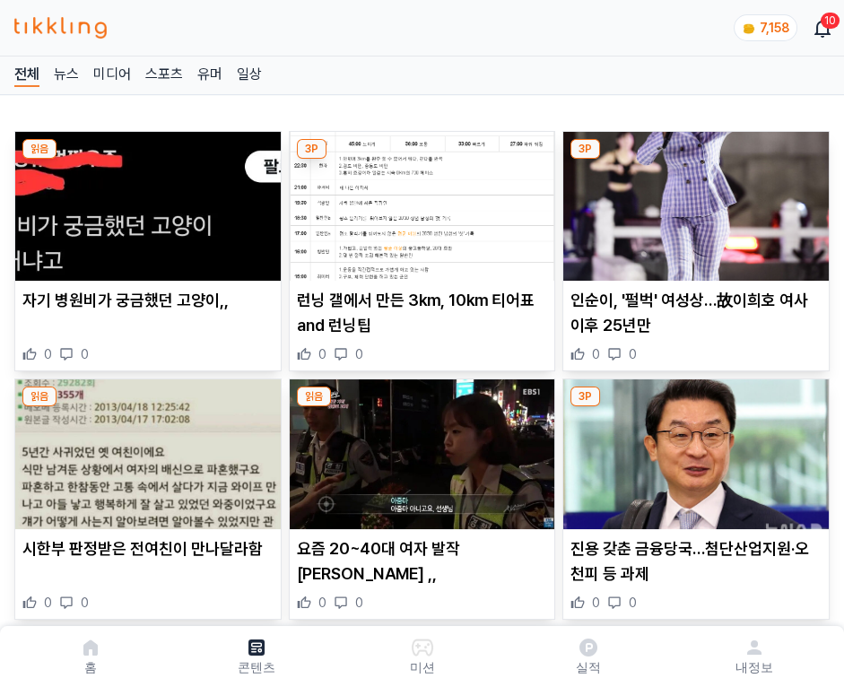
click at [692, 201] on img at bounding box center [695, 206] width 265 height 149
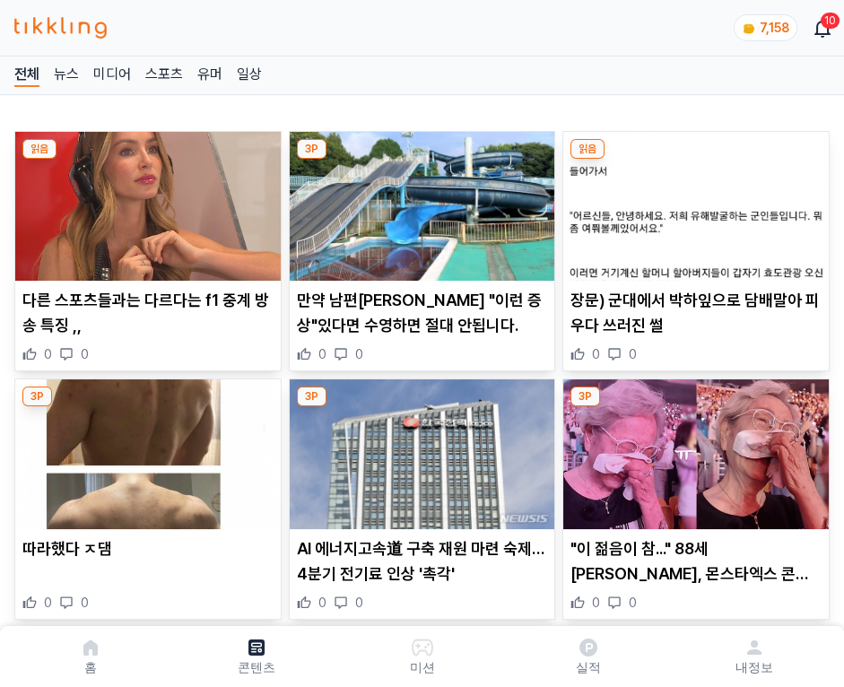
click at [692, 201] on img at bounding box center [695, 206] width 265 height 149
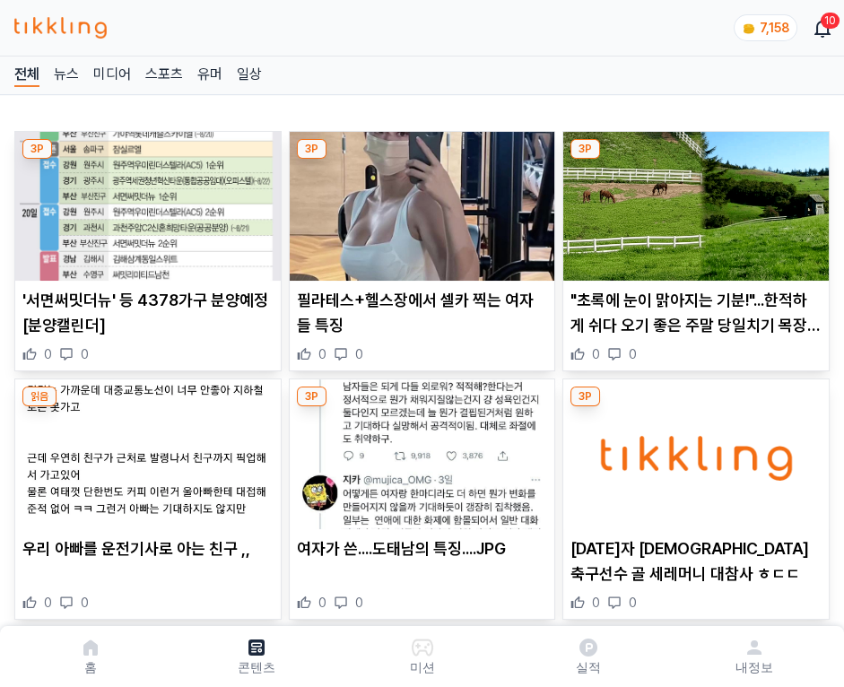
click at [692, 201] on img at bounding box center [695, 206] width 265 height 149
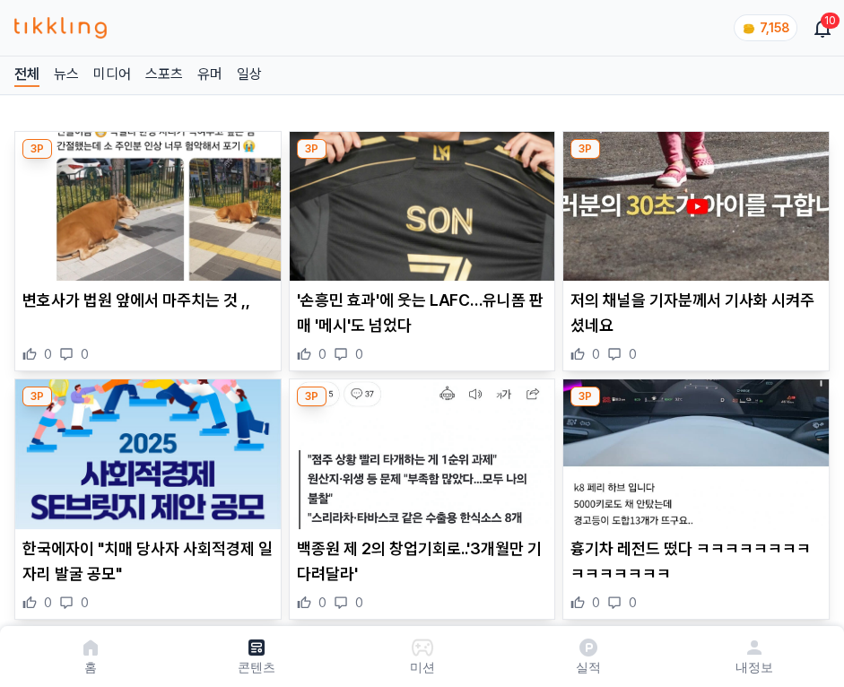
click at [692, 201] on img at bounding box center [695, 206] width 265 height 149
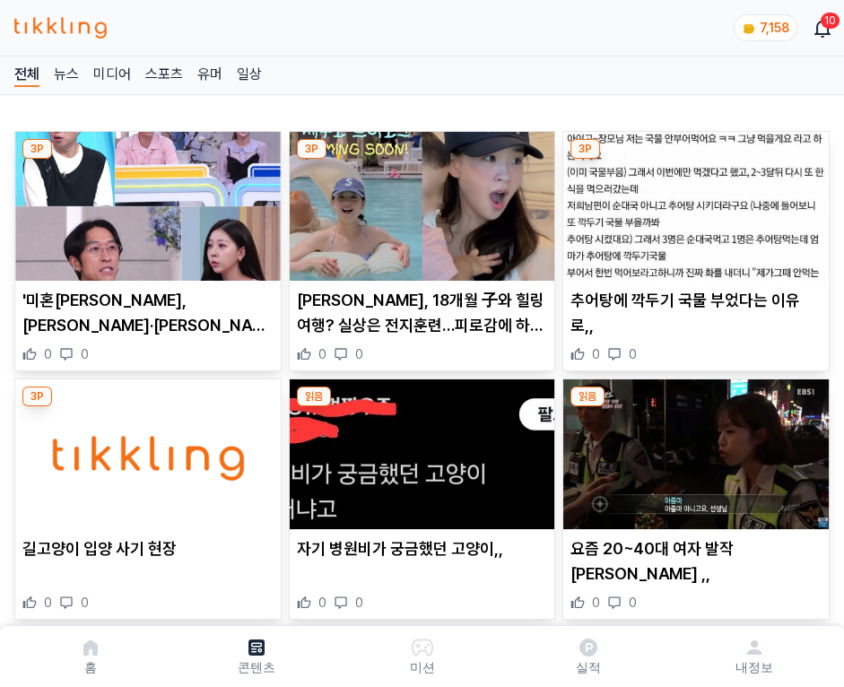
click at [692, 201] on img at bounding box center [695, 206] width 265 height 149
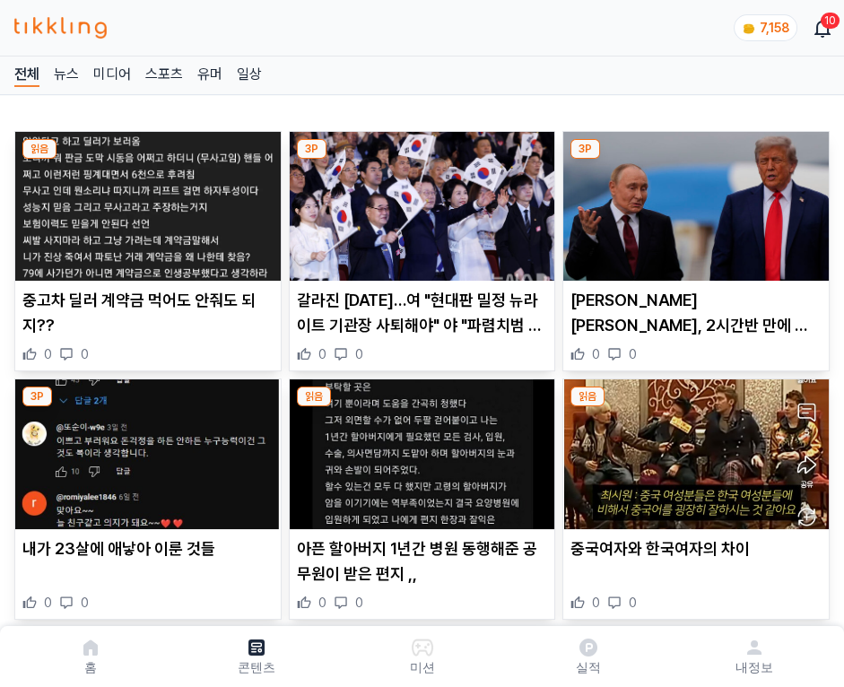
click at [692, 201] on img at bounding box center [695, 206] width 265 height 149
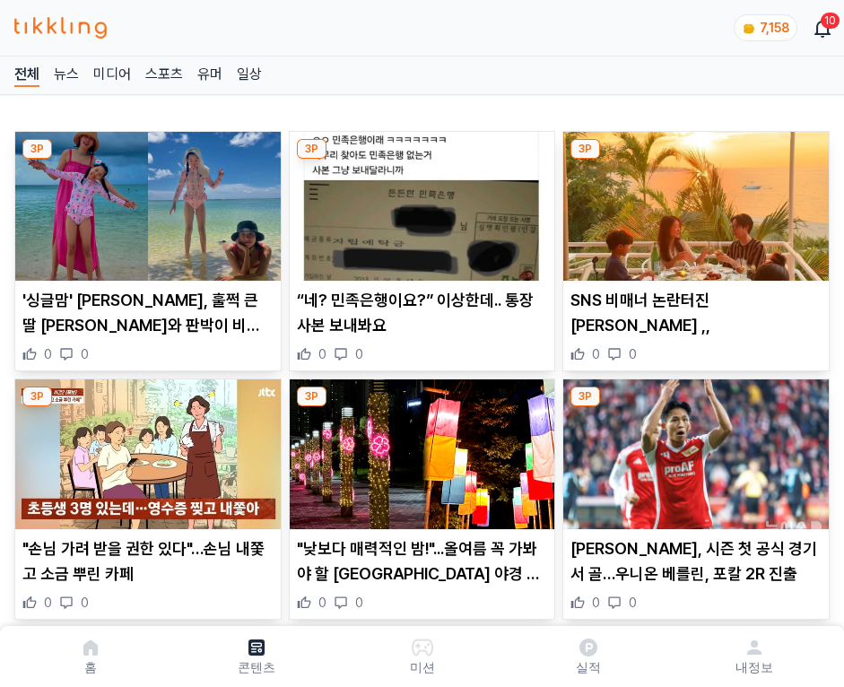
click at [692, 201] on img at bounding box center [695, 206] width 265 height 149
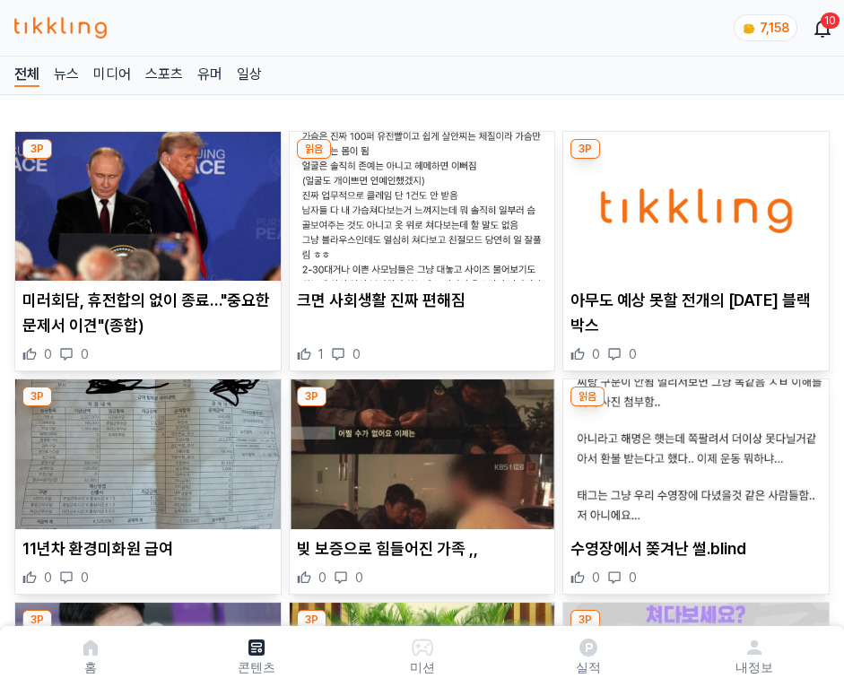
click at [692, 201] on img at bounding box center [695, 206] width 265 height 149
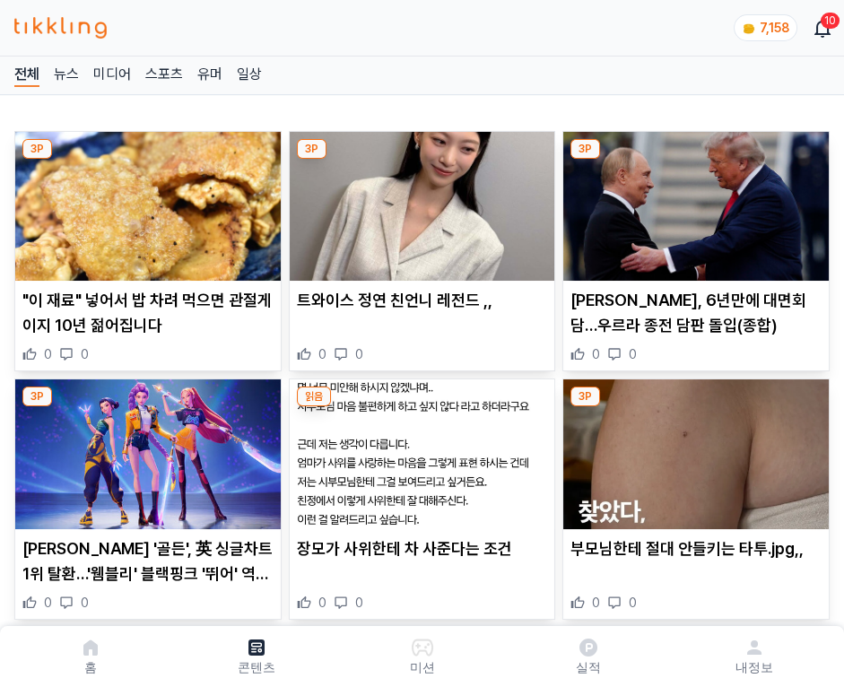
click at [692, 201] on img at bounding box center [695, 206] width 265 height 149
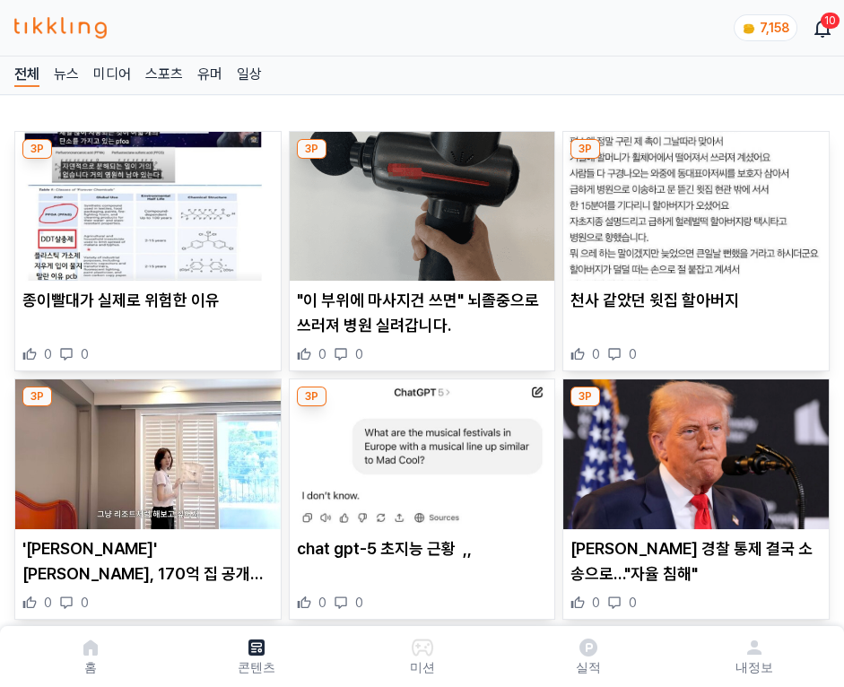
click at [692, 201] on img at bounding box center [695, 206] width 265 height 149
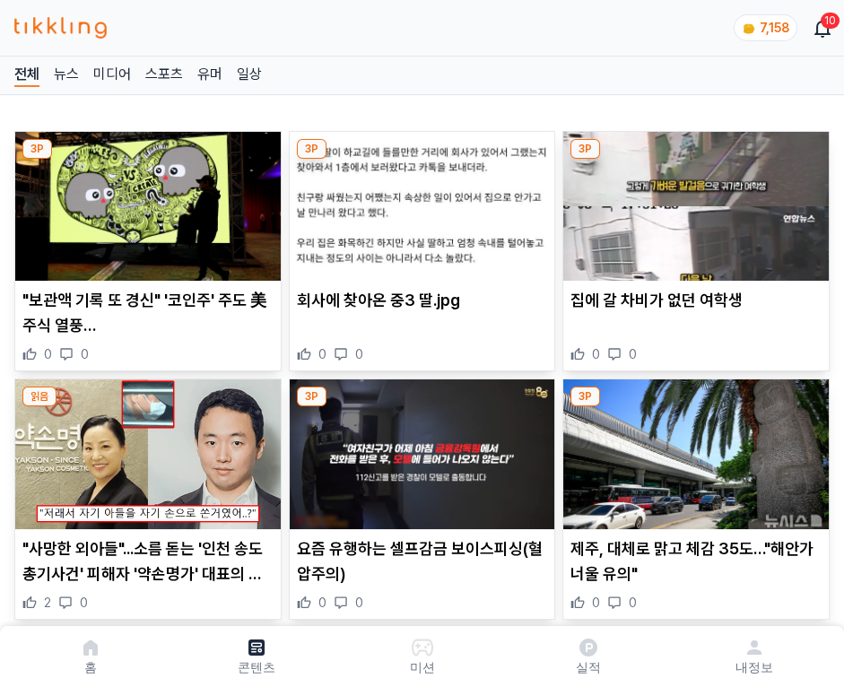
click at [692, 201] on img at bounding box center [695, 206] width 265 height 149
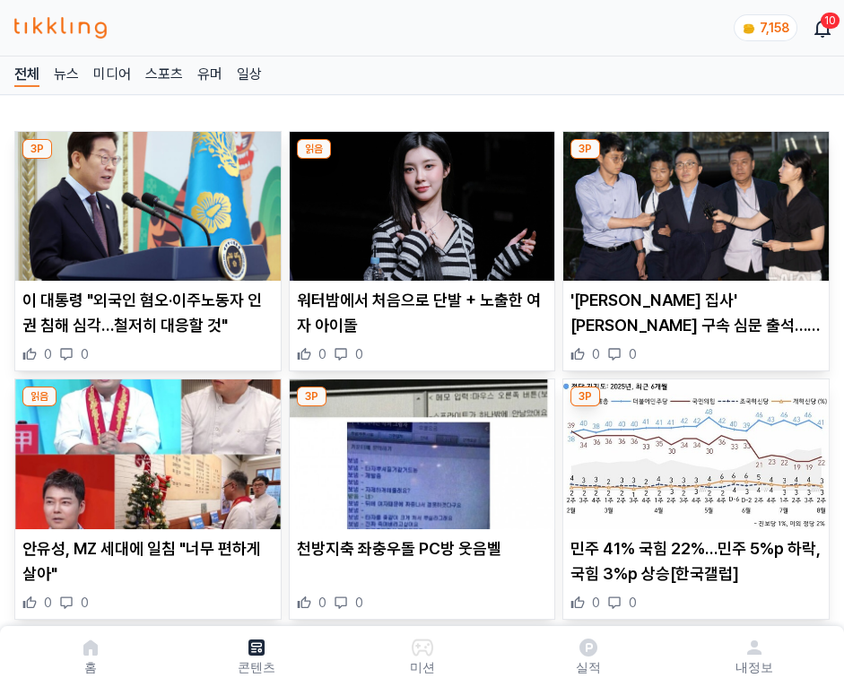
click at [692, 201] on img at bounding box center [695, 206] width 265 height 149
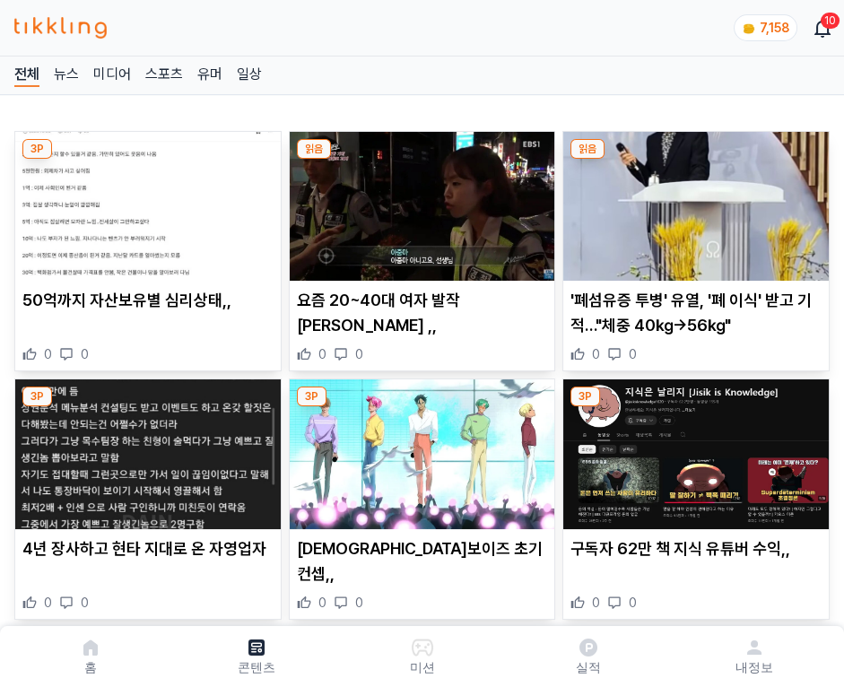
click at [692, 201] on img at bounding box center [695, 206] width 265 height 149
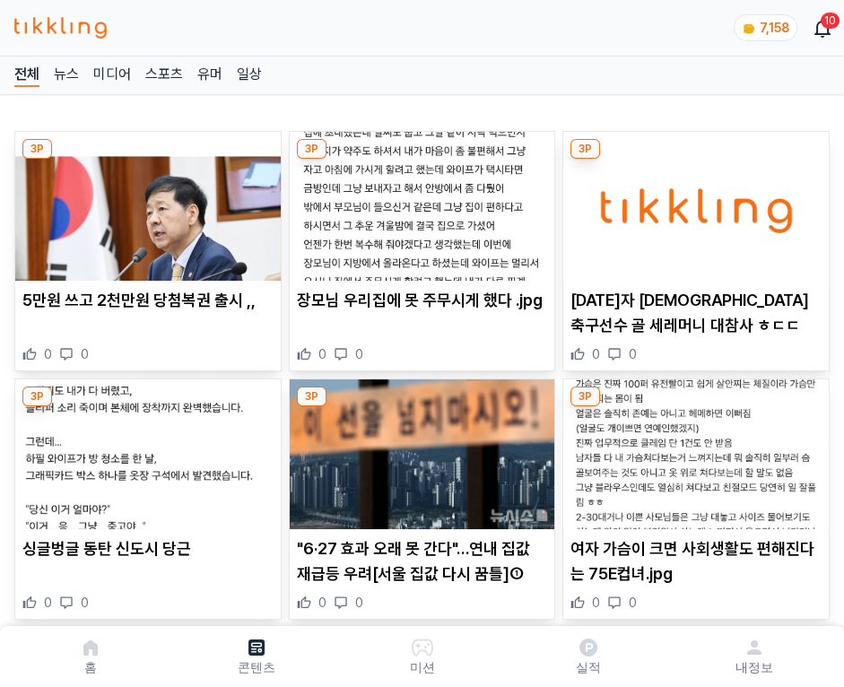
click at [692, 201] on img at bounding box center [695, 206] width 265 height 149
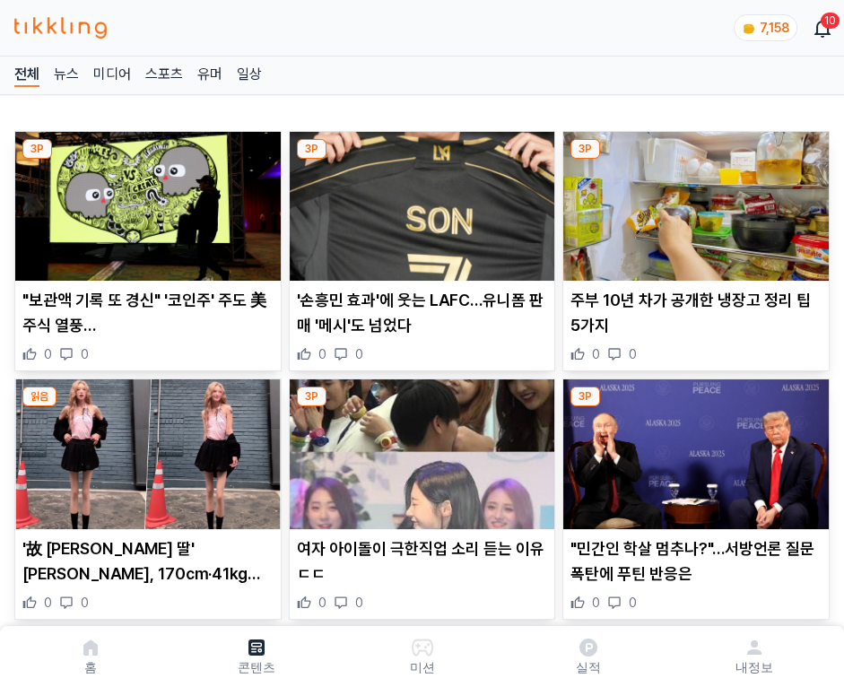
click at [692, 201] on img at bounding box center [695, 206] width 265 height 149
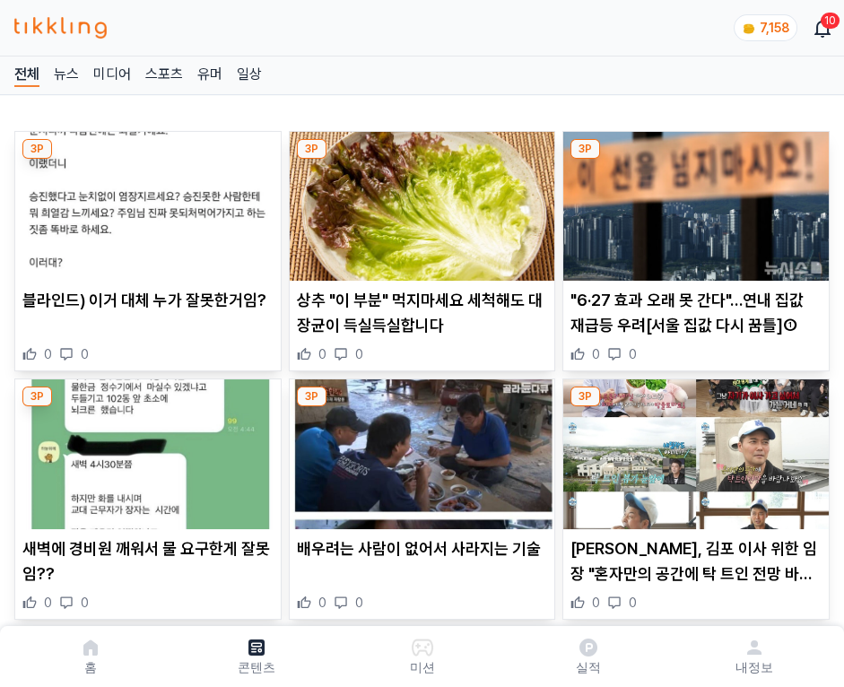
click at [692, 201] on img at bounding box center [695, 206] width 265 height 149
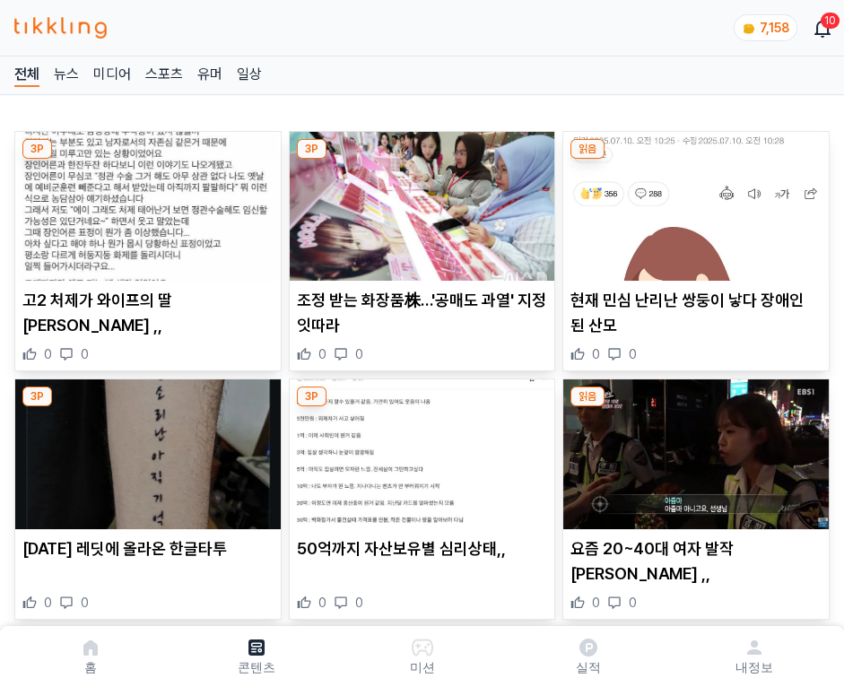
click at [692, 201] on img at bounding box center [695, 206] width 265 height 149
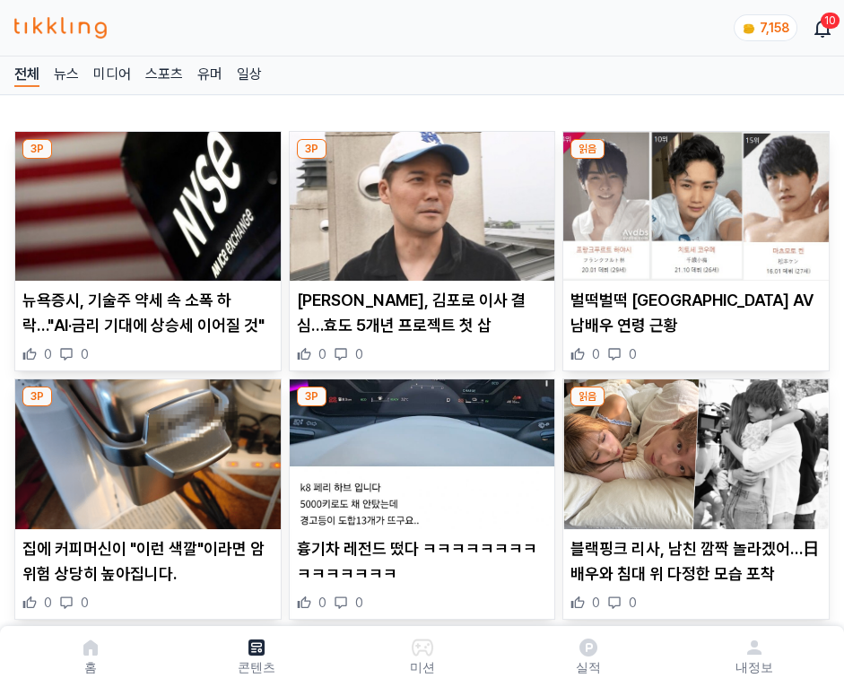
click at [692, 201] on img at bounding box center [695, 206] width 265 height 149
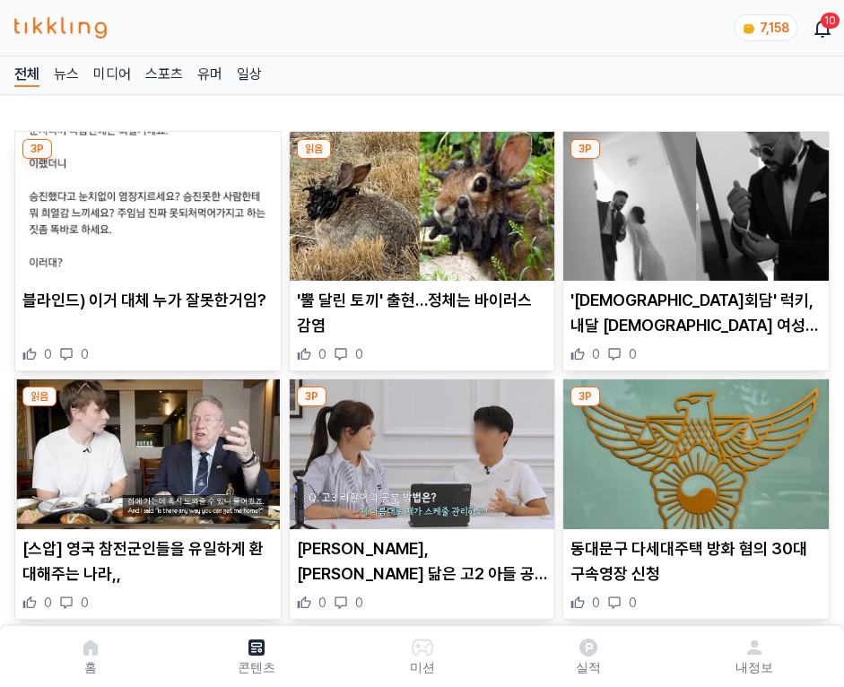
click at [692, 201] on img at bounding box center [695, 206] width 265 height 149
